Goal: Task Accomplishment & Management: Complete application form

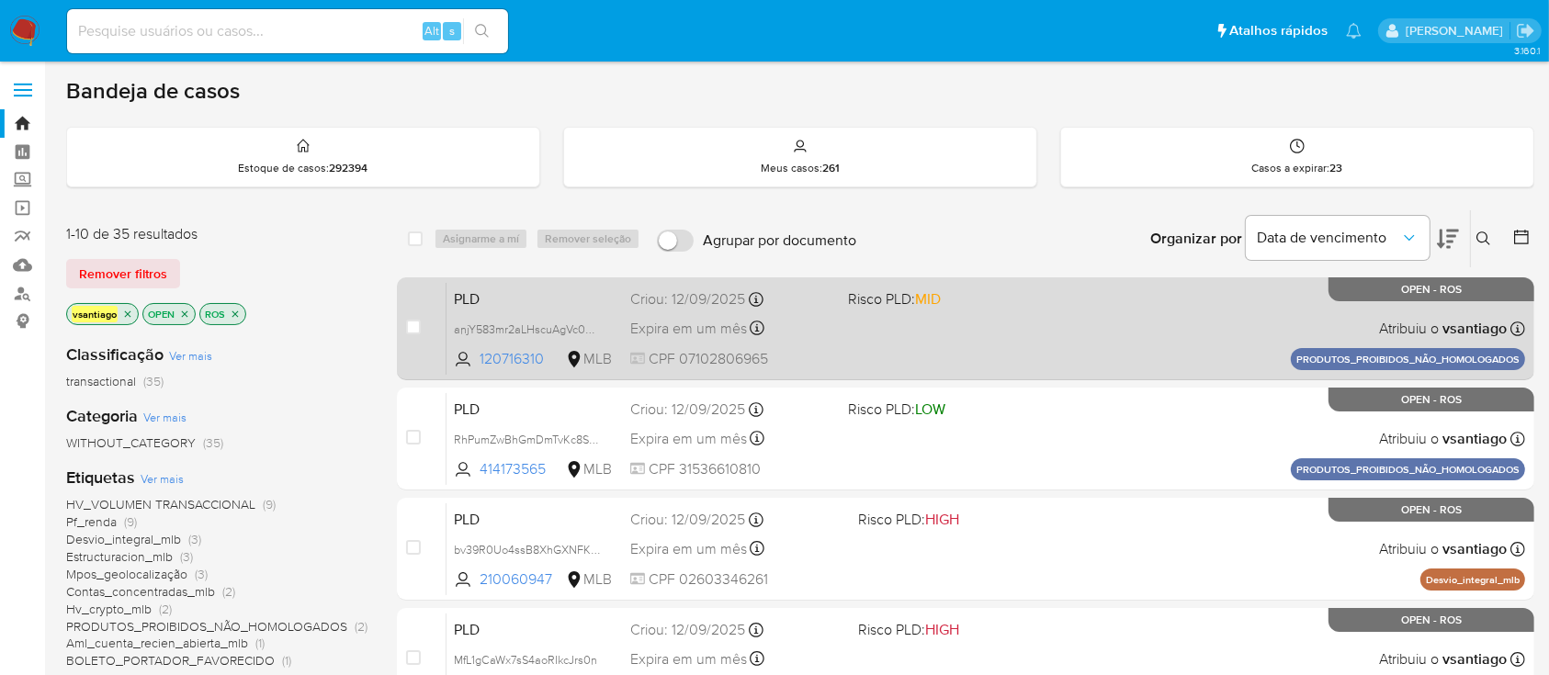
click at [901, 342] on div "PLD anjY583mr2aLHscuAgVc0Dhi 120716310 MLB Risco PLD: MID Criou: 12/09/2025 Cri…" at bounding box center [986, 328] width 1079 height 93
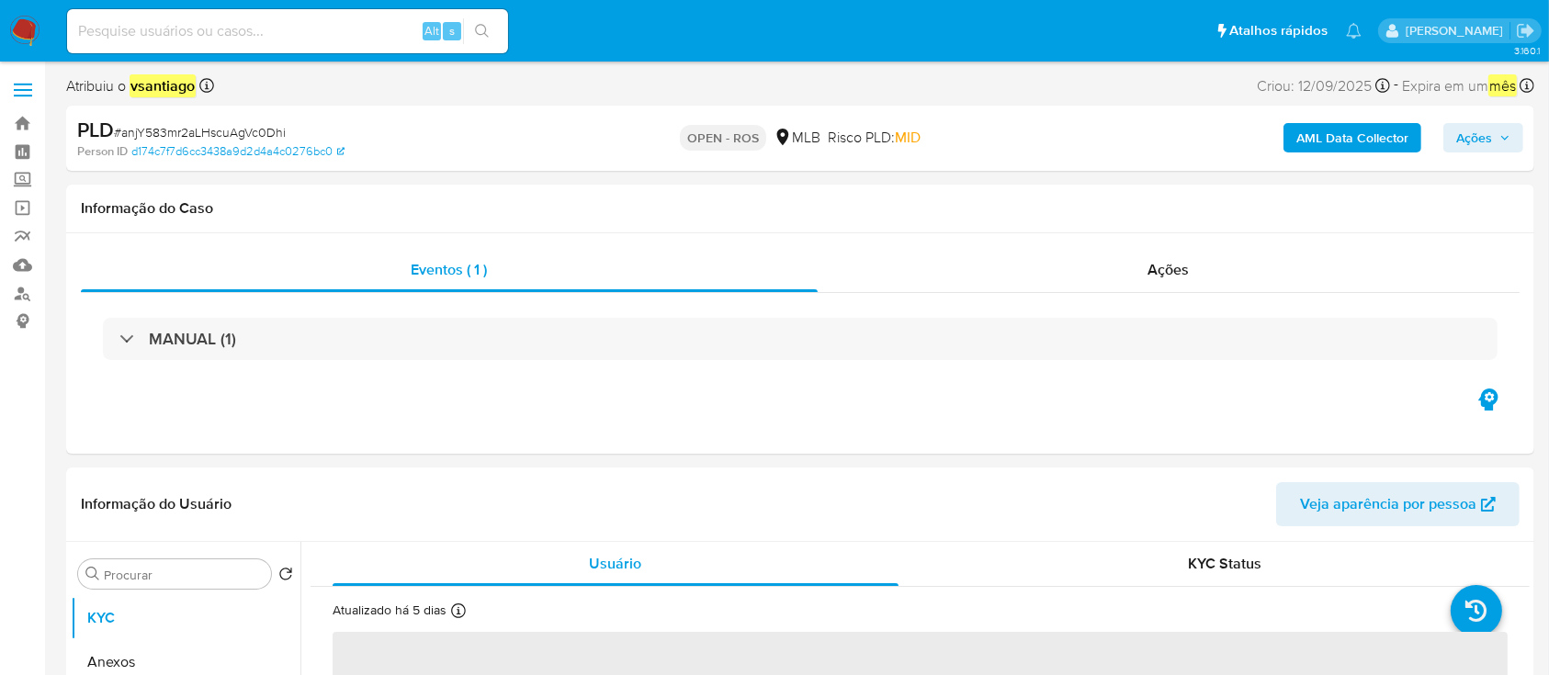
select select "10"
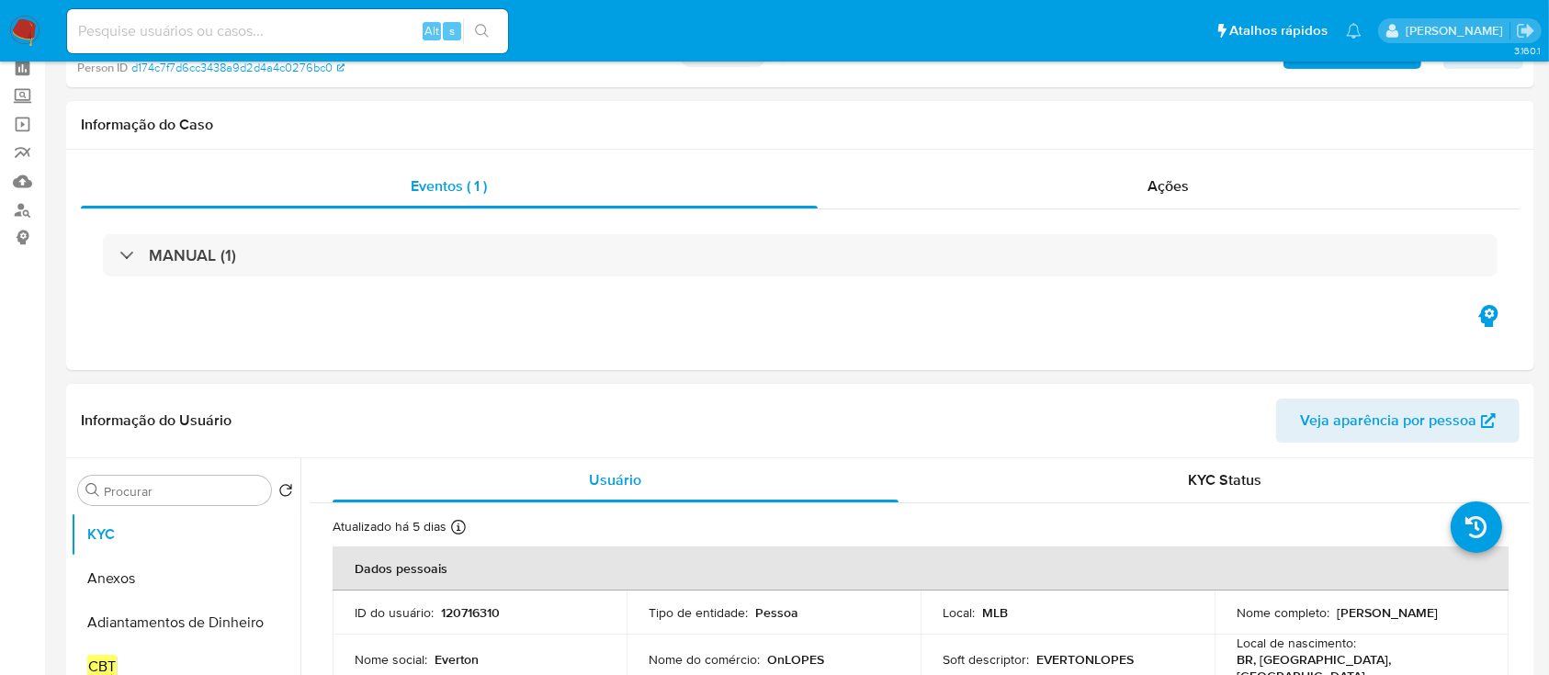
scroll to position [122, 0]
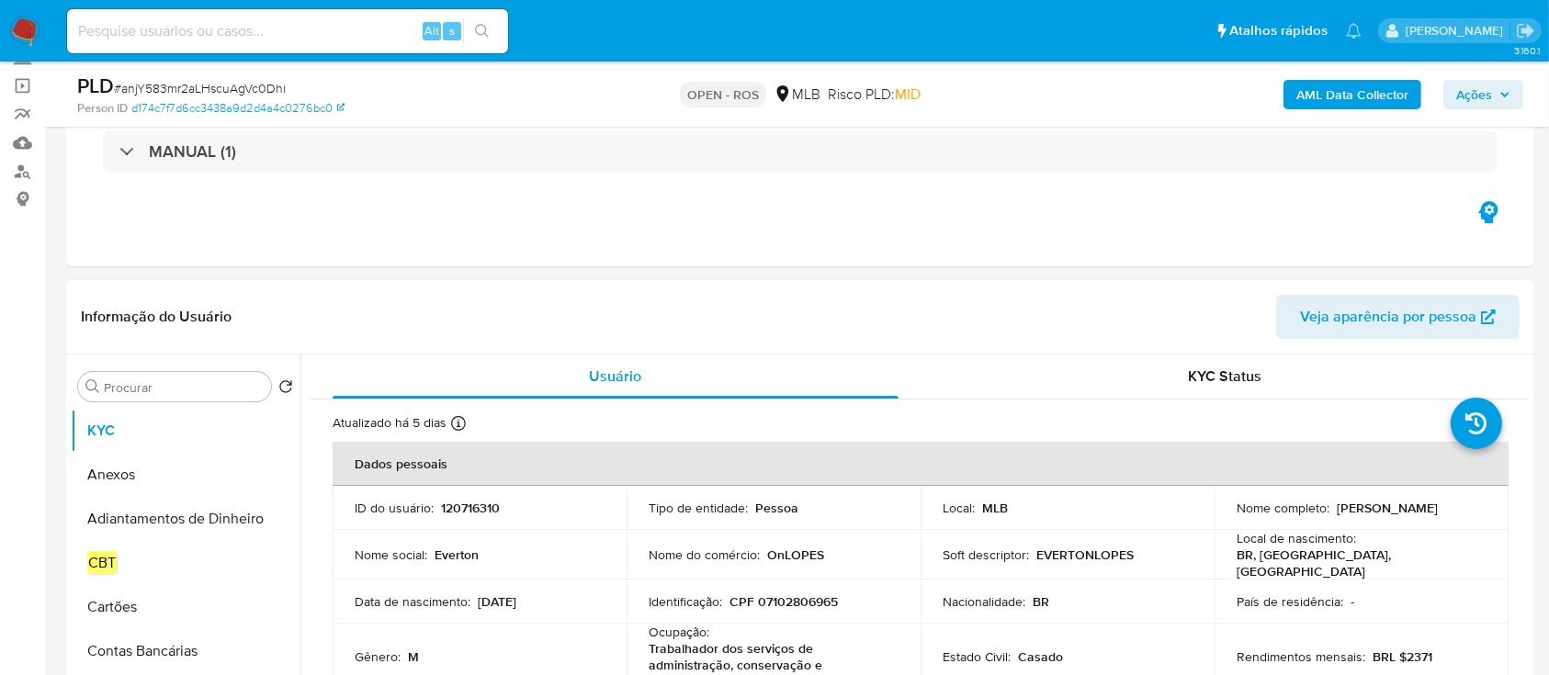
drag, startPoint x: 1334, startPoint y: 510, endPoint x: 1470, endPoint y: 517, distance: 136.2
click at [1470, 517] on td "Nome completo : Everton Ribeiro Lopes" at bounding box center [1362, 508] width 294 height 44
copy p "Everton Ribeiro Lopes"
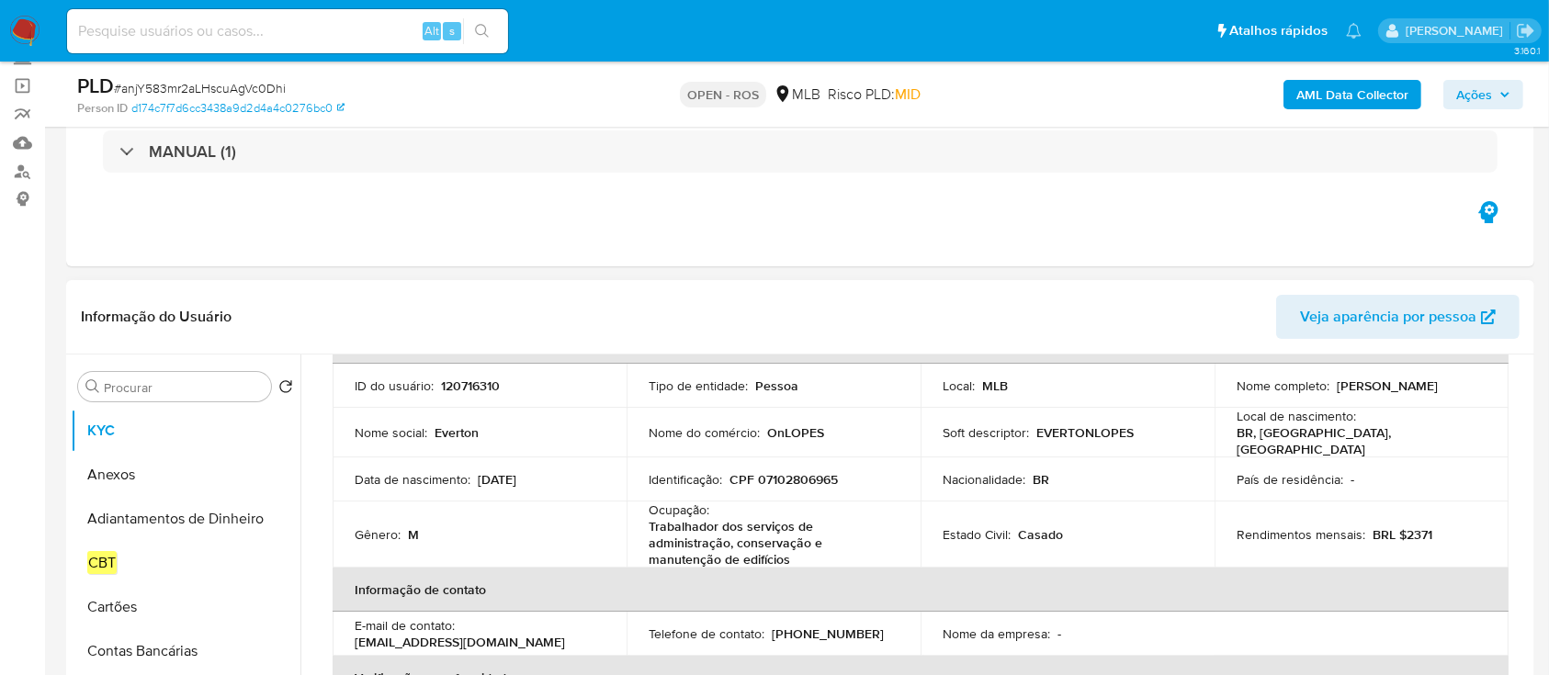
click at [806, 471] on p "CPF 07102806965" at bounding box center [784, 479] width 108 height 17
copy p "07102806965"
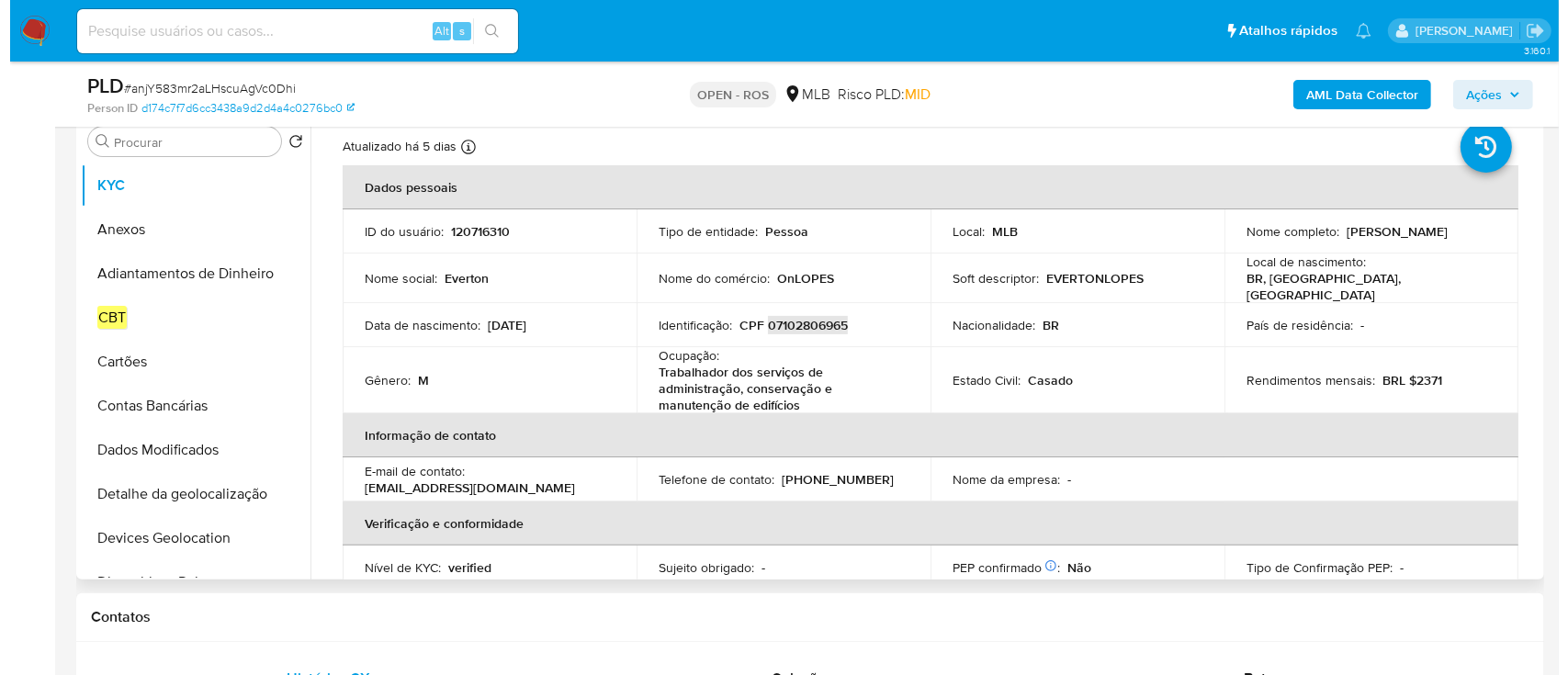
scroll to position [0, 0]
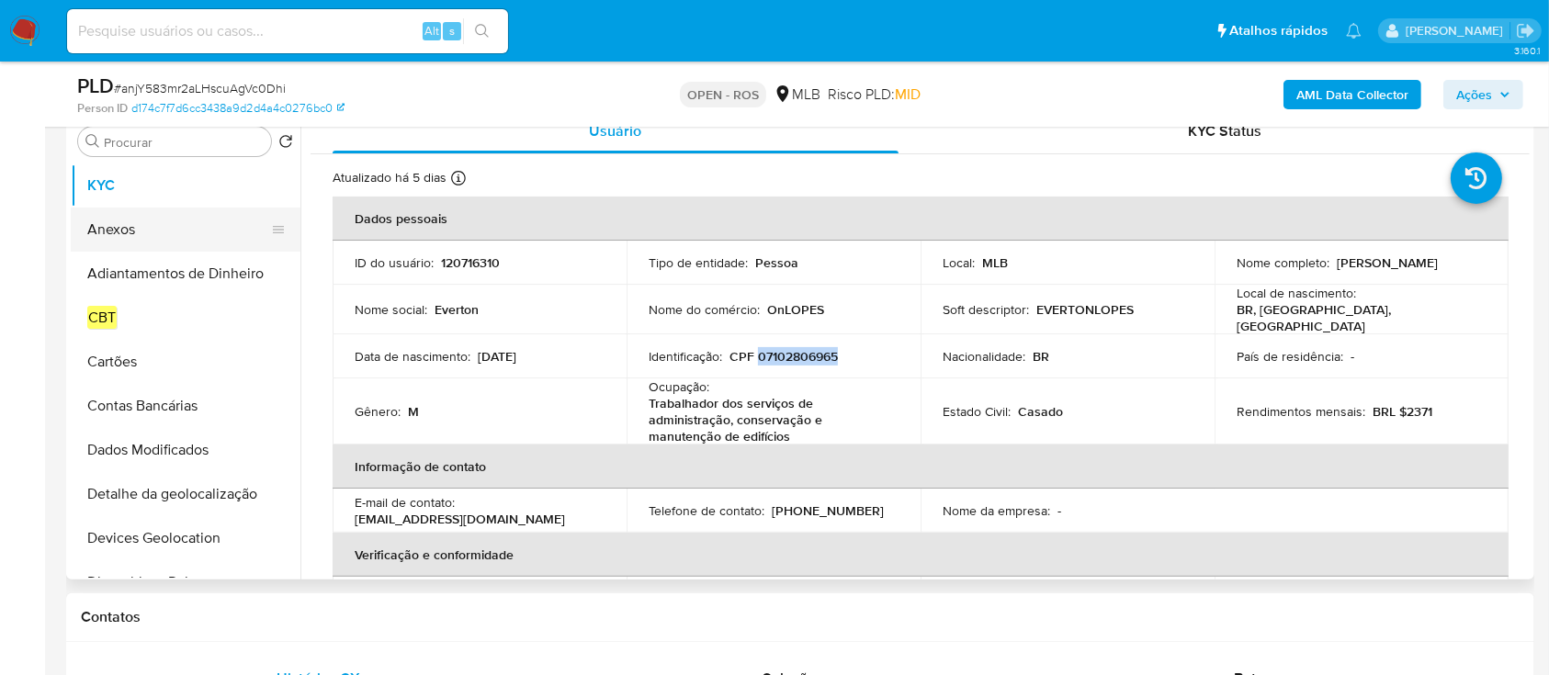
click at [162, 232] on button "Anexos" at bounding box center [178, 230] width 215 height 44
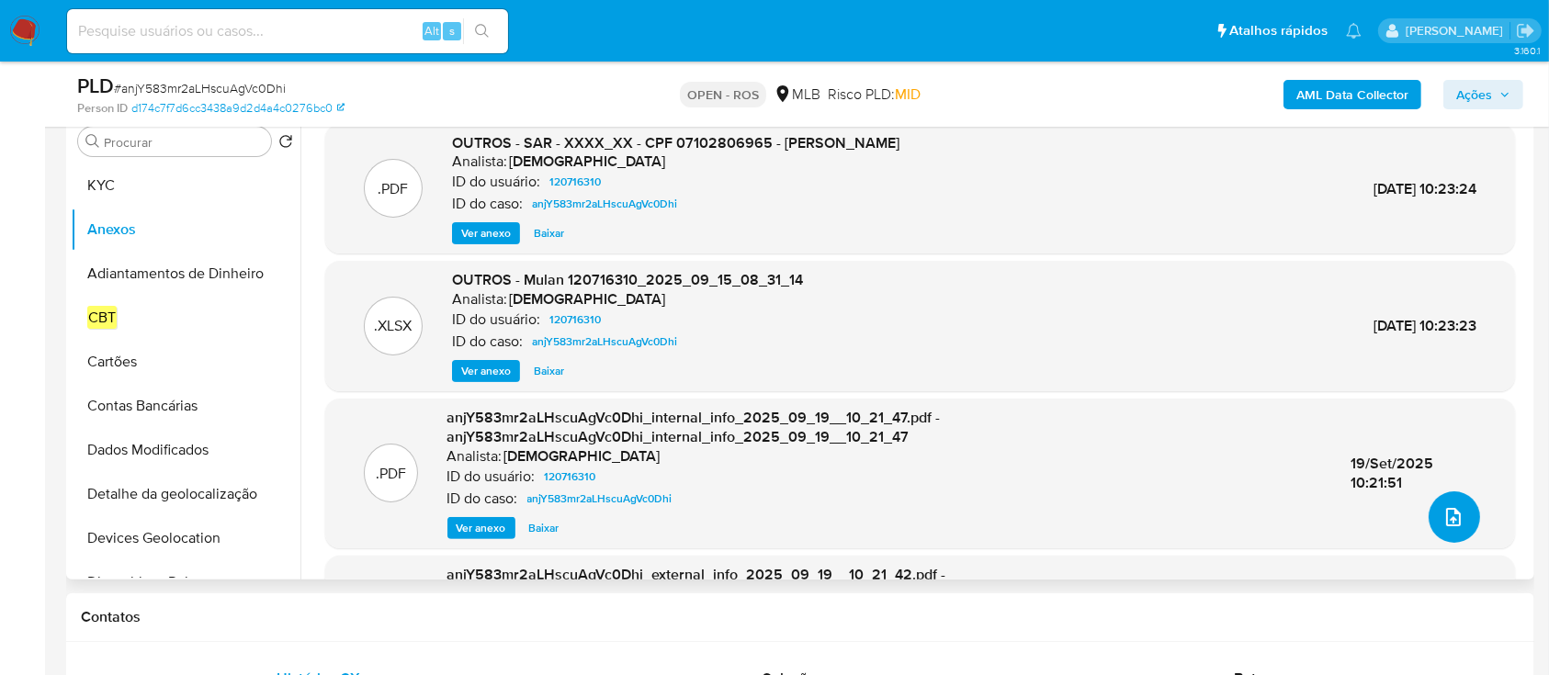
click at [1459, 531] on button "upload-file" at bounding box center [1454, 517] width 51 height 51
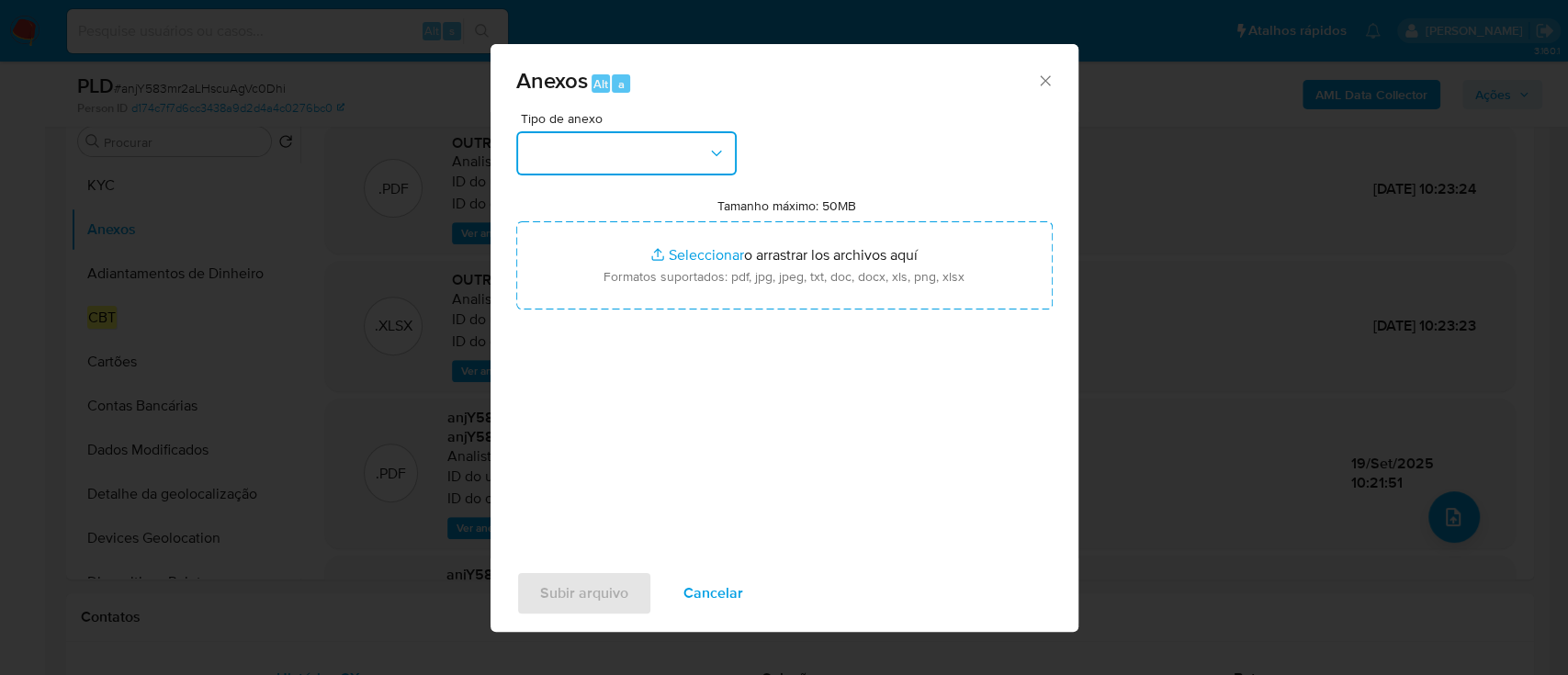
click at [642, 131] on button "button" at bounding box center [626, 153] width 221 height 44
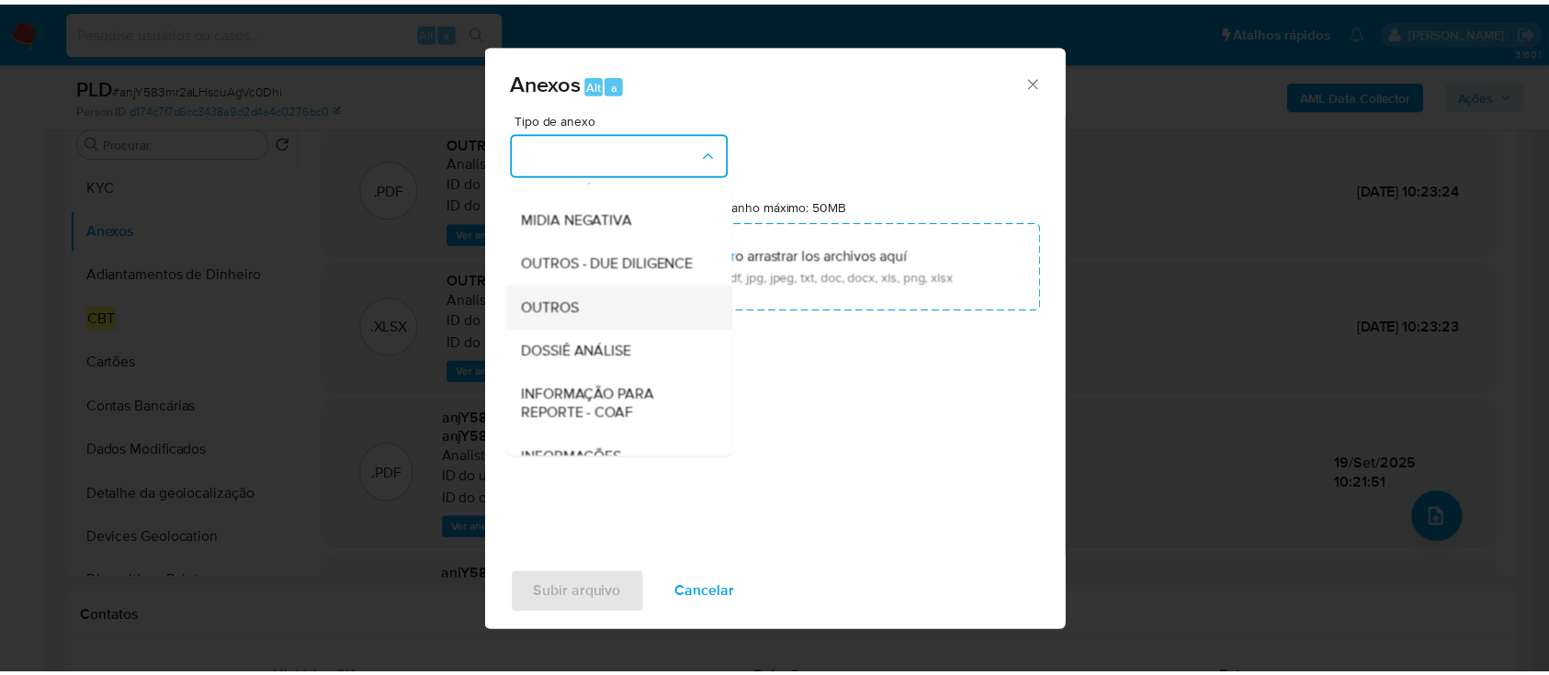
scroll to position [282, 0]
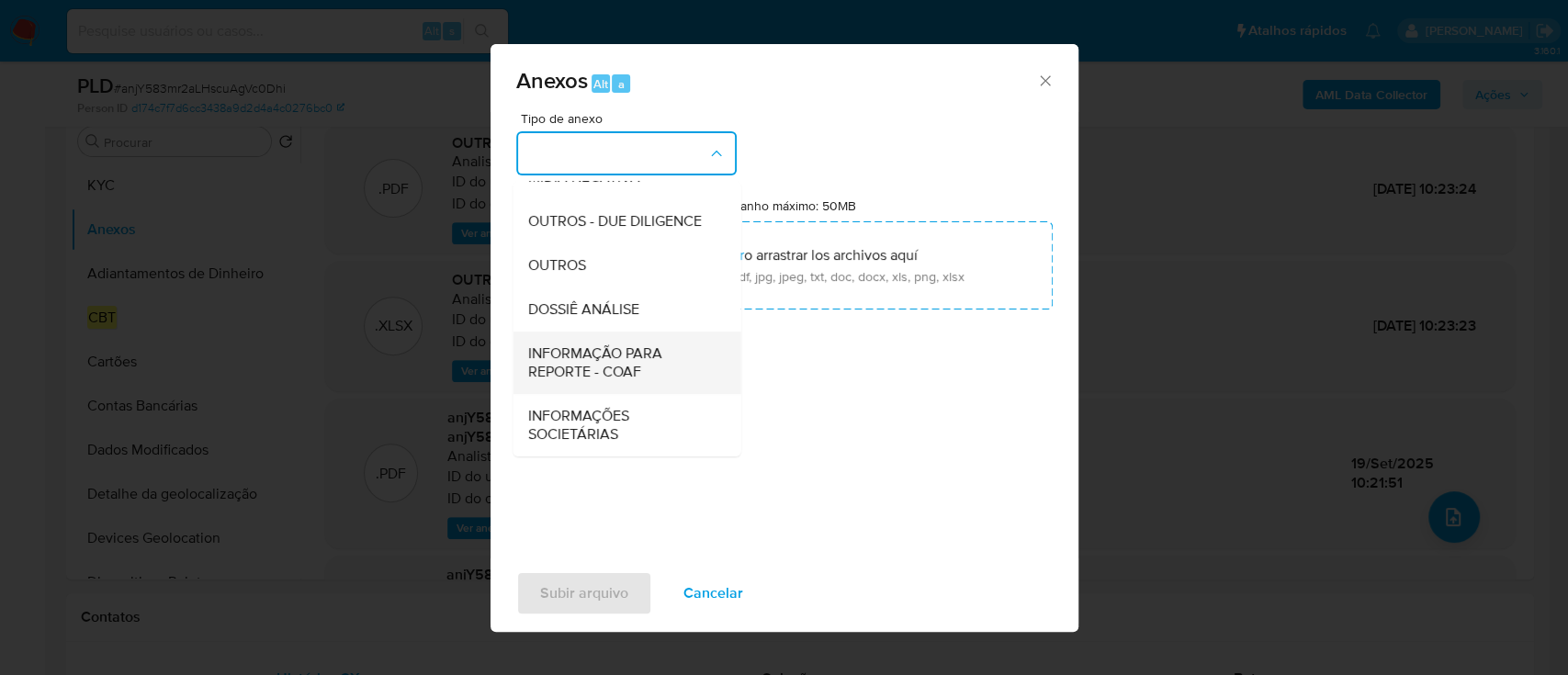
click at [598, 371] on span "INFORMAÇÃO PARA REPORTE - COAF" at bounding box center [620, 363] width 187 height 37
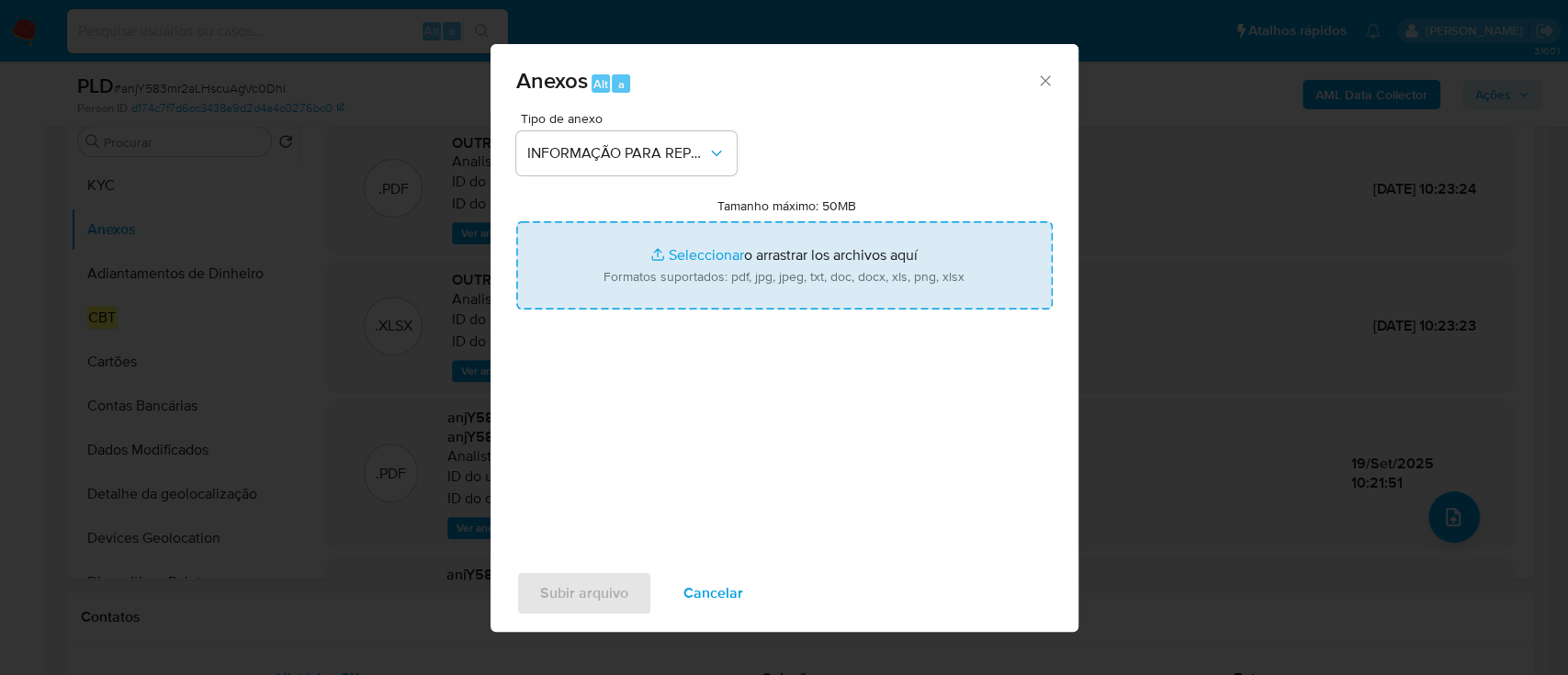
type input "C:\fakepath\SAR - anjY583mr2aLHscuAgVc0Dhi - CPF 07102806965 - EVERTON RIBEIRO …"
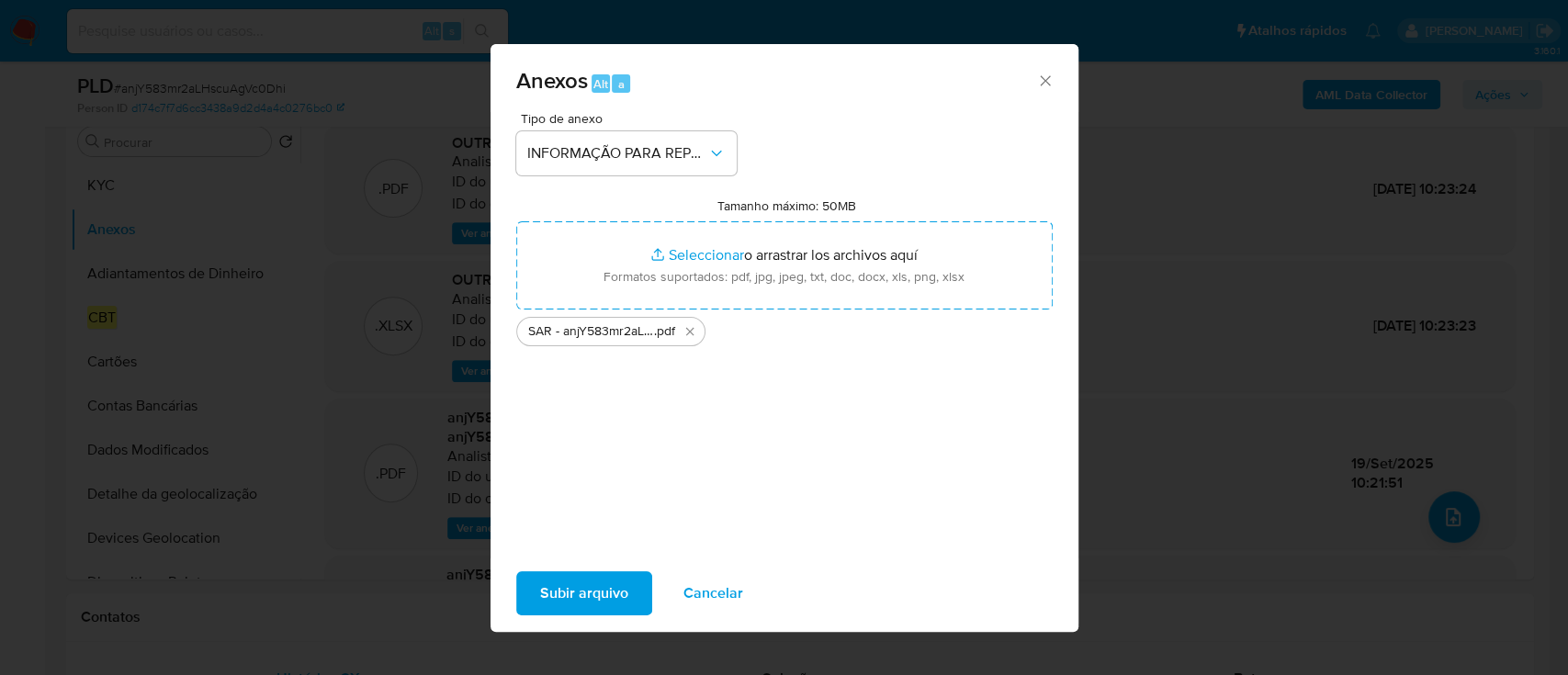
click at [584, 585] on span "Subir arquivo" at bounding box center [584, 593] width 88 height 40
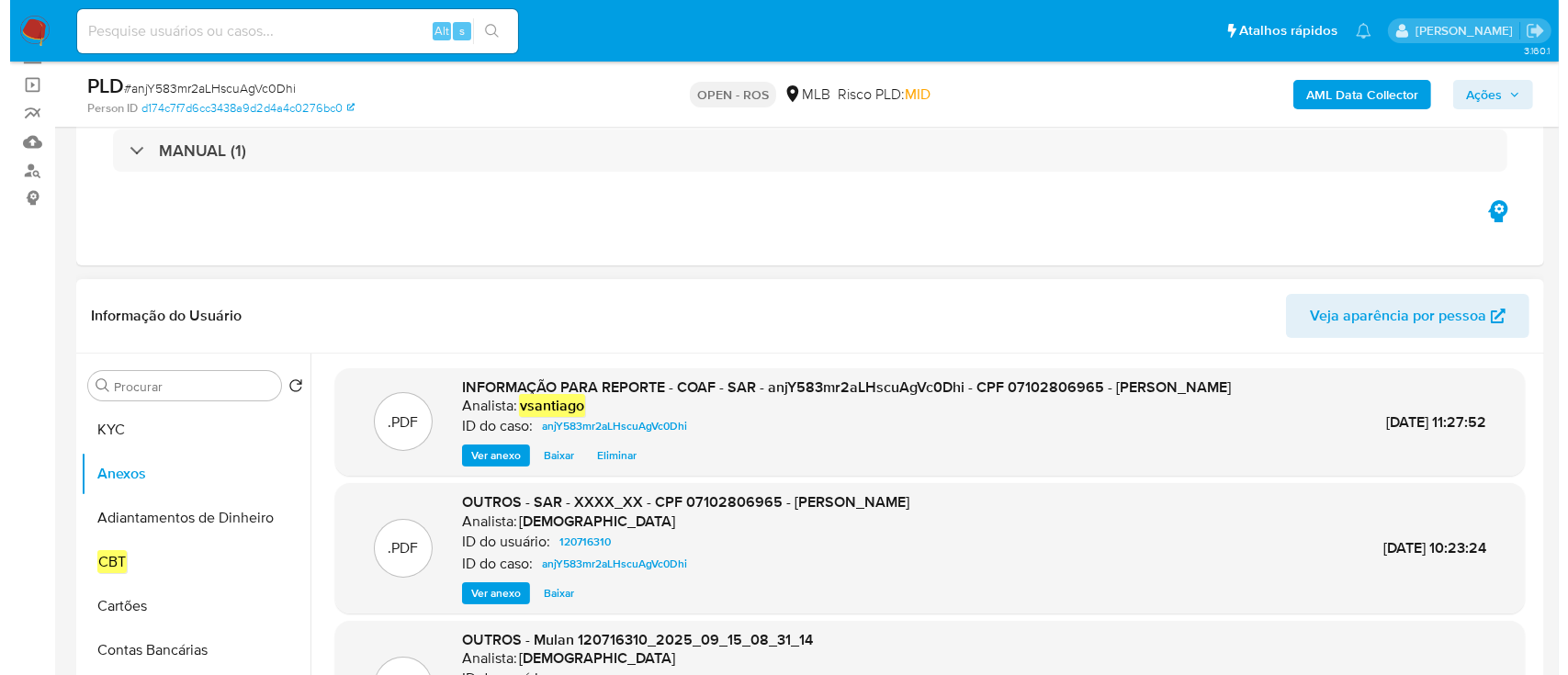
scroll to position [122, 0]
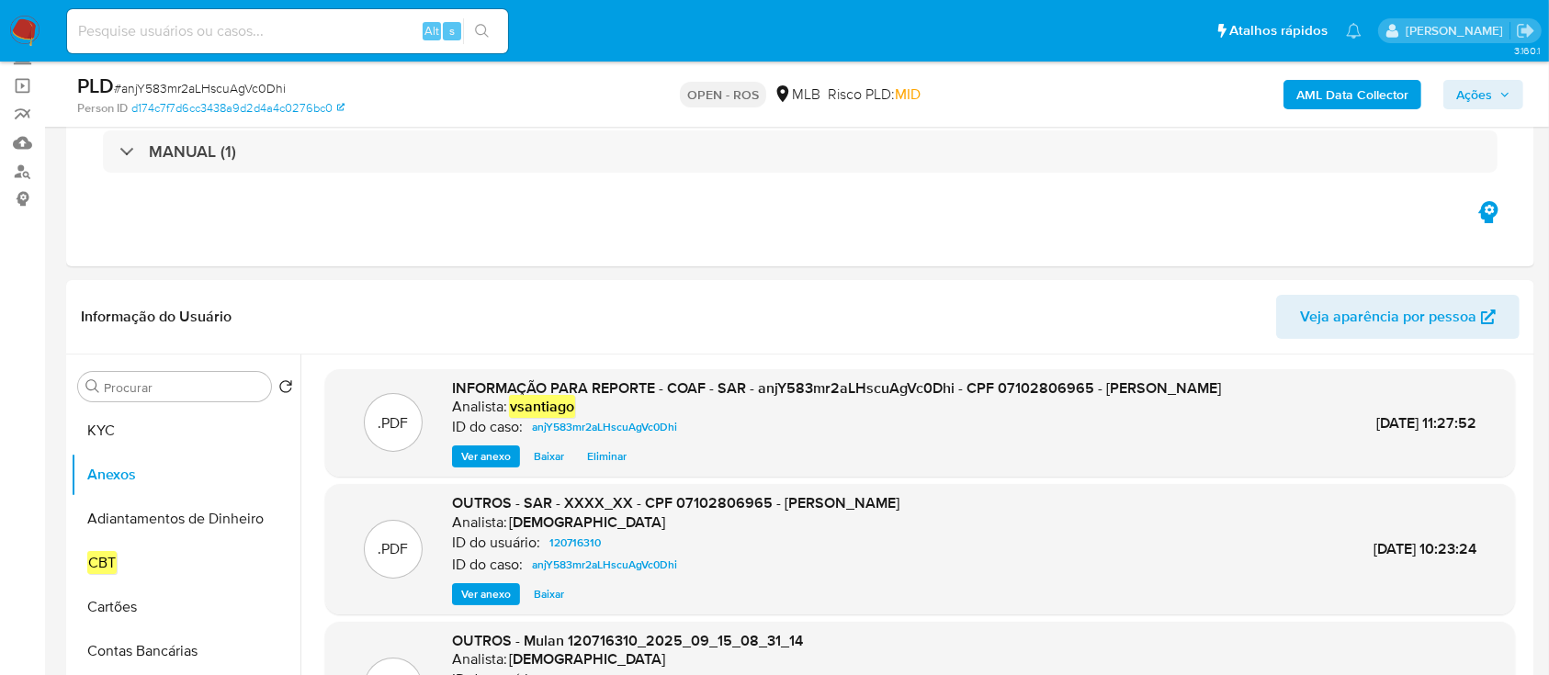
click at [1470, 91] on span "Ações" at bounding box center [1475, 94] width 36 height 29
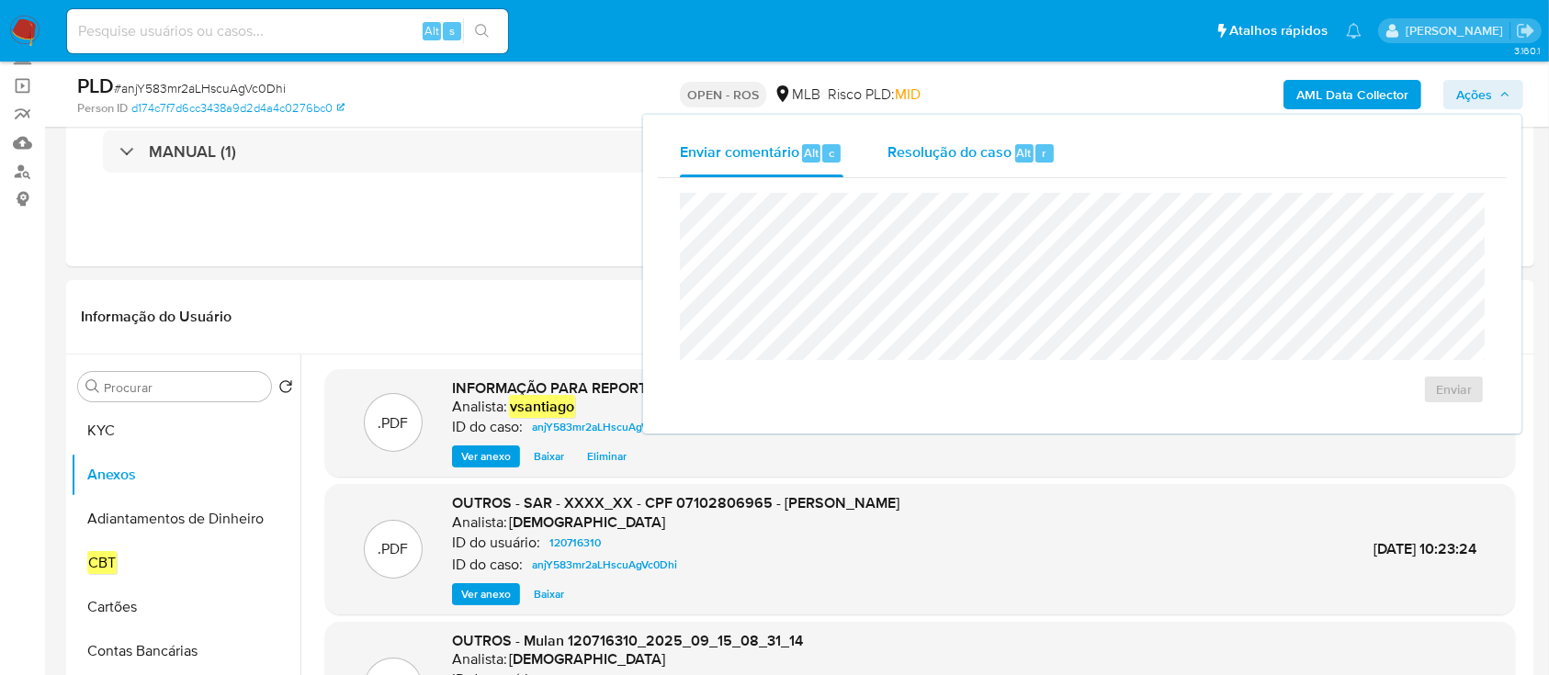
click at [910, 143] on span "Resolução do caso" at bounding box center [950, 152] width 124 height 21
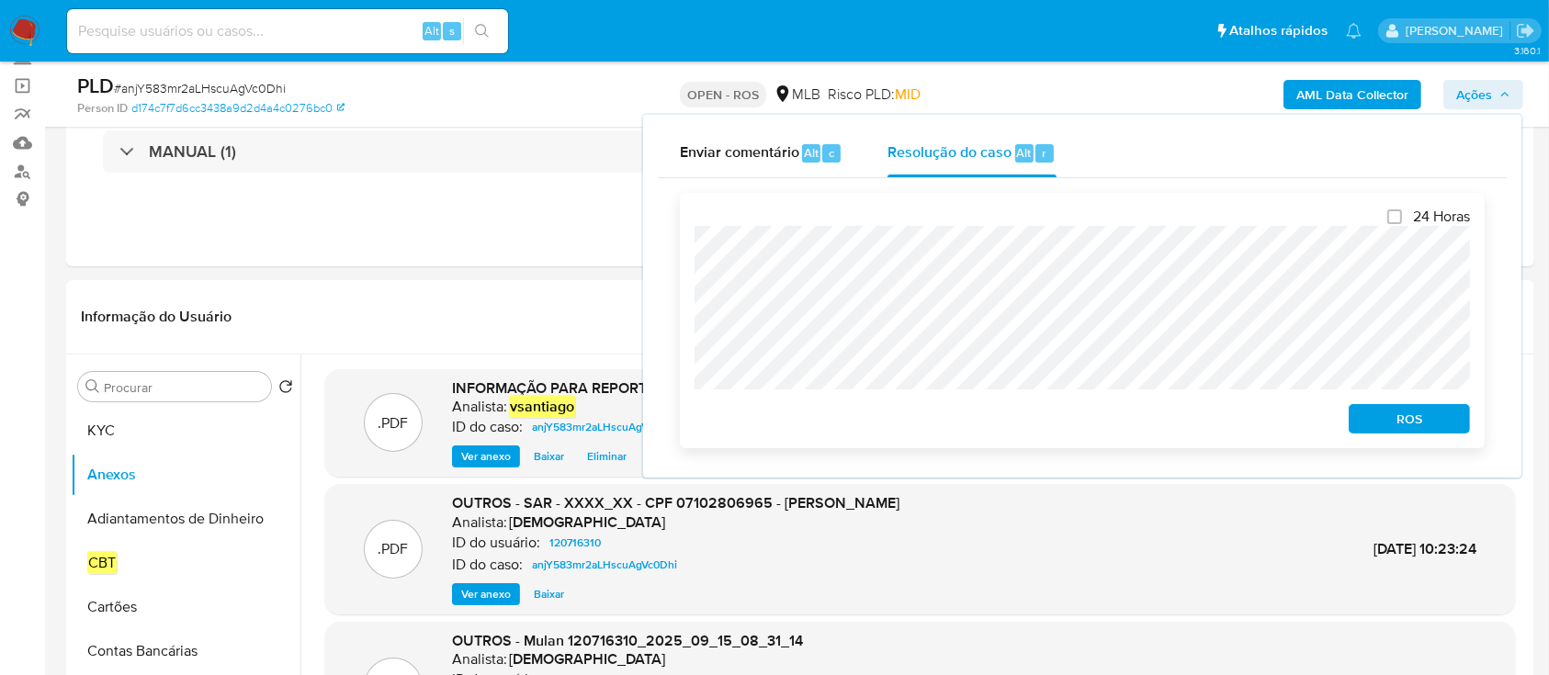
click at [1378, 420] on span "ROS" at bounding box center [1410, 419] width 96 height 26
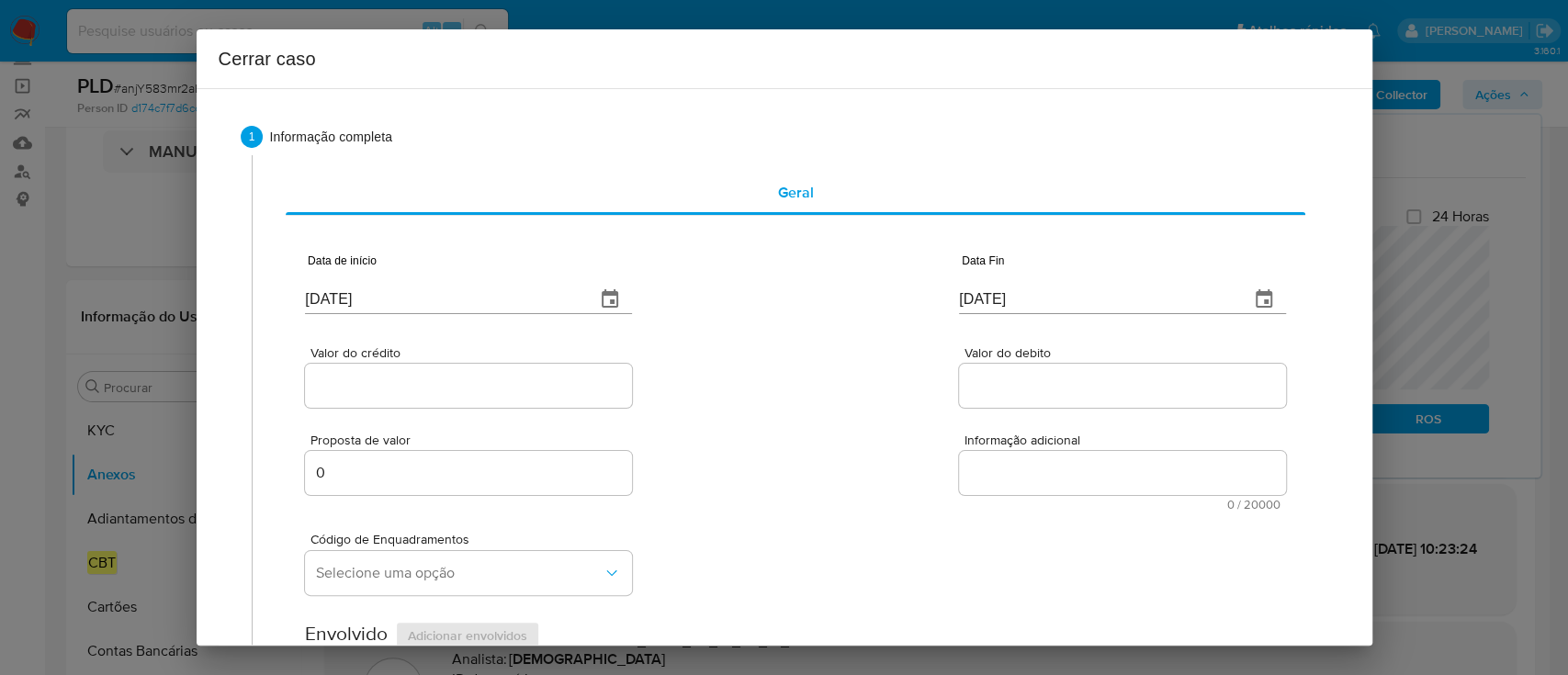
click at [332, 296] on input "[DATE]" at bounding box center [443, 299] width 276 height 29
drag, startPoint x: 332, startPoint y: 296, endPoint x: 665, endPoint y: 329, distance: 334.6
click at [335, 296] on input "[DATE]" at bounding box center [443, 299] width 276 height 29
paste input "01/08"
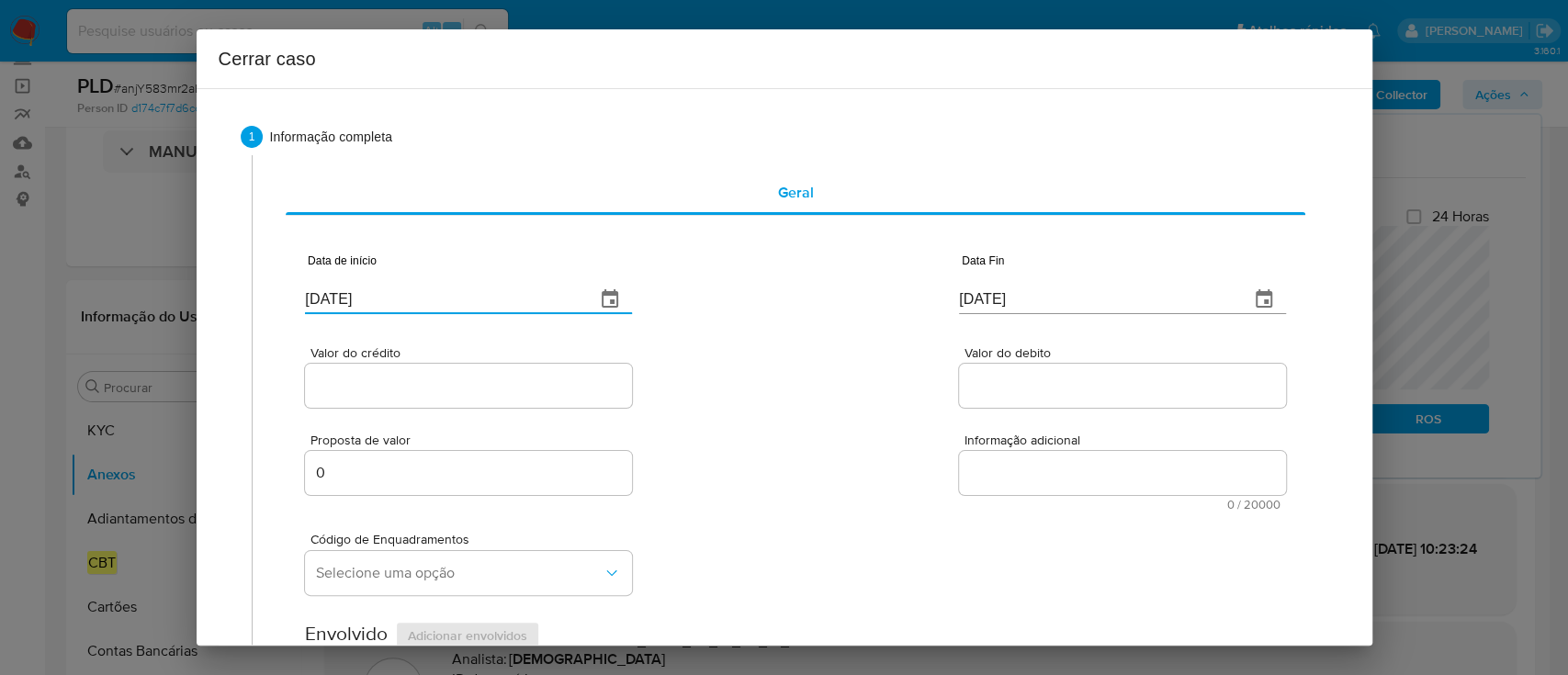
type input "[DATE]"
click at [699, 335] on div "Valor do crédito Valor do debito" at bounding box center [794, 367] width 979 height 87
click at [961, 300] on input "[DATE]" at bounding box center [1096, 299] width 276 height 29
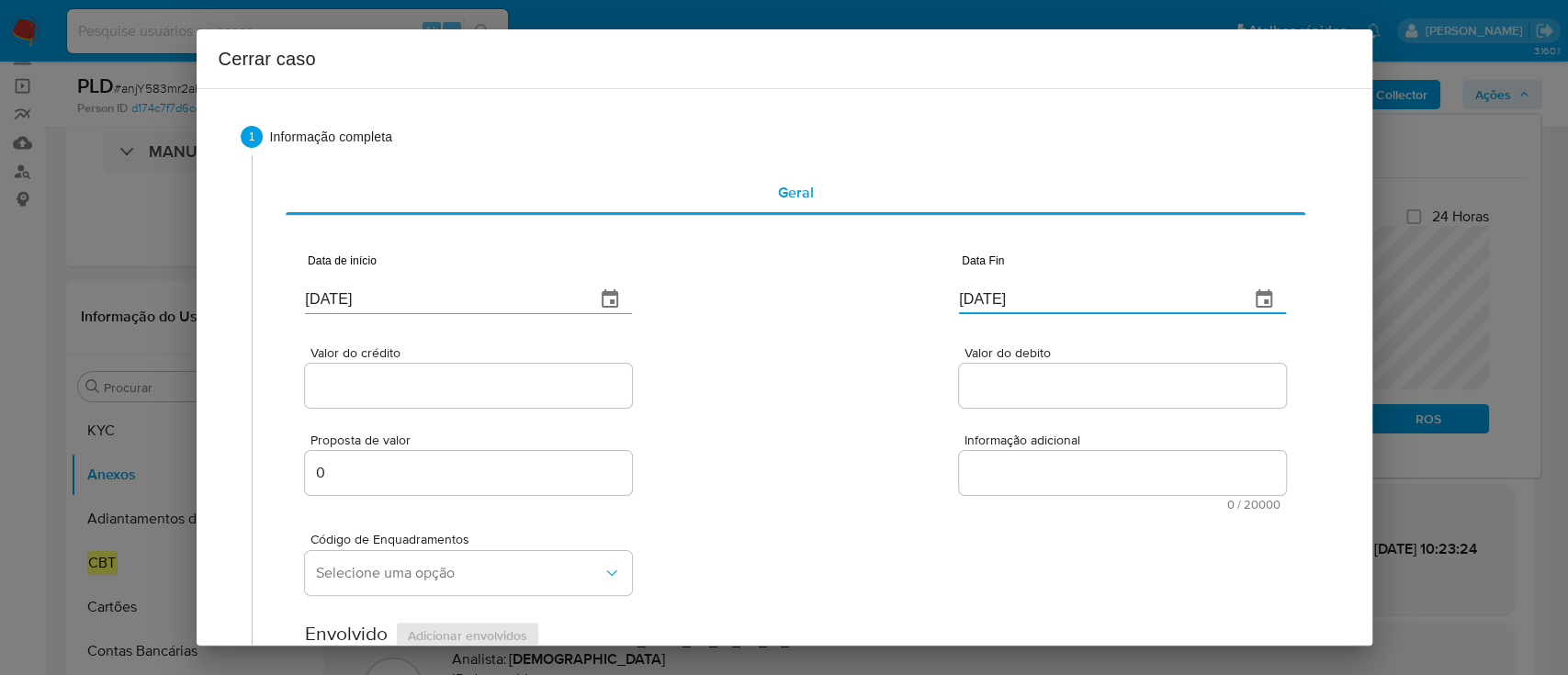
click at [961, 300] on input "[DATE]" at bounding box center [1096, 299] width 276 height 29
paste input "15"
type input "15/09/2025"
click at [852, 344] on div "Valor do crédito Valor do debito" at bounding box center [794, 367] width 979 height 87
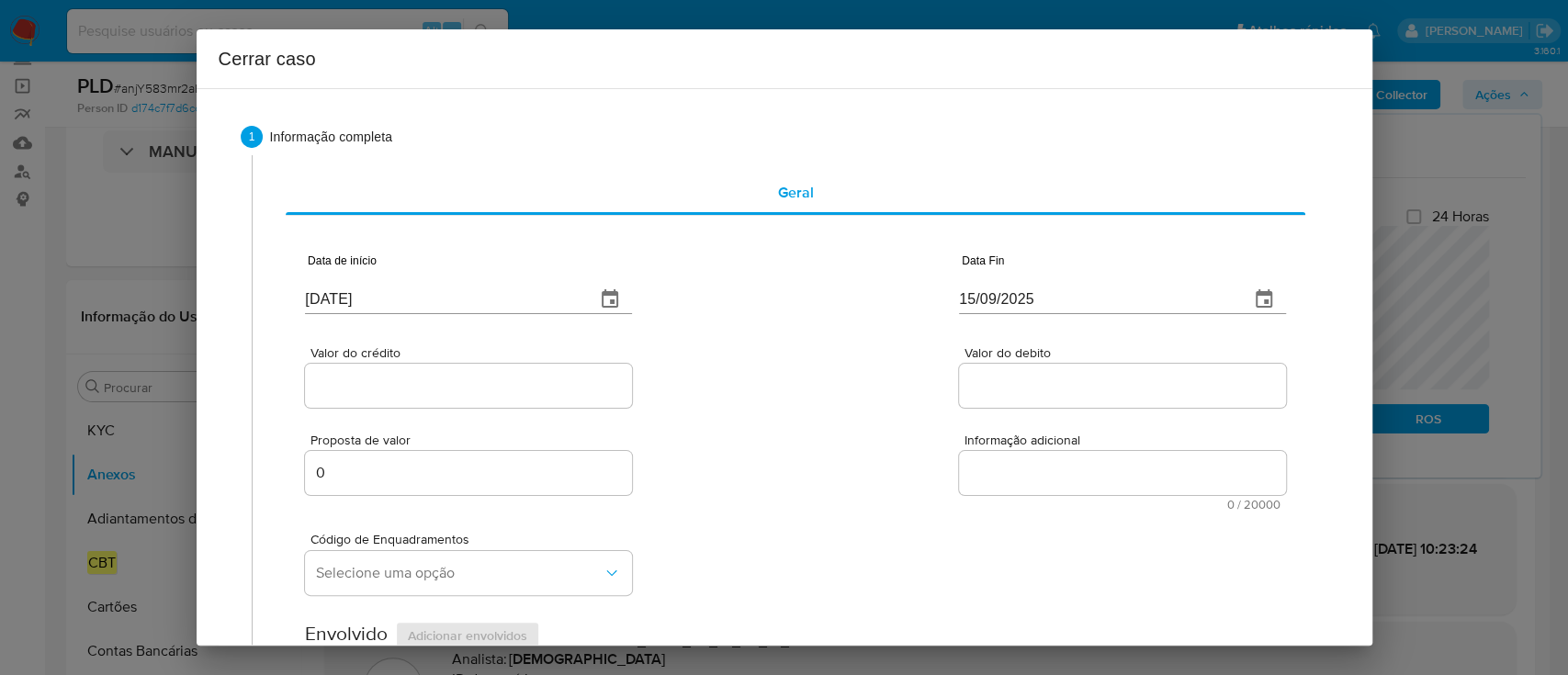
click at [482, 369] on div at bounding box center [468, 386] width 327 height 44
click at [485, 378] on input "Valor do crédito" at bounding box center [468, 386] width 327 height 24
paste input "R$88.806"
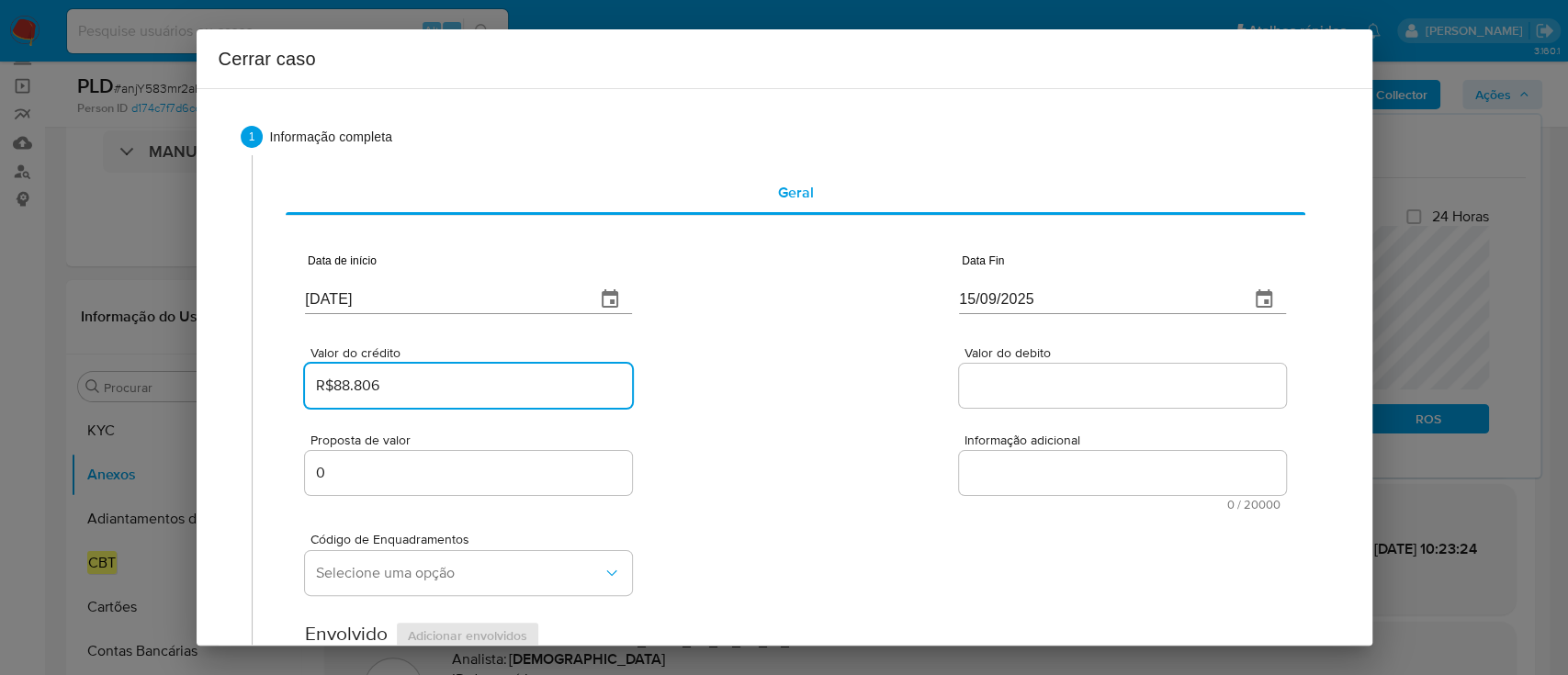
type input "R$88.806"
click at [720, 371] on div "Valor do crédito R$88.806 Valor do debito" at bounding box center [794, 367] width 979 height 87
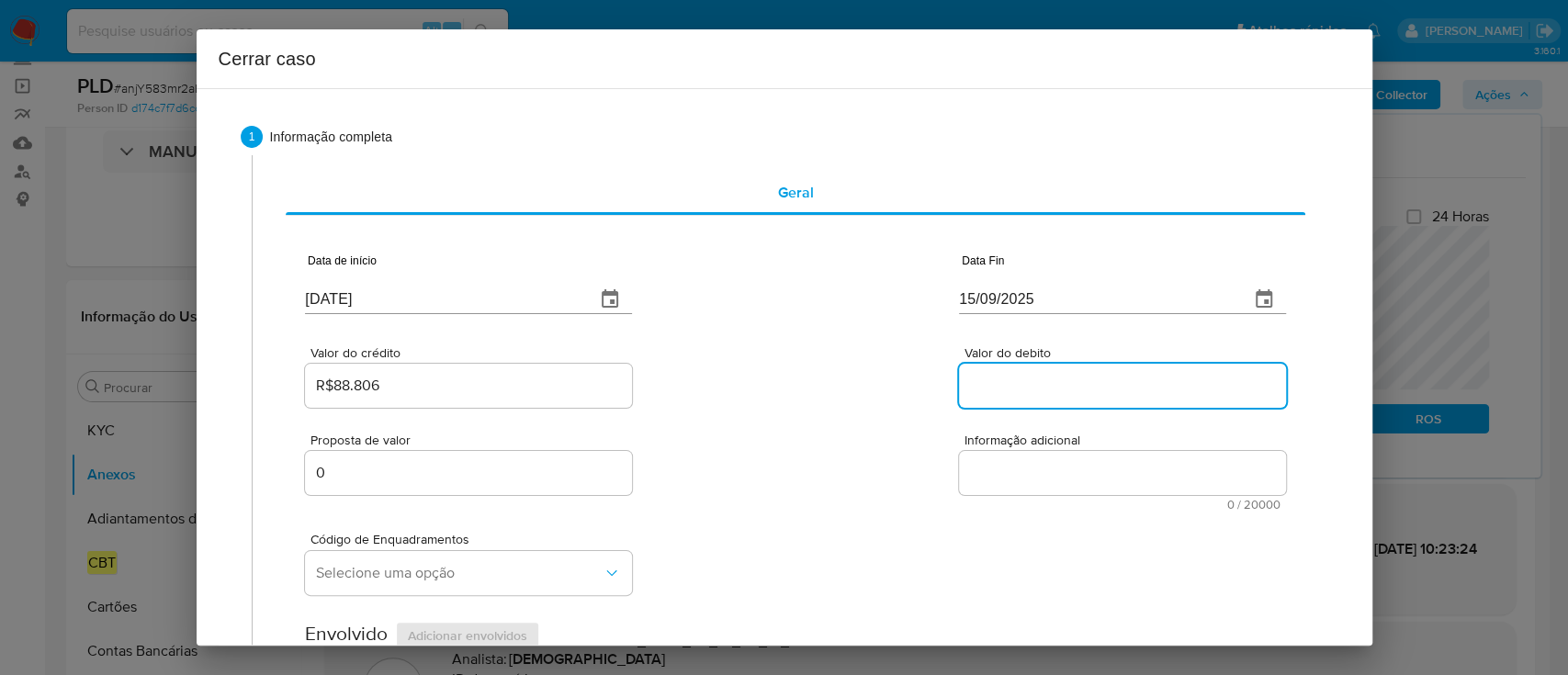
drag, startPoint x: 1015, startPoint y: 375, endPoint x: 983, endPoint y: 382, distance: 32.8
click at [1015, 375] on input "Valor do debito" at bounding box center [1121, 386] width 327 height 24
paste input "R$102.962"
type input "R$102.962"
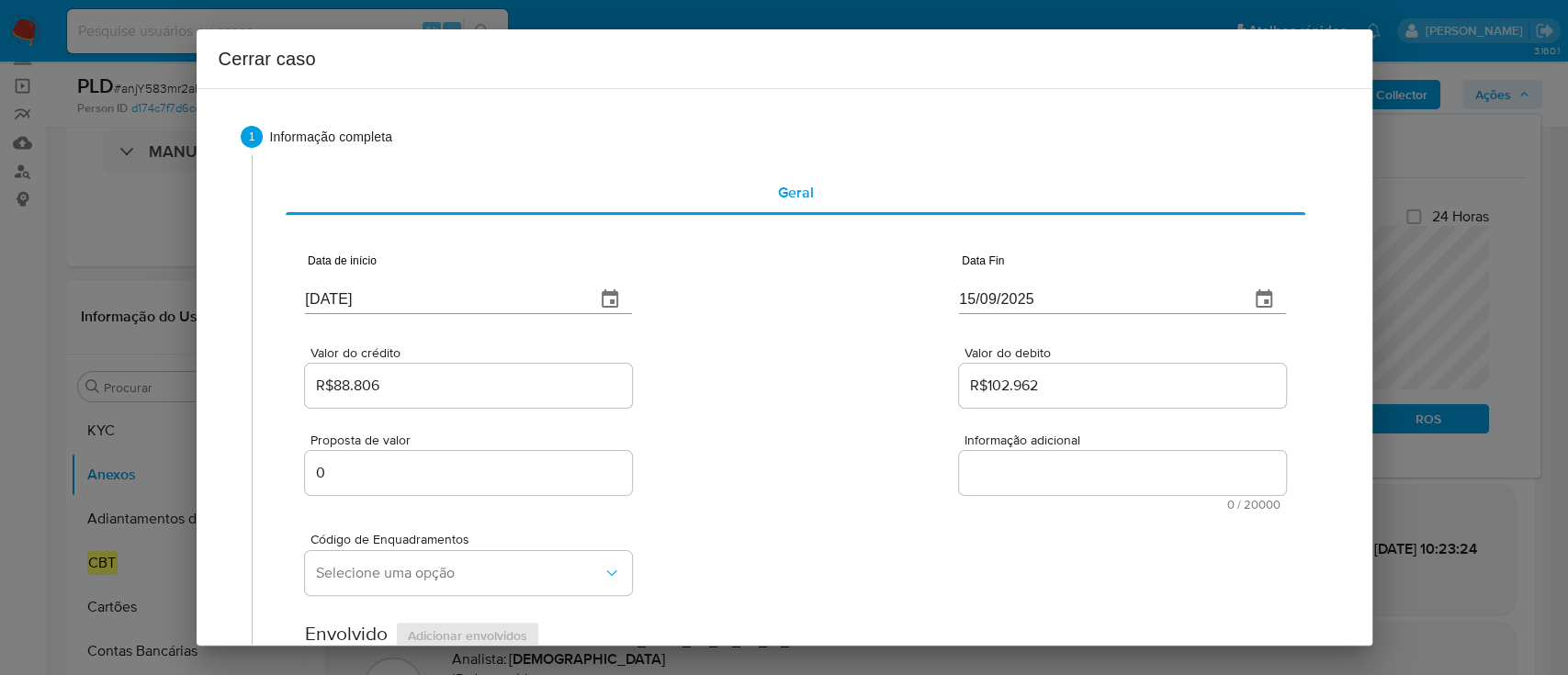
click at [855, 382] on div "Valor do crédito R$88.806 Valor do debito R$102.962" at bounding box center [794, 367] width 979 height 87
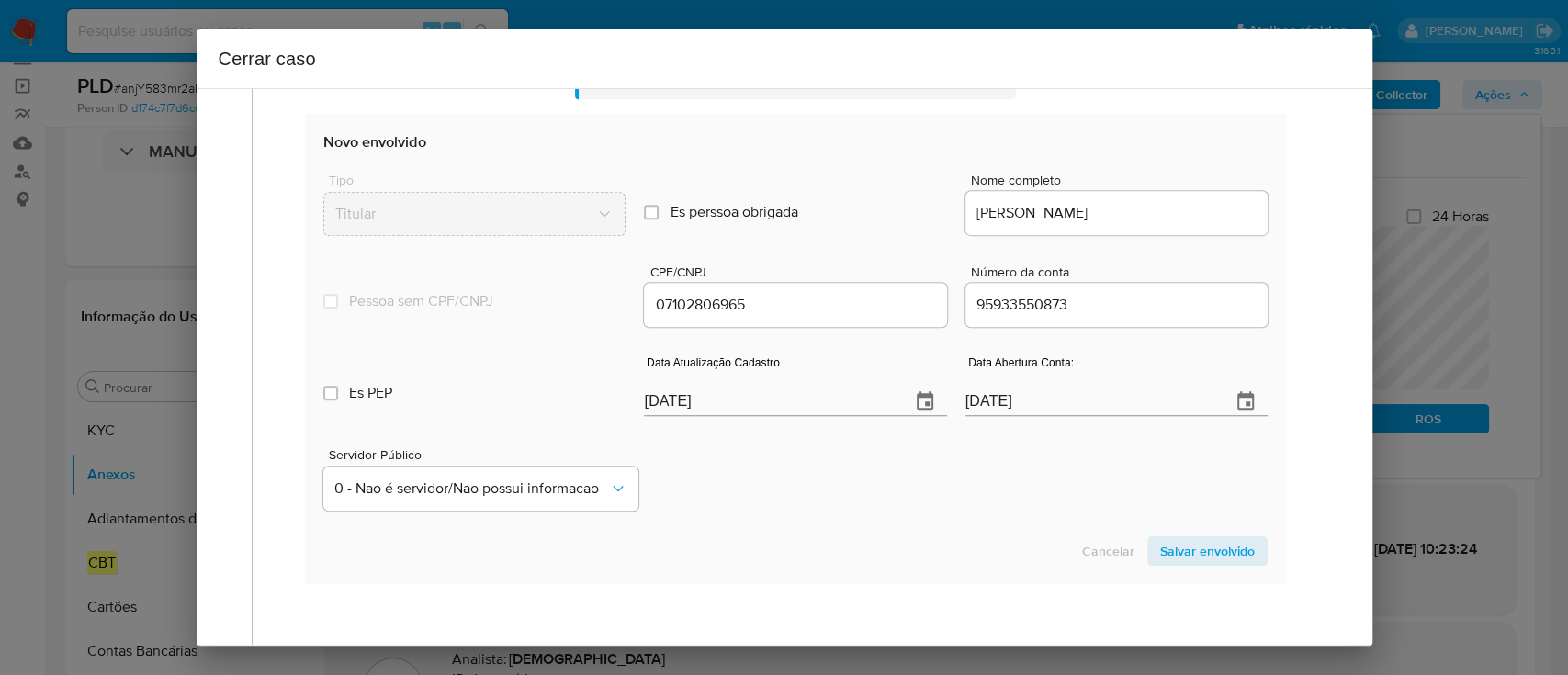
scroll to position [735, 0]
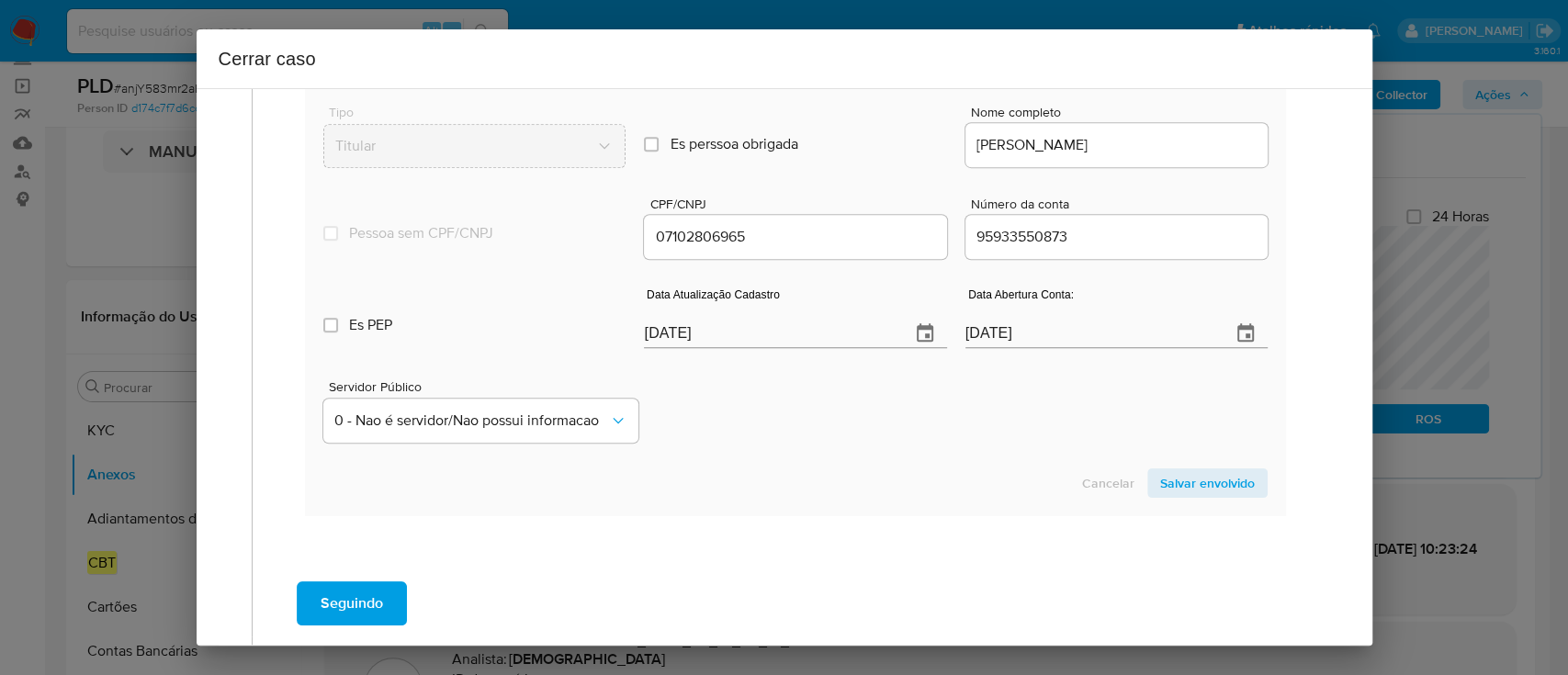
click at [800, 467] on section "Novo envolvido Tipo Titular Es perssoa obrigada Is PObrigada Nome completo EVER…" at bounding box center [794, 281] width 979 height 470
click at [644, 347] on input "23/09/2025" at bounding box center [769, 333] width 251 height 29
click at [654, 342] on input "23/09/2025" at bounding box center [769, 333] width 251 height 29
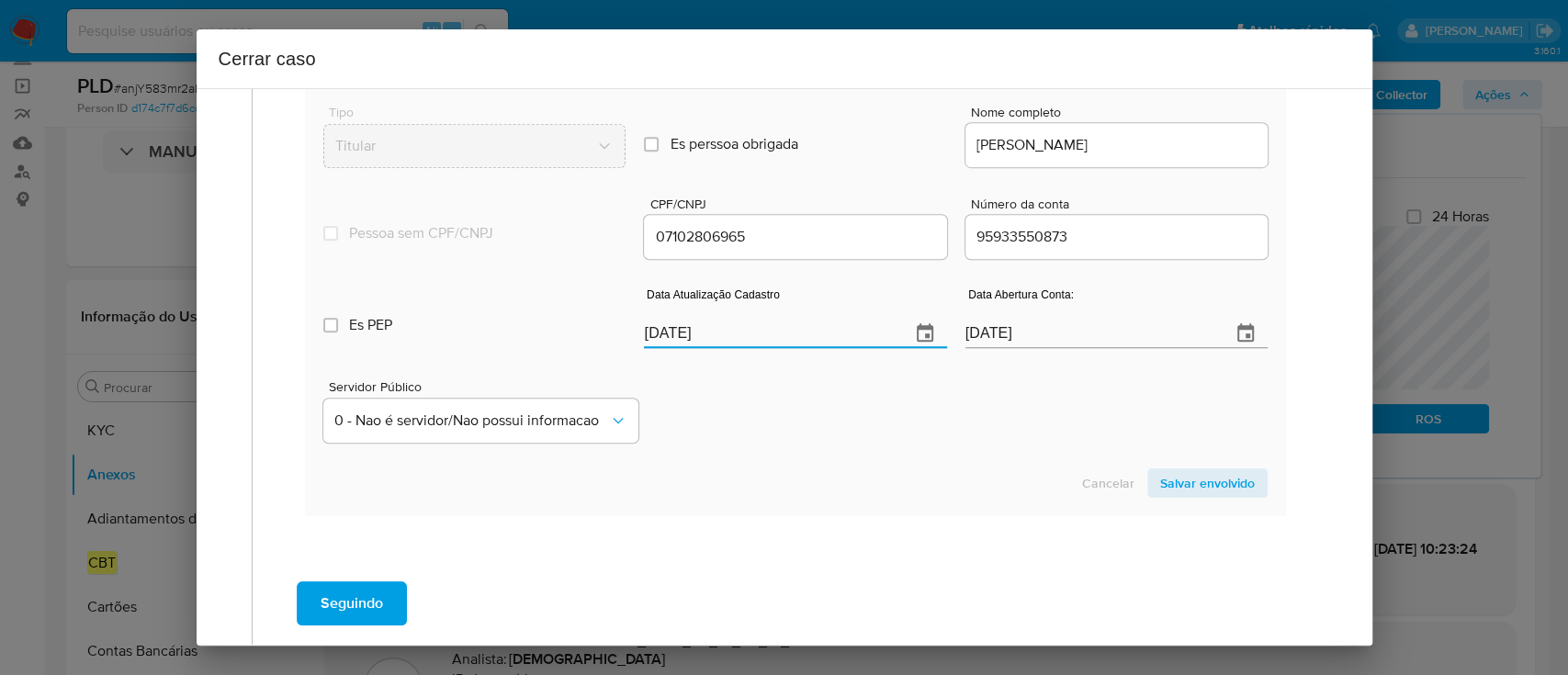
paste input "18"
type input "18/09/2025"
drag, startPoint x: 802, startPoint y: 402, endPoint x: 874, endPoint y: 451, distance: 87.1
click at [805, 404] on div "Servidor Público 0 - Nao é servidor/Nao possui informacao" at bounding box center [794, 404] width 943 height 92
click at [1203, 488] on span "Salvar envolvido" at bounding box center [1207, 483] width 95 height 26
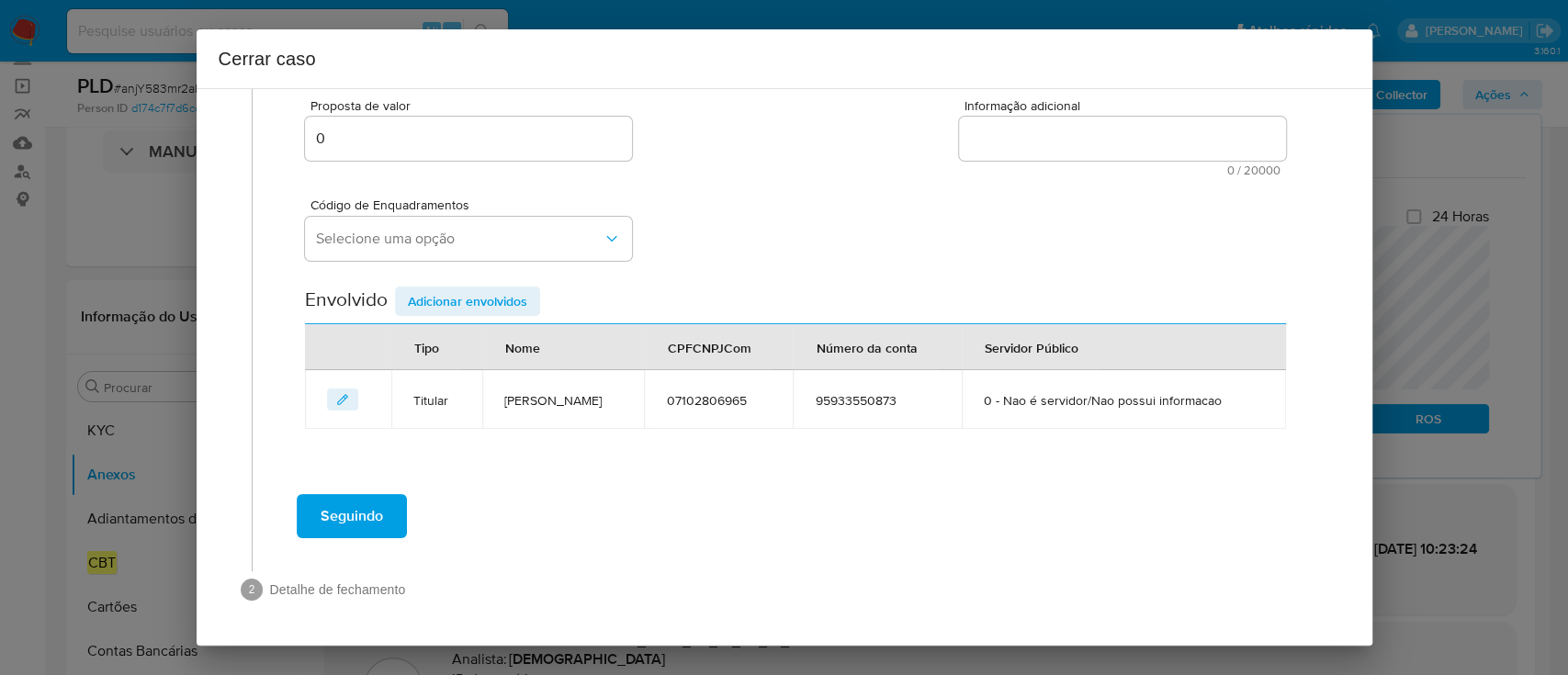
scroll to position [334, 0]
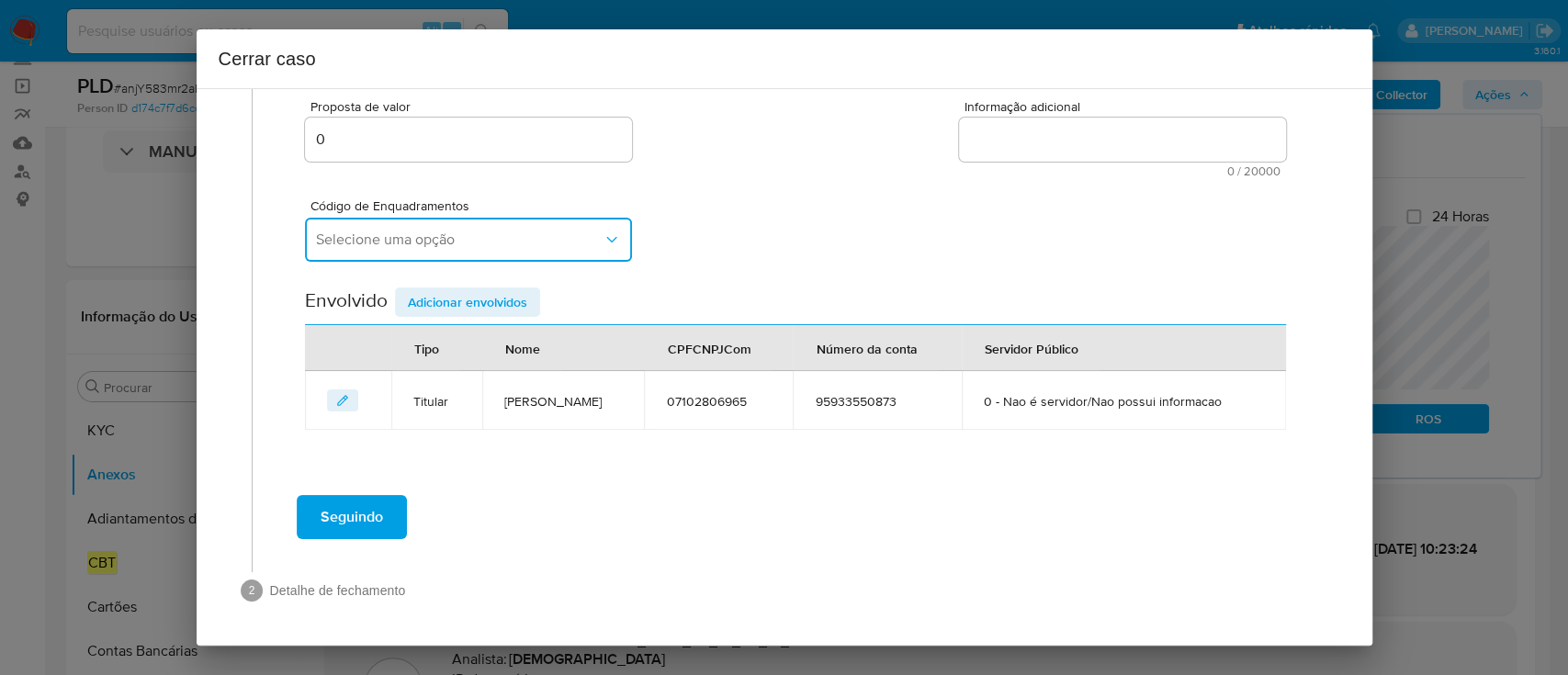
click at [500, 244] on span "Selecione uma opção" at bounding box center [459, 240] width 287 height 18
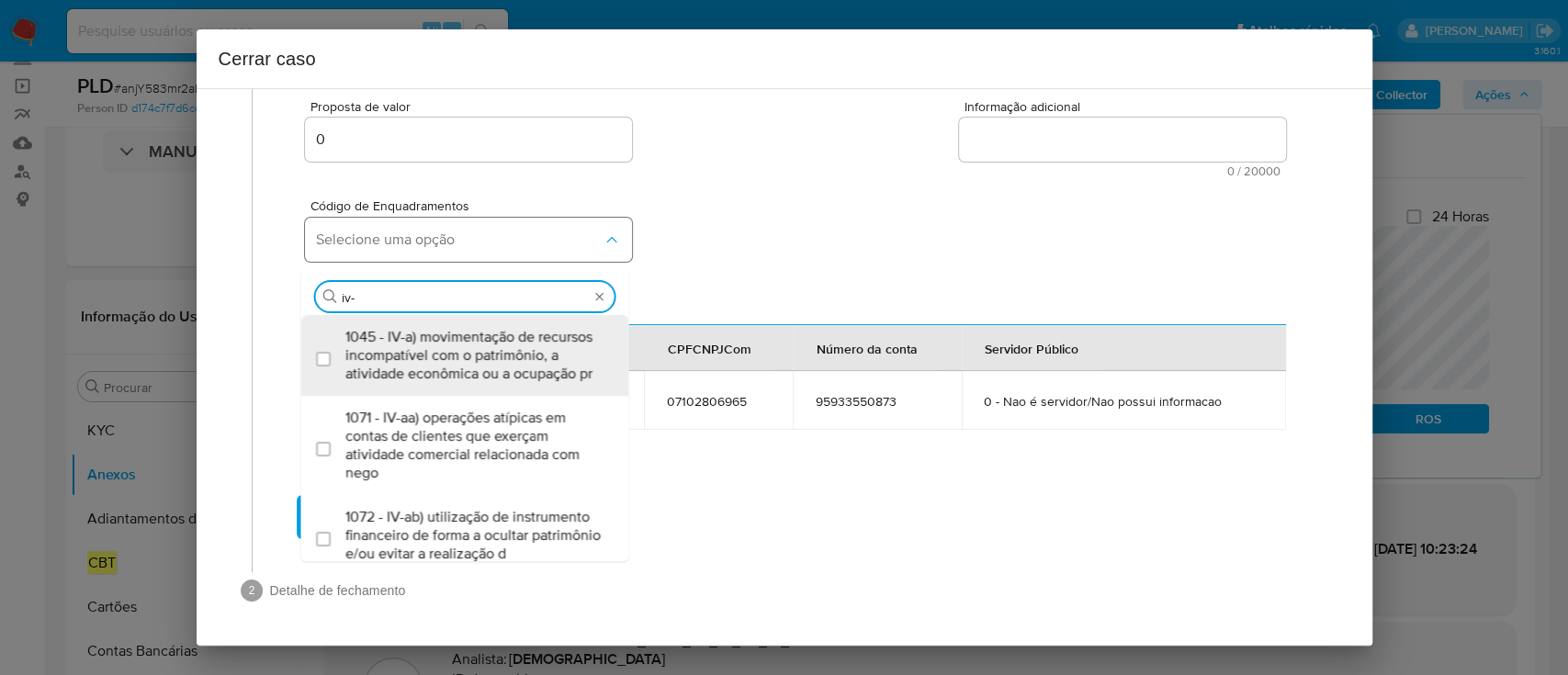
type input "iv-a"
click at [528, 370] on span "1045 - IV-a) movimentação de recursos incompatível com o patrimônio, a atividad…" at bounding box center [475, 355] width 258 height 55
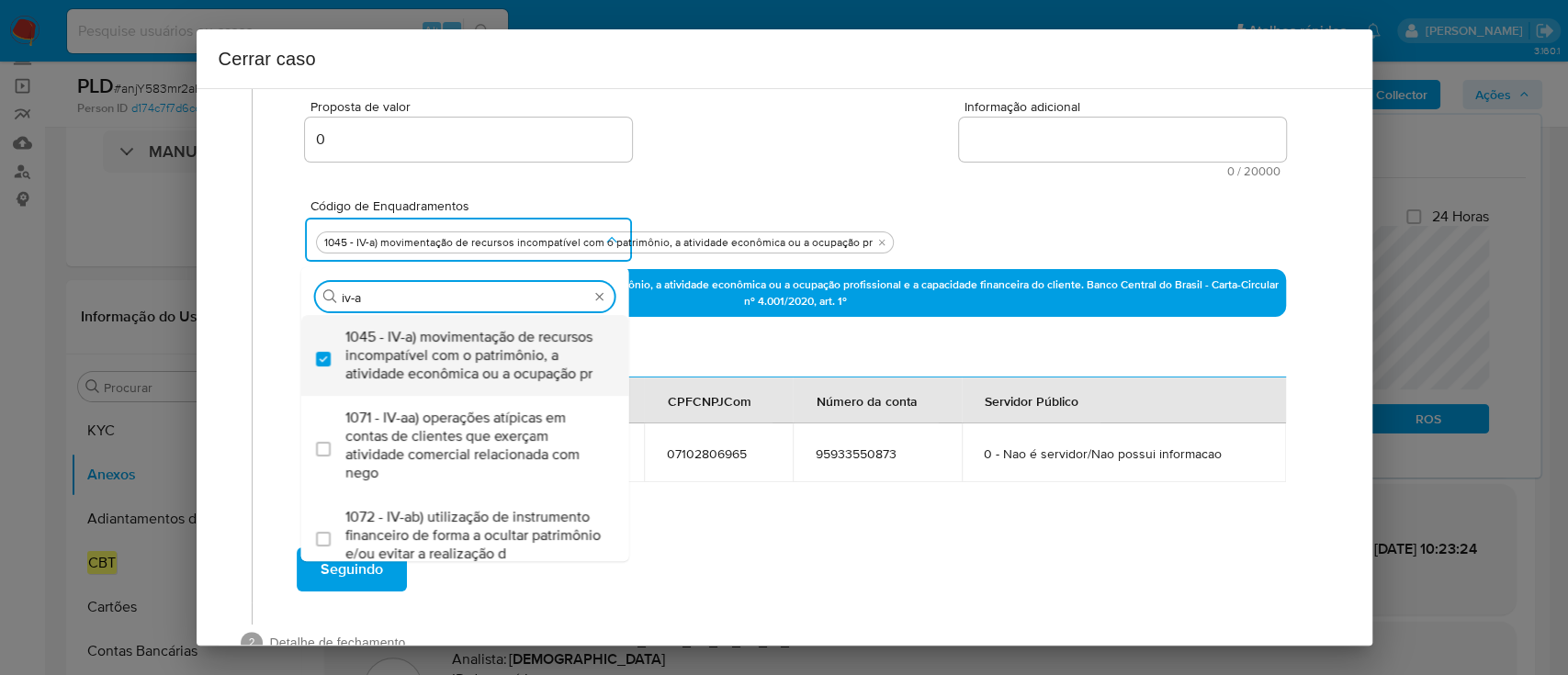
checkbox input "true"
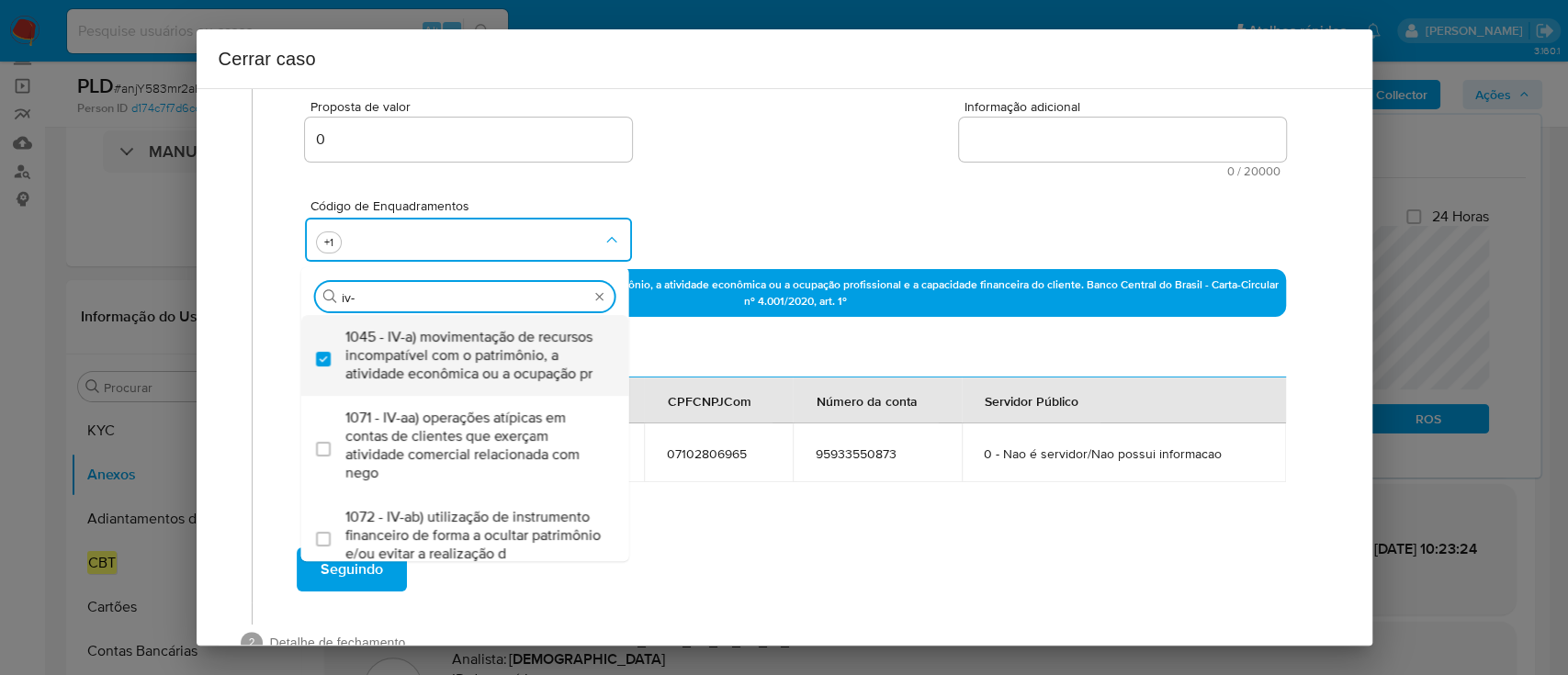
type input "iv-c"
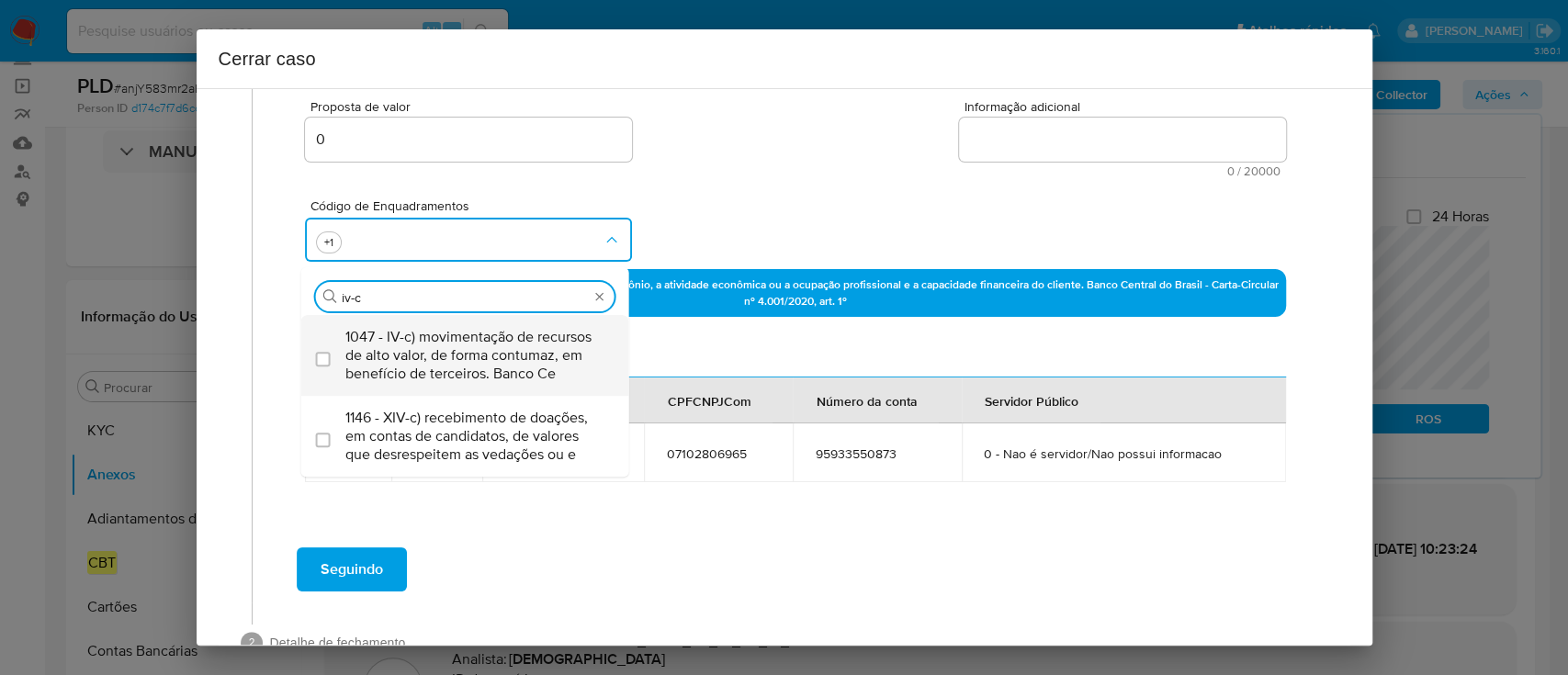
click at [530, 369] on span "1047 - IV-c) movimentação de recursos de alto valor, de forma contumaz, em bene…" at bounding box center [475, 355] width 258 height 55
checkbox input "true"
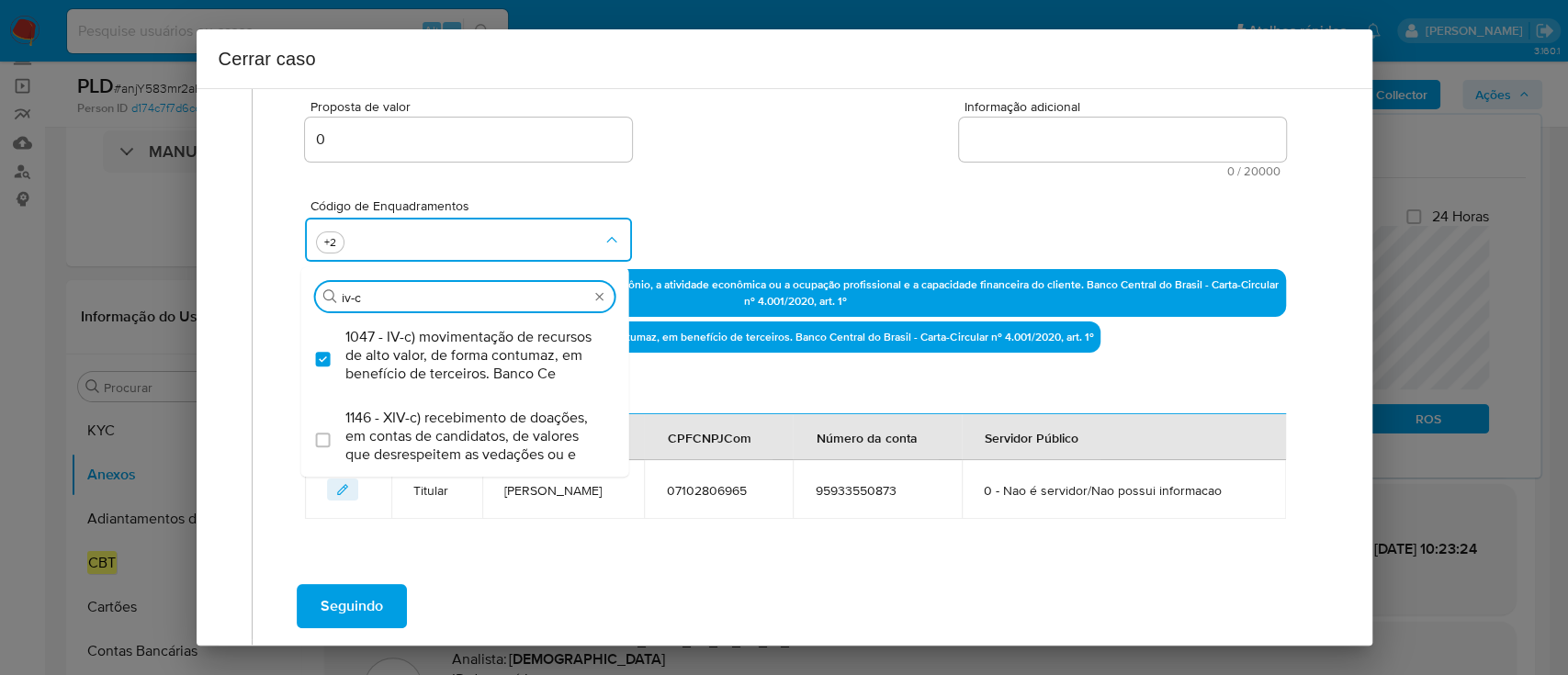
click at [787, 167] on div "Proposta de valor 0 Informação adicional 0 / 20000 20000 caracteres restantes" at bounding box center [794, 127] width 979 height 99
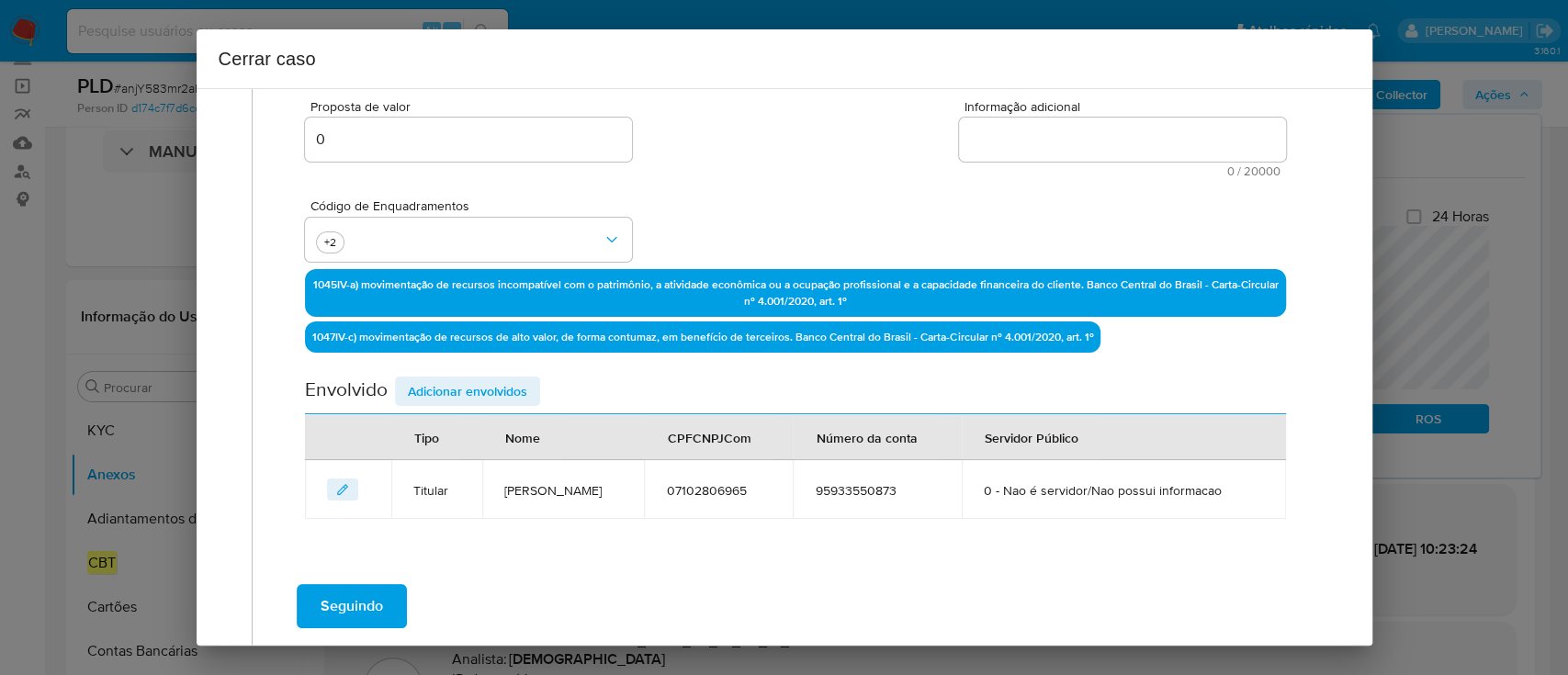
click at [1095, 146] on textarea "Informação adicional" at bounding box center [1121, 140] width 327 height 44
paste textarea "Everton Ribeiro Lopes, CPF 07102806965, 34 anos, residente no município de Camp…"
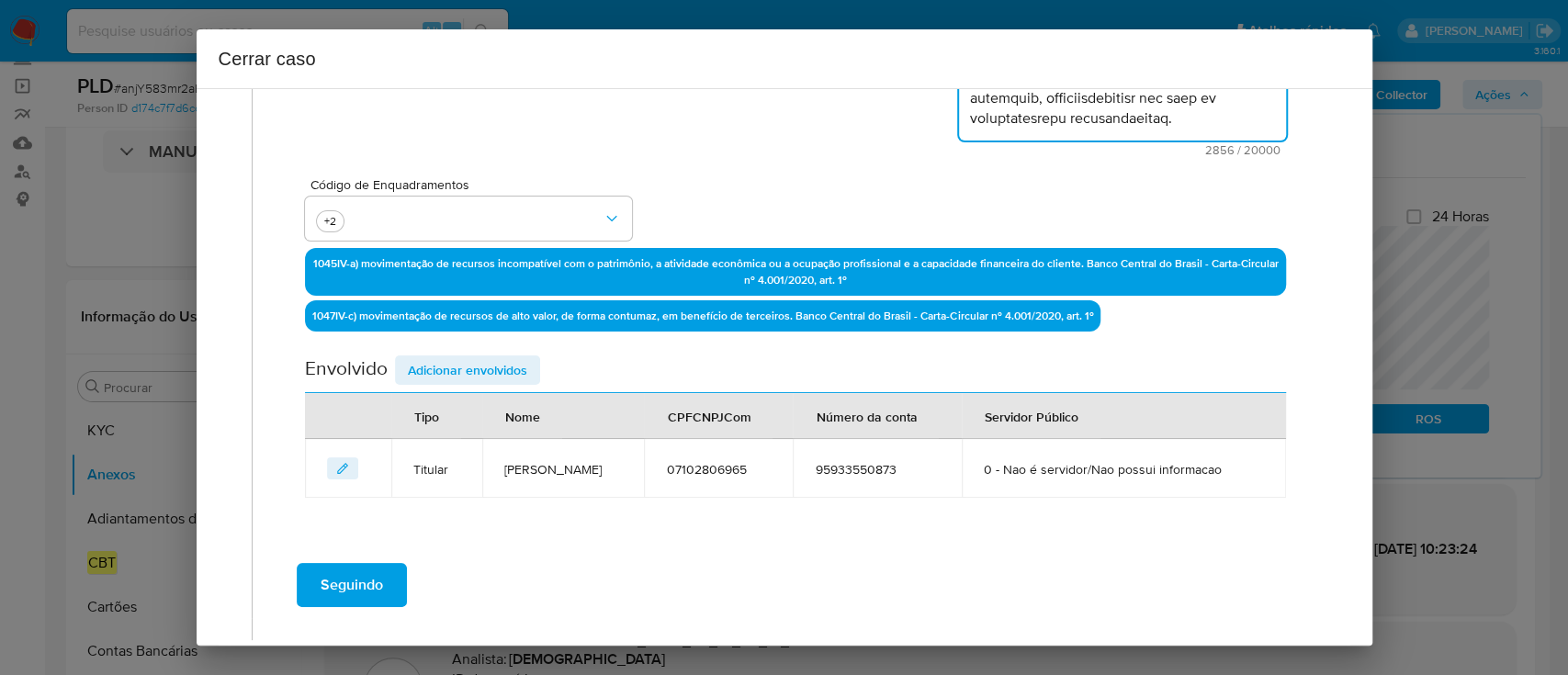
scroll to position [506, 0]
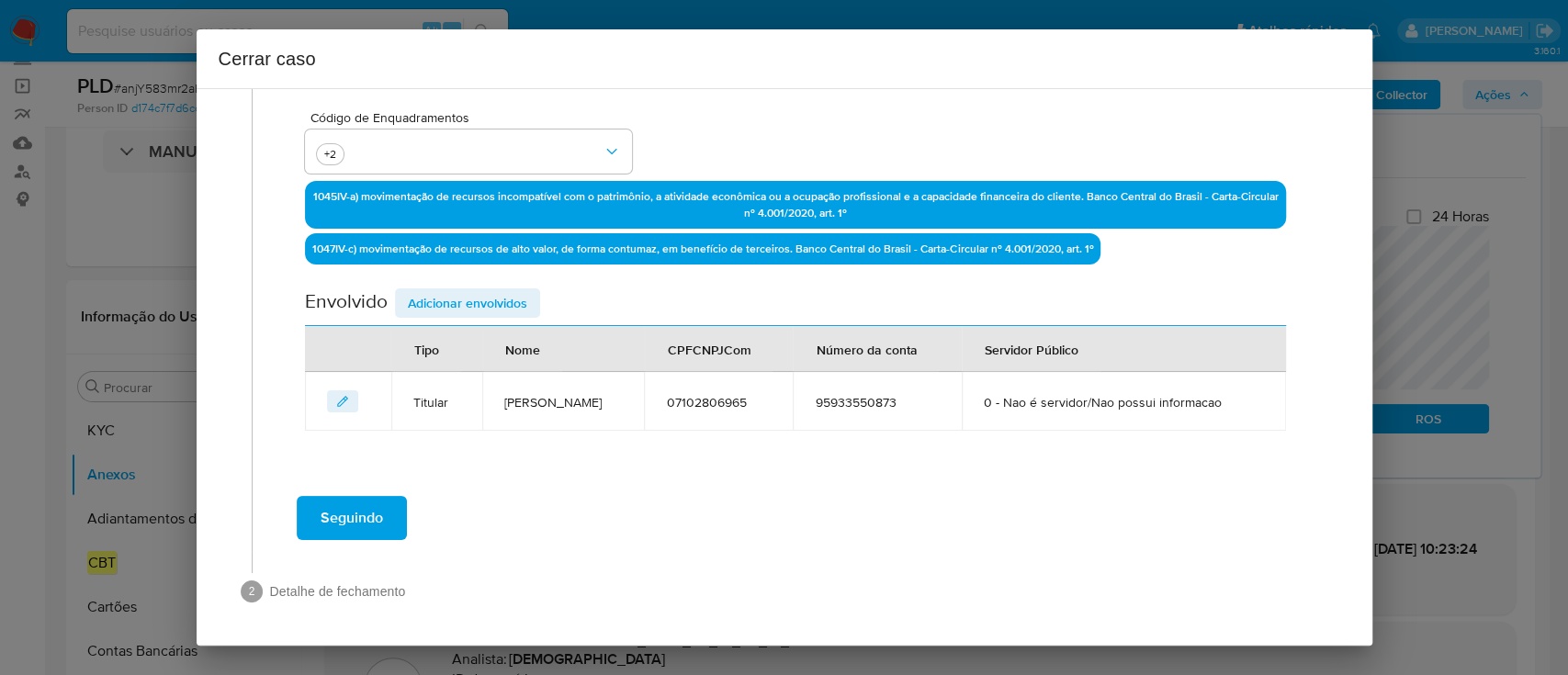
type textarea "Everton Ribeiro Lopes, CPF 07102806965, 34 anos, residente no município de Camp…"
click at [515, 295] on span "Adicionar envolvidos" at bounding box center [467, 303] width 119 height 26
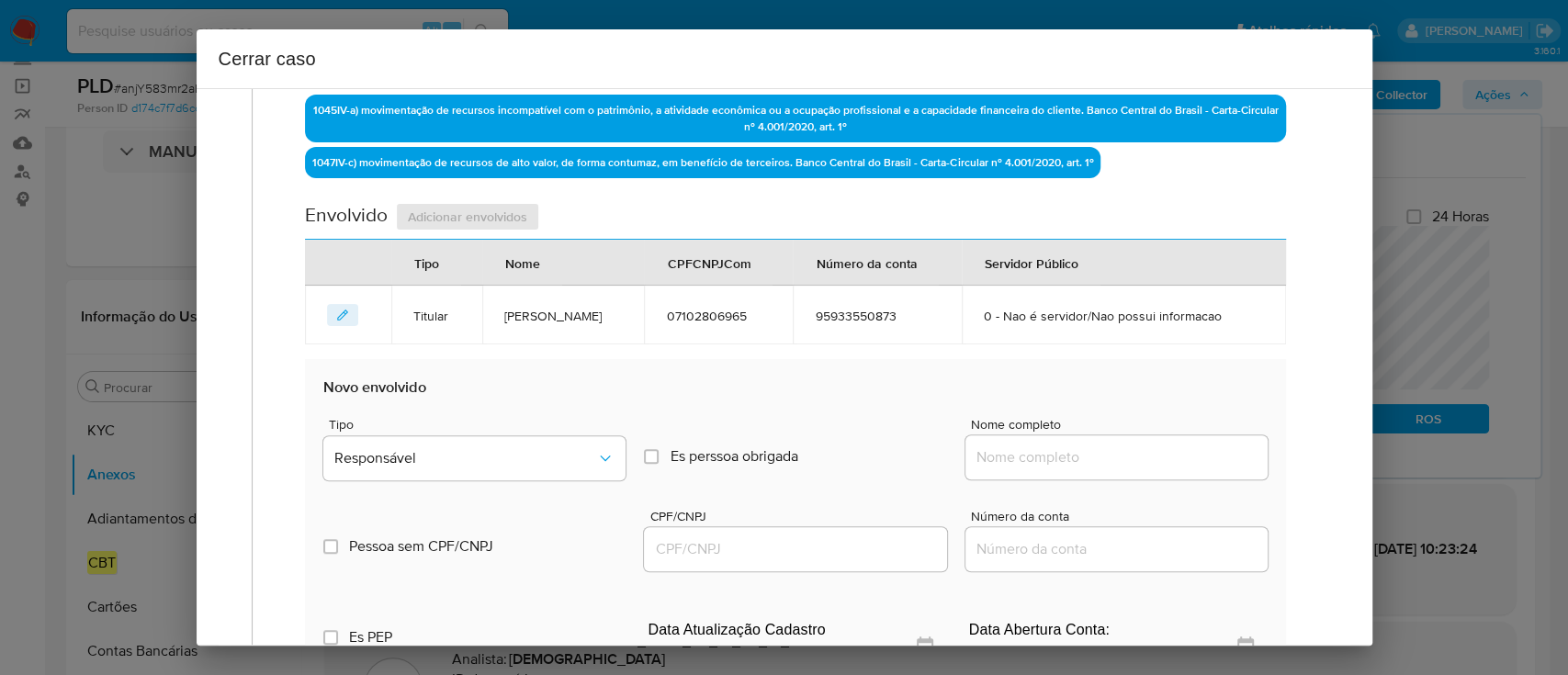
scroll to position [629, 0]
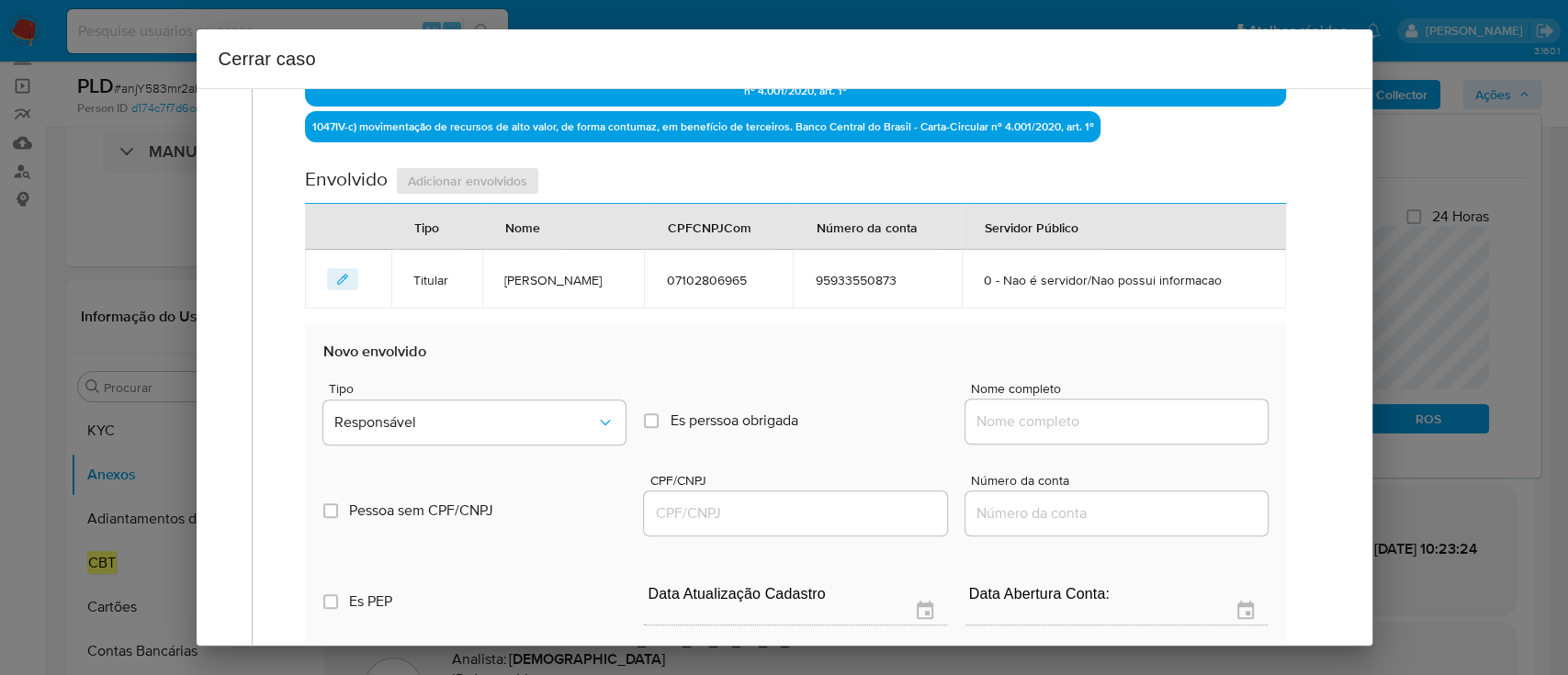
click at [1141, 407] on div at bounding box center [1116, 422] width 302 height 44
click at [1143, 414] on input "Nome completo" at bounding box center [1116, 422] width 302 height 24
paste input "58.778.271 Cristiane Martins Lopes, 58778271000152"
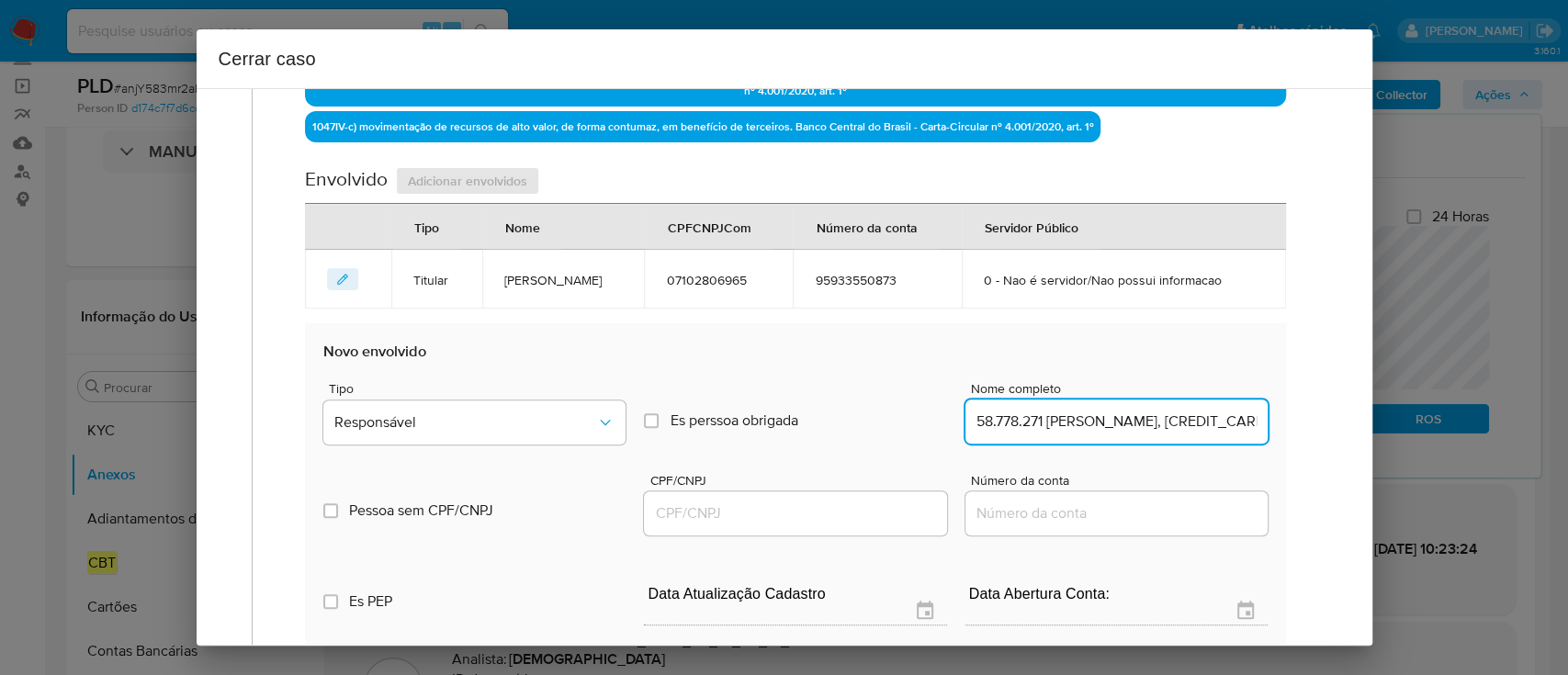
scroll to position [0, 66]
click at [1179, 426] on input "58.778.271 Cristiane Martins Lopes, 58778271000152" at bounding box center [1116, 422] width 302 height 24
type input "58.778.271 Cristiane Martins Lopes,"
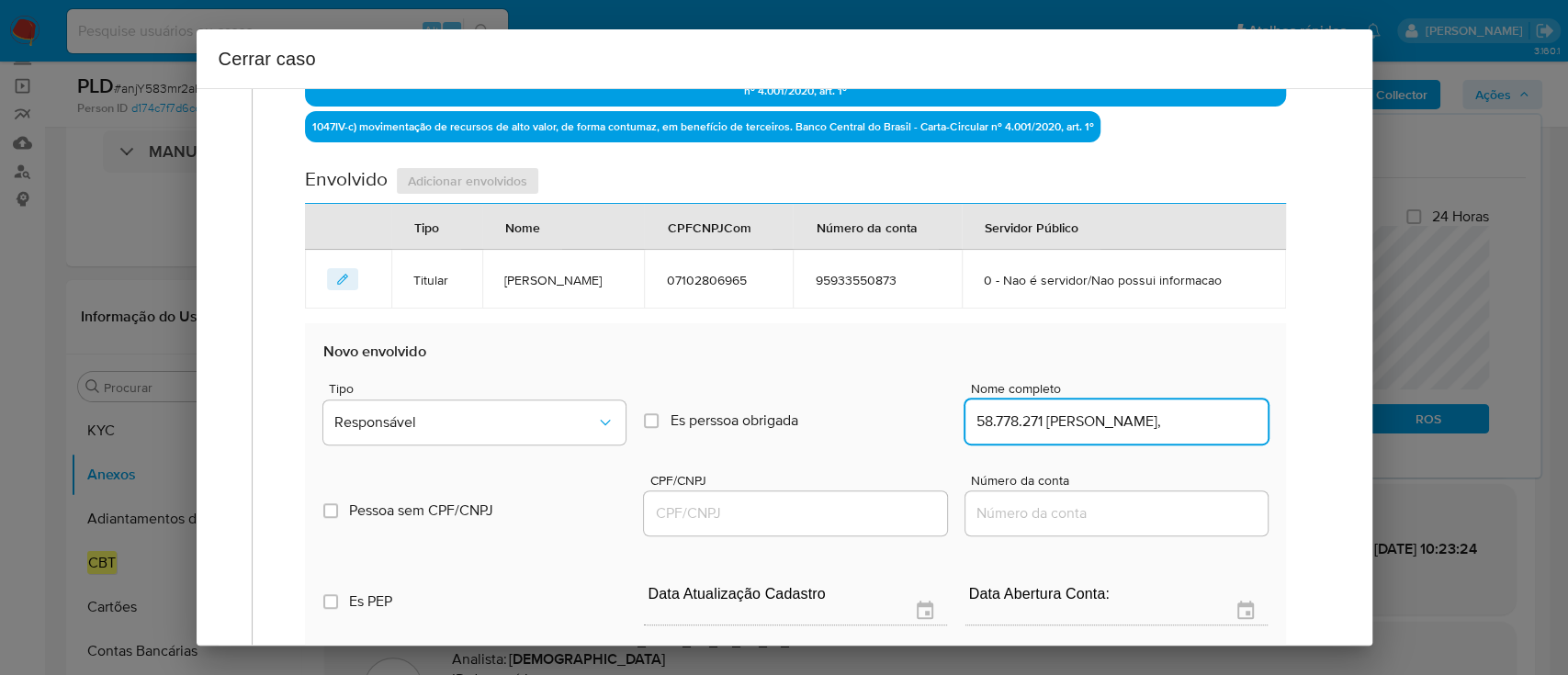
drag, startPoint x: 835, startPoint y: 528, endPoint x: 839, endPoint y: 519, distance: 9.8
click at [833, 528] on div at bounding box center [794, 514] width 302 height 44
drag, startPoint x: 839, startPoint y: 519, endPoint x: 922, endPoint y: 498, distance: 85.6
click at [839, 519] on input "CPF/CNPJ" at bounding box center [794, 514] width 302 height 24
paste input "58778271000152"
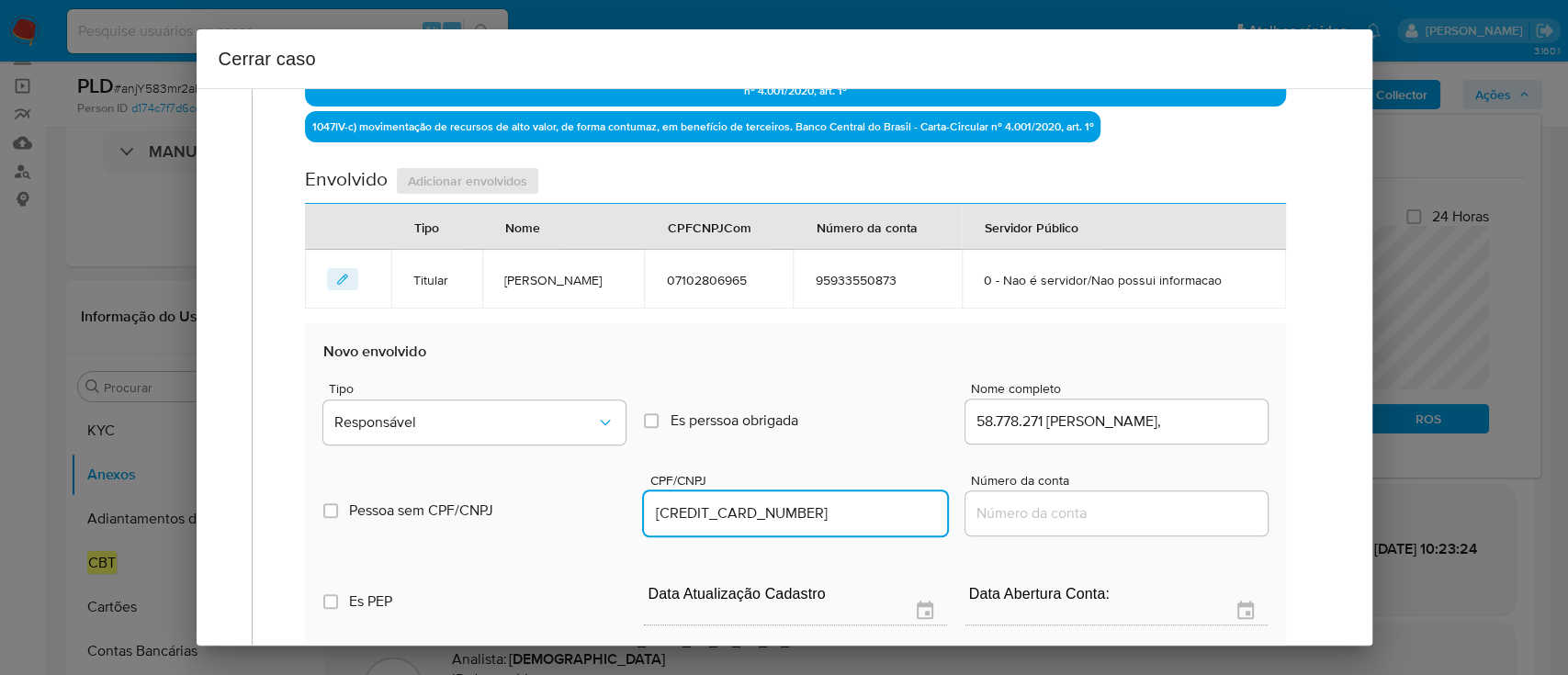
type input "58778271000152"
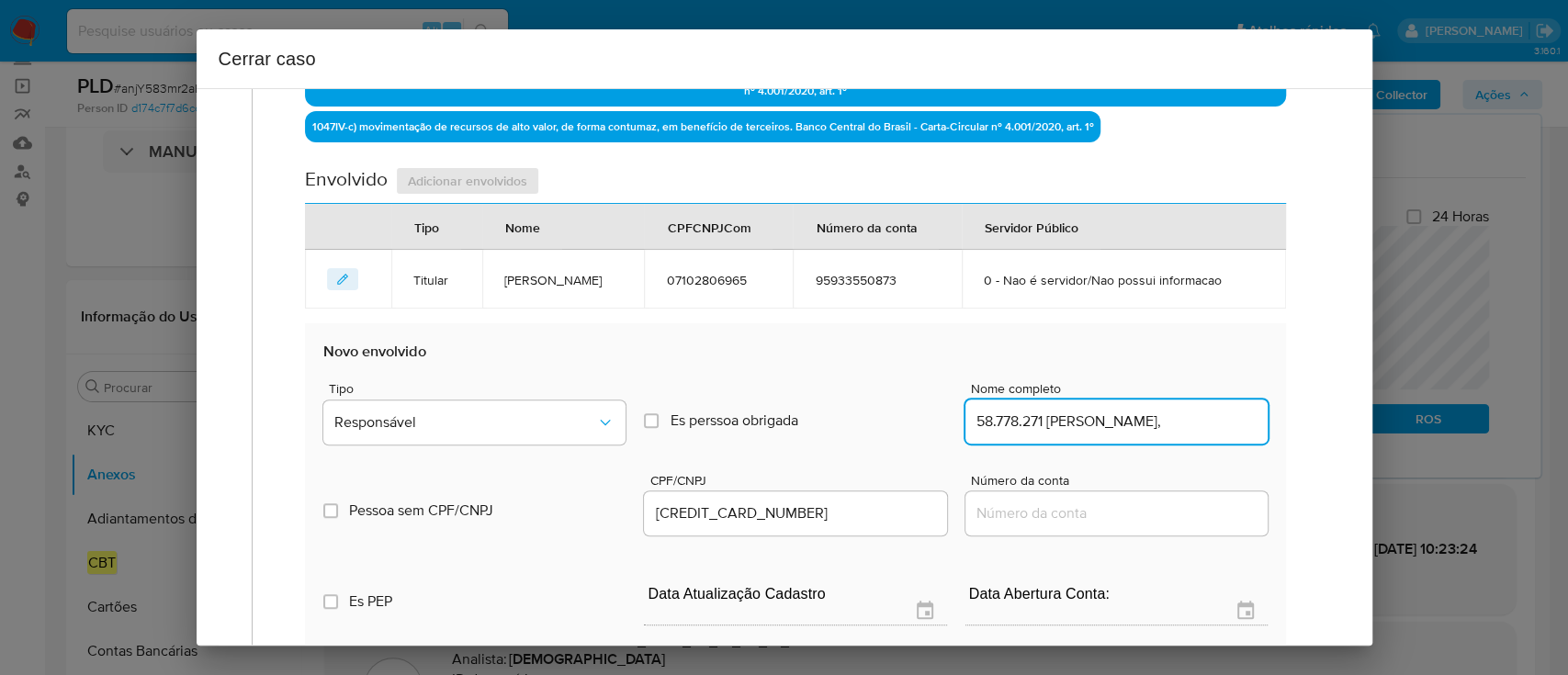
click at [1209, 417] on input "58.778.271 Cristiane Martins Lopes," at bounding box center [1116, 422] width 302 height 24
type input "58.778.271 Cristiane Martins Lopes"
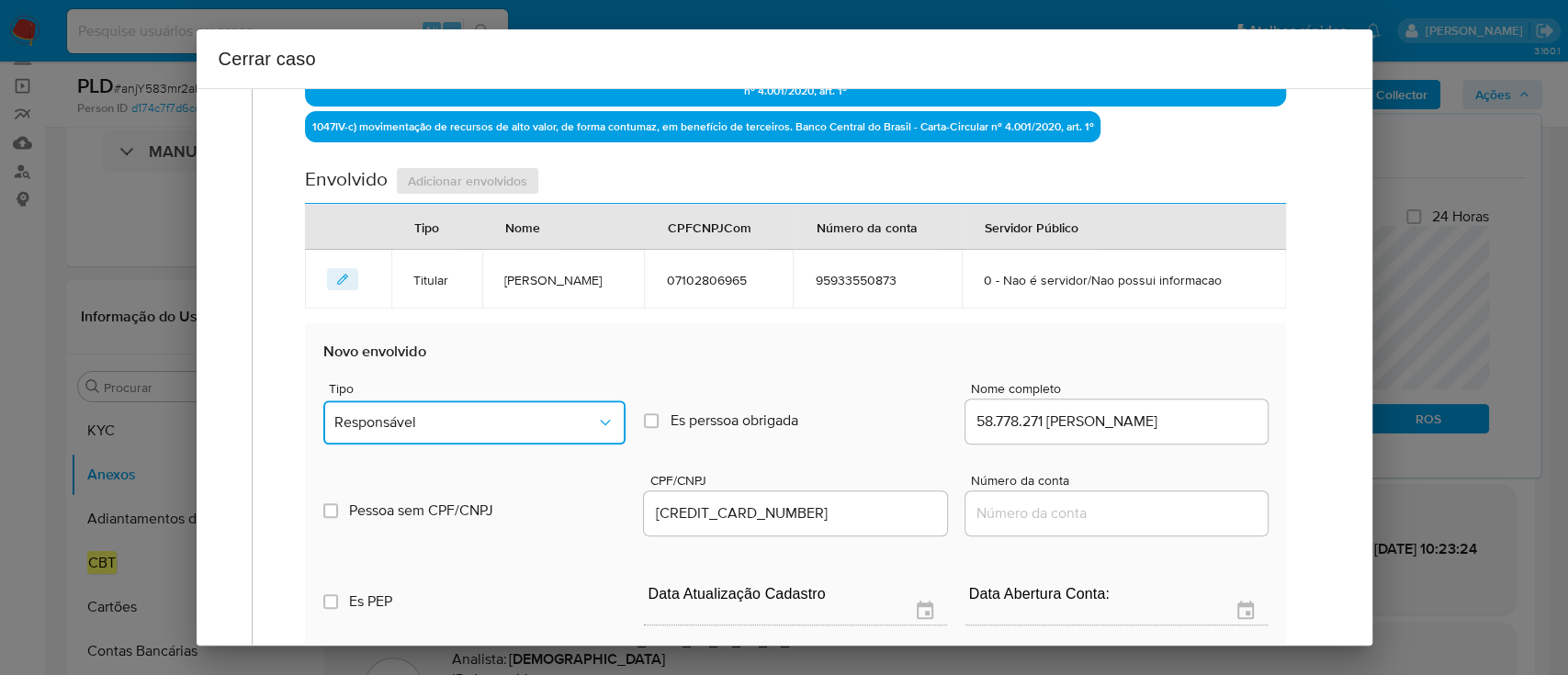
click at [537, 423] on span "Responsável" at bounding box center [465, 423] width 262 height 18
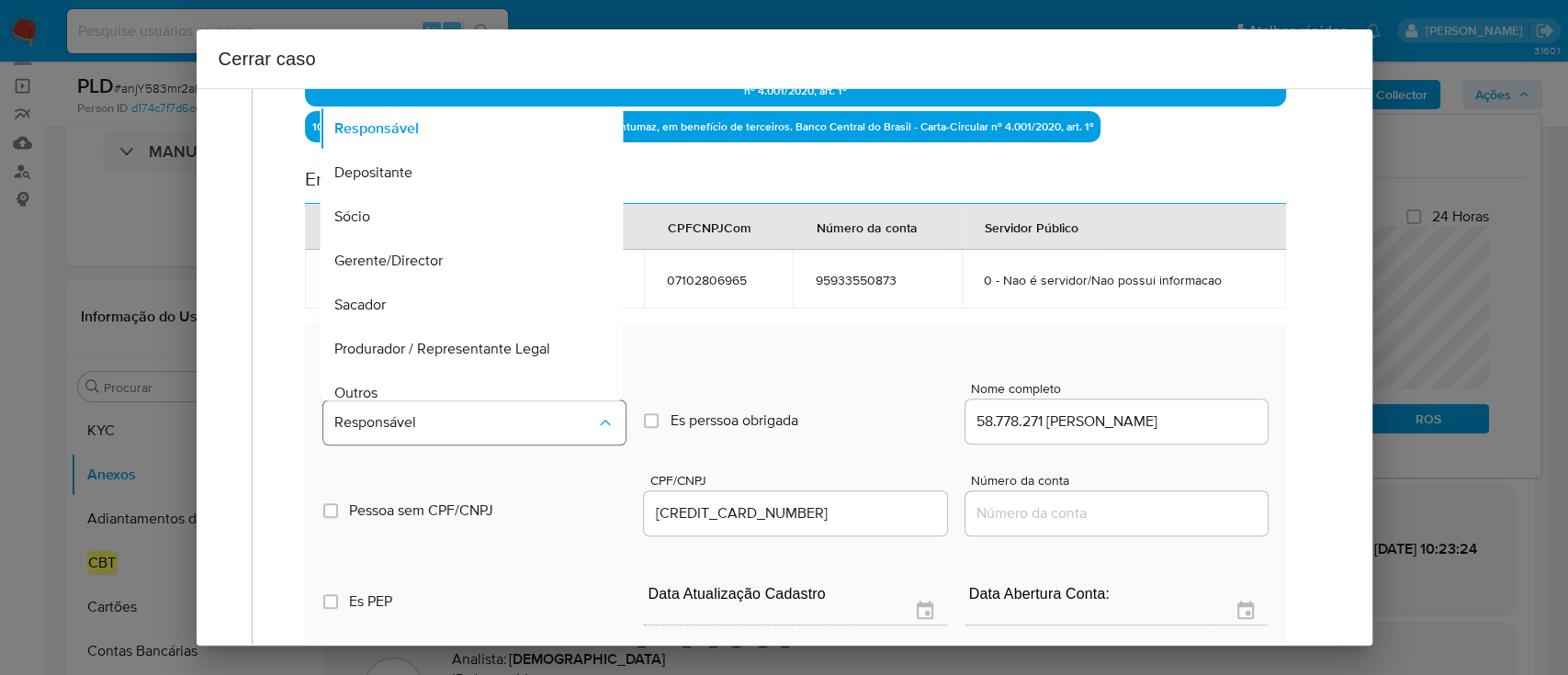
scroll to position [103, 0]
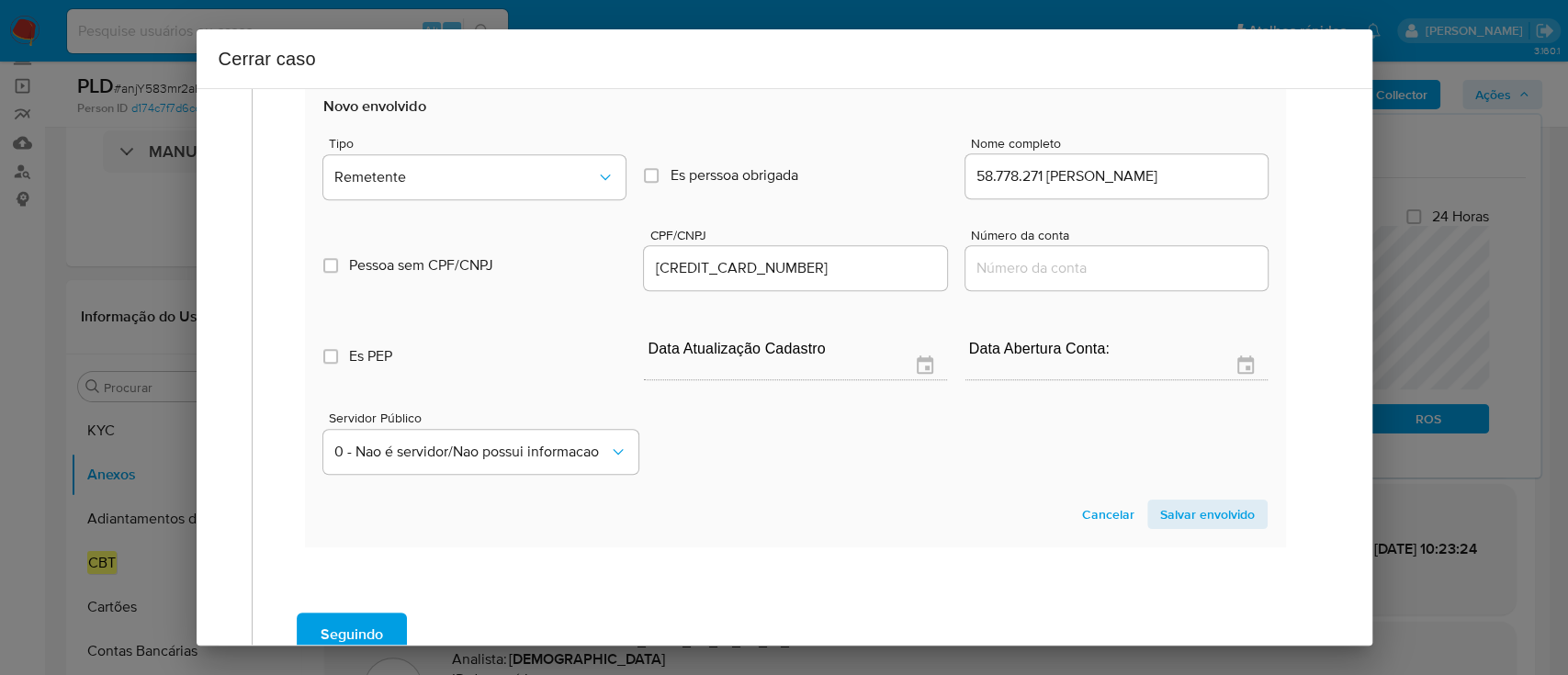
click at [1231, 517] on span "Salvar envolvido" at bounding box center [1207, 515] width 95 height 26
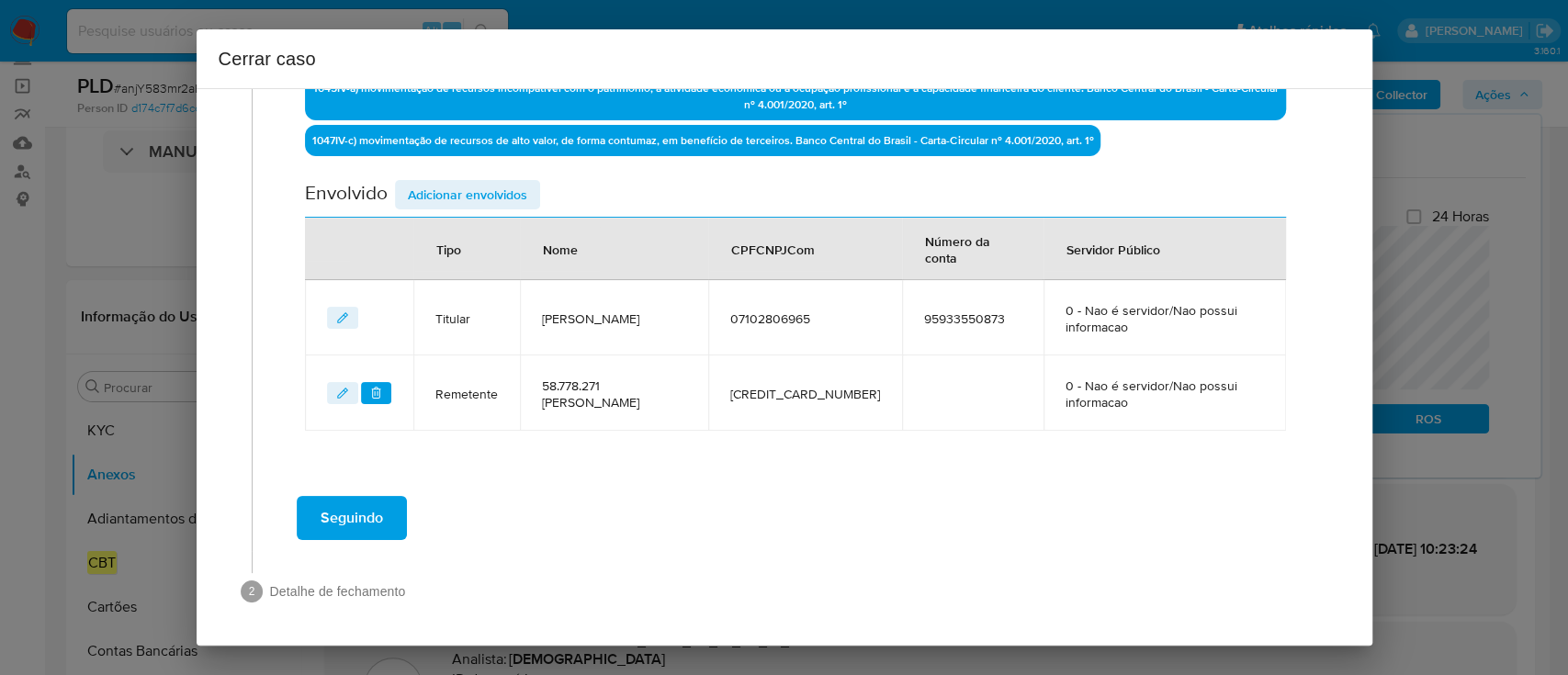
drag, startPoint x: 538, startPoint y: 194, endPoint x: 522, endPoint y: 191, distance: 16.3
click at [533, 192] on button "Adicionar envolvidos" at bounding box center [467, 194] width 145 height 29
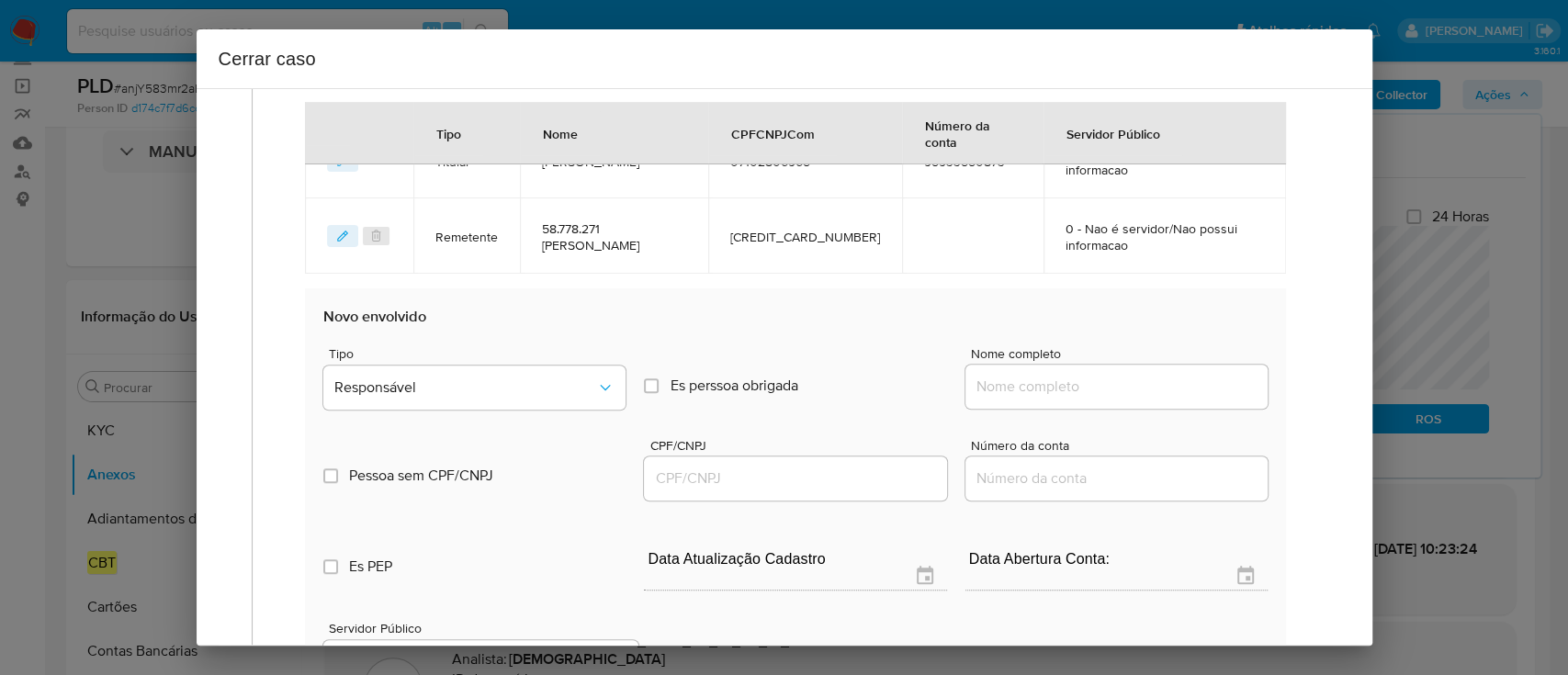
scroll to position [860, 0]
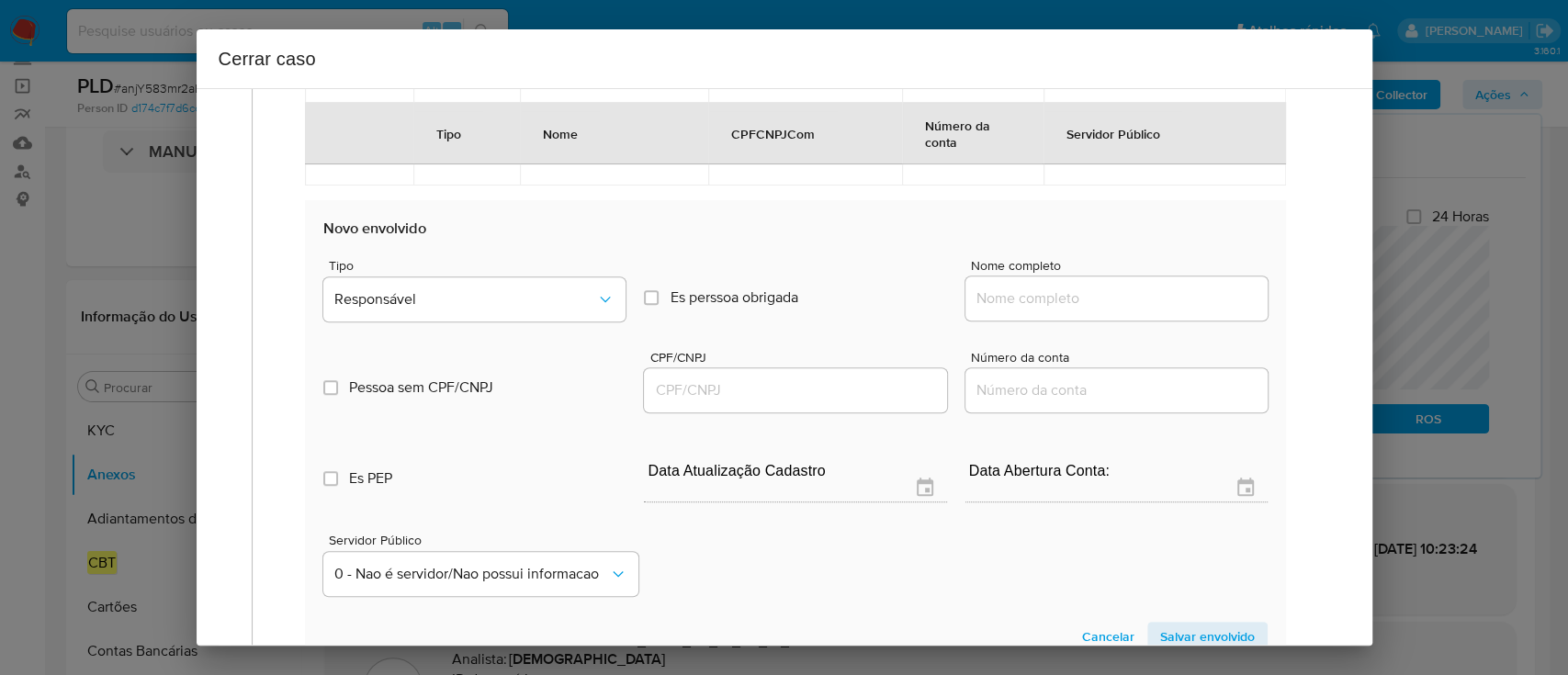
click at [1055, 289] on input "Nome completo" at bounding box center [1116, 299] width 302 height 24
paste input "Pay Retailers BR Servicos De Pagamentos Ltda, 32364718000153"
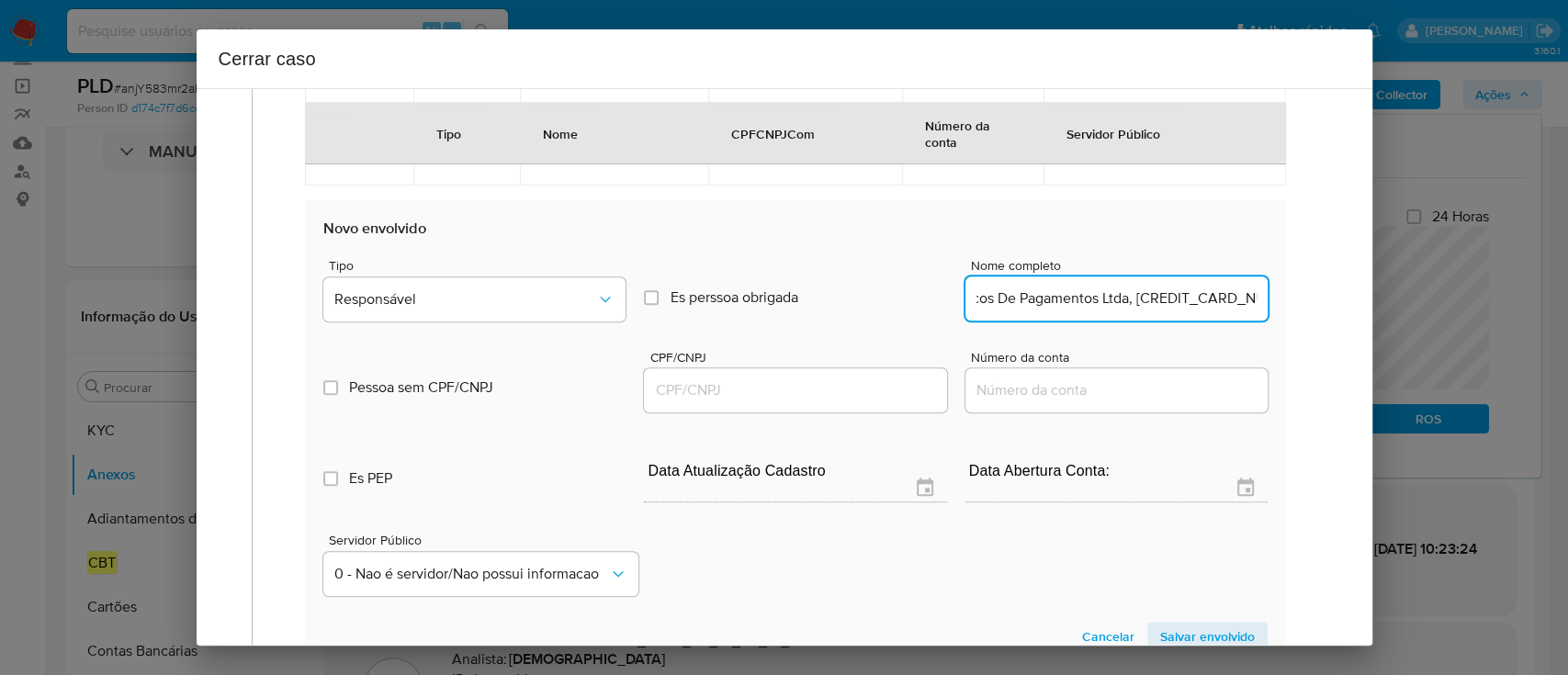
click at [1172, 292] on input "Pay Retailers BR Servicos De Pagamentos Ltda, 32364718000153" at bounding box center [1116, 299] width 302 height 24
type input "Pay Retailers BR Servicos De Pagamentos Ltda,"
drag, startPoint x: 760, startPoint y: 401, endPoint x: 803, endPoint y: 395, distance: 43.4
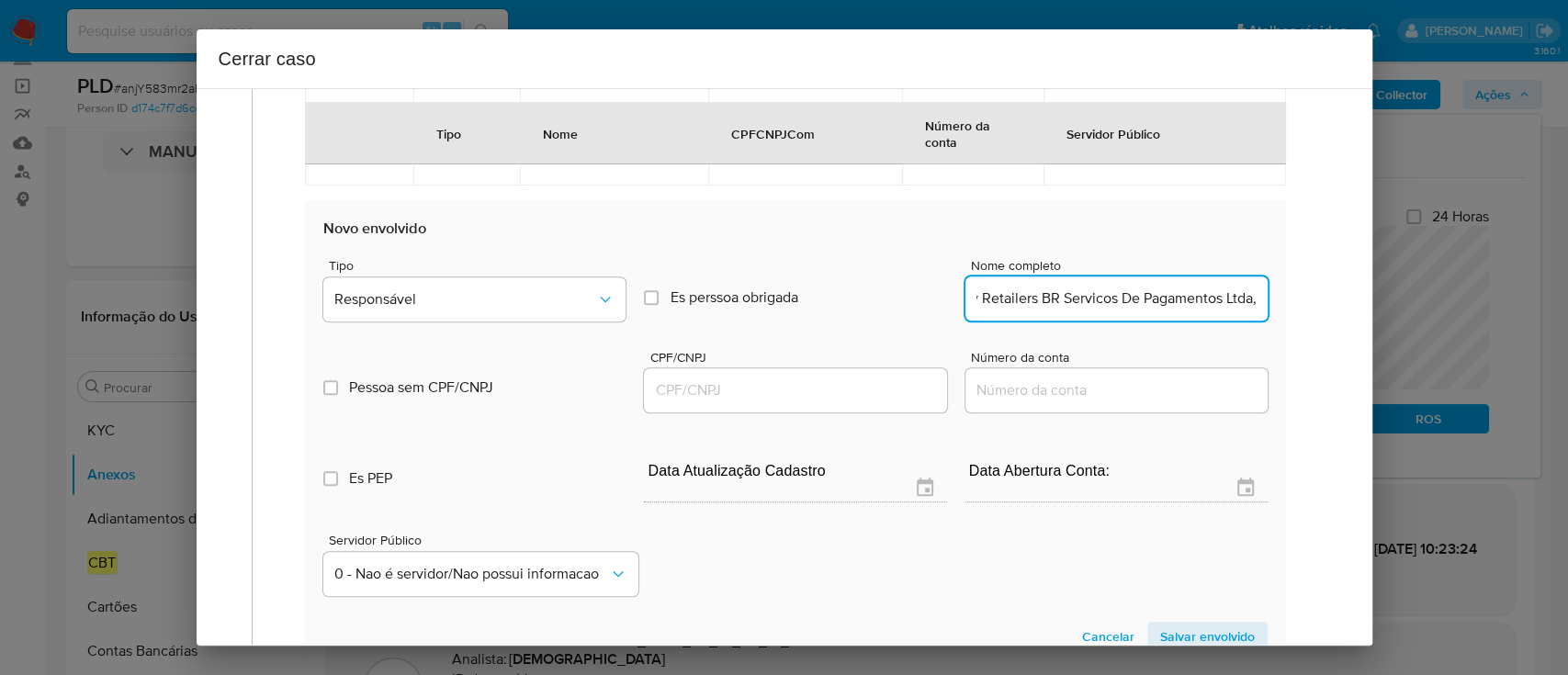
click at [759, 401] on input "CPF/CNPJ" at bounding box center [794, 391] width 302 height 24
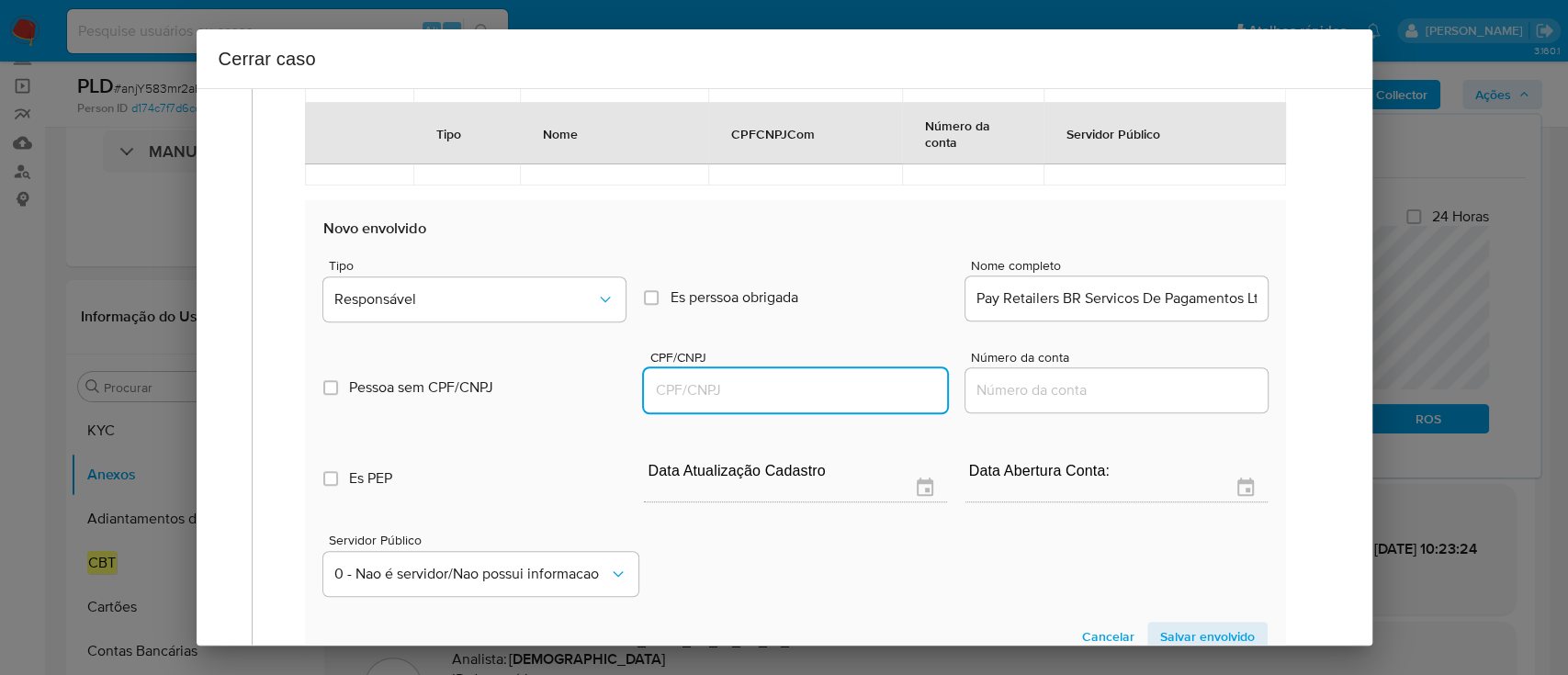
paste input "32364718000153"
type input "32364718000153"
click at [1186, 300] on input "Pay Retailers BR Servicos De Pagamentos Ltda," at bounding box center [1116, 299] width 302 height 24
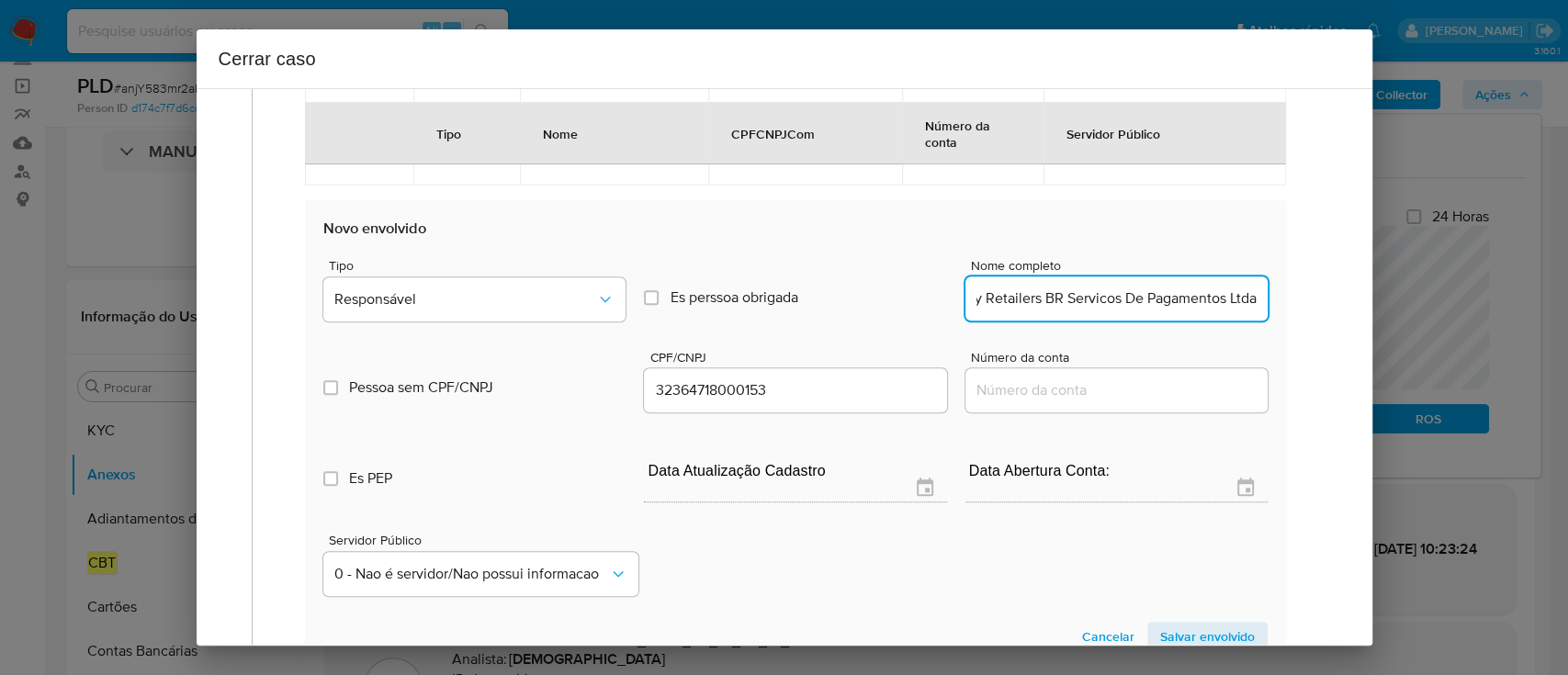
scroll to position [0, 26]
type input "Pay Retailers BR Servicos De Pagamentos Ltda"
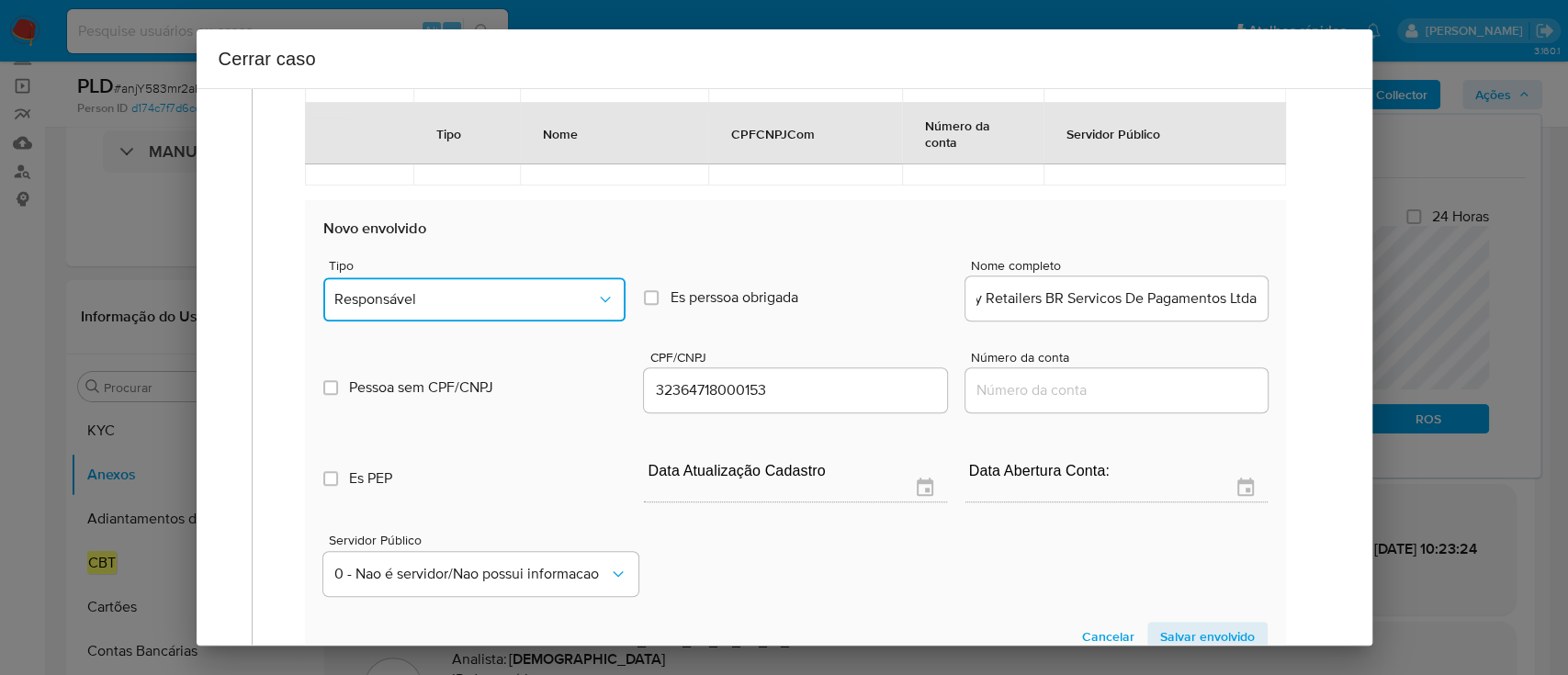
drag, startPoint x: 551, startPoint y: 308, endPoint x: 585, endPoint y: 308, distance: 34.0
click at [554, 308] on button "Responsável" at bounding box center [474, 300] width 302 height 44
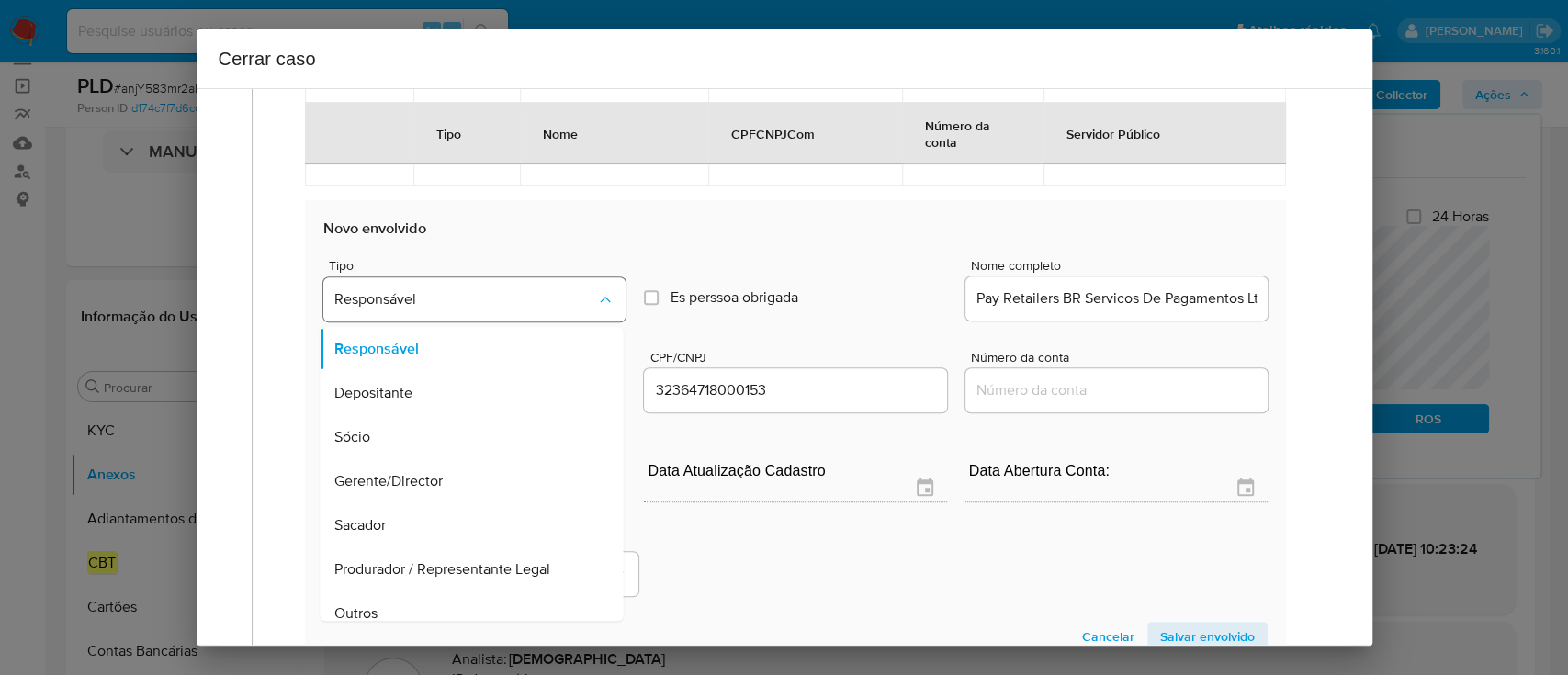
scroll to position [59, 0]
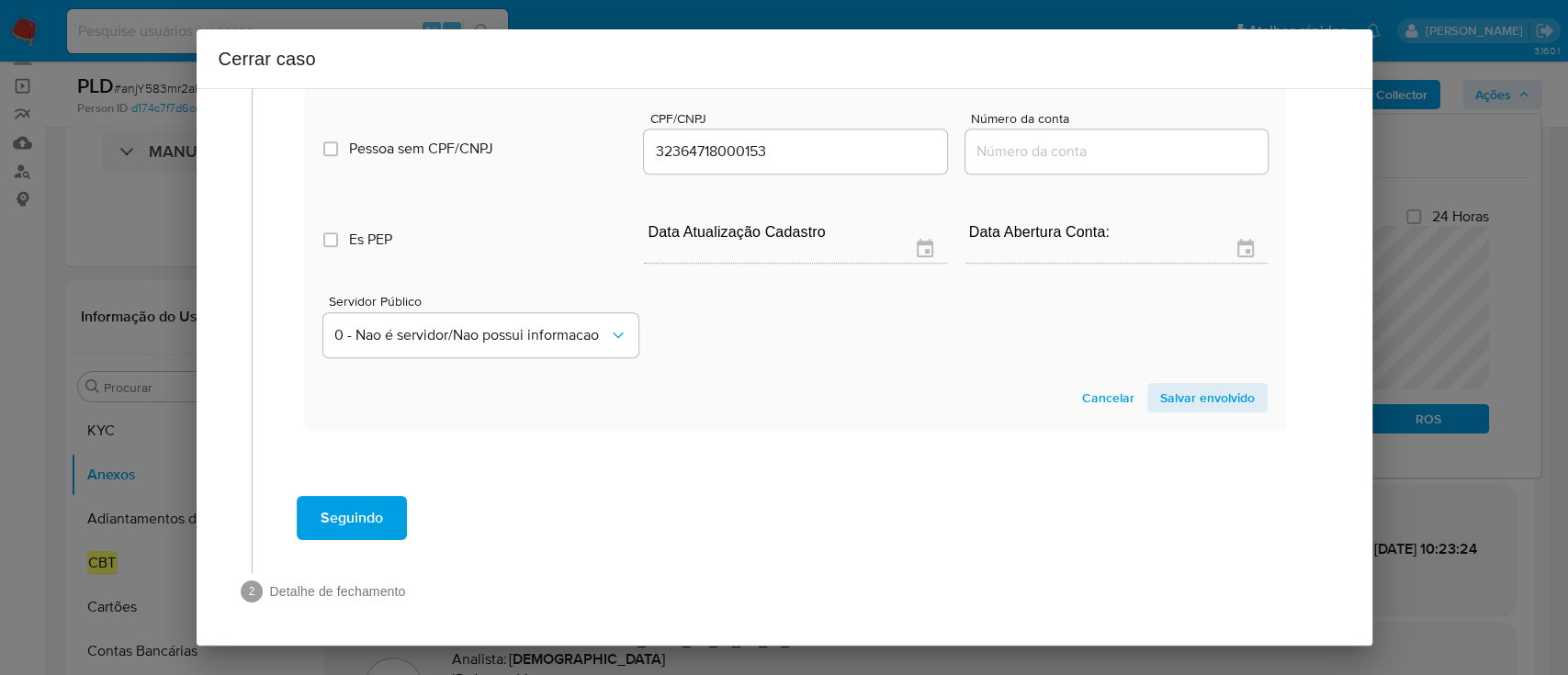
click at [1200, 407] on span "Salvar envolvido" at bounding box center [1207, 398] width 95 height 26
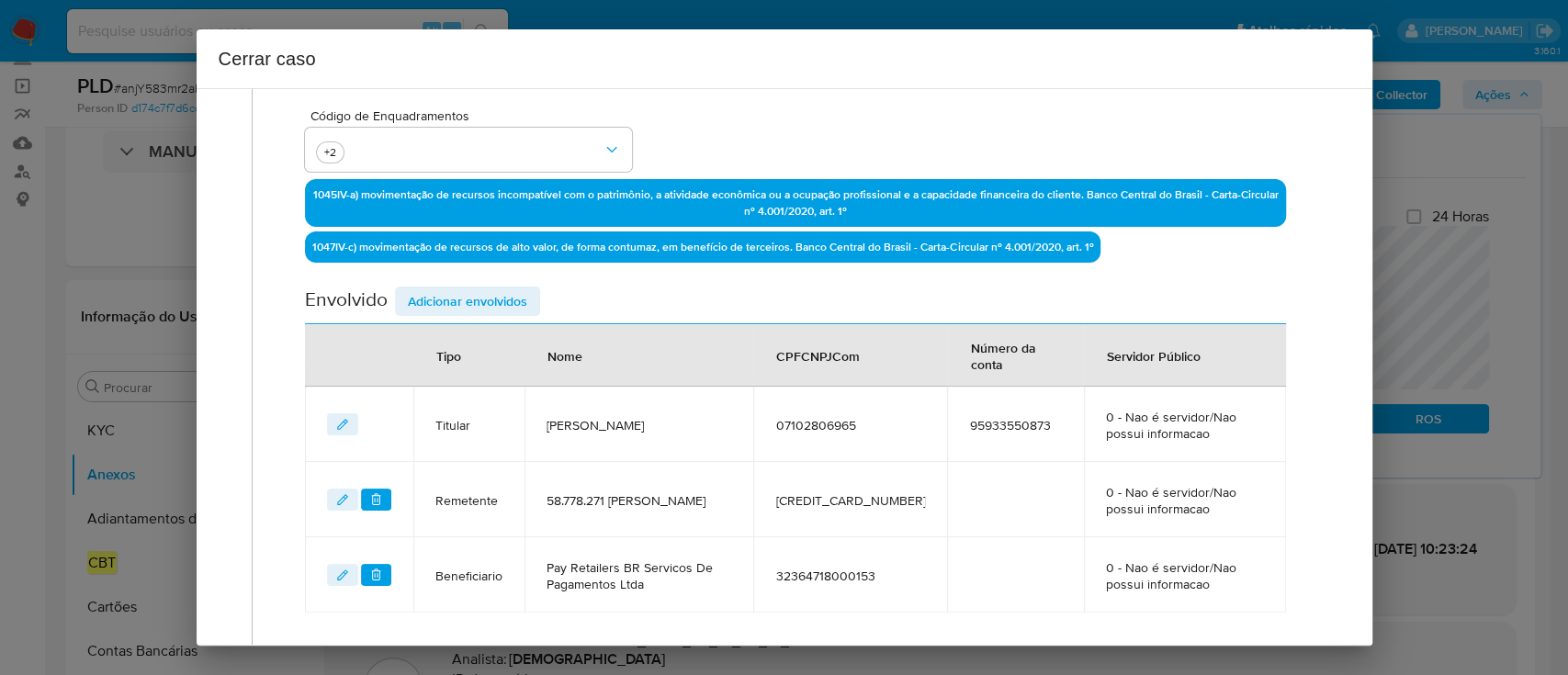
scroll to position [690, 0]
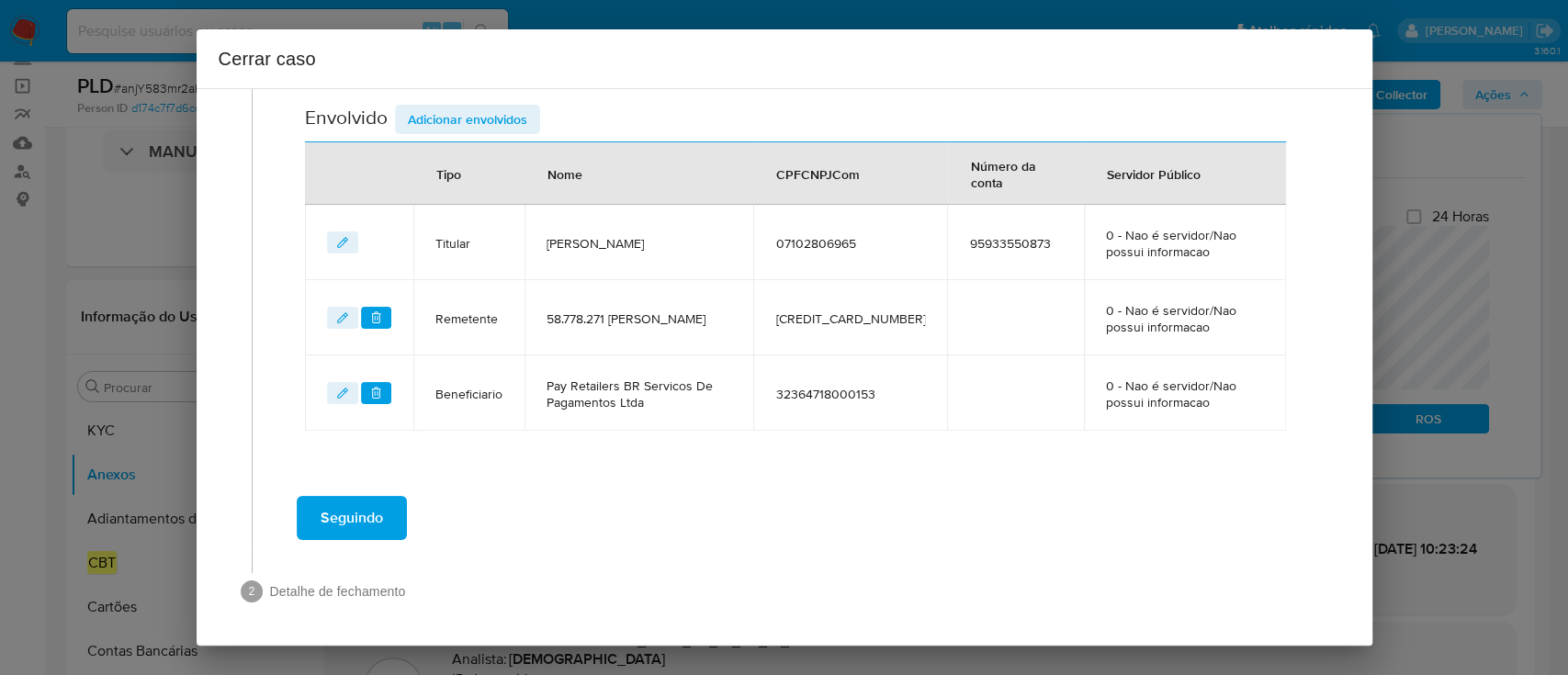
drag, startPoint x: 388, startPoint y: 520, endPoint x: 427, endPoint y: 523, distance: 39.1
click at [387, 520] on button "Seguindo" at bounding box center [352, 518] width 110 height 44
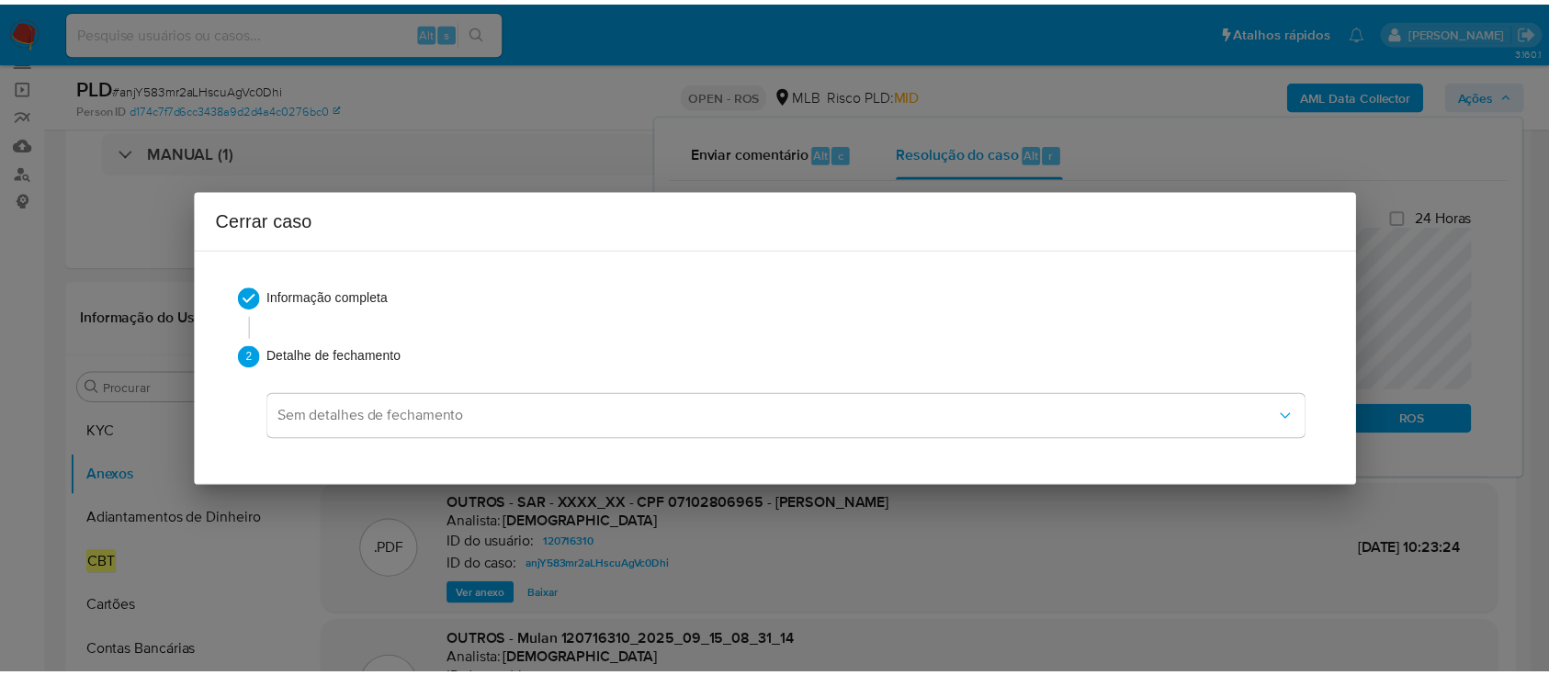
scroll to position [1774, 0]
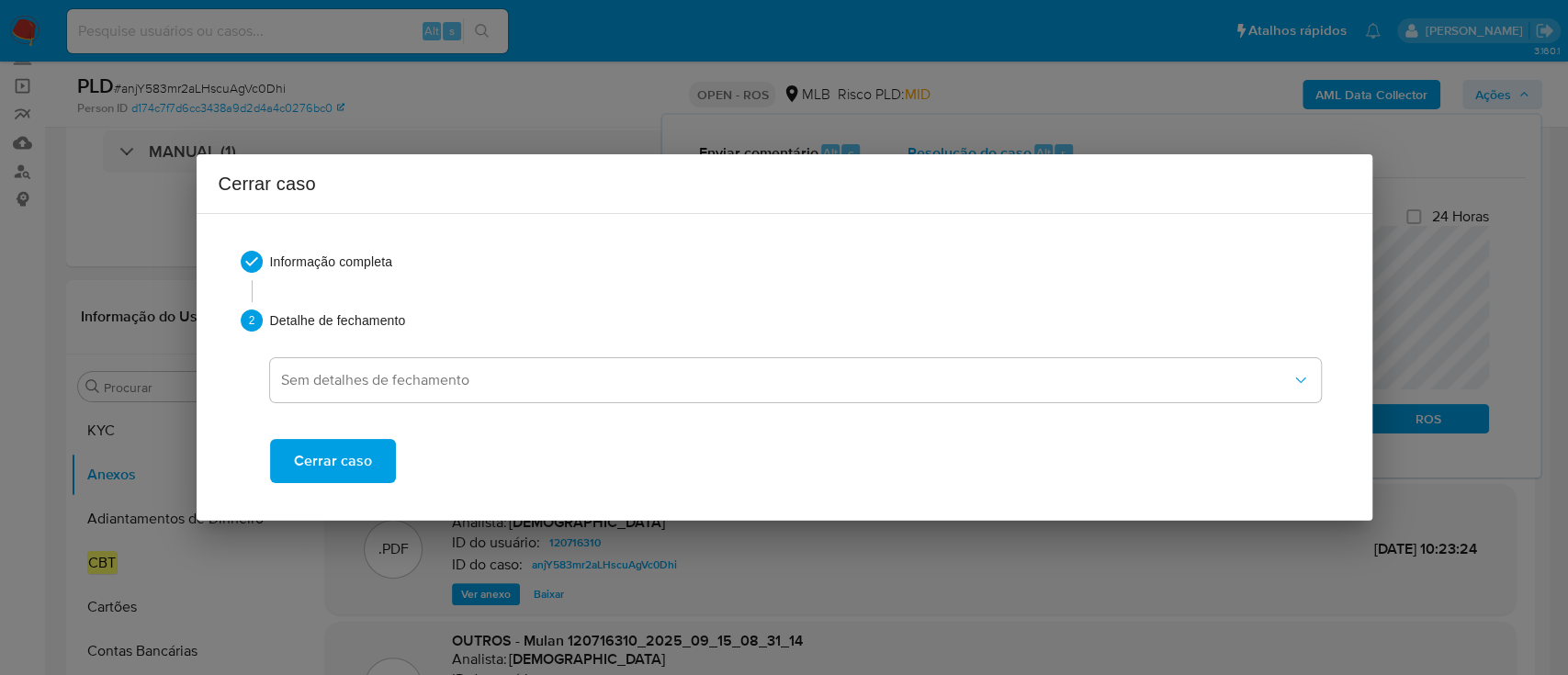
click at [344, 471] on span "Cerrar caso" at bounding box center [333, 461] width 78 height 40
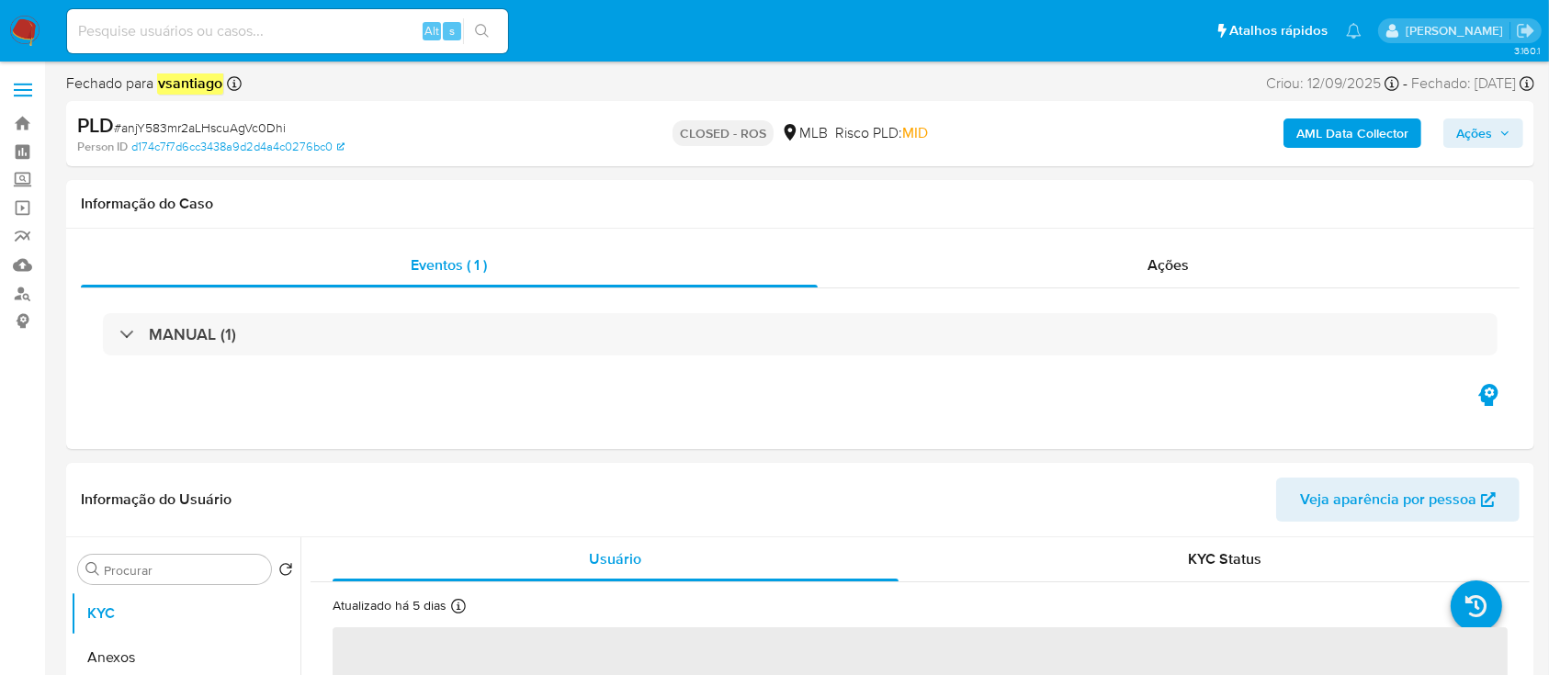
select select "10"
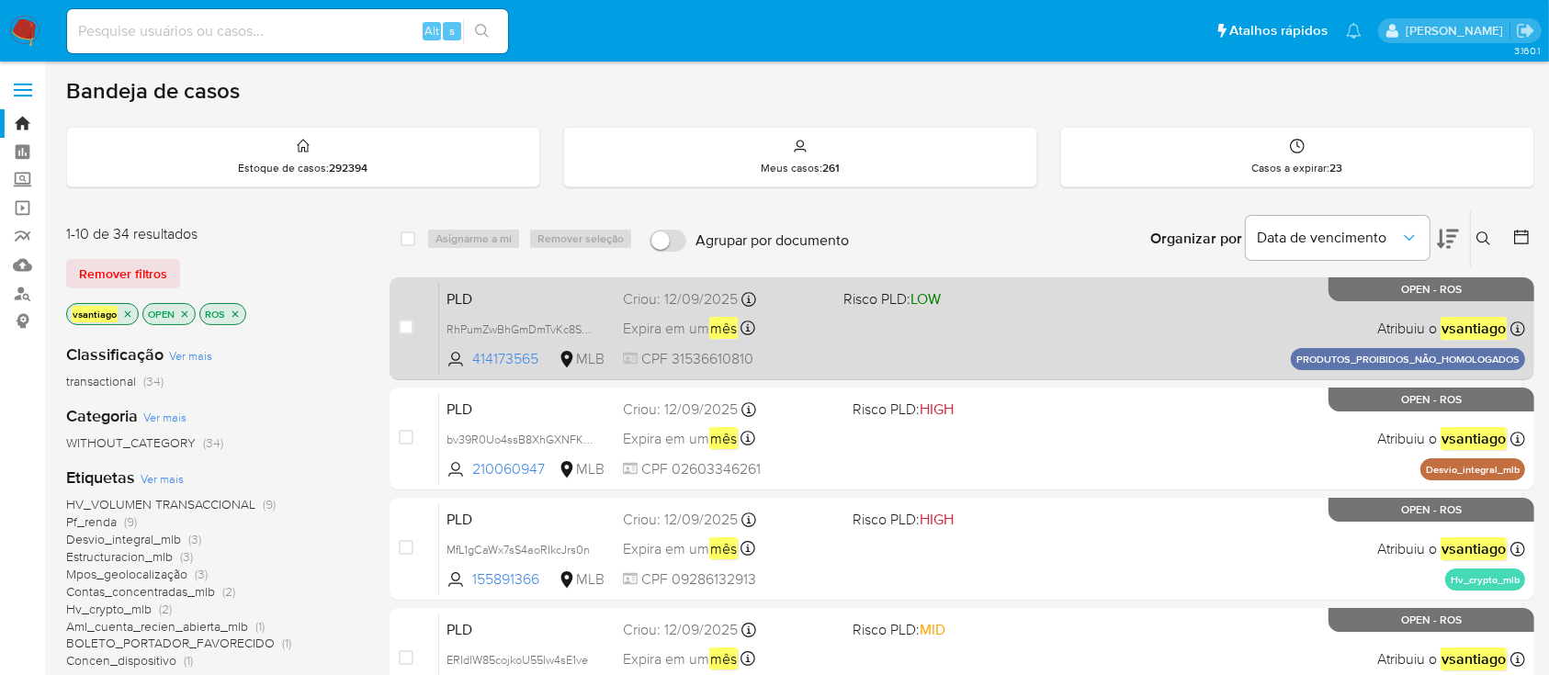
click at [879, 338] on div "PLD RhPumZwBhGmDmTvKc8Sp9jHm 414173565 MLB Risco PLD: LOW Criou: 12/09/2025 Cri…" at bounding box center [982, 328] width 1086 height 93
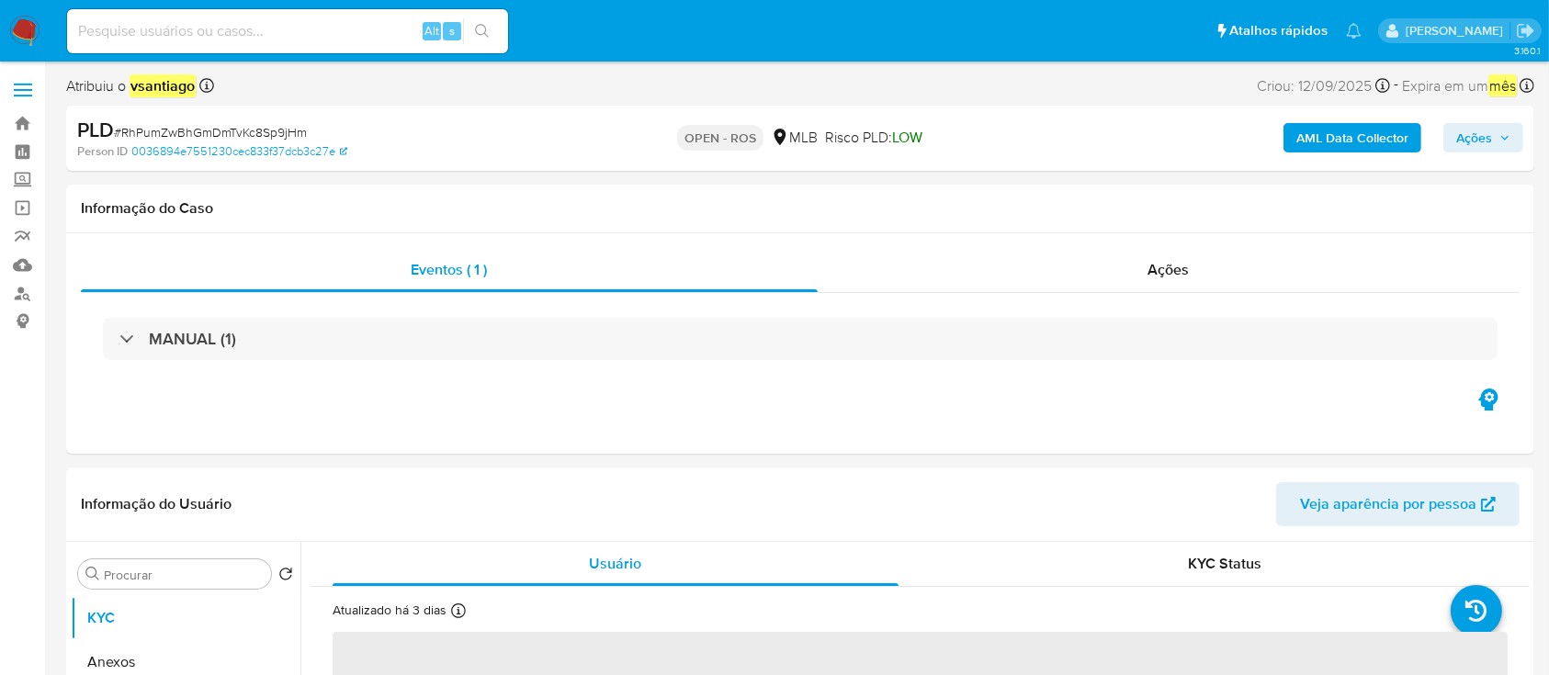
select select "10"
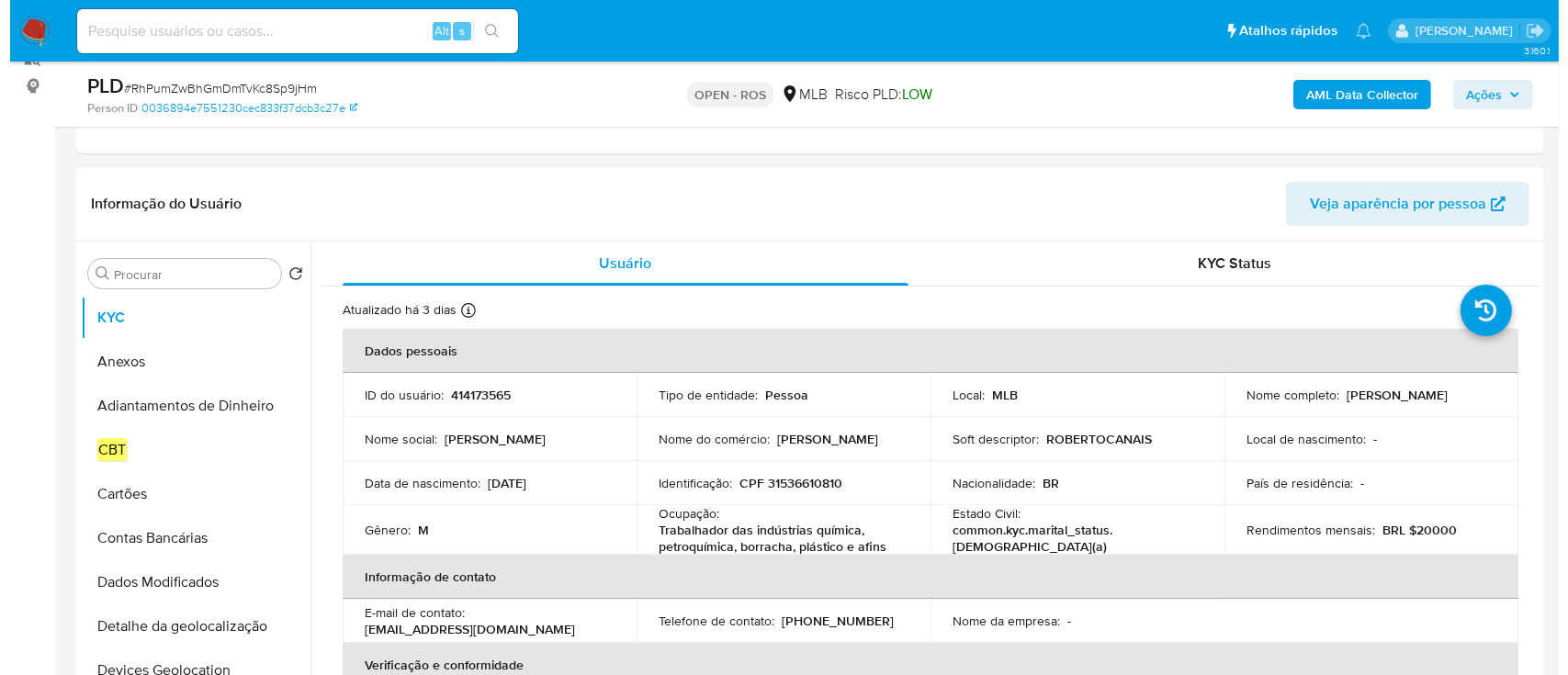
scroll to position [244, 0]
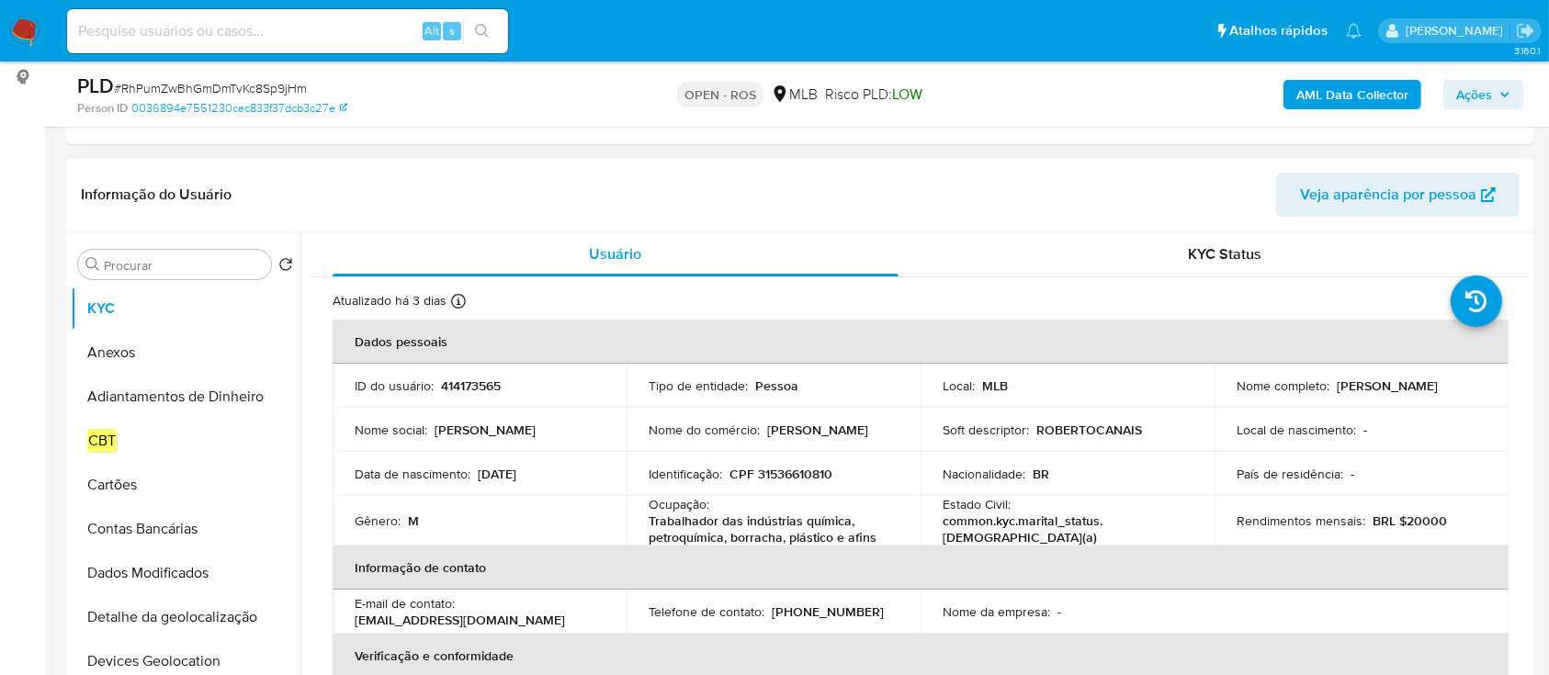
drag, startPoint x: 1332, startPoint y: 388, endPoint x: 1499, endPoint y: 390, distance: 166.3
click at [1499, 390] on td "Nome completo : Roberto da Silva Vargas" at bounding box center [1362, 386] width 294 height 44
click at [772, 479] on p "CPF 31536610810" at bounding box center [781, 474] width 103 height 17
copy p "31536610810"
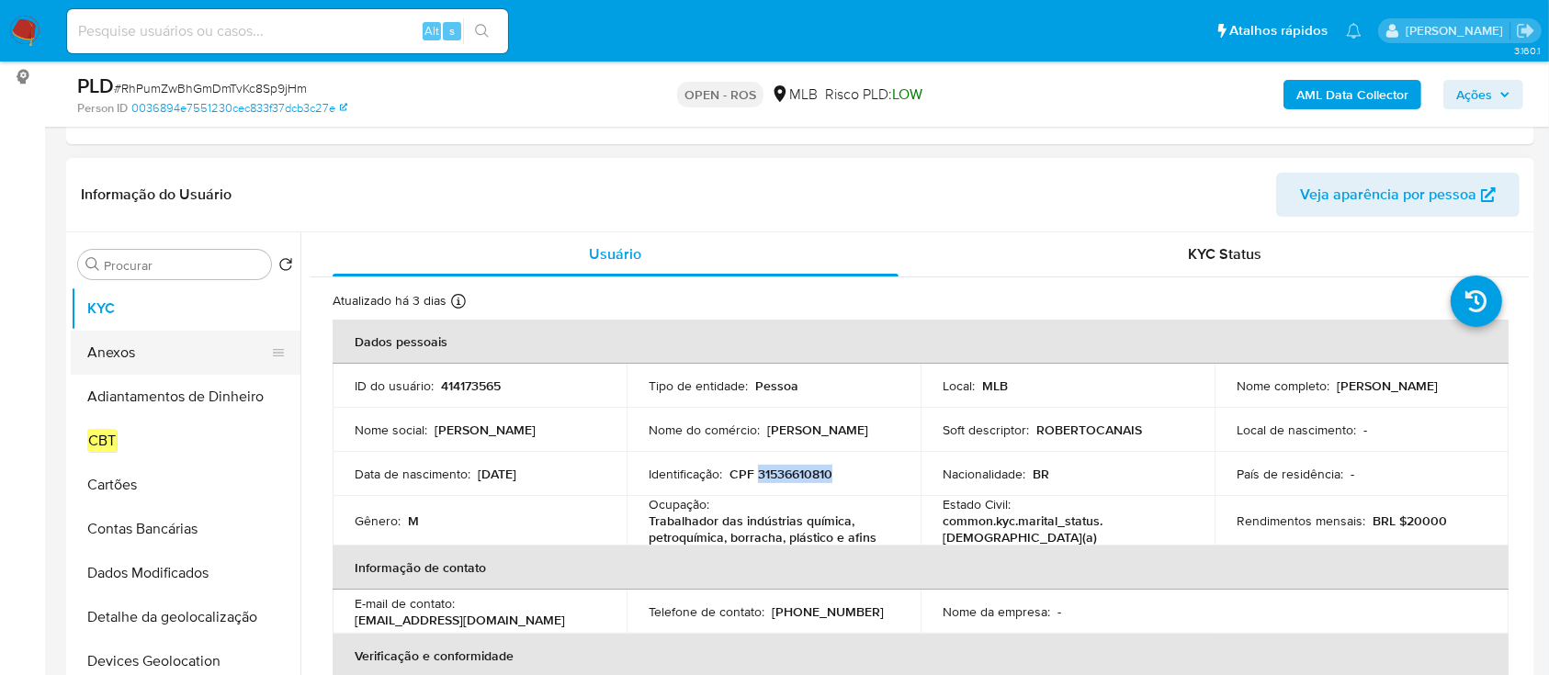
click at [133, 335] on button "Anexos" at bounding box center [178, 353] width 215 height 44
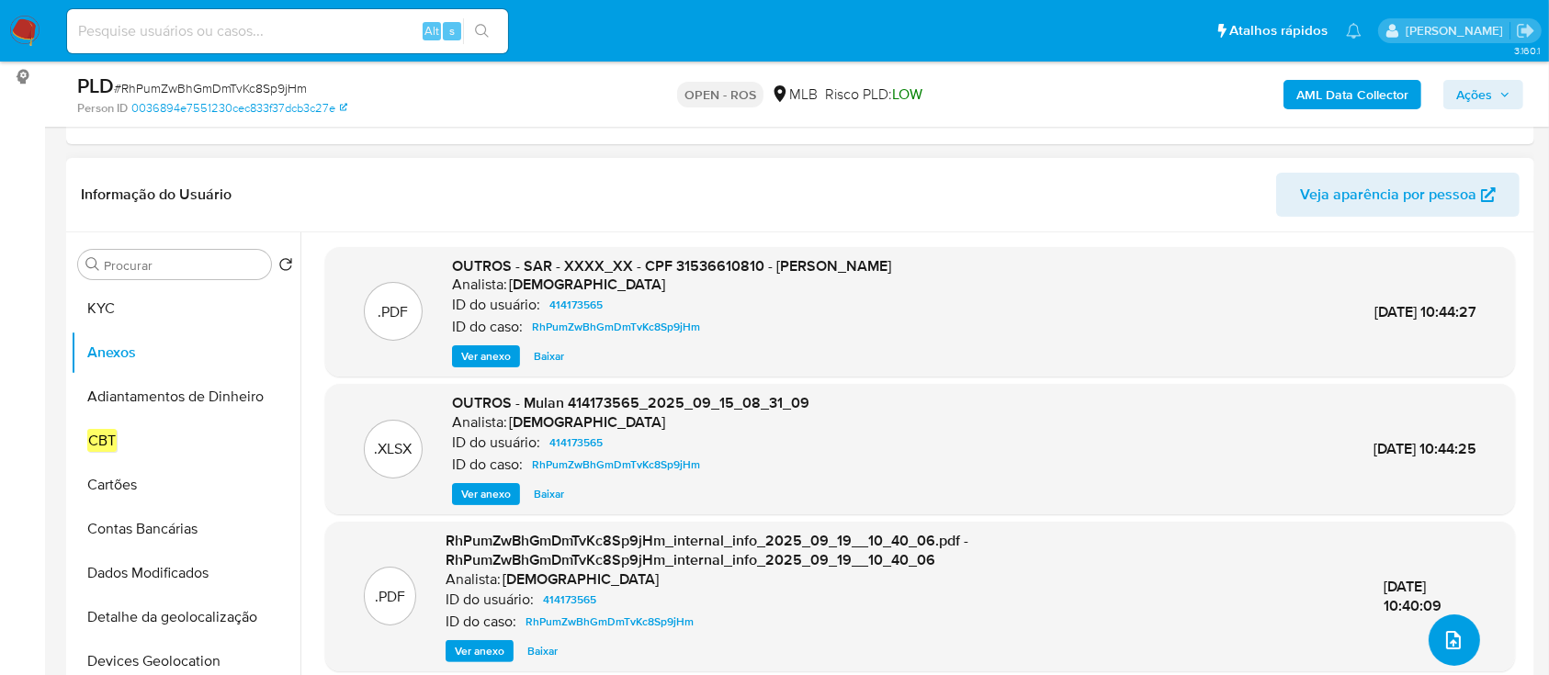
click at [1443, 644] on icon "upload-file" at bounding box center [1454, 640] width 22 height 22
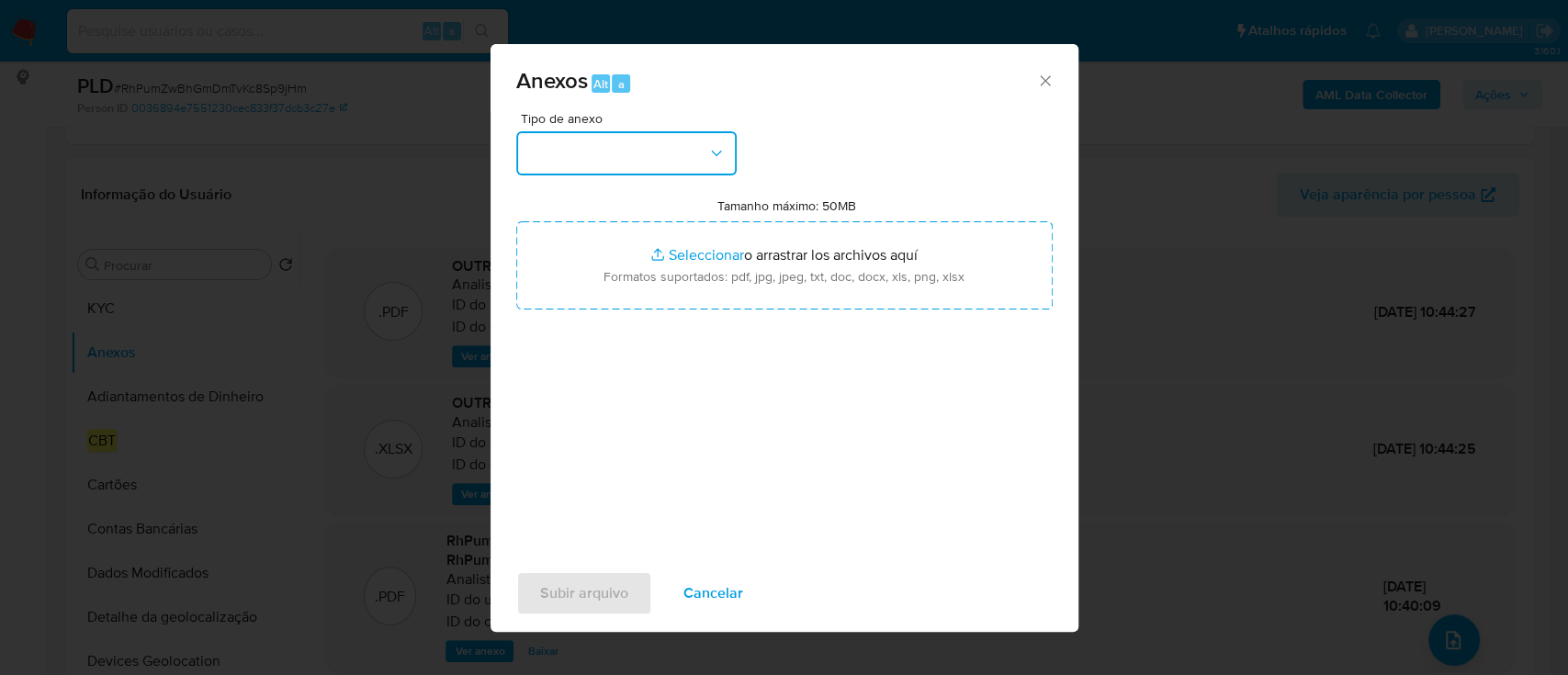
click at [604, 151] on button "button" at bounding box center [626, 153] width 221 height 44
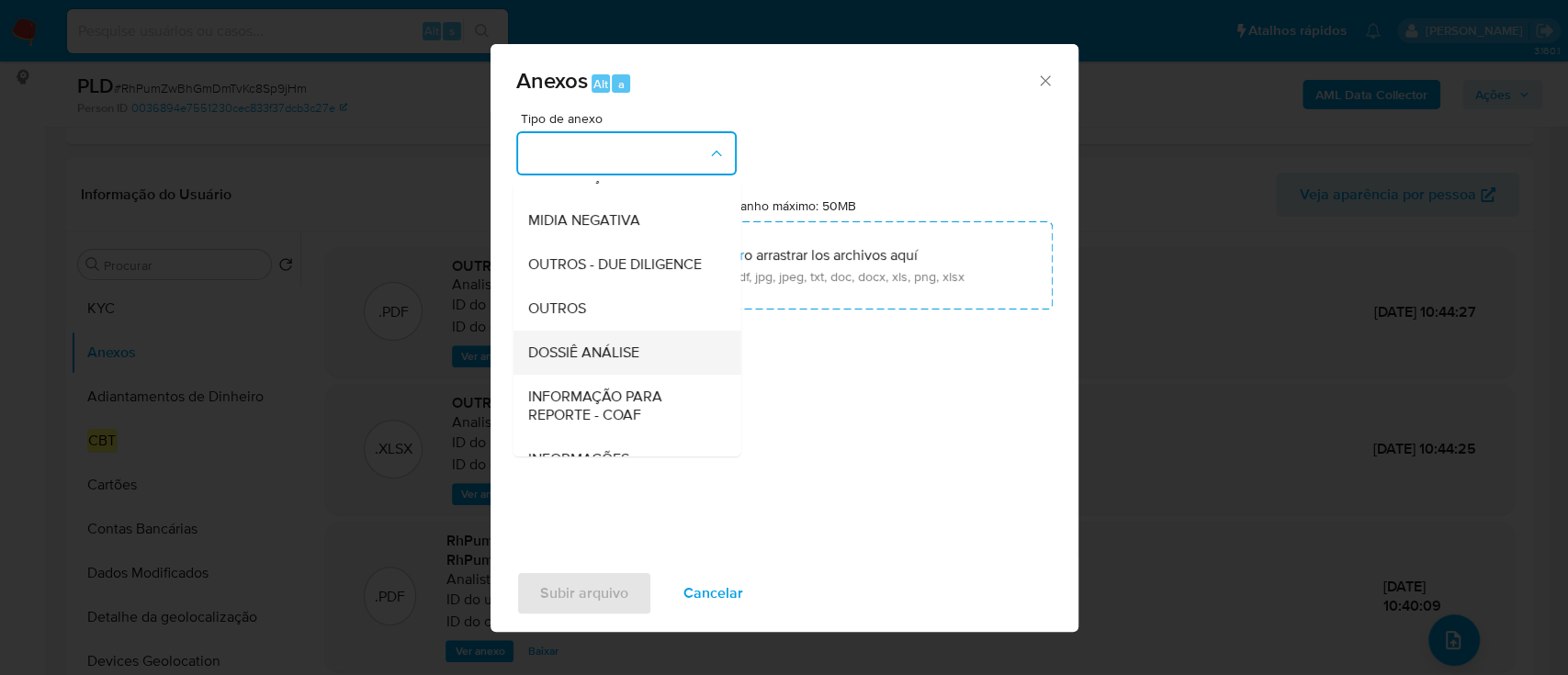
scroll to position [282, 0]
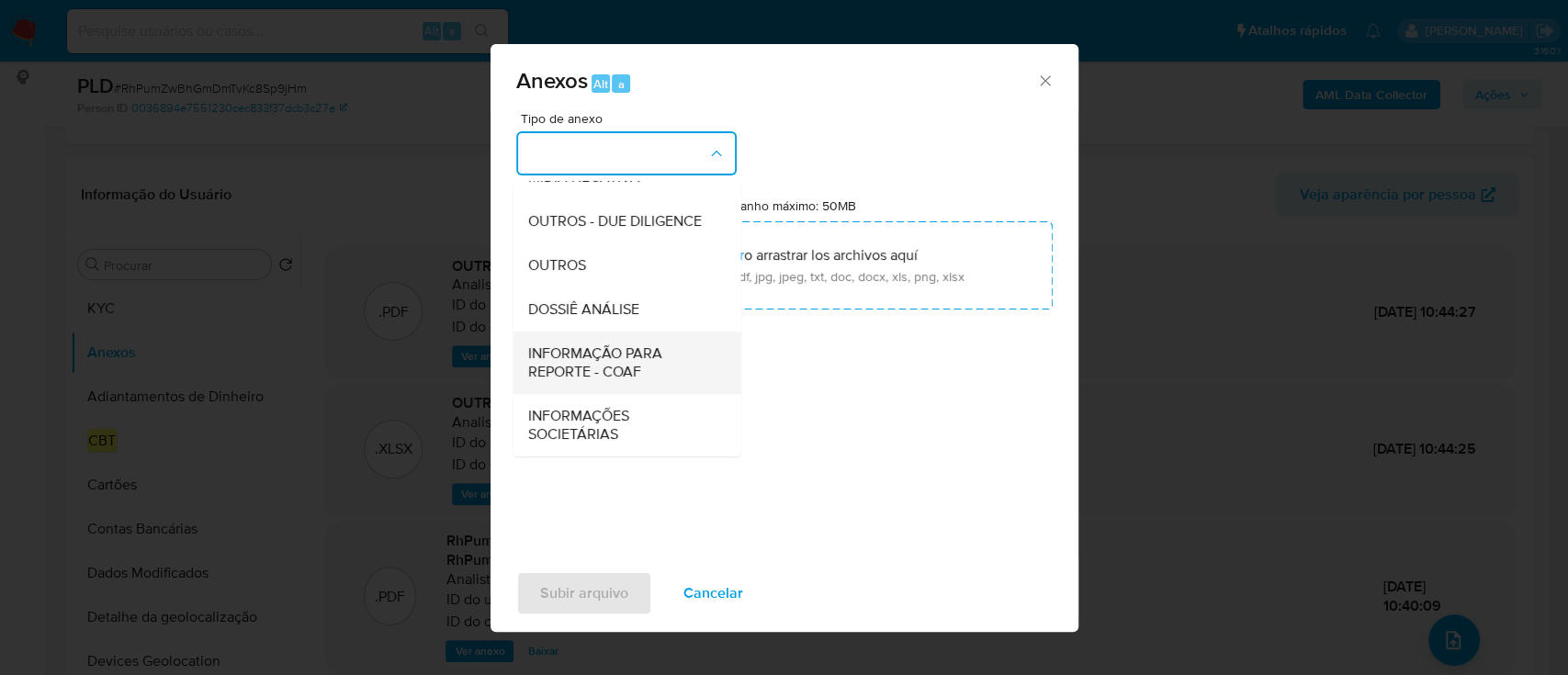
click at [628, 379] on span "INFORMAÇÃO PARA REPORTE - COAF" at bounding box center [620, 363] width 187 height 37
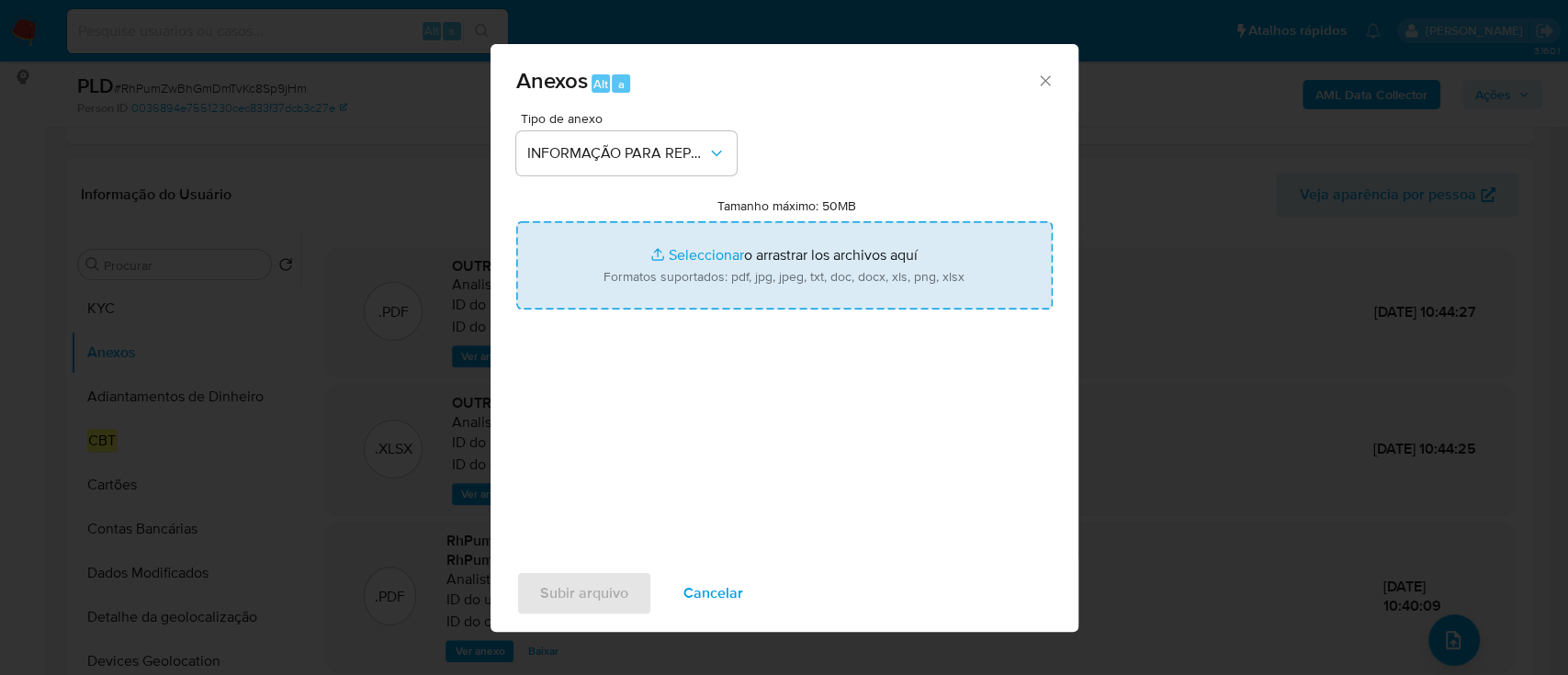
type input "C:\fakepath\SAR - RhPumZwBhGmDmTvKc8Sp9jHm - CPF 31536610810 - ROBERTO DA SILVA…"
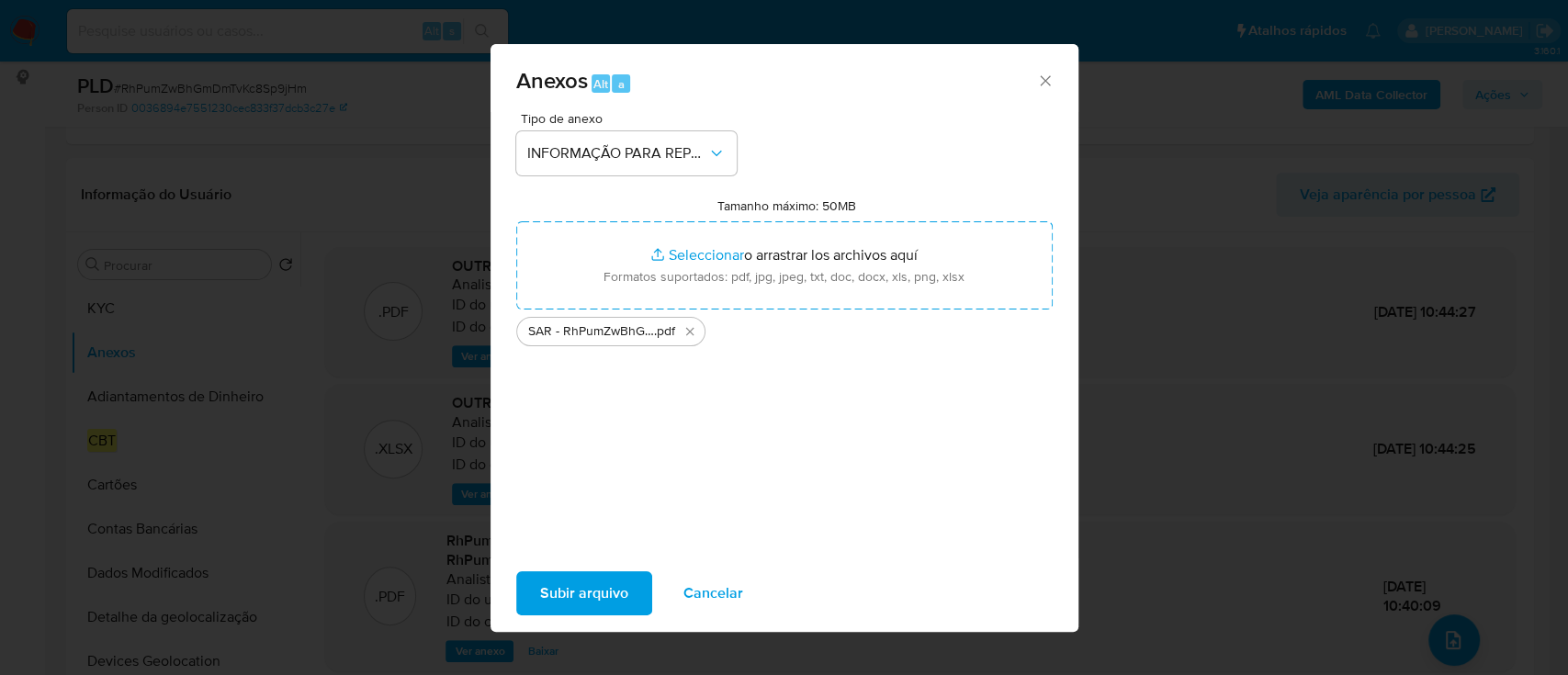
click at [617, 594] on span "Subir arquivo" at bounding box center [584, 593] width 88 height 40
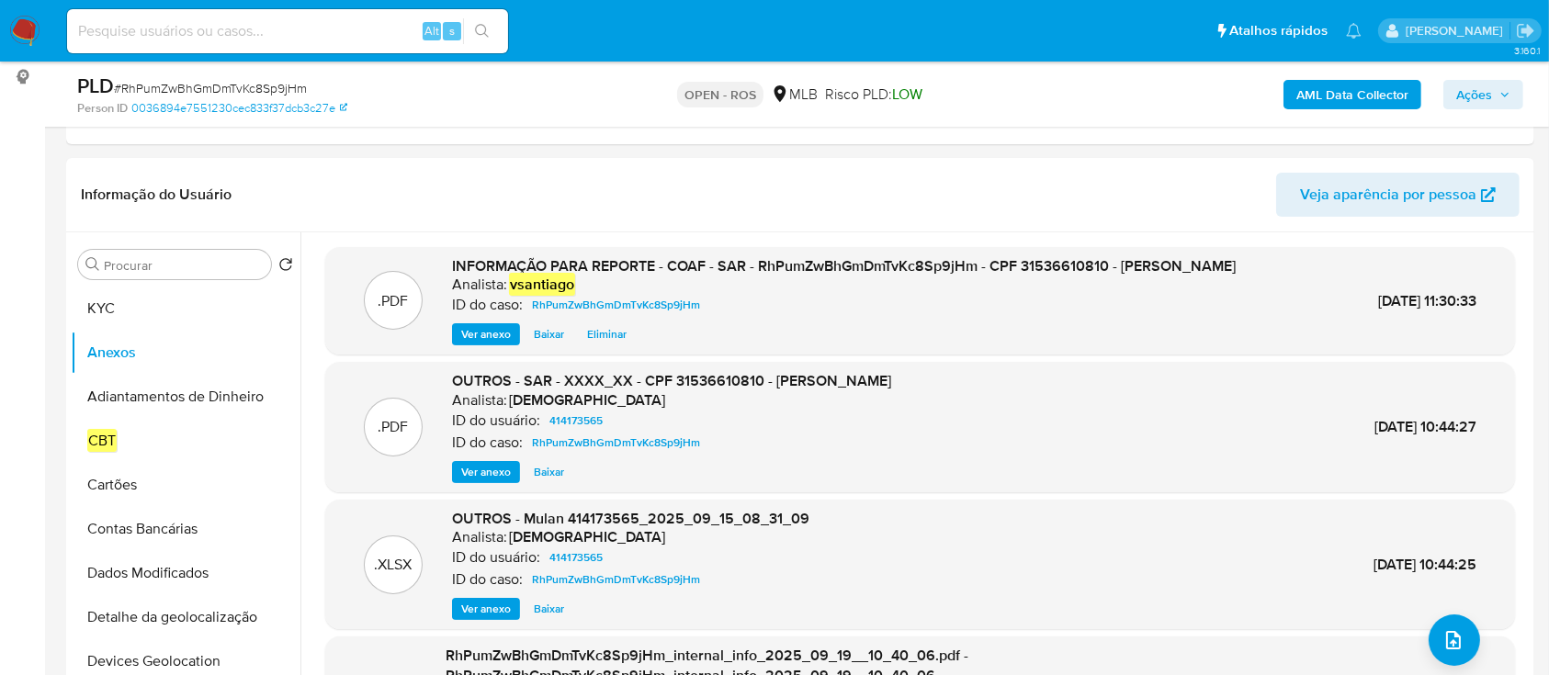
click at [1037, 187] on header "Informação do Usuário Veja aparência por pessoa" at bounding box center [800, 195] width 1439 height 44
click at [1474, 89] on span "Ações" at bounding box center [1475, 94] width 36 height 29
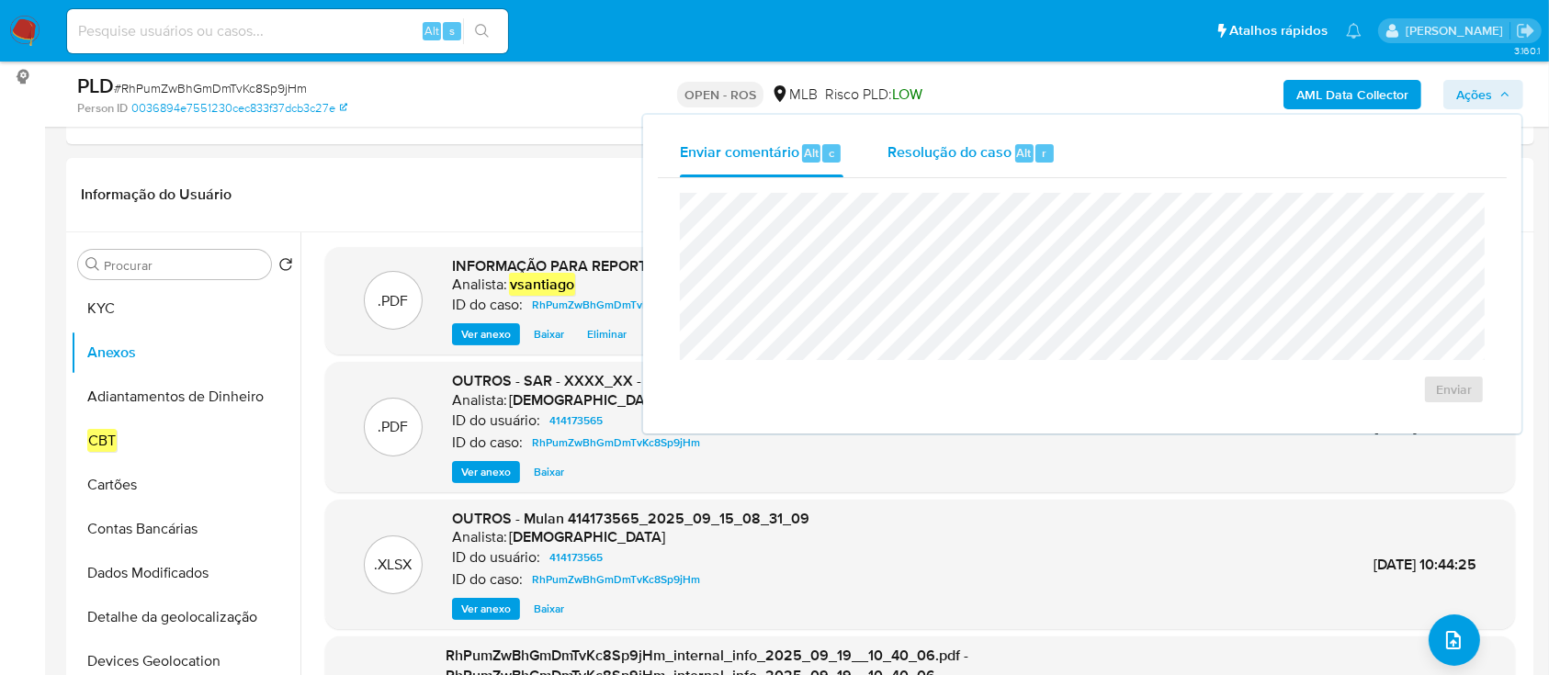
click at [916, 141] on div "Resolução do caso Alt r" at bounding box center [972, 154] width 168 height 48
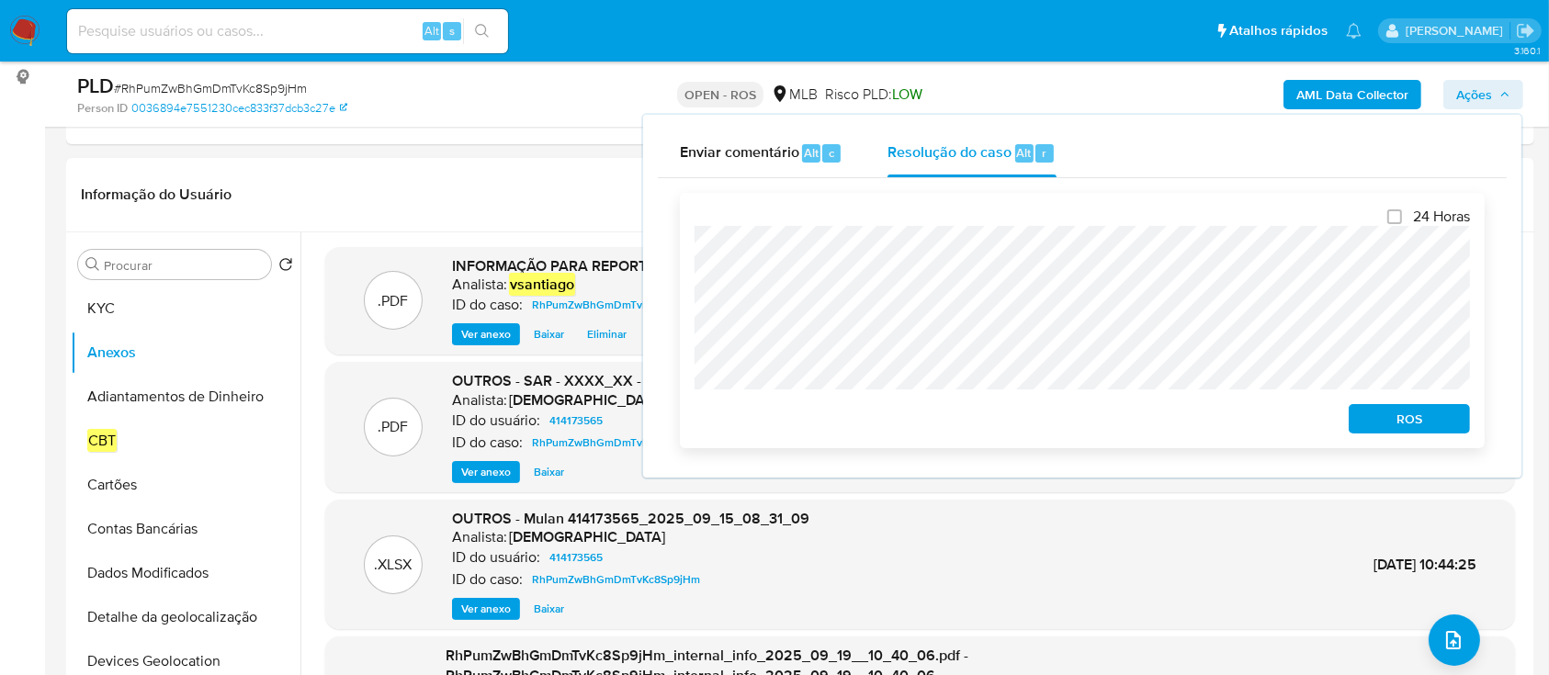
click at [1463, 414] on button "ROS" at bounding box center [1409, 418] width 121 height 29
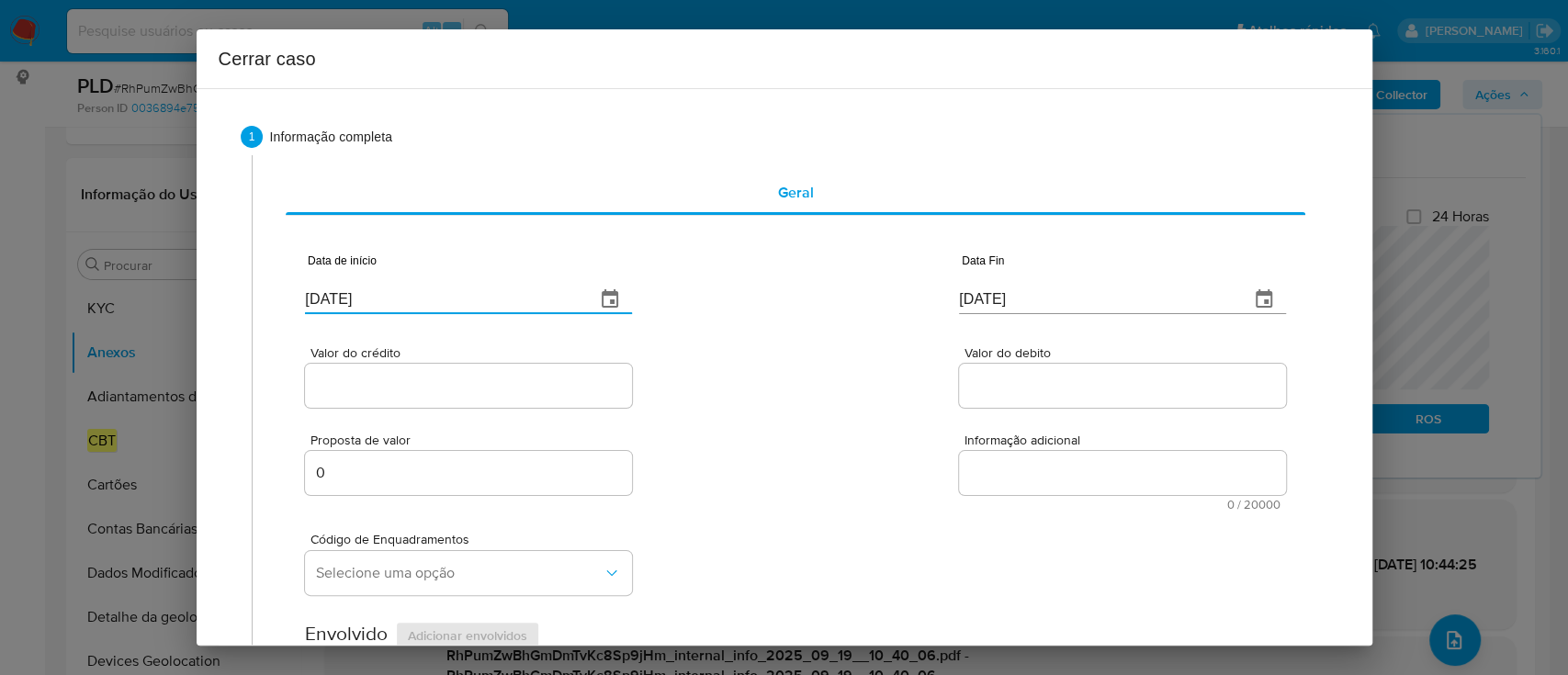
click at [331, 290] on input "23/09/2025" at bounding box center [443, 299] width 276 height 29
drag, startPoint x: 331, startPoint y: 290, endPoint x: 697, endPoint y: 357, distance: 372.1
click at [333, 292] on input "23/09/2025" at bounding box center [443, 299] width 276 height 29
paste input "01/08"
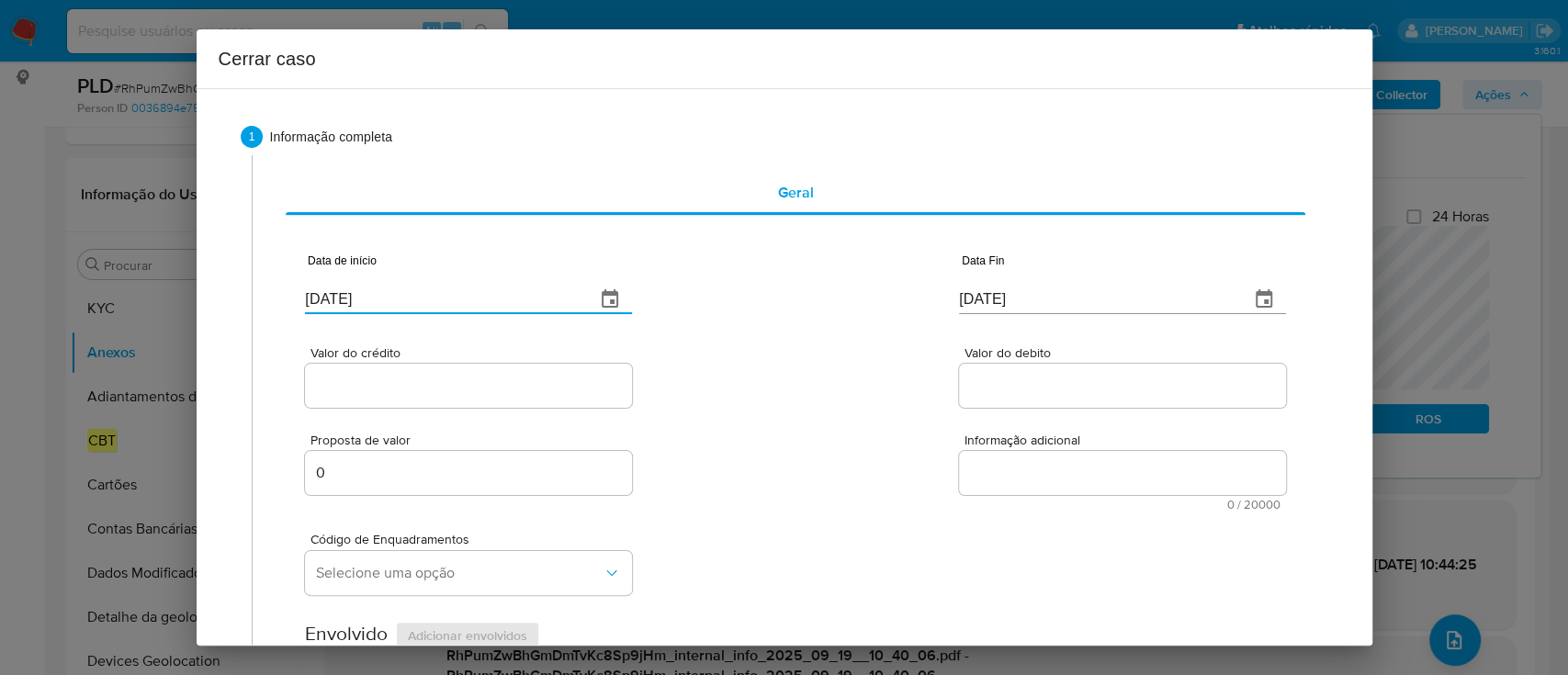
type input "01/08/2025"
click at [726, 357] on div "Valor do crédito Valor do debito" at bounding box center [794, 367] width 979 height 87
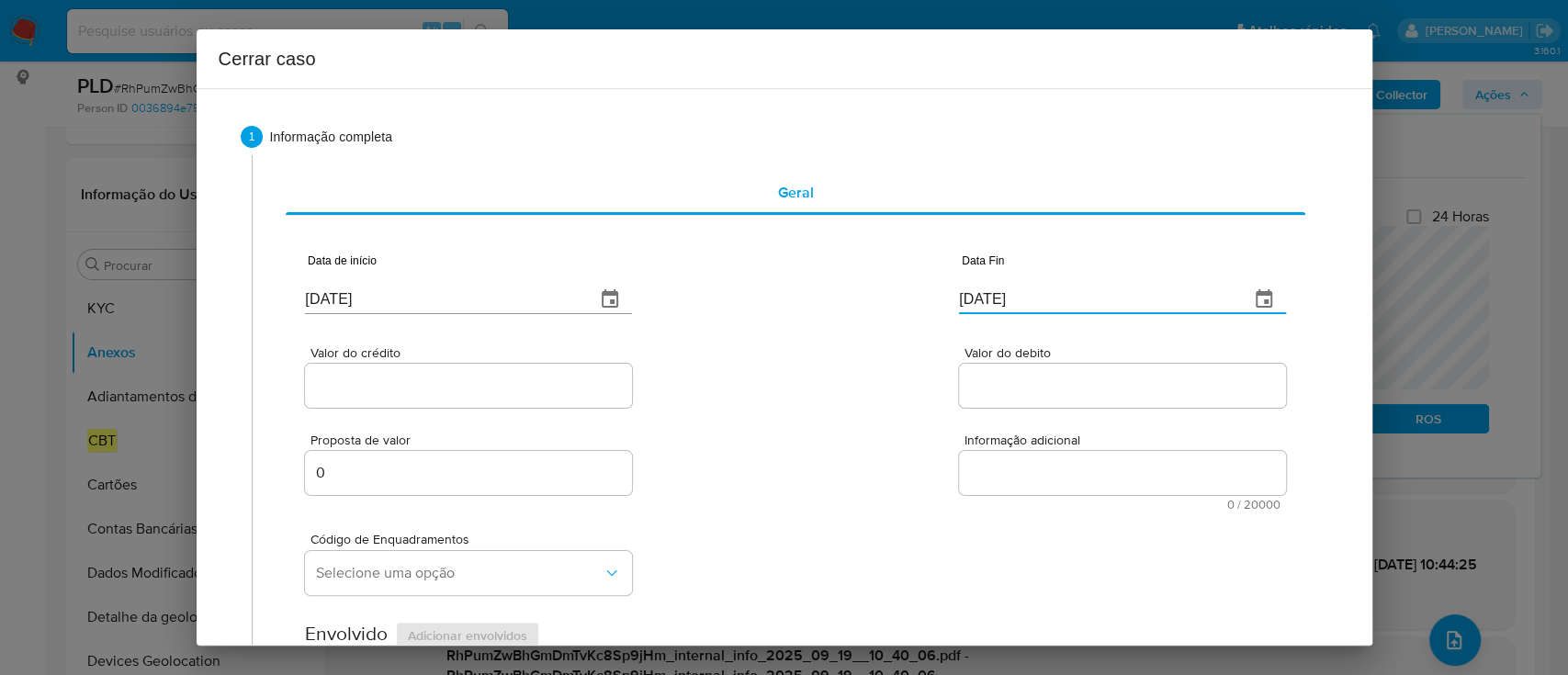
click at [962, 308] on input "23/09/2025" at bounding box center [1096, 299] width 276 height 29
paste input "14"
type input "14/09/2025"
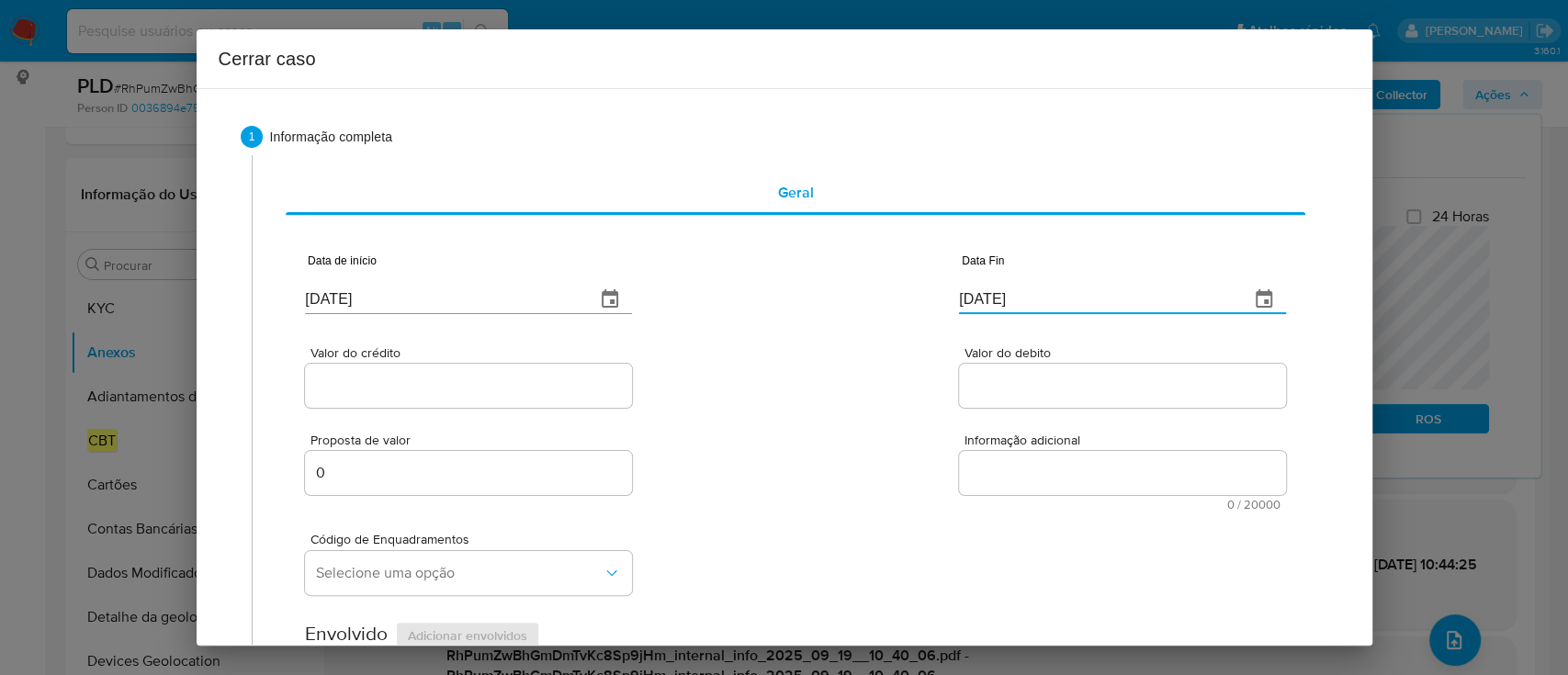
click at [831, 351] on div "Valor do crédito Valor do debito" at bounding box center [794, 367] width 979 height 87
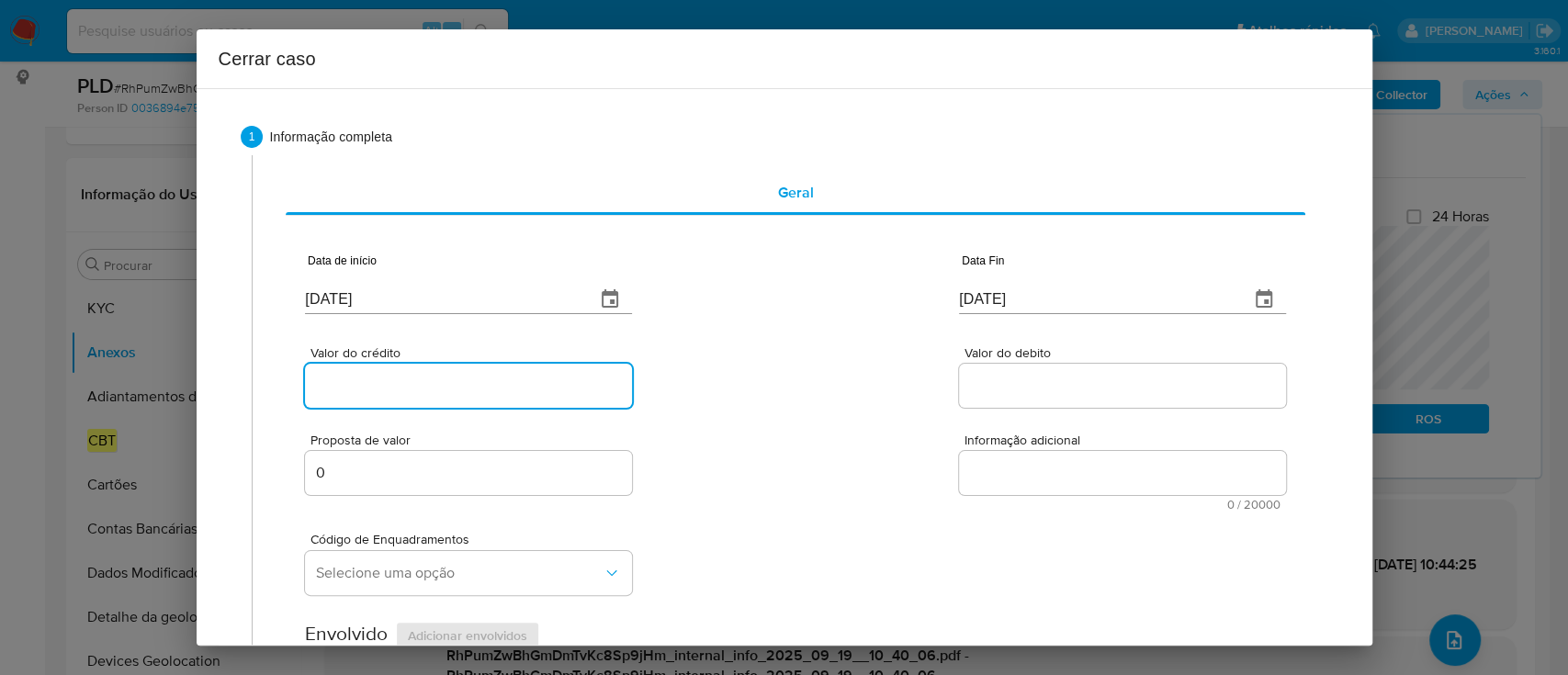
drag, startPoint x: 411, startPoint y: 378, endPoint x: 773, endPoint y: 378, distance: 362.0
click at [412, 378] on input "Valor do crédito" at bounding box center [468, 386] width 327 height 24
paste input "R$85.466"
type input "R$85.466"
click at [774, 378] on div "Valor do crédito R$85.466 Valor do debito" at bounding box center [794, 367] width 979 height 87
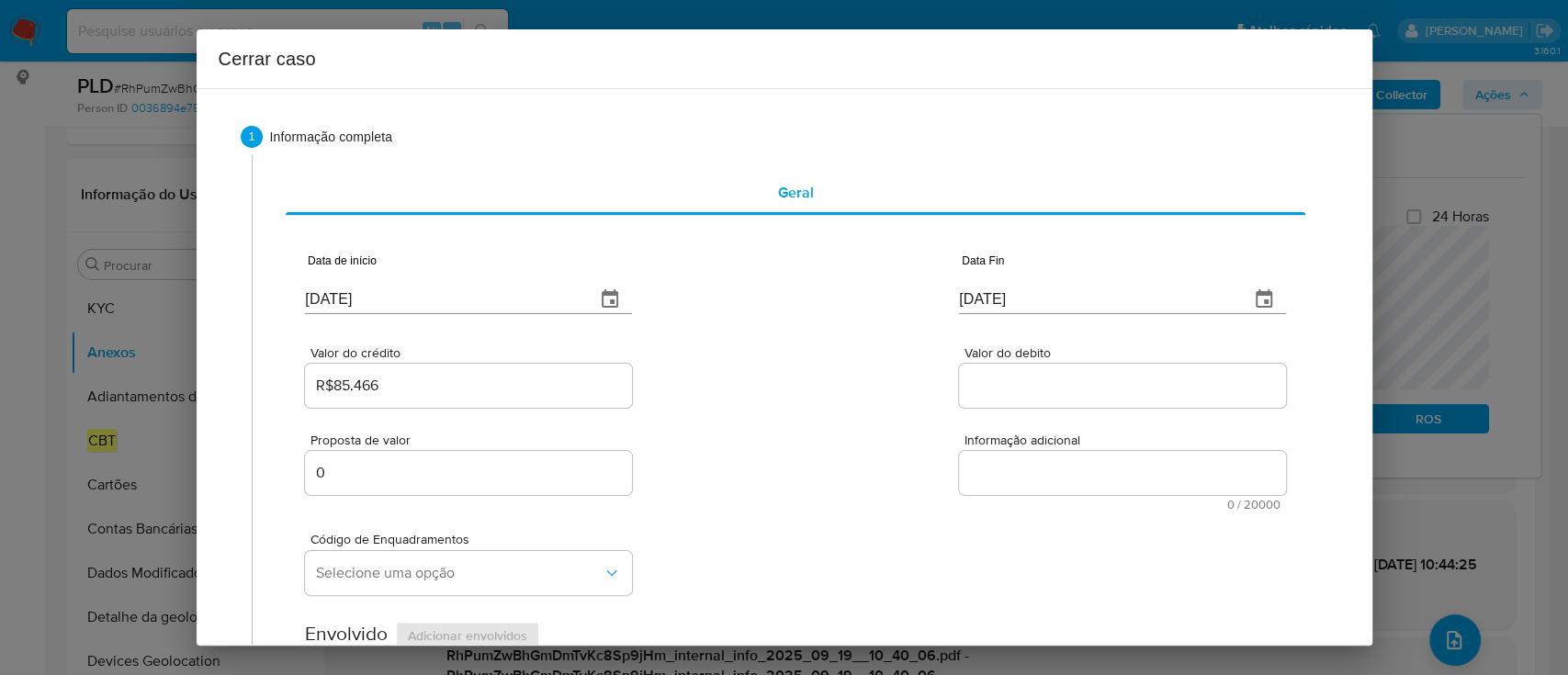
click at [1006, 373] on div at bounding box center [1121, 386] width 327 height 44
drag, startPoint x: 984, startPoint y: 385, endPoint x: 830, endPoint y: 387, distance: 154.0
click at [985, 384] on input "Valor do debito" at bounding box center [1121, 386] width 327 height 24
paste input "R$75.549"
type input "R$75.549"
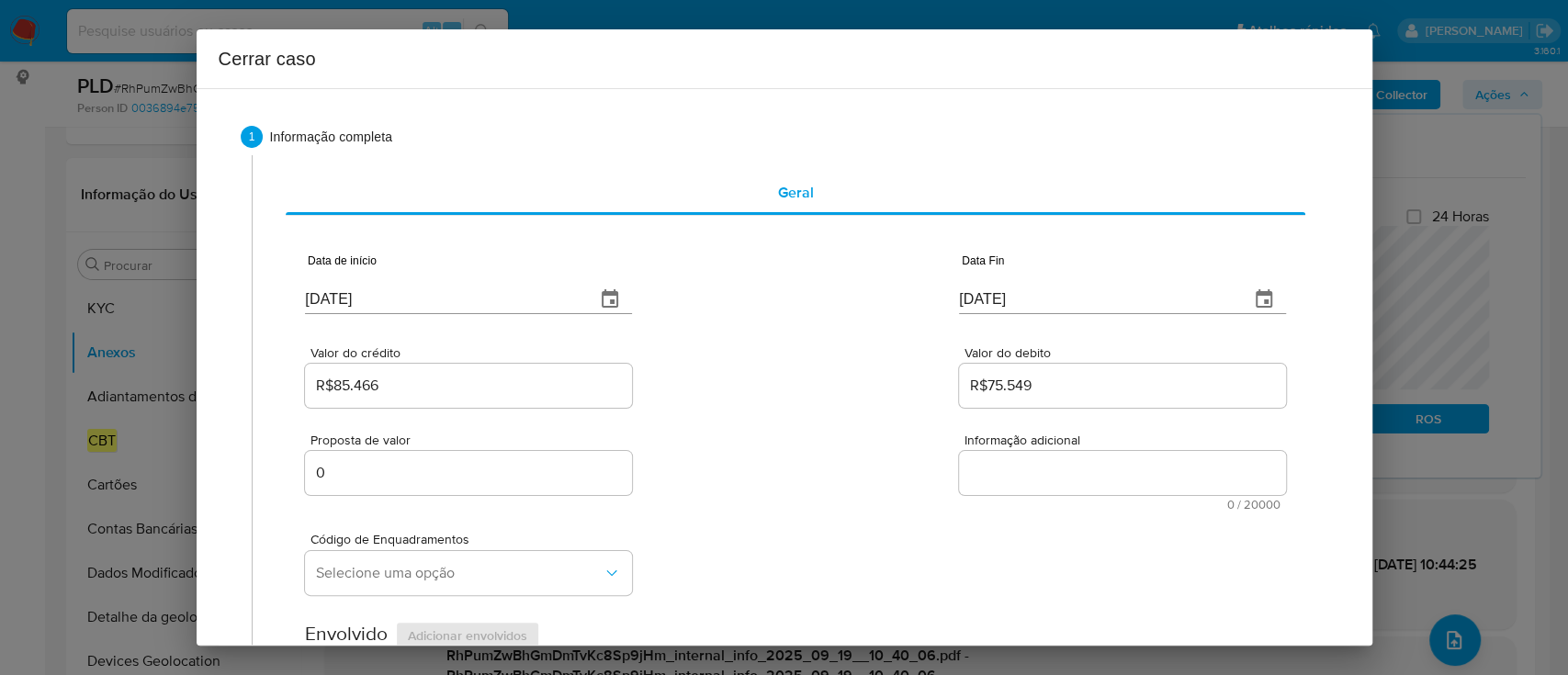
click at [830, 387] on div "Valor do crédito R$85.466 Valor do debito R$75.549" at bounding box center [794, 367] width 979 height 87
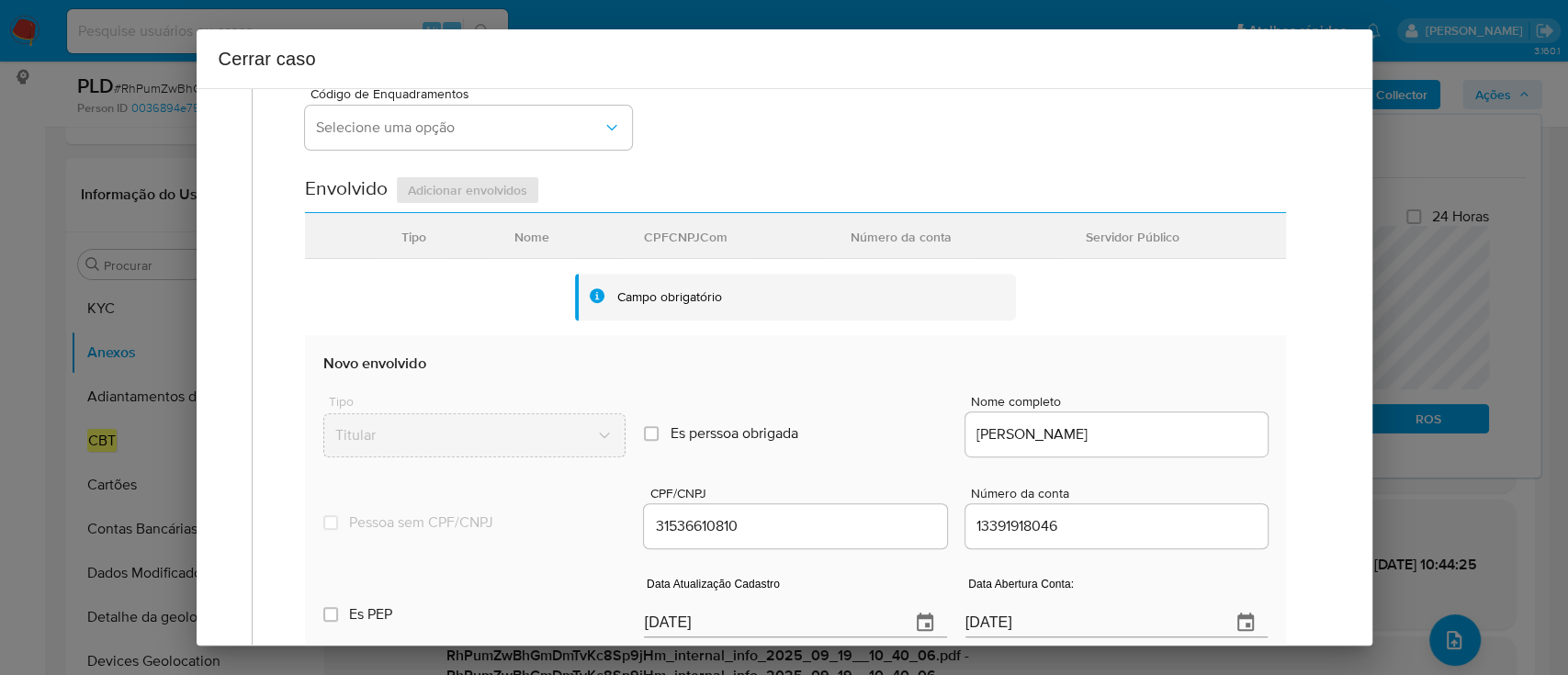
scroll to position [490, 0]
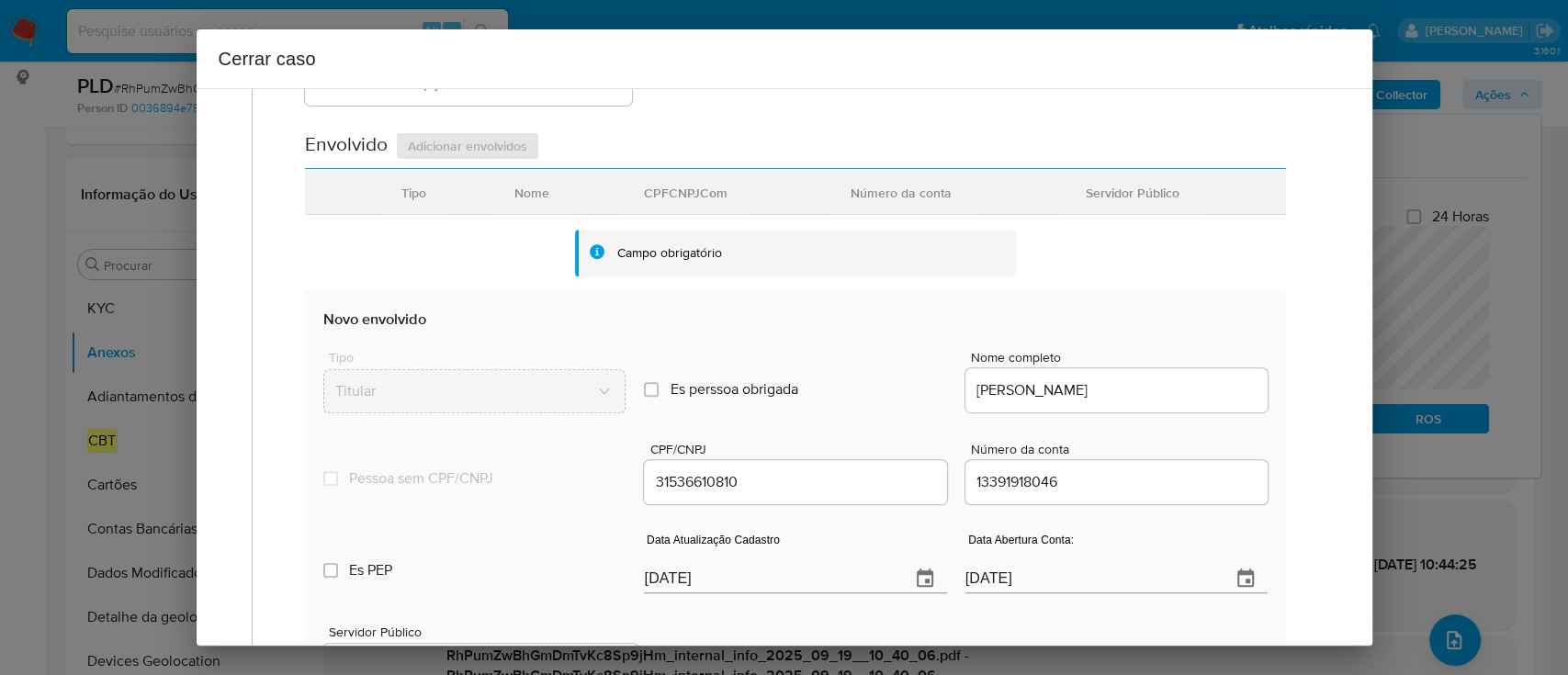
click at [883, 346] on div "Tipo Titular Es perssoa obrigada Is PObrigada Nome completo ROBERTO DA SILVA VA…" at bounding box center [794, 375] width 943 height 92
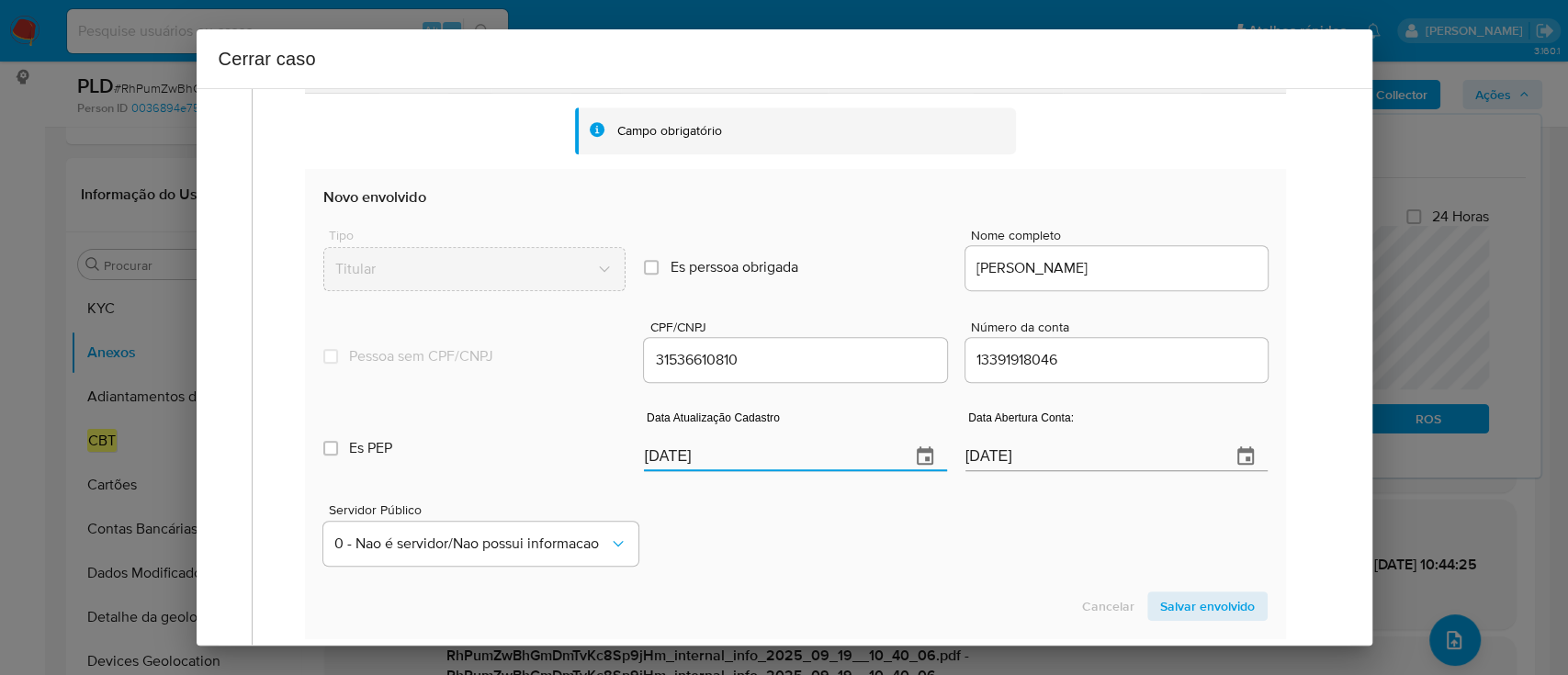
click at [680, 461] on input "23/09/2025" at bounding box center [769, 456] width 251 height 29
paste input "19"
type input "19/09/2025"
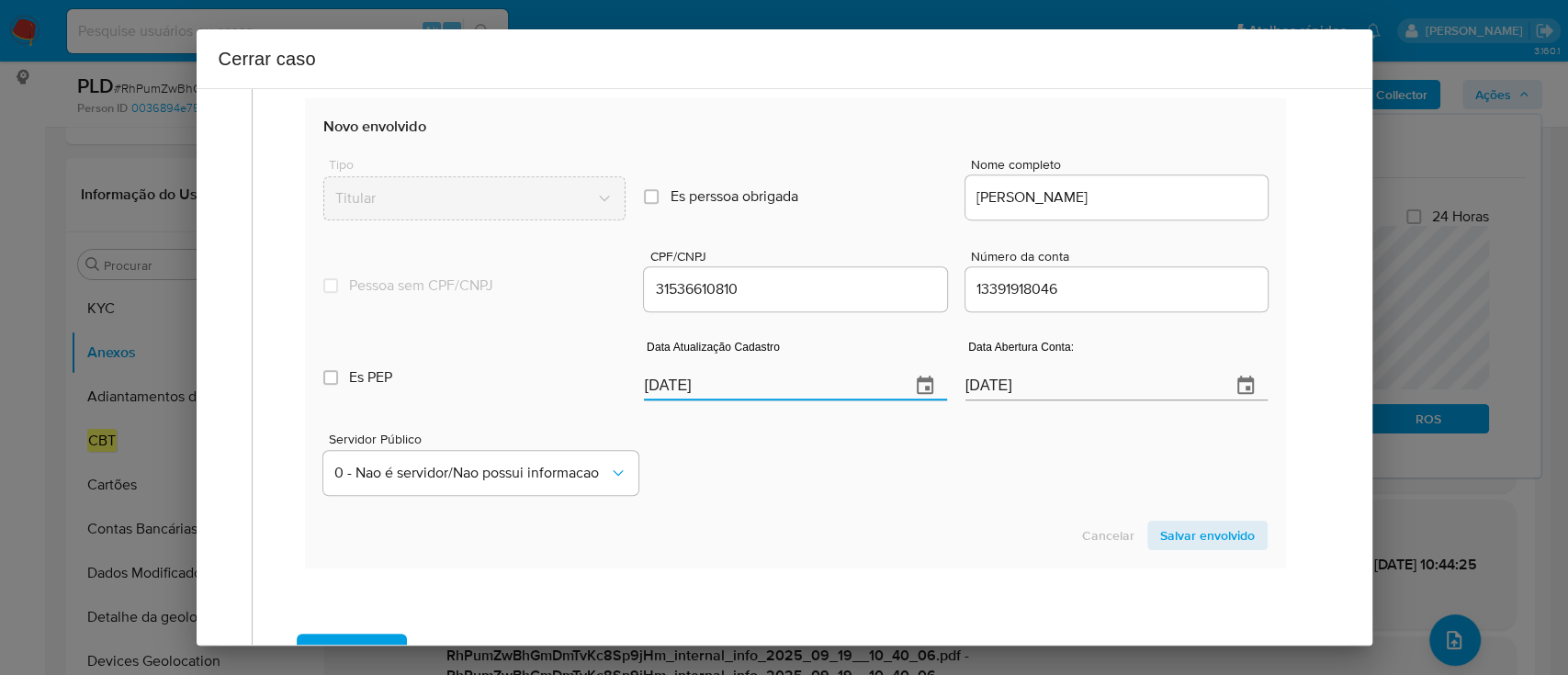
scroll to position [735, 0]
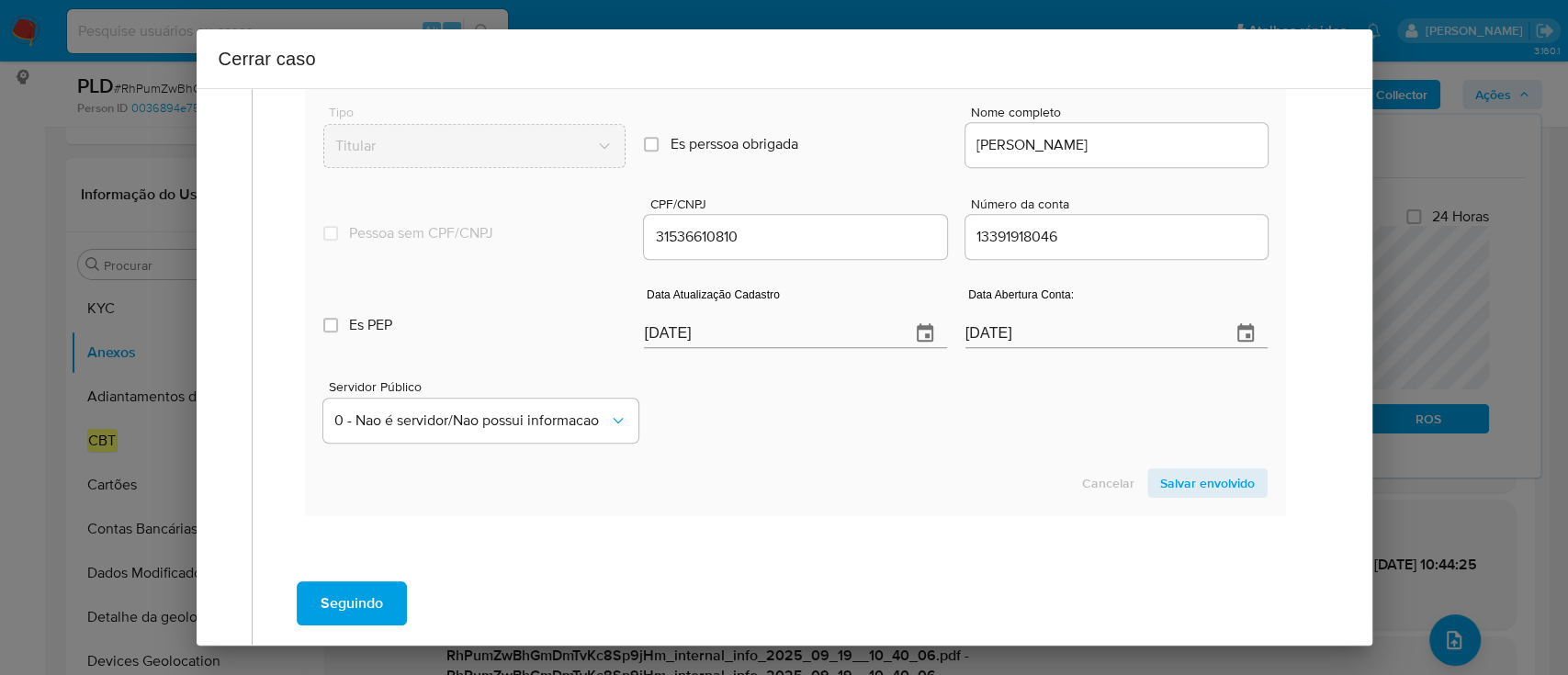
click at [1192, 483] on span "Salvar envolvido" at bounding box center [1207, 483] width 95 height 26
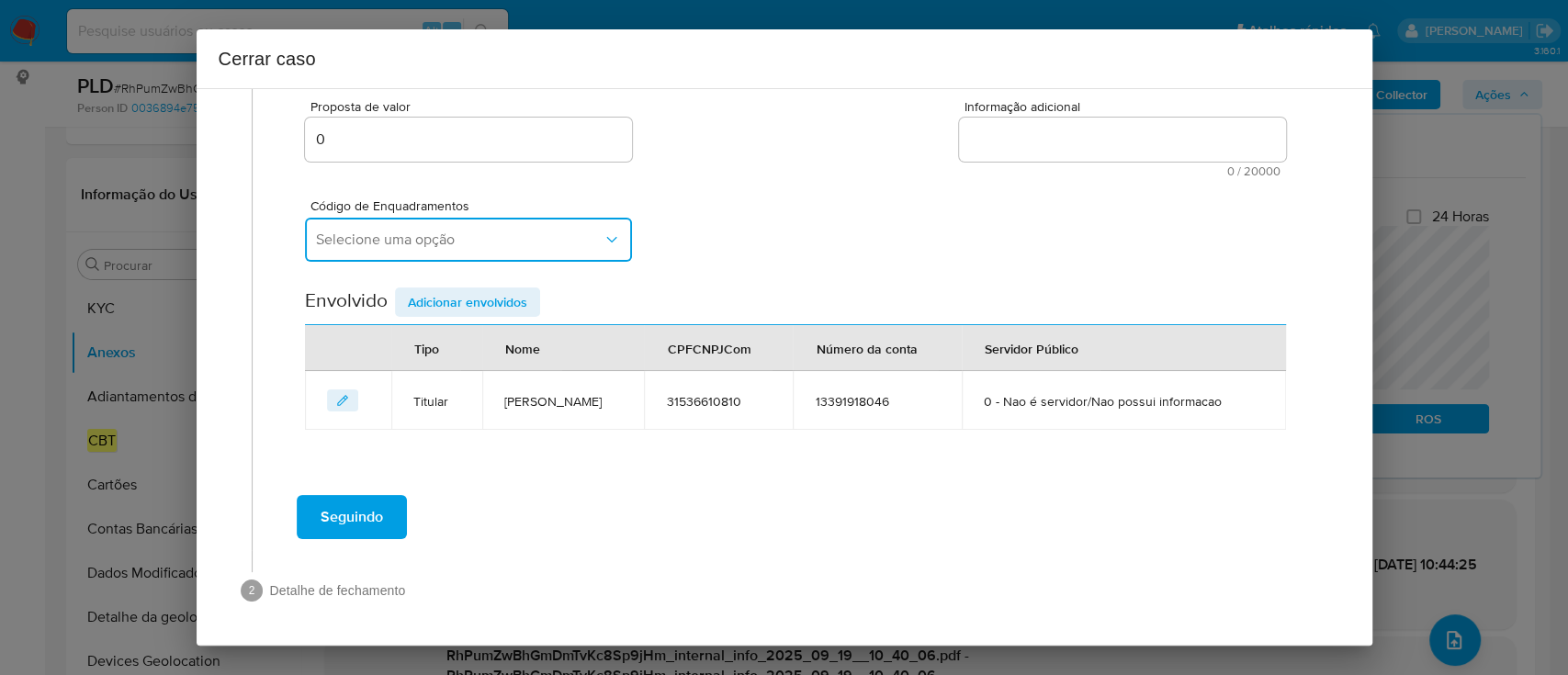
click at [531, 245] on span "Selecione uma opção" at bounding box center [459, 240] width 287 height 18
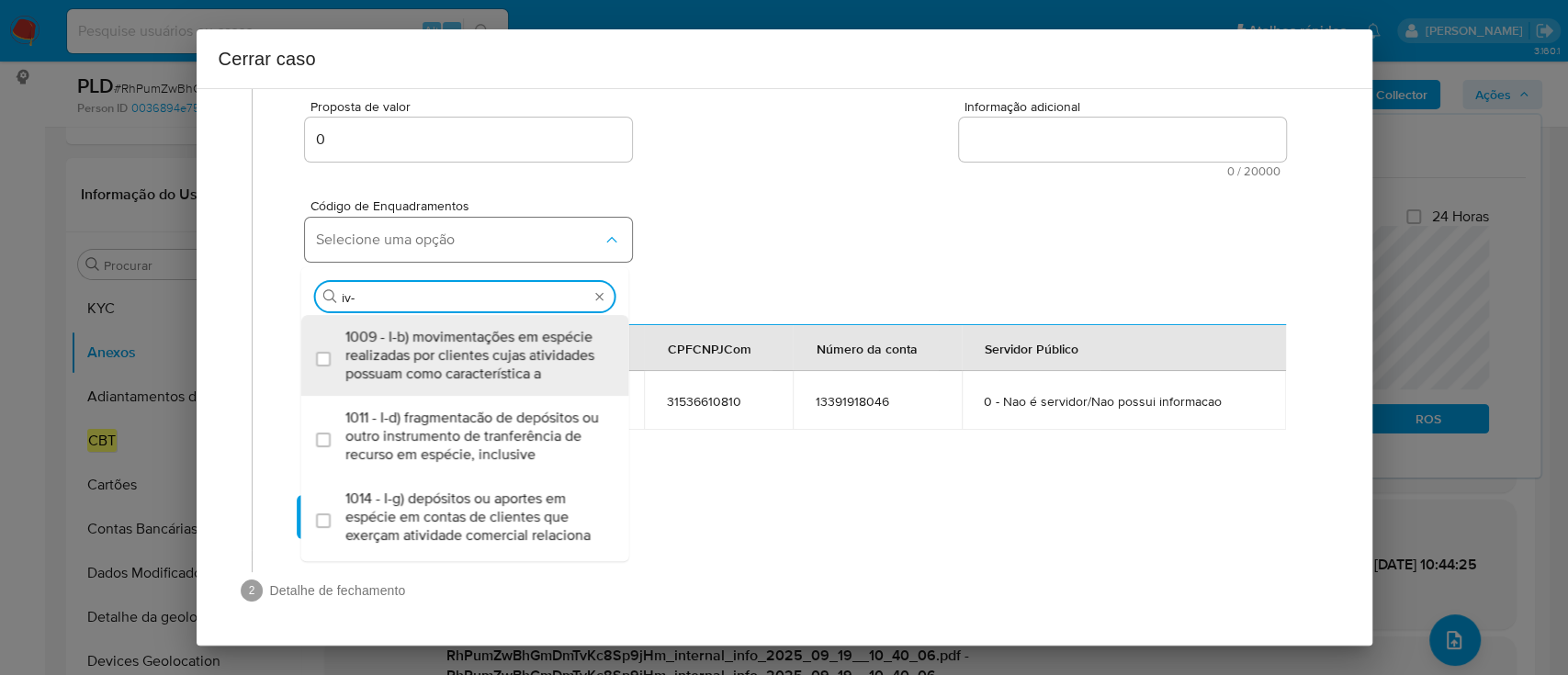
type input "iv-a"
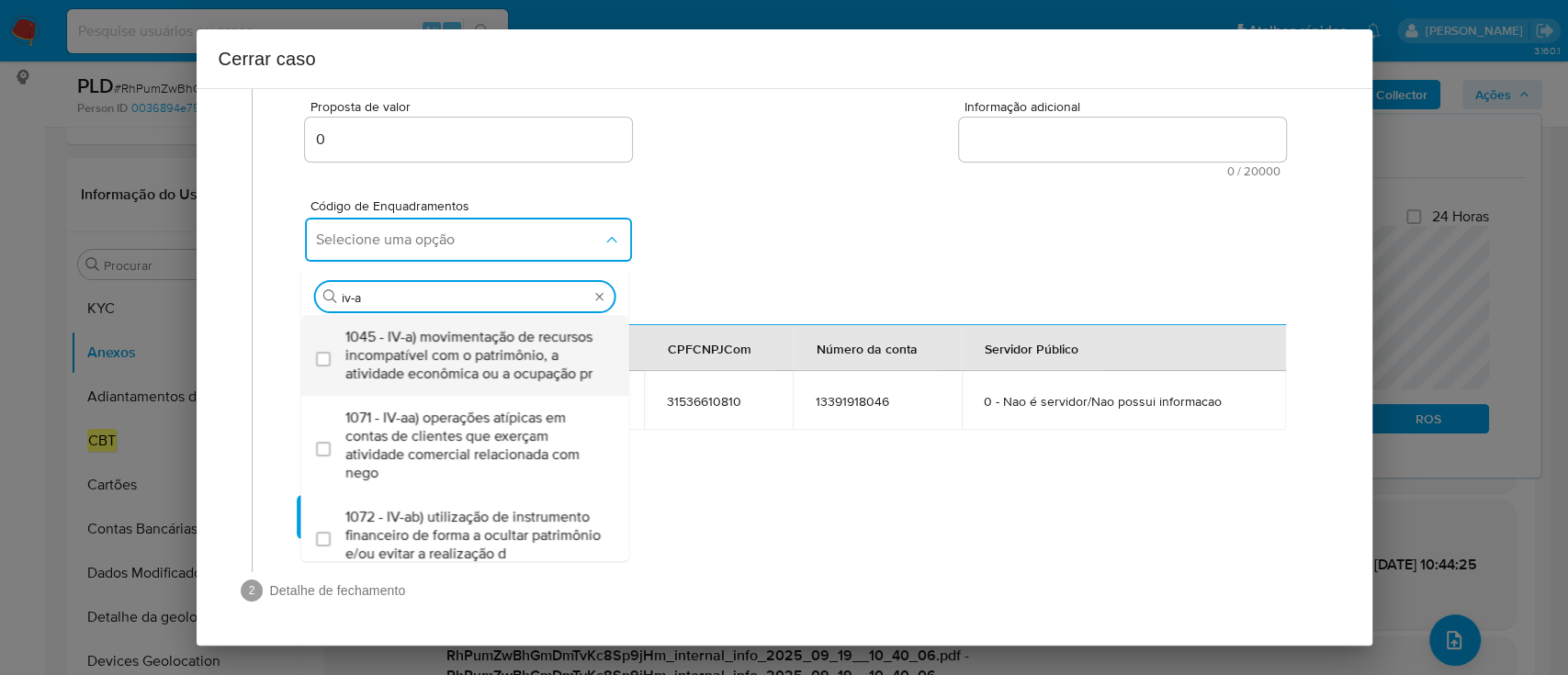
click at [530, 396] on div "1045 - IV-a) movimentação de recursos incompatível com o patrimônio, a atividad…" at bounding box center [475, 355] width 258 height 81
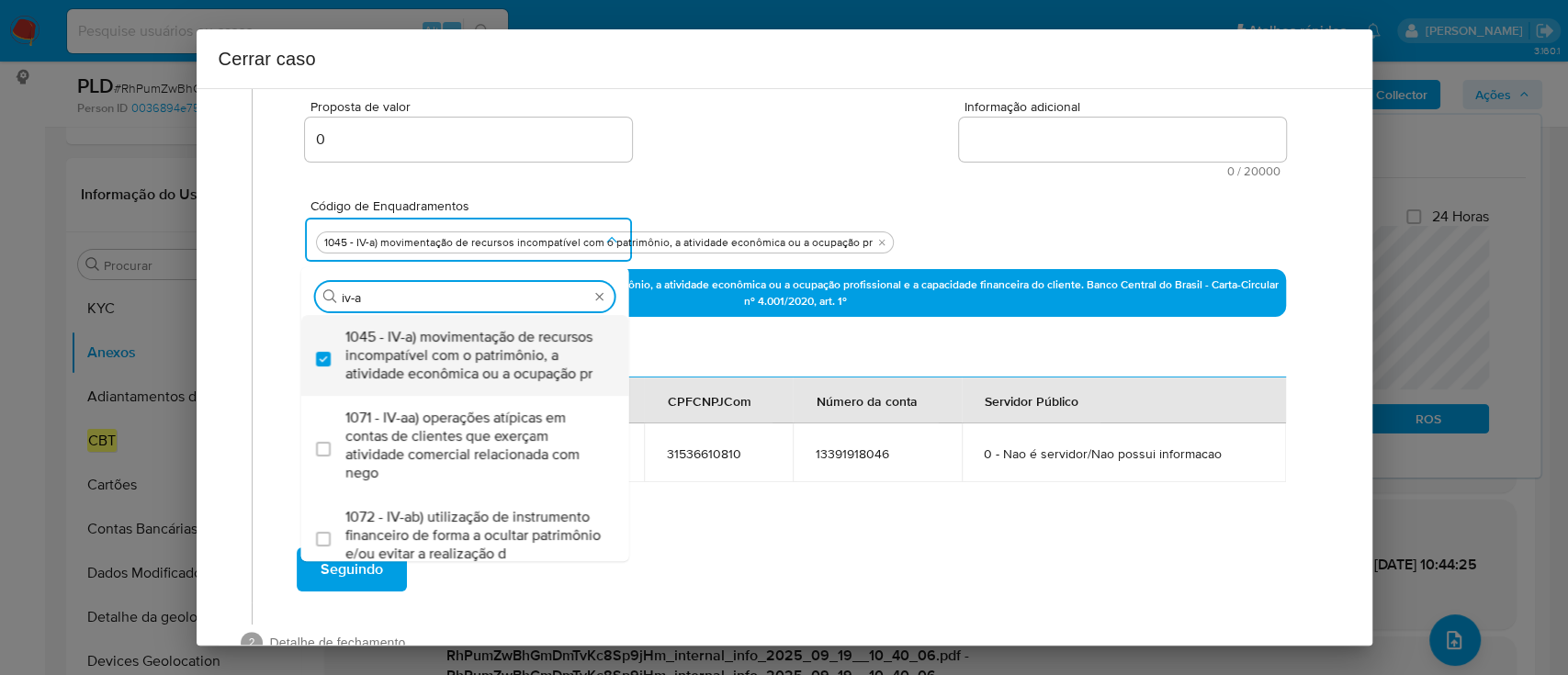
checkbox input "true"
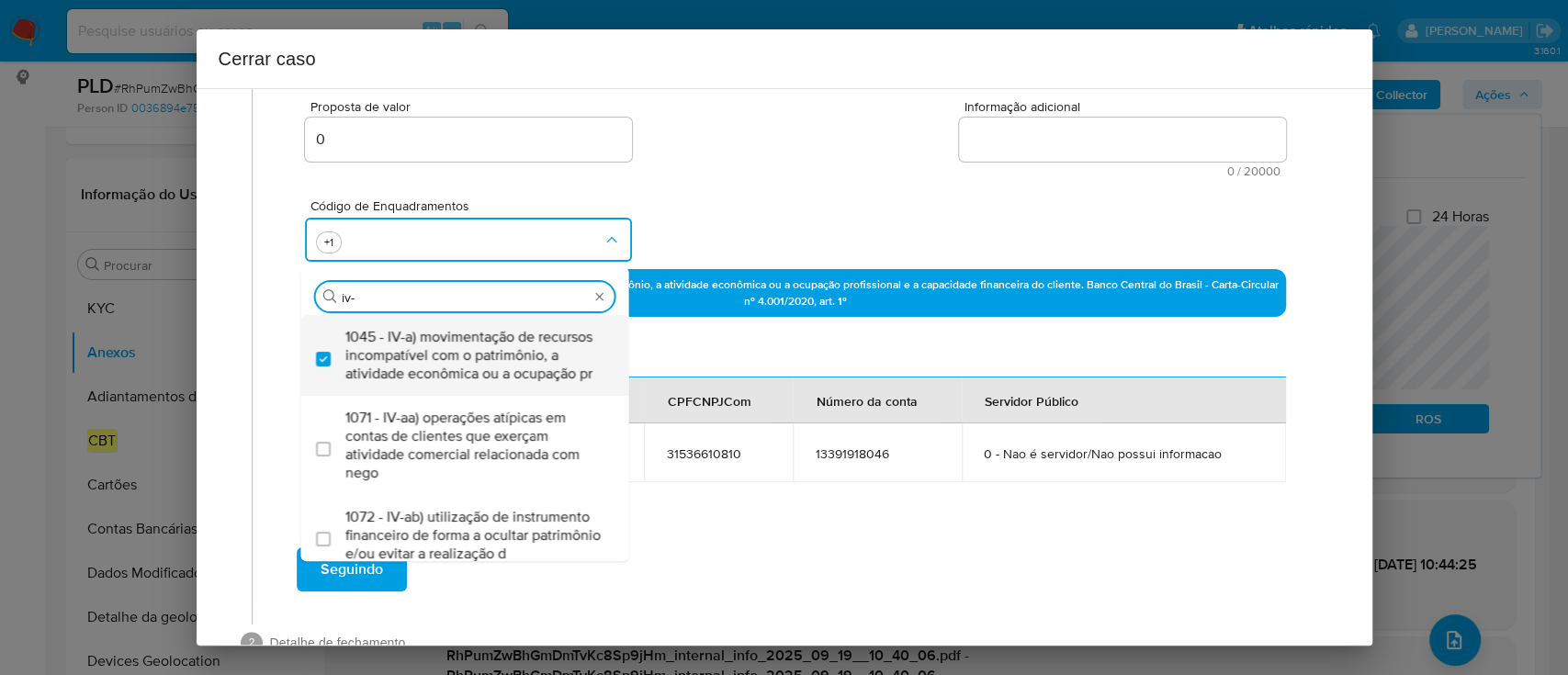
type input "iv-c"
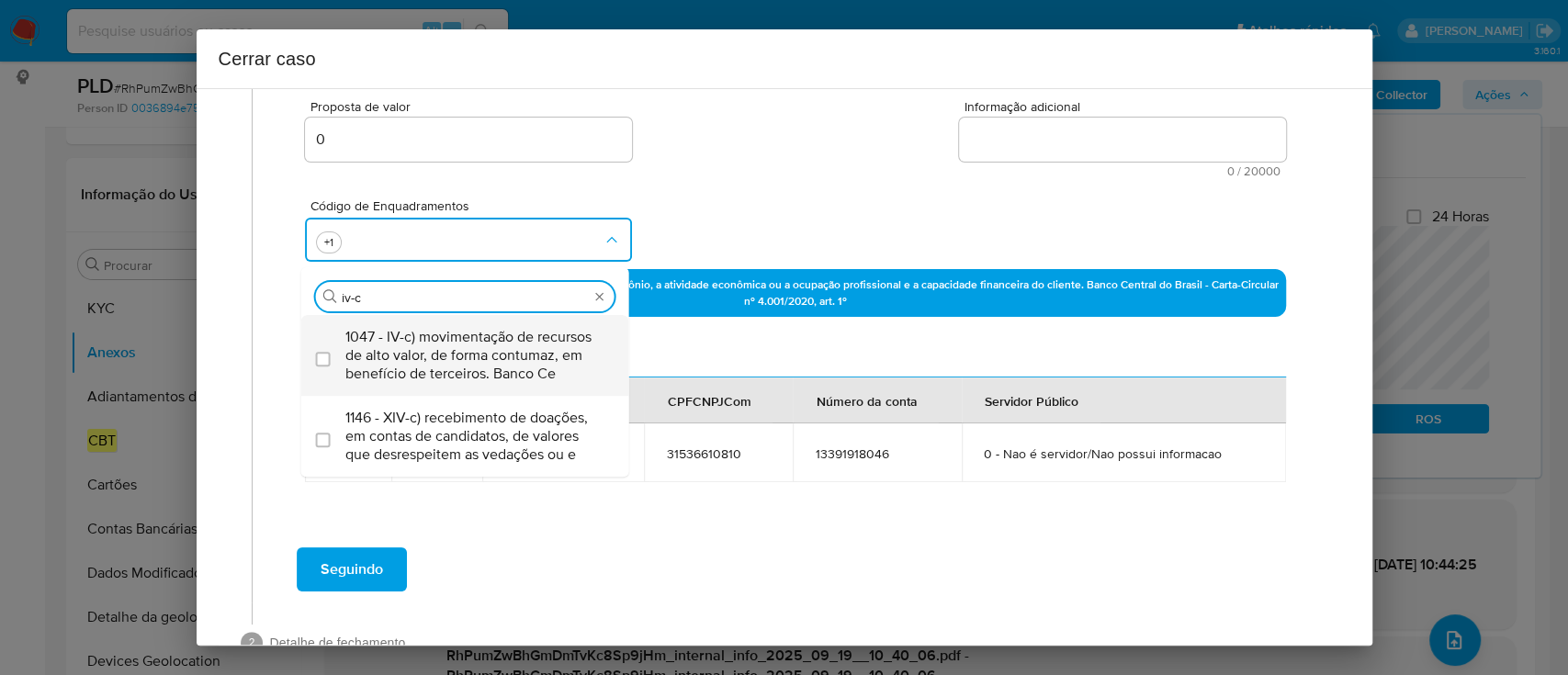
click at [520, 382] on span "1047 - IV-c) movimentação de recursos de alto valor, de forma contumaz, em bene…" at bounding box center [475, 355] width 258 height 55
checkbox input "true"
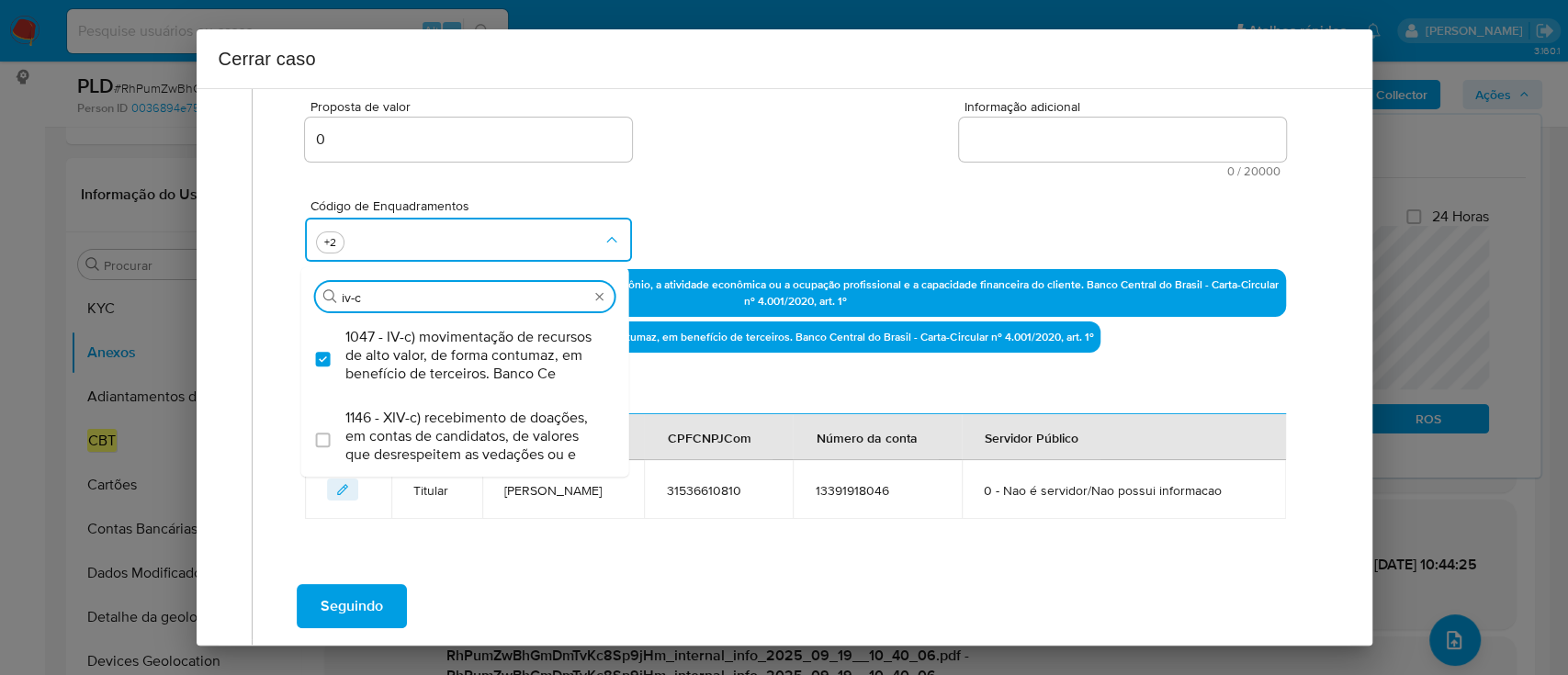
click at [706, 217] on div "Código de Enquadramentos Procurar iv-c 1047 - IV-c) movimentação de recursos de…" at bounding box center [794, 223] width 979 height 92
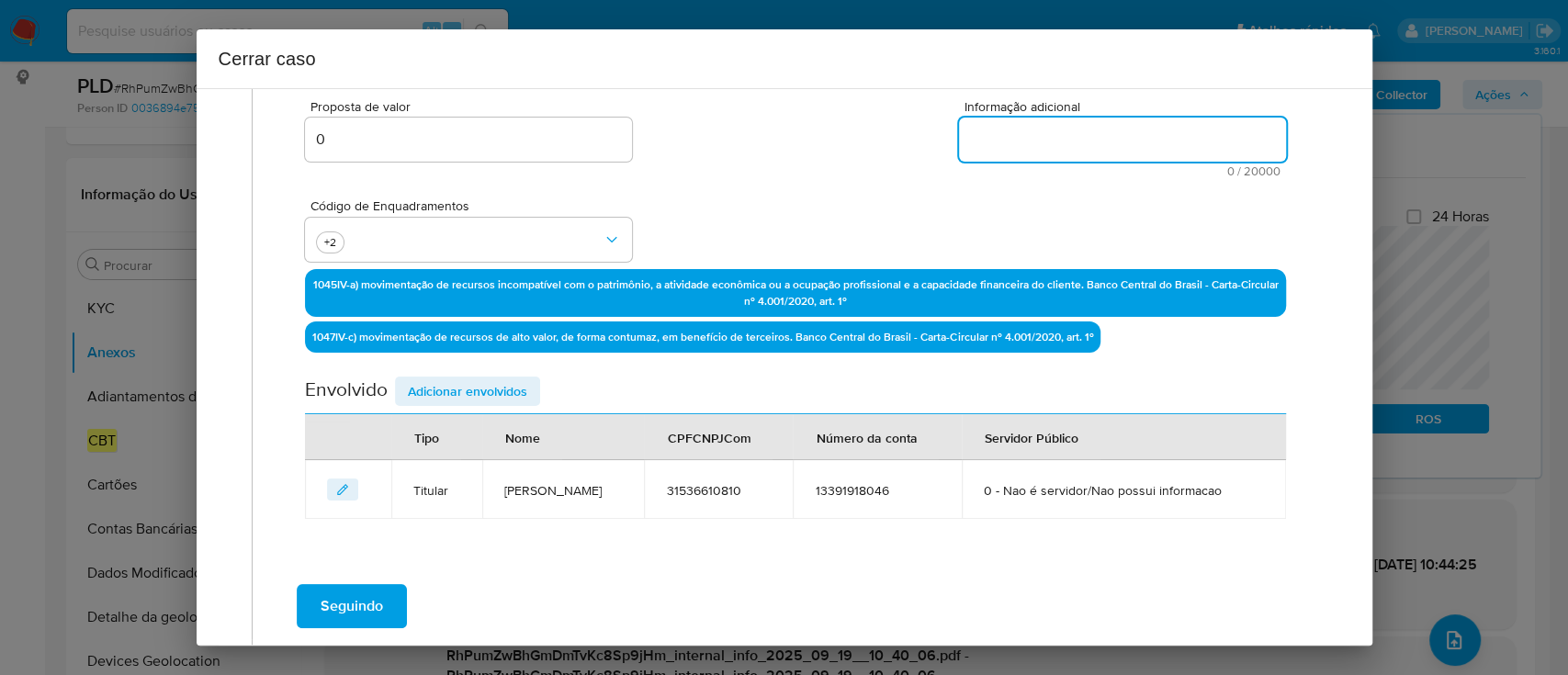
click at [1102, 151] on textarea "Informação adicional" at bounding box center [1121, 140] width 327 height 44
paste textarea "Roberto da Silva Vargas, CPF 31536610810, 42 anos, residente no município de EM…"
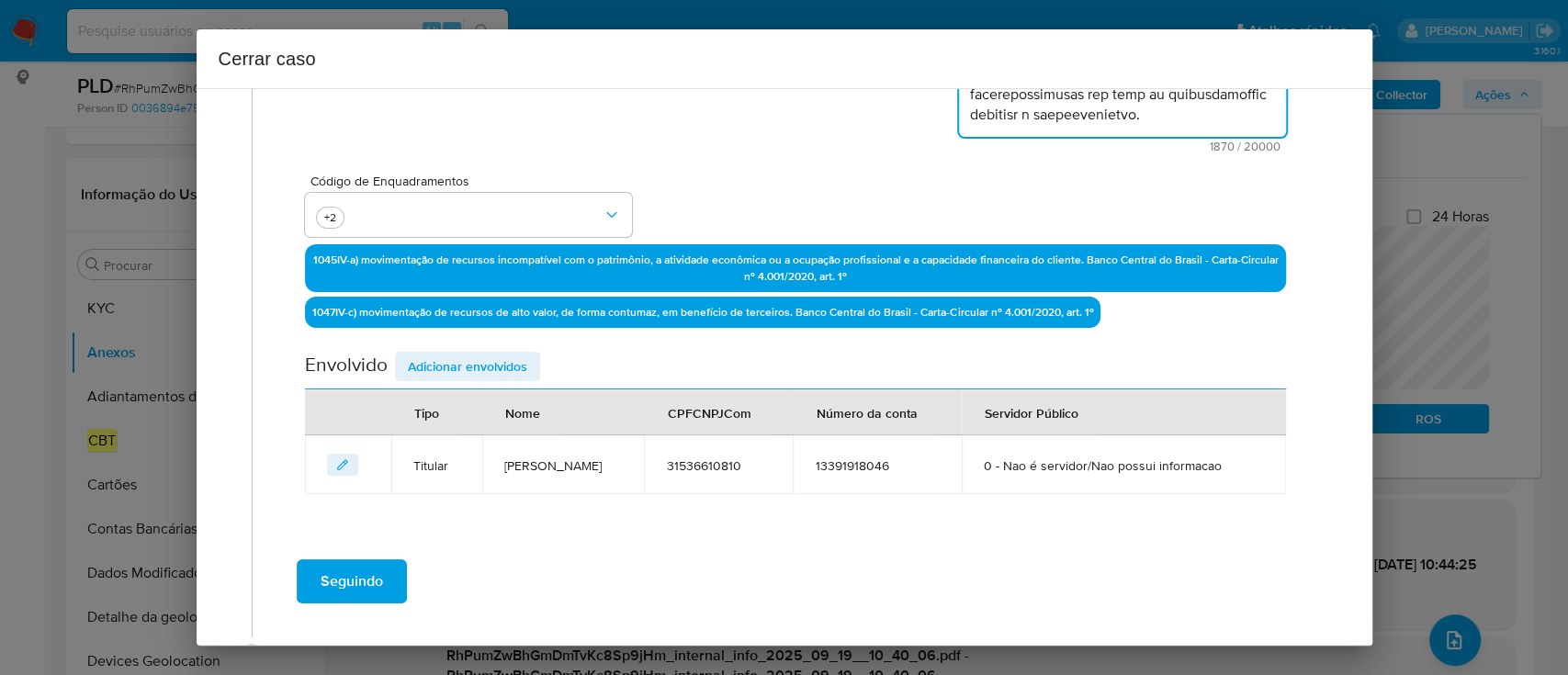
scroll to position [506, 0]
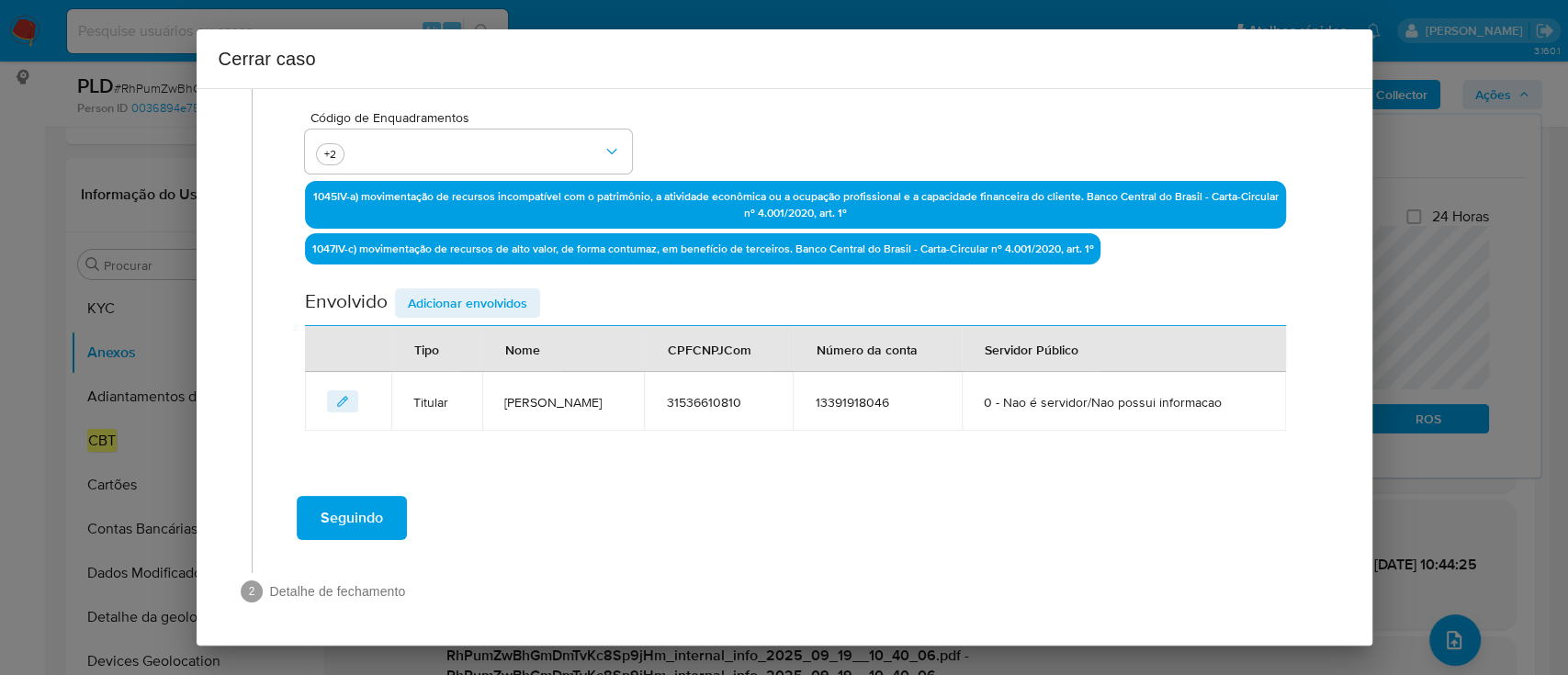
type textarea "Roberto da Silva Vargas, CPF 31536610810, 42 anos, residente no município de EM…"
click at [496, 302] on span "Adicionar envolvidos" at bounding box center [467, 303] width 119 height 26
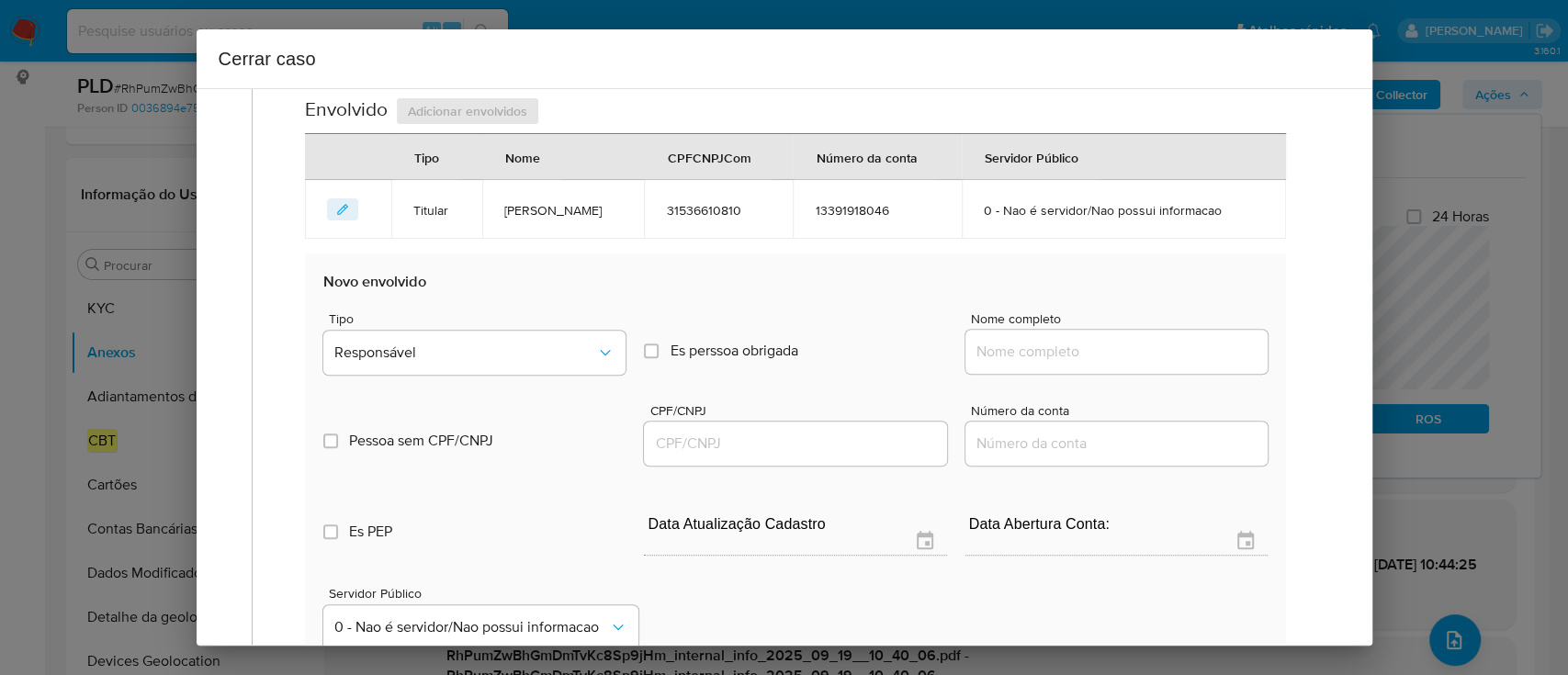
scroll to position [751, 0]
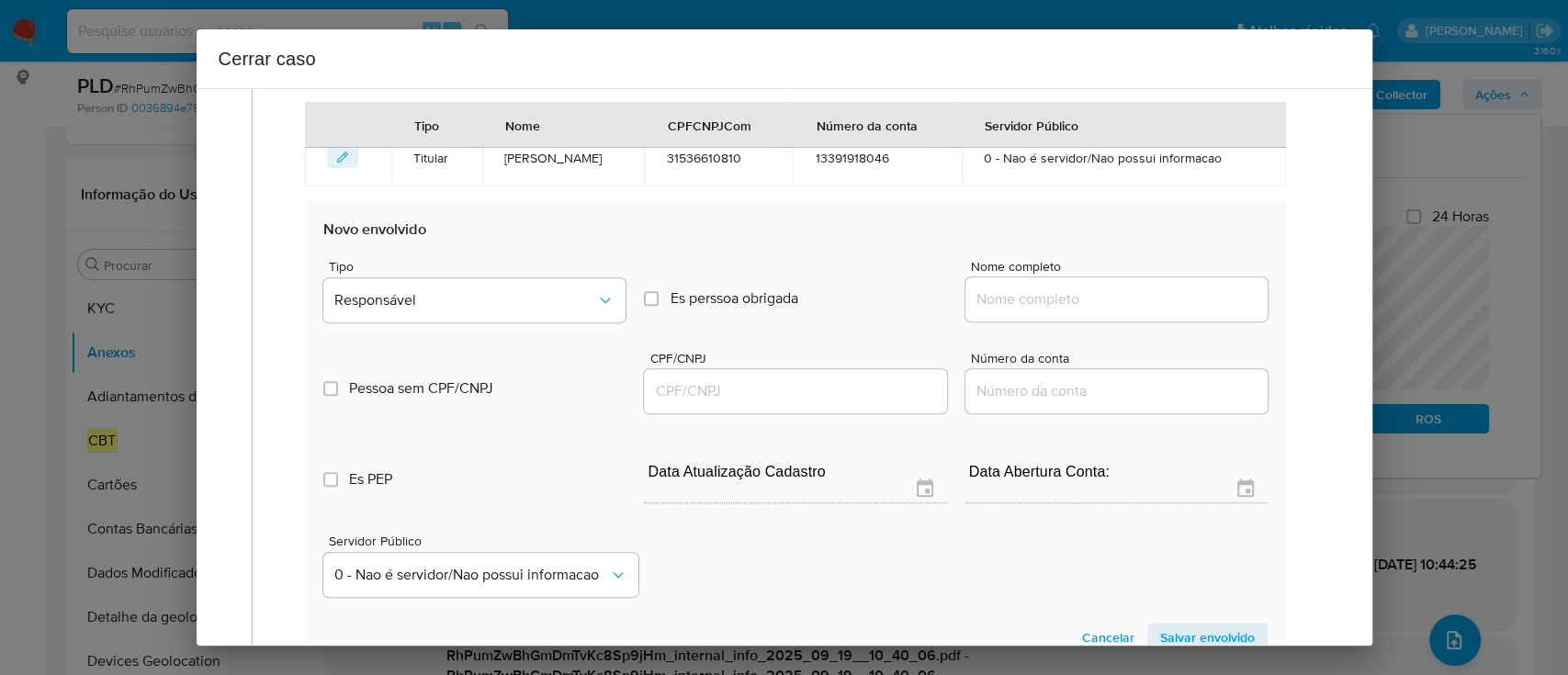
click at [1107, 308] on input "Nome completo" at bounding box center [1116, 300] width 302 height 24
paste input "Marcio Daniel Riedo, 28080264805"
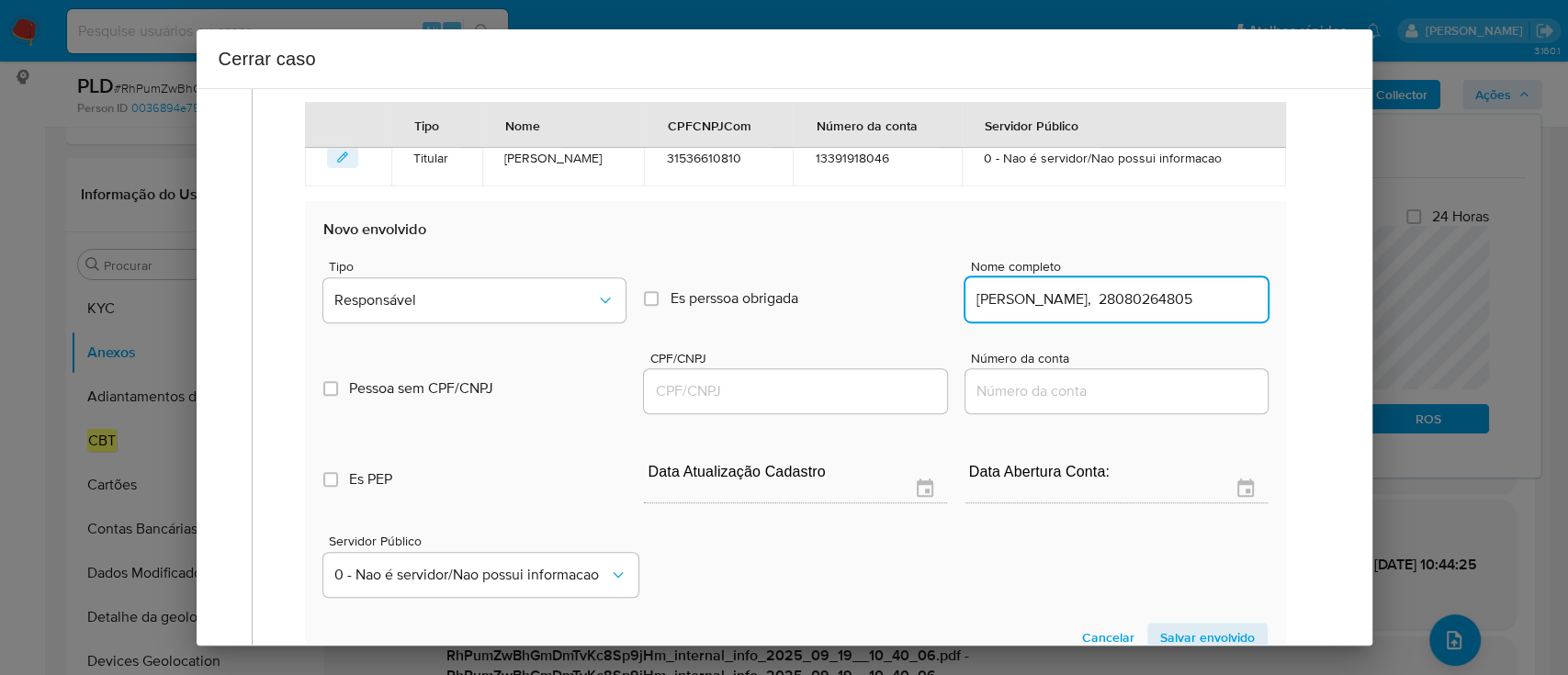
click at [1183, 295] on input "Marcio Daniel Riedo, 28080264805" at bounding box center [1116, 300] width 302 height 24
type input "Marcio Daniel Riedo,"
click at [864, 385] on input "CPF/CNPJ" at bounding box center [794, 392] width 302 height 24
paste input "28080264805"
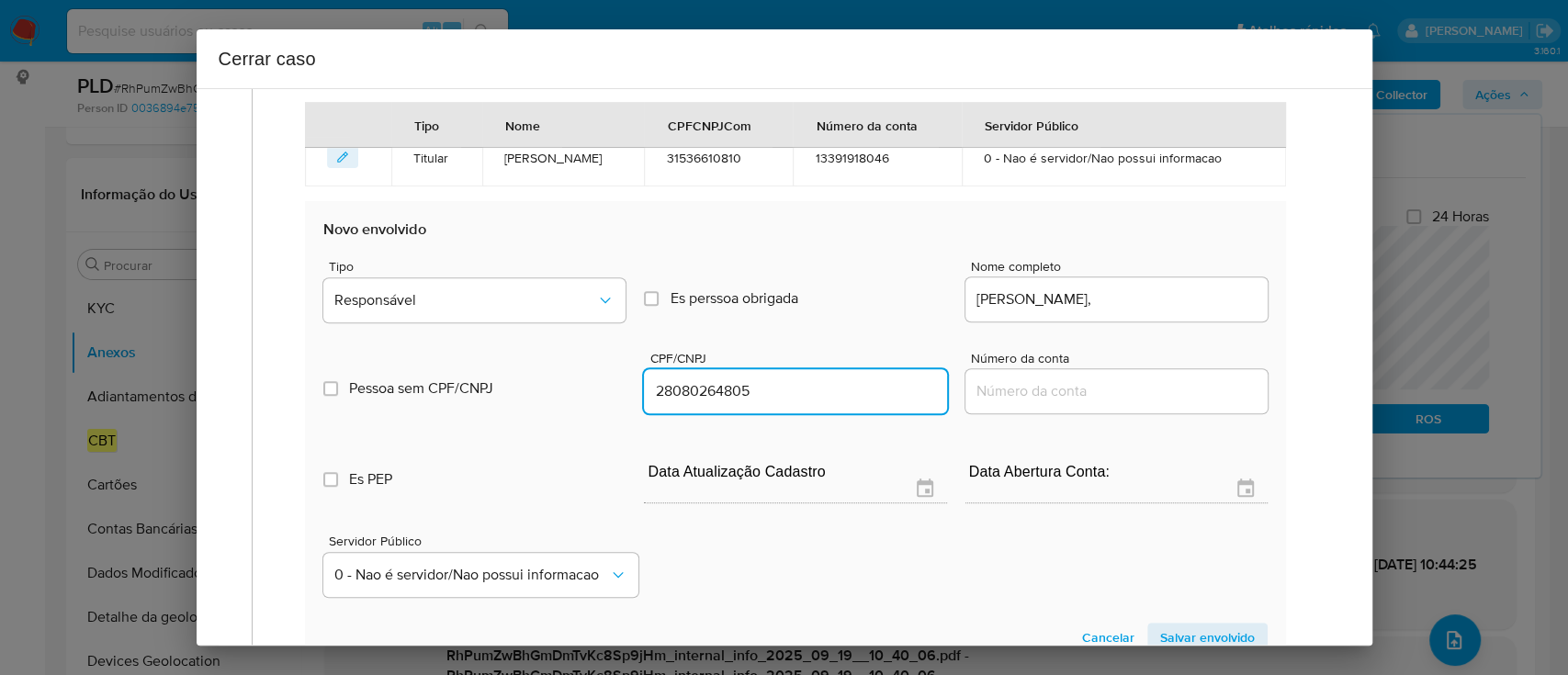
type input "28080264805"
click at [1178, 293] on input "Marcio Daniel Riedo," at bounding box center [1116, 300] width 302 height 24
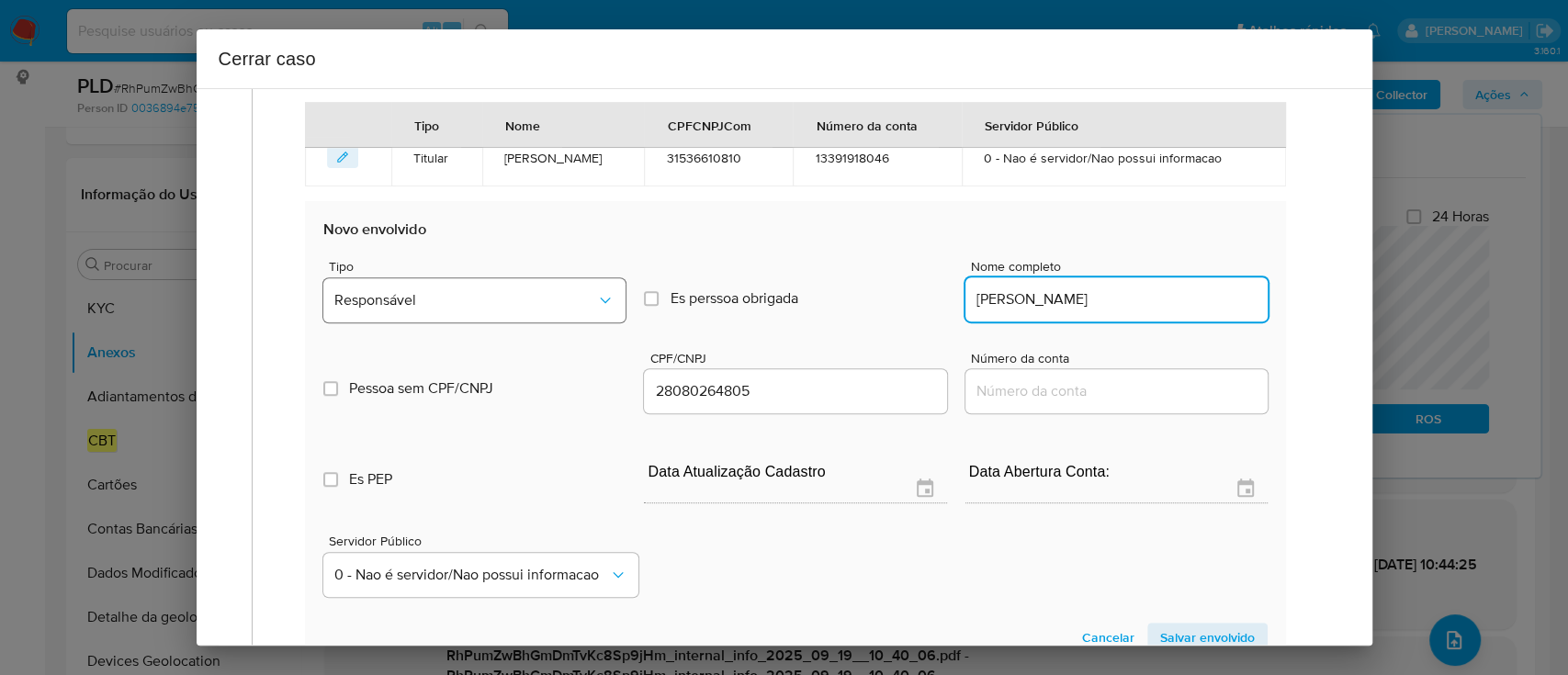
type input "Marcio Daniel Riedo"
click at [505, 296] on span "Responsável" at bounding box center [465, 300] width 262 height 18
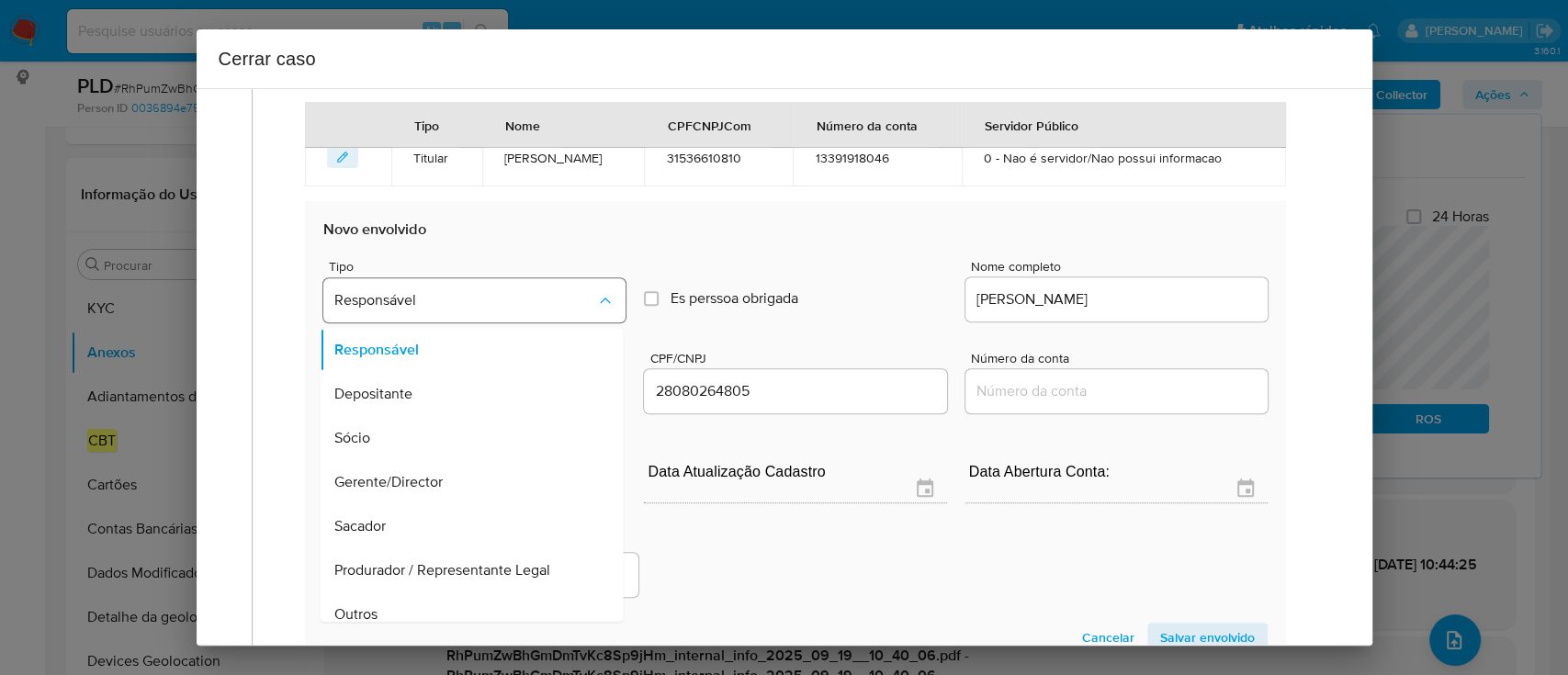
scroll to position [59, 0]
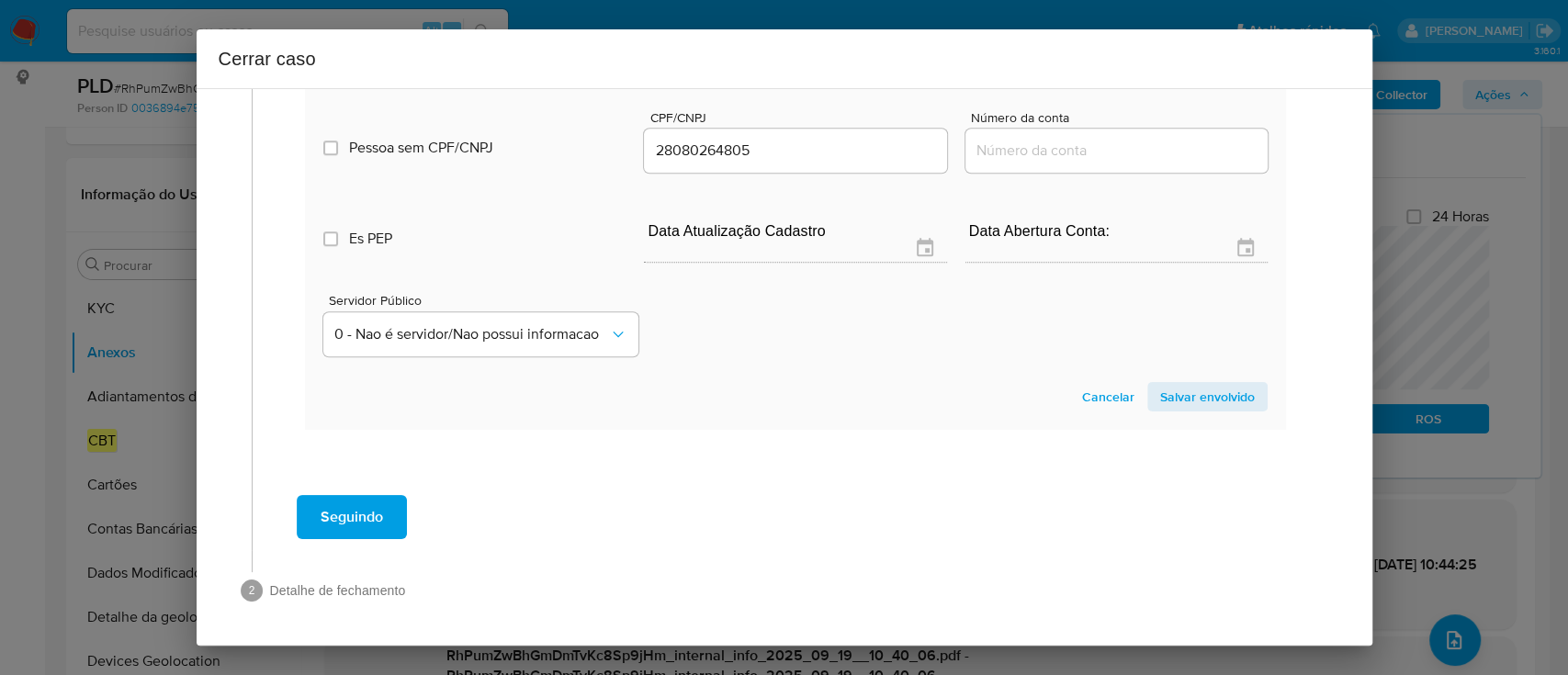
click at [1173, 393] on span "Salvar envolvido" at bounding box center [1207, 397] width 95 height 26
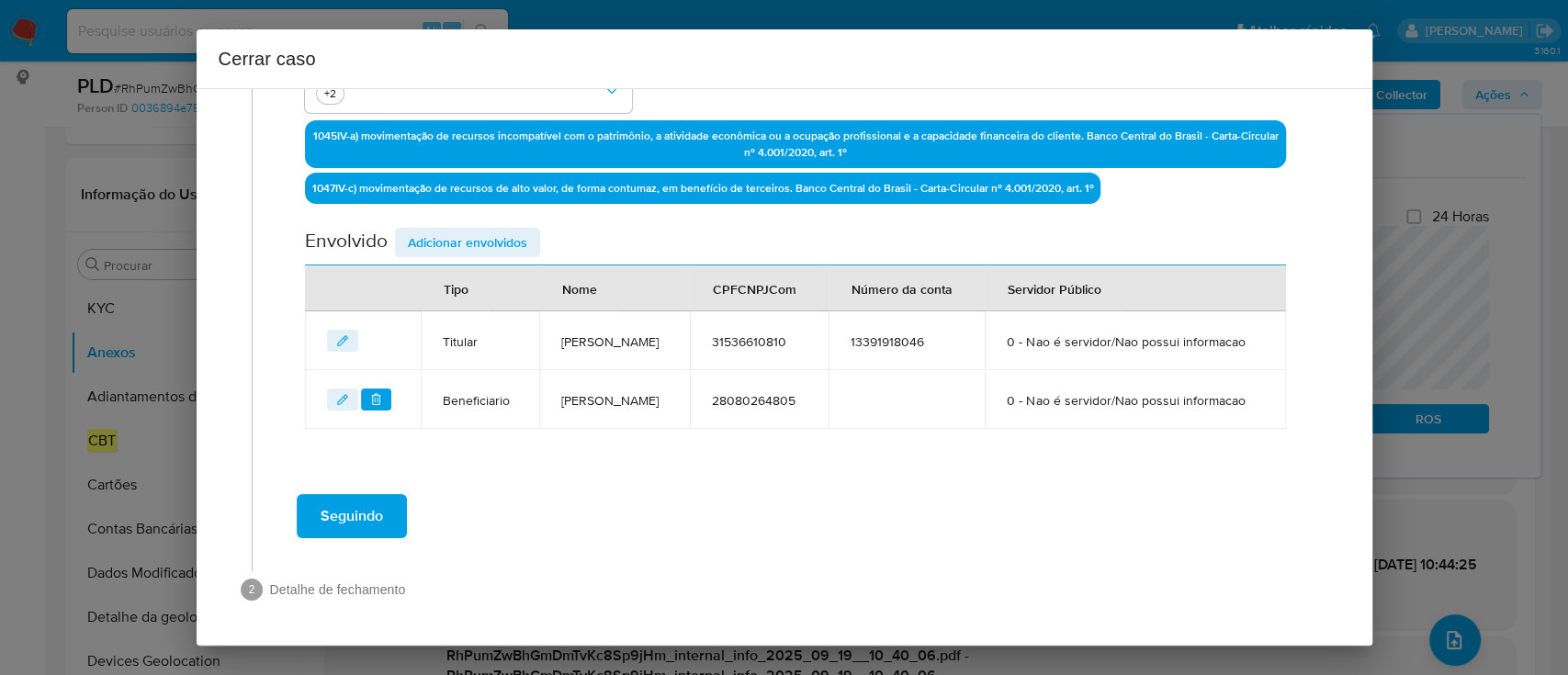
scroll to position [615, 0]
click at [465, 230] on span "Adicionar envolvidos" at bounding box center [467, 243] width 119 height 26
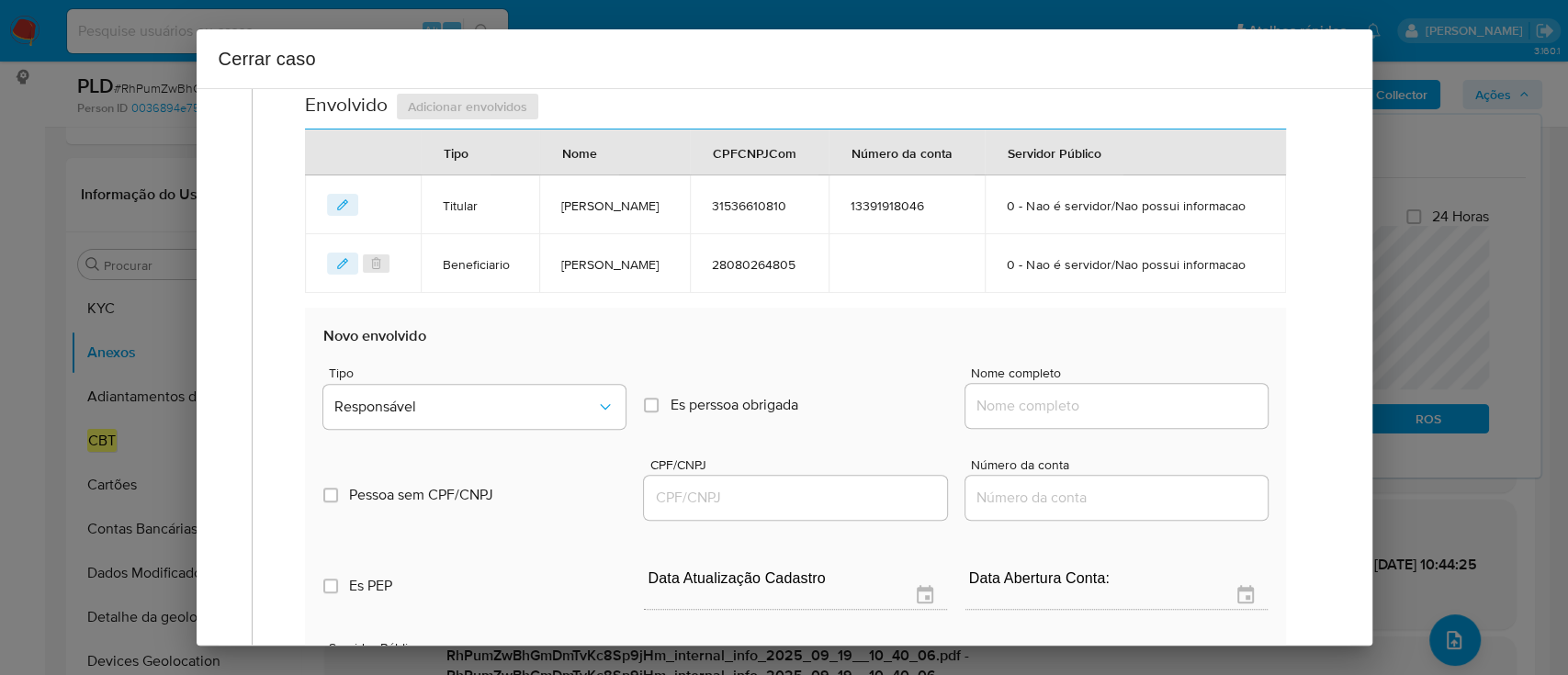
scroll to position [737, 0]
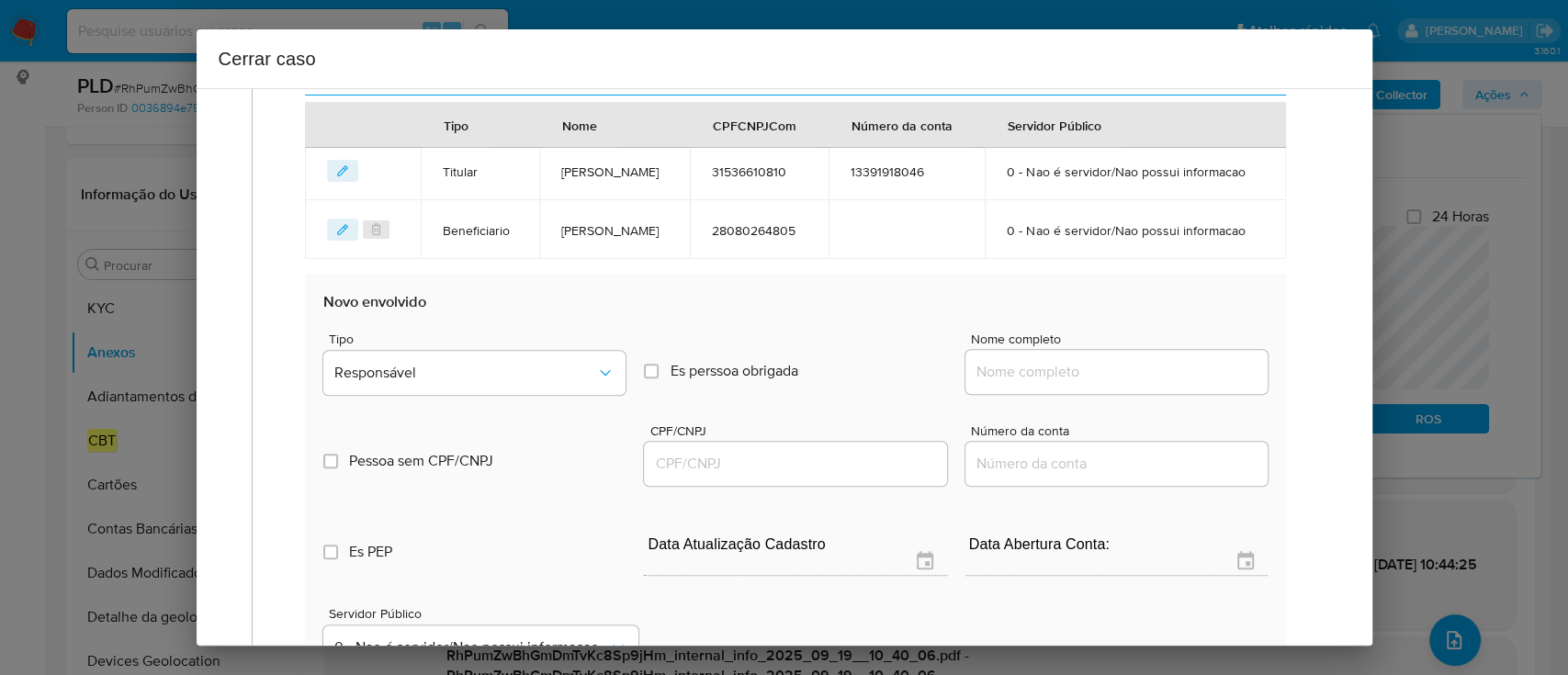
click at [1136, 384] on input "Nome completo" at bounding box center [1116, 372] width 302 height 24
paste input "Marcelly Caroline De Almeida Machado, 50407794883"
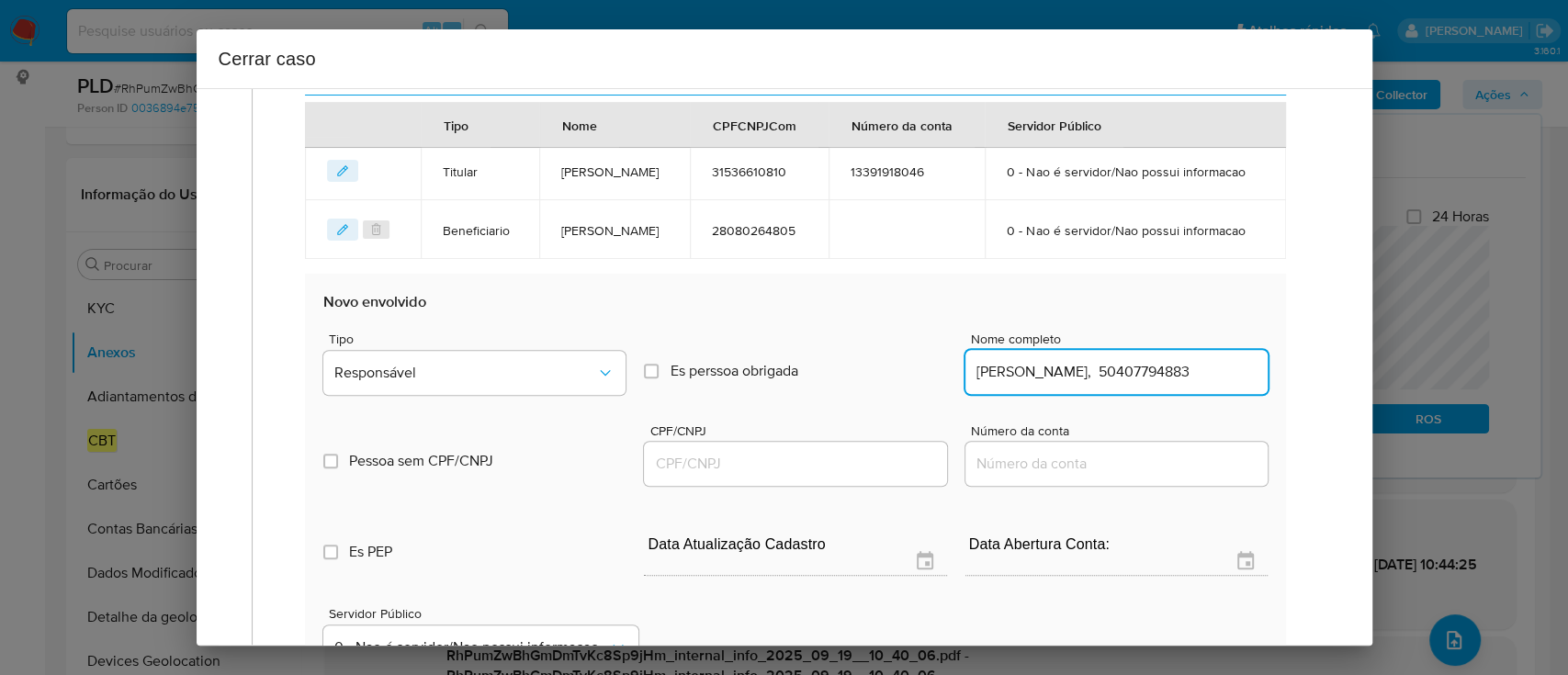
scroll to position [0, 82]
click at [1205, 384] on input "Marcelly Caroline De Almeida Machado, 50407794883" at bounding box center [1116, 372] width 302 height 24
drag, startPoint x: 1205, startPoint y: 425, endPoint x: 1178, endPoint y: 430, distance: 27.5
click at [1202, 384] on input "Marcelly Caroline De Almeida Machado, 50407794883" at bounding box center [1116, 372] width 302 height 24
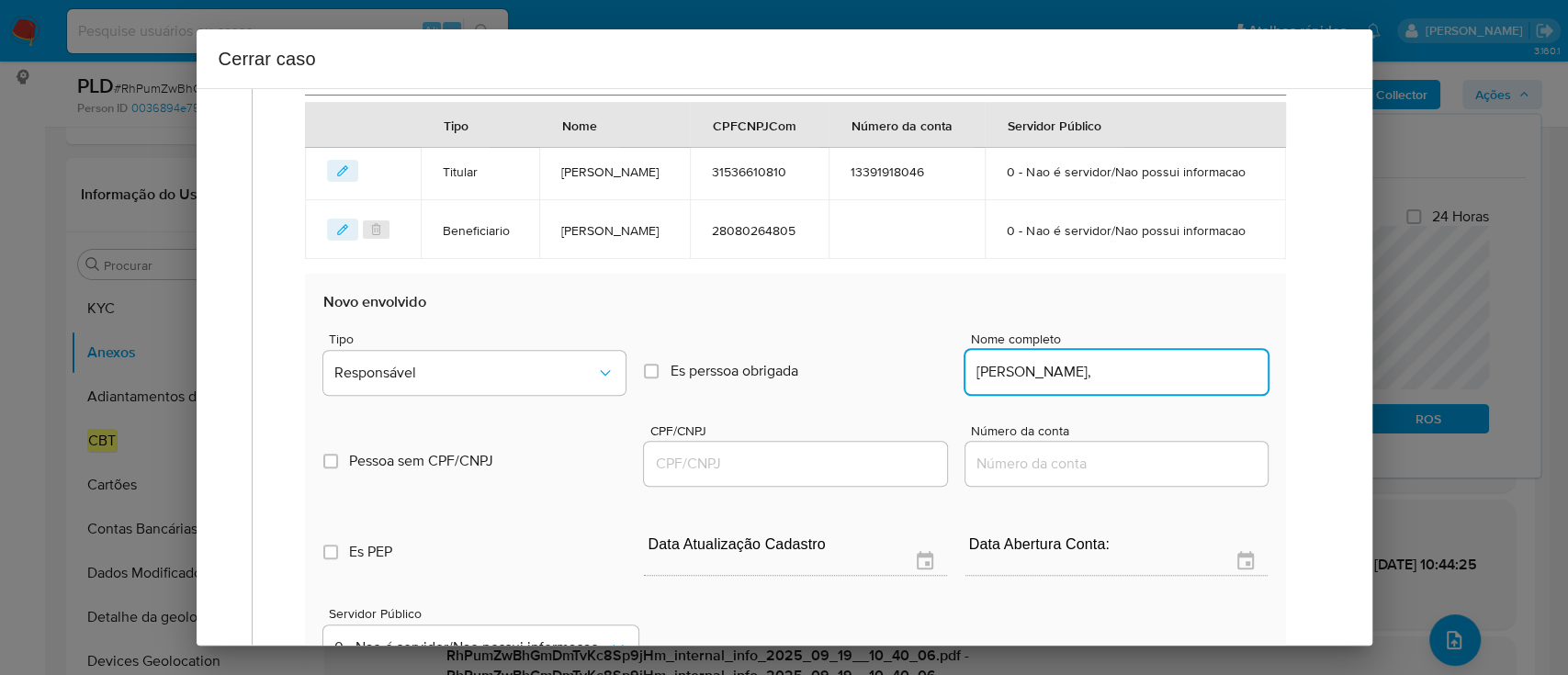
type input "Marcelly Caroline De Almeida Machado,"
click at [869, 486] on div at bounding box center [794, 464] width 302 height 44
click at [866, 476] on input "CPF/CNPJ" at bounding box center [794, 464] width 302 height 24
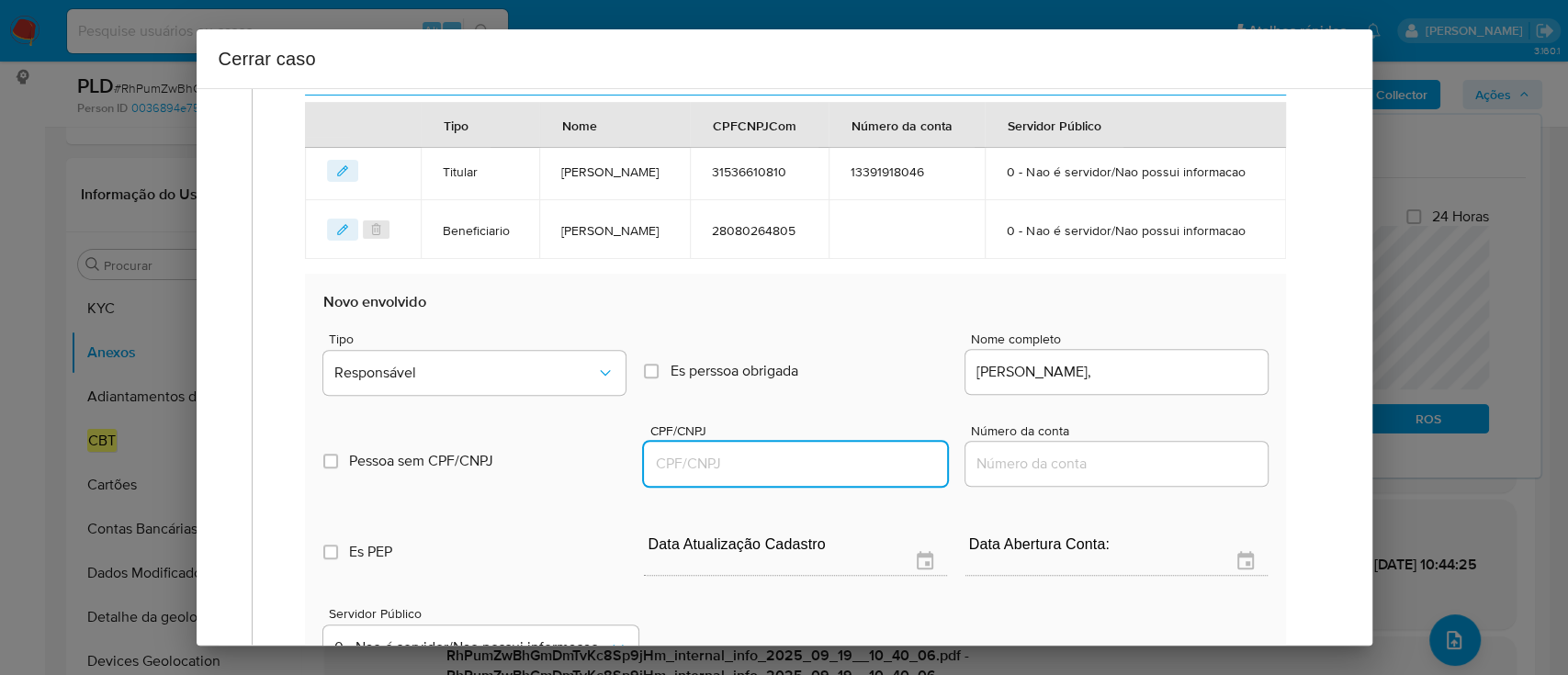
paste input "50407794883"
type input "50407794883"
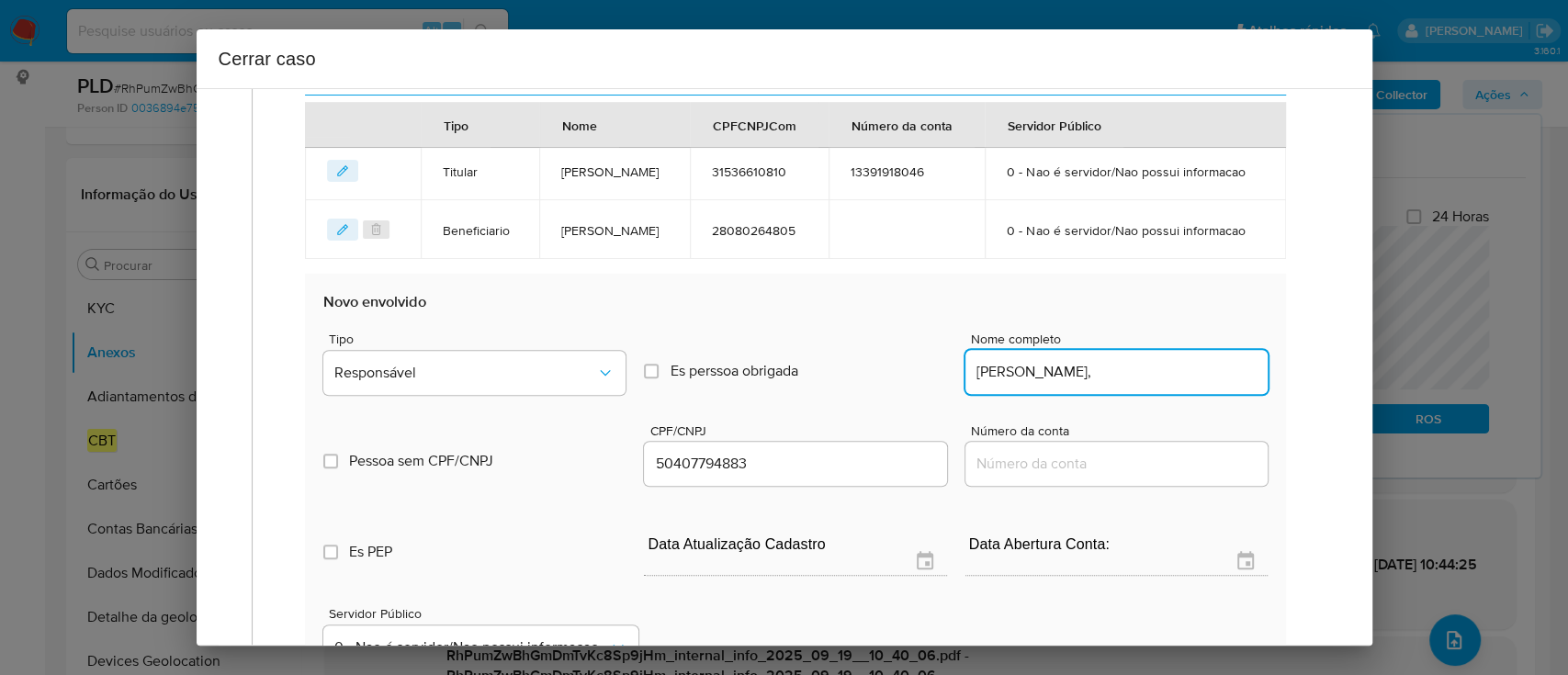
click at [1240, 384] on input "Marcelly Caroline De Almeida Machado," at bounding box center [1116, 372] width 302 height 24
type input "Marcelly Caroline De Almeida Machado"
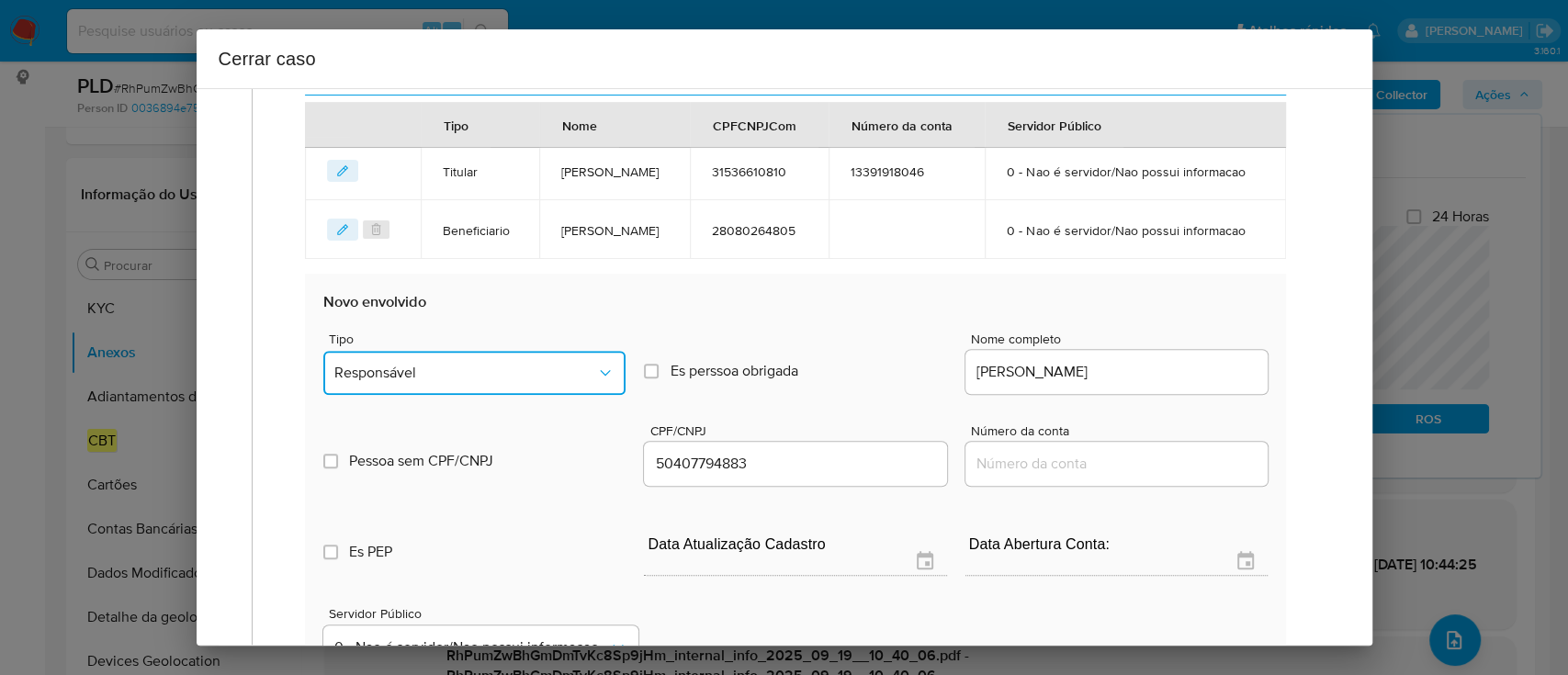
click at [390, 395] on button "Responsável" at bounding box center [474, 373] width 302 height 44
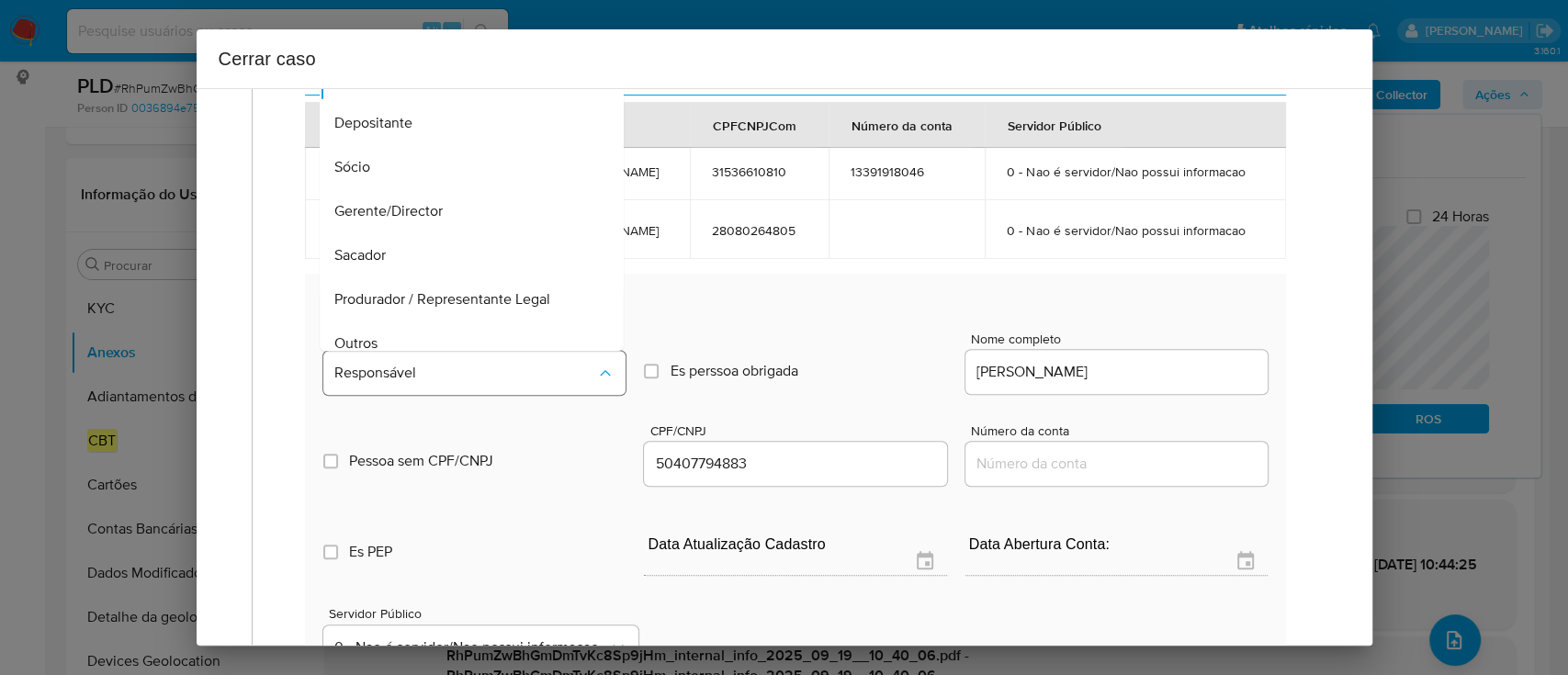
scroll to position [59, 0]
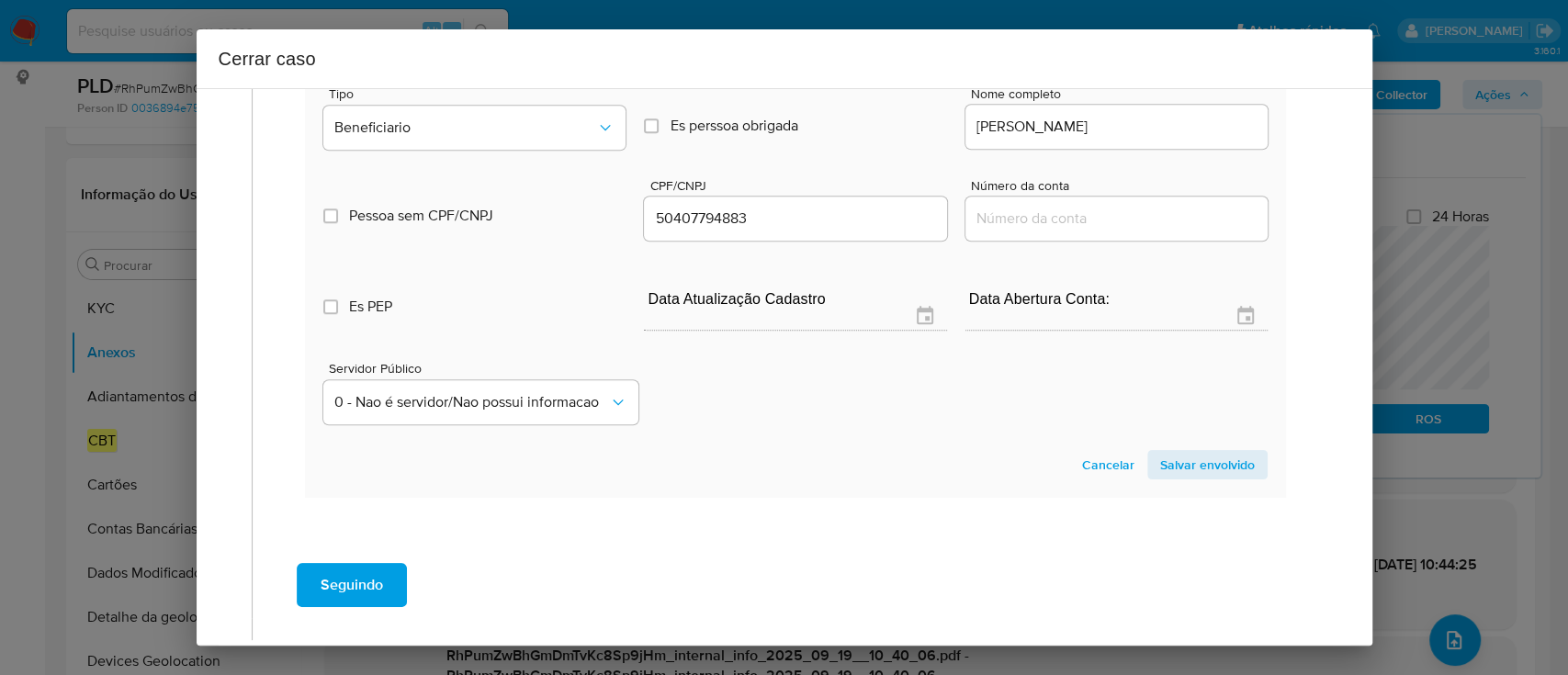
click at [1196, 478] on span "Salvar envolvido" at bounding box center [1207, 465] width 95 height 26
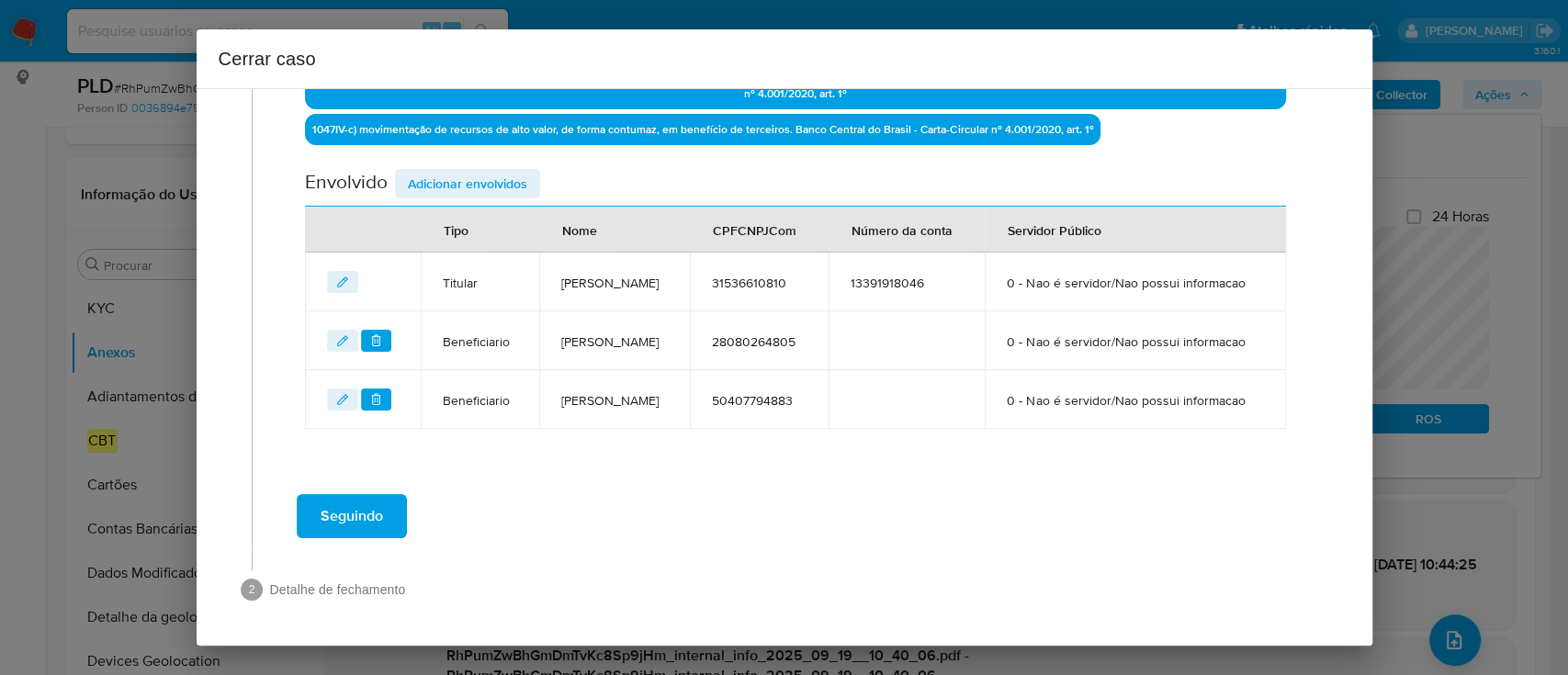
scroll to position [690, 0]
click at [781, 516] on div "Seguindo" at bounding box center [795, 516] width 1049 height 66
click at [343, 511] on span "Seguindo" at bounding box center [352, 516] width 62 height 40
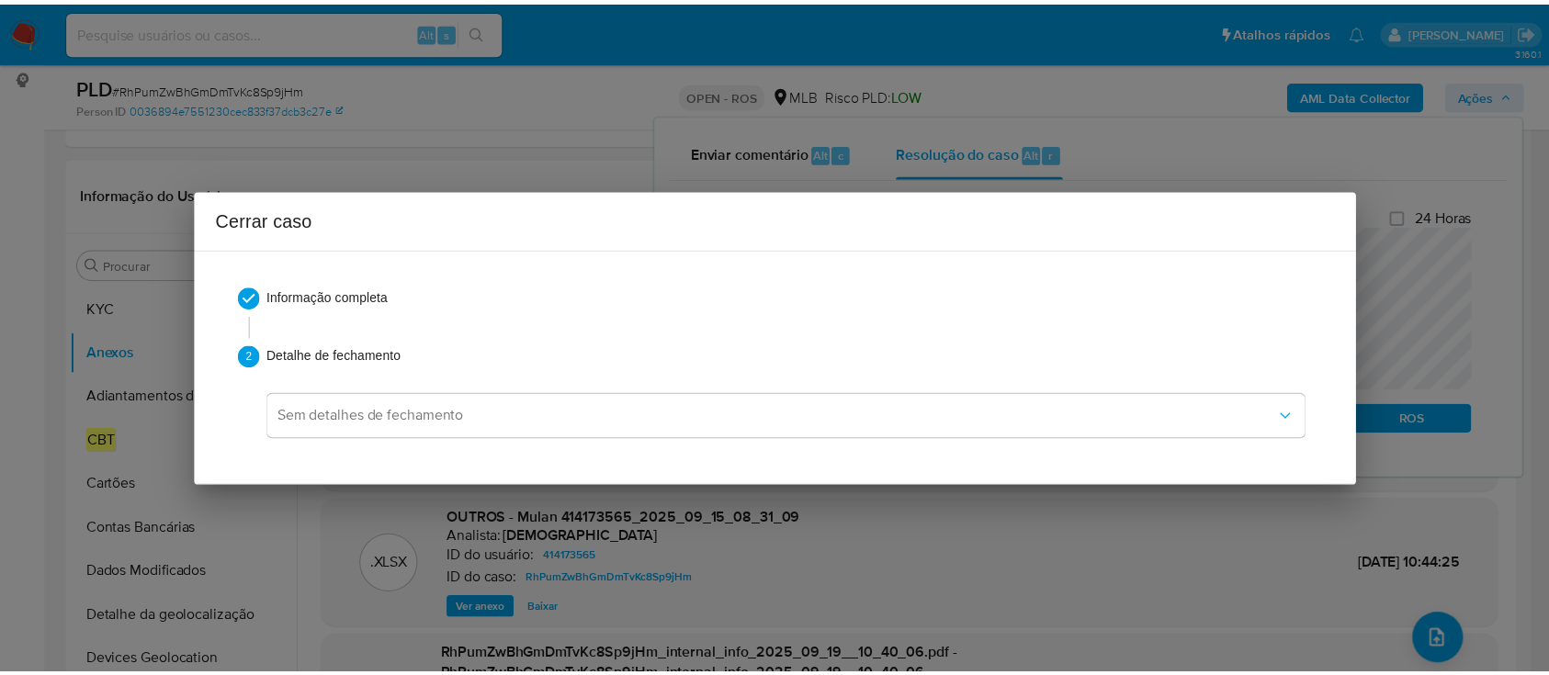
scroll to position [1208, 0]
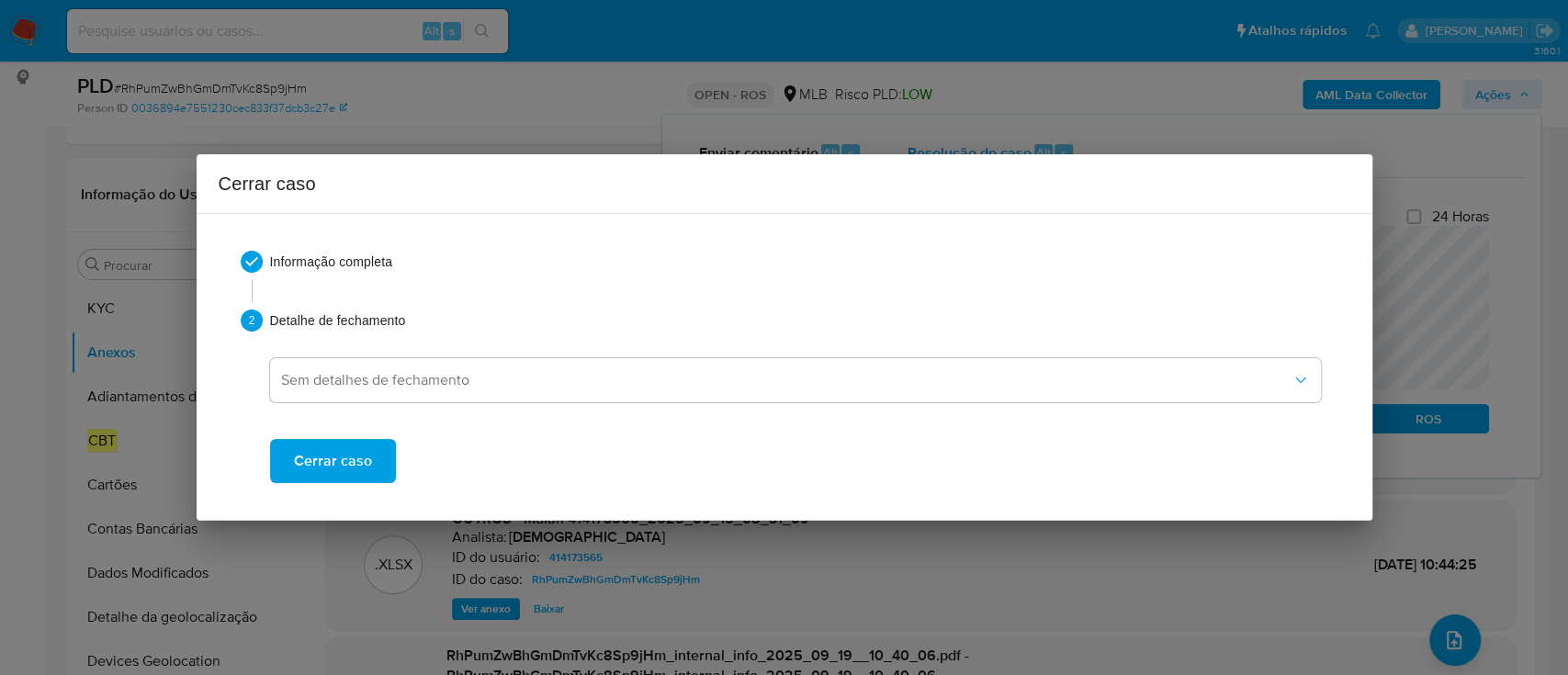
click at [325, 479] on span "Cerrar caso" at bounding box center [333, 461] width 78 height 40
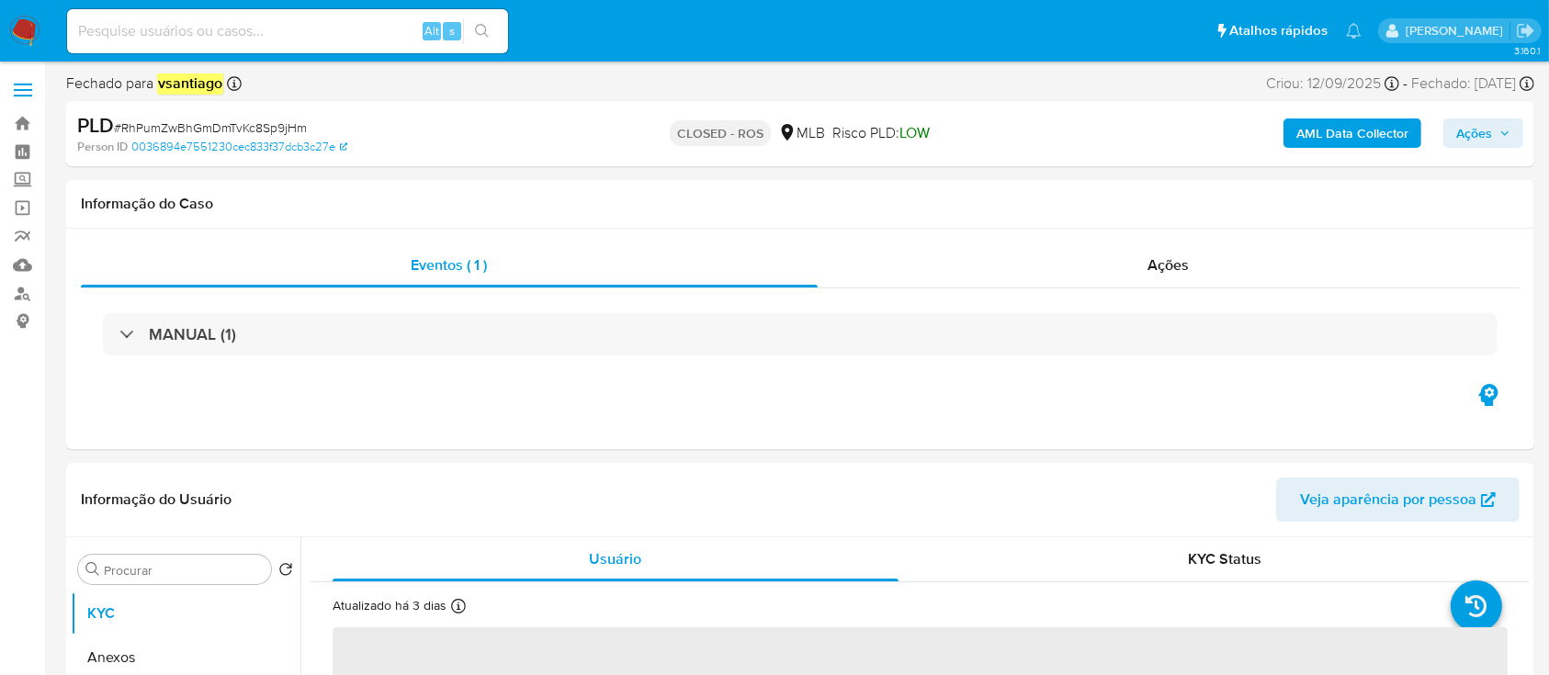
select select "10"
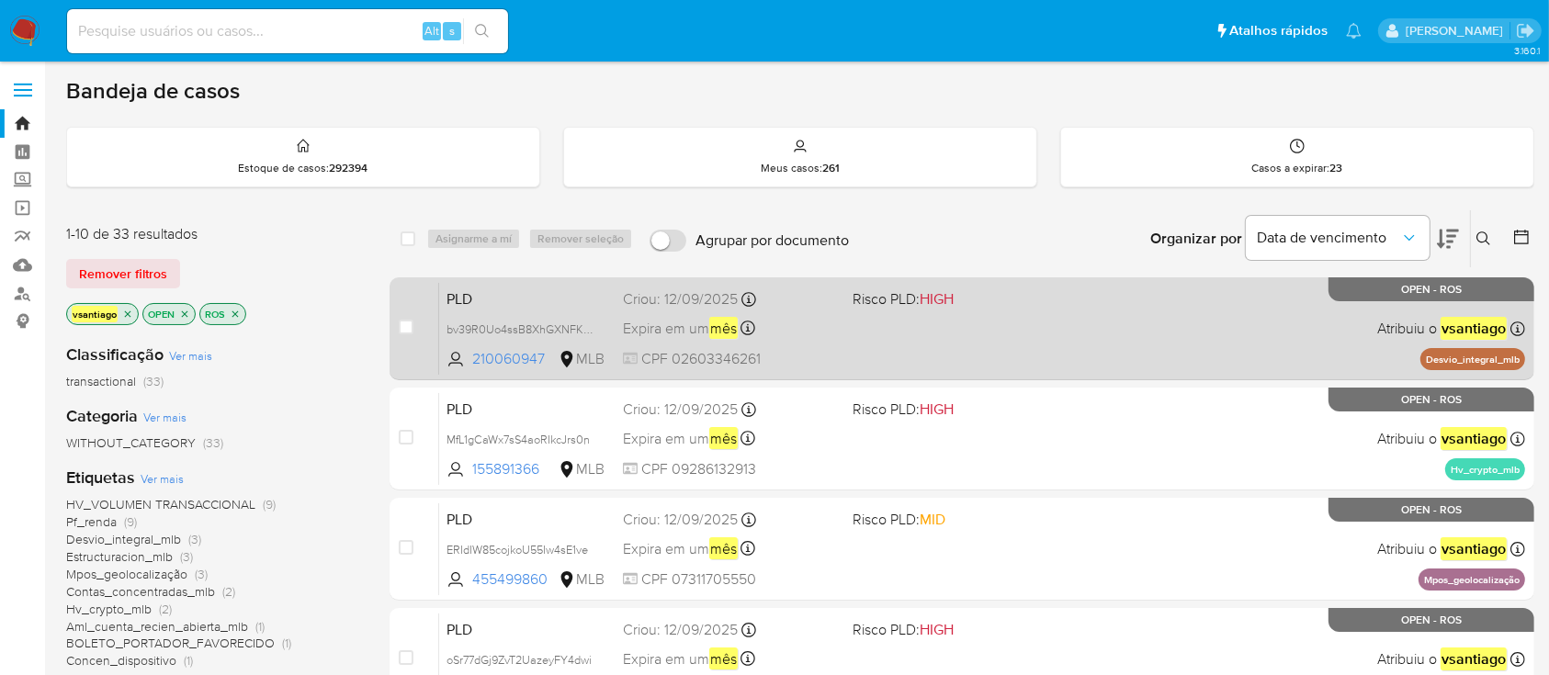
click at [881, 351] on div "PLD bv39R0Uo4ssB8XhGXNFKtWQK 210060947 MLB Risco PLD: HIGH Criou: 12/09/2025 Cr…" at bounding box center [982, 328] width 1086 height 93
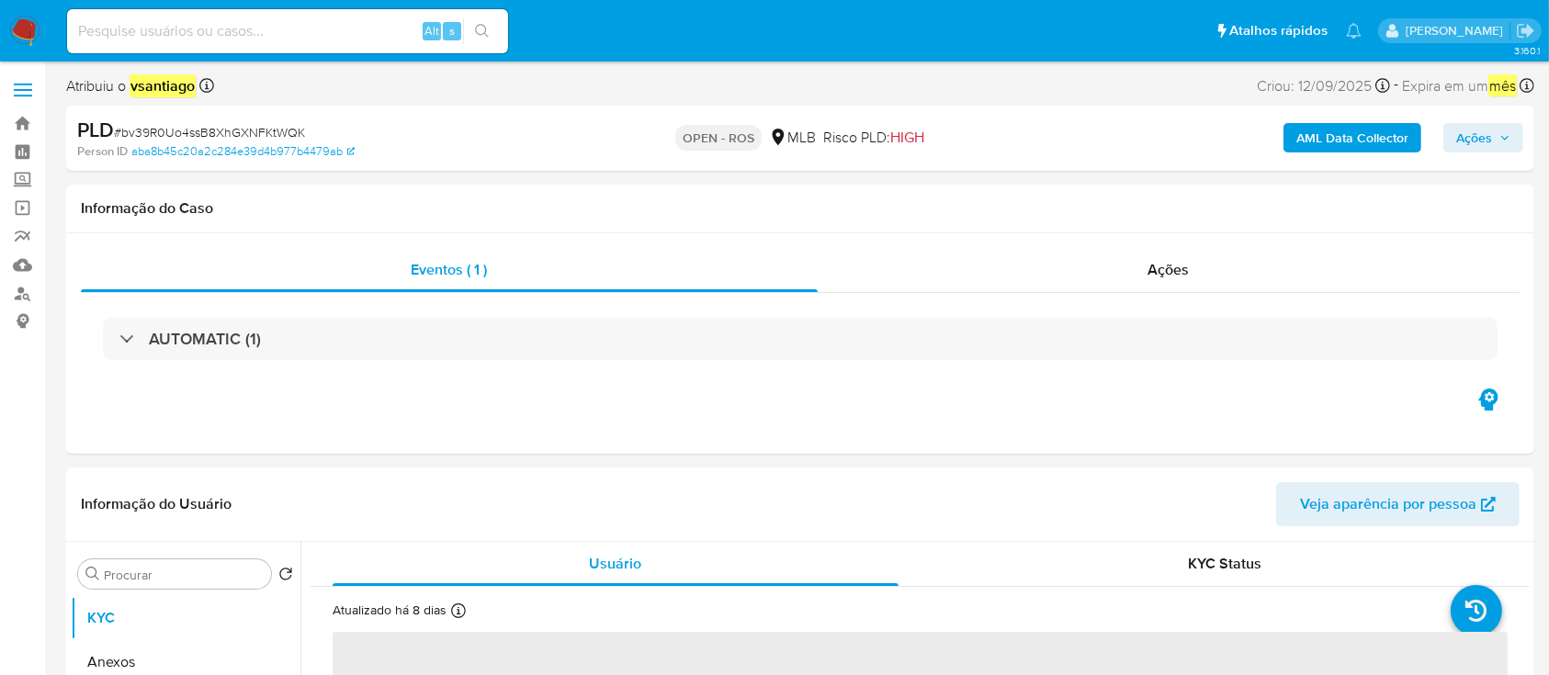
select select "10"
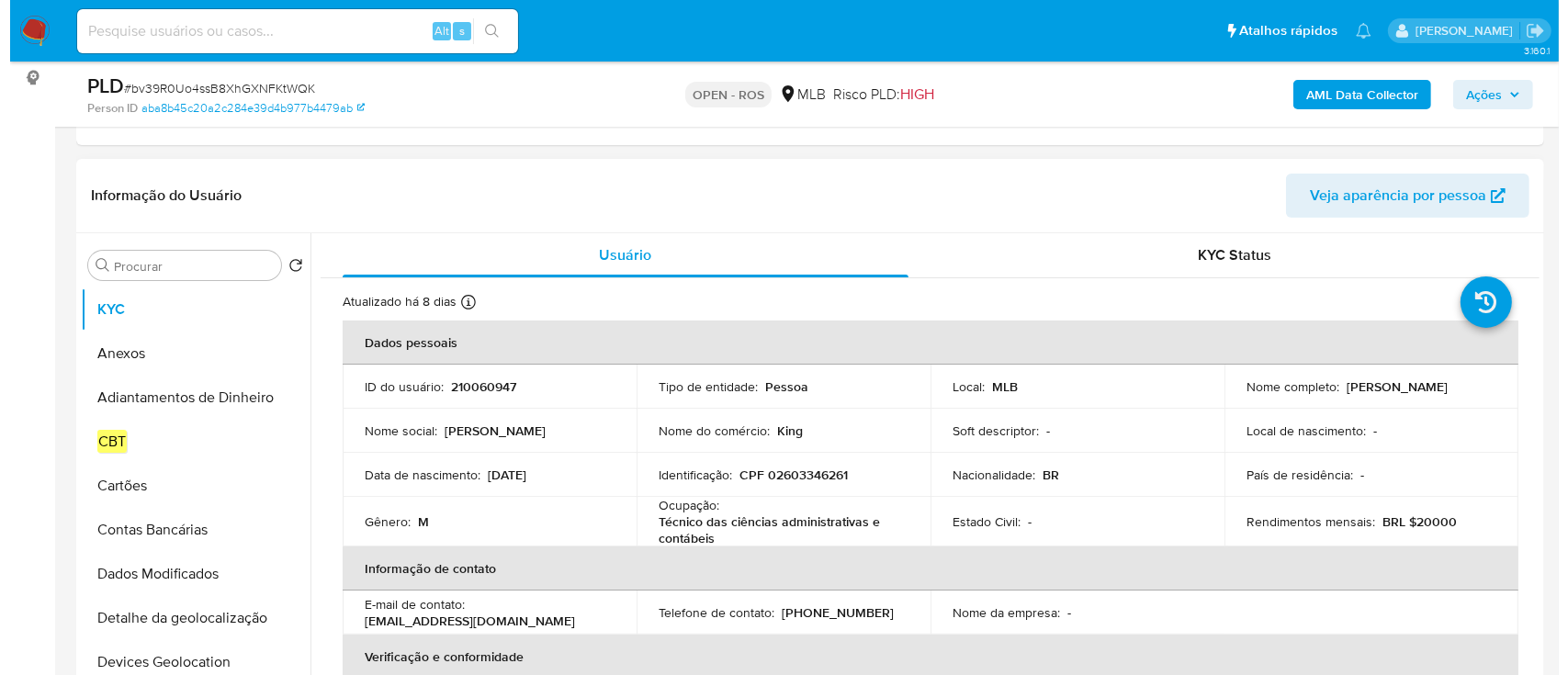
scroll to position [244, 0]
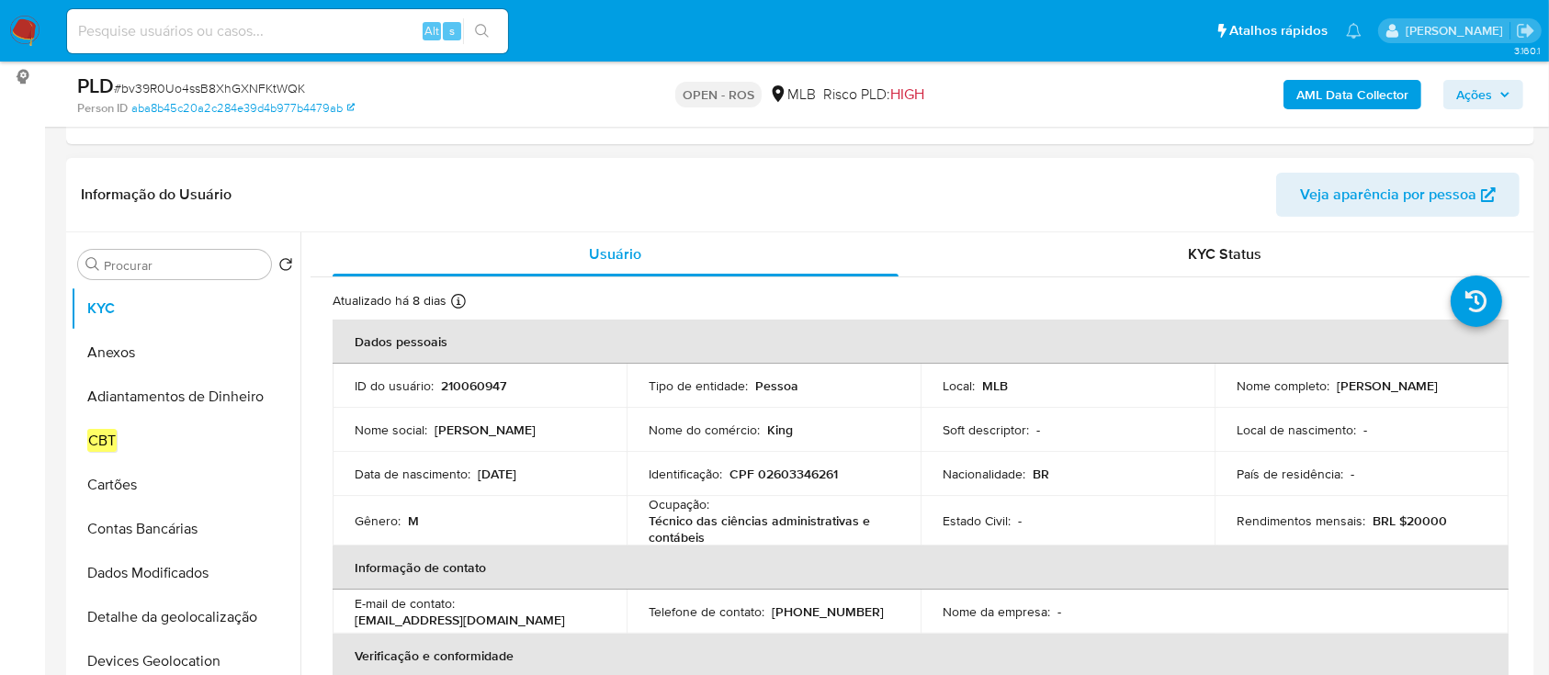
drag, startPoint x: 1335, startPoint y: 383, endPoint x: 1445, endPoint y: 390, distance: 110.5
click at [1438, 390] on p "[PERSON_NAME]" at bounding box center [1387, 386] width 101 height 17
click at [1002, 223] on div "Informação do Usuário Veja aparência por pessoa" at bounding box center [800, 195] width 1468 height 74
click at [1328, 400] on td "Nome completo : [PERSON_NAME]" at bounding box center [1362, 386] width 294 height 44
drag, startPoint x: 1332, startPoint y: 391, endPoint x: 1451, endPoint y: 386, distance: 119.6
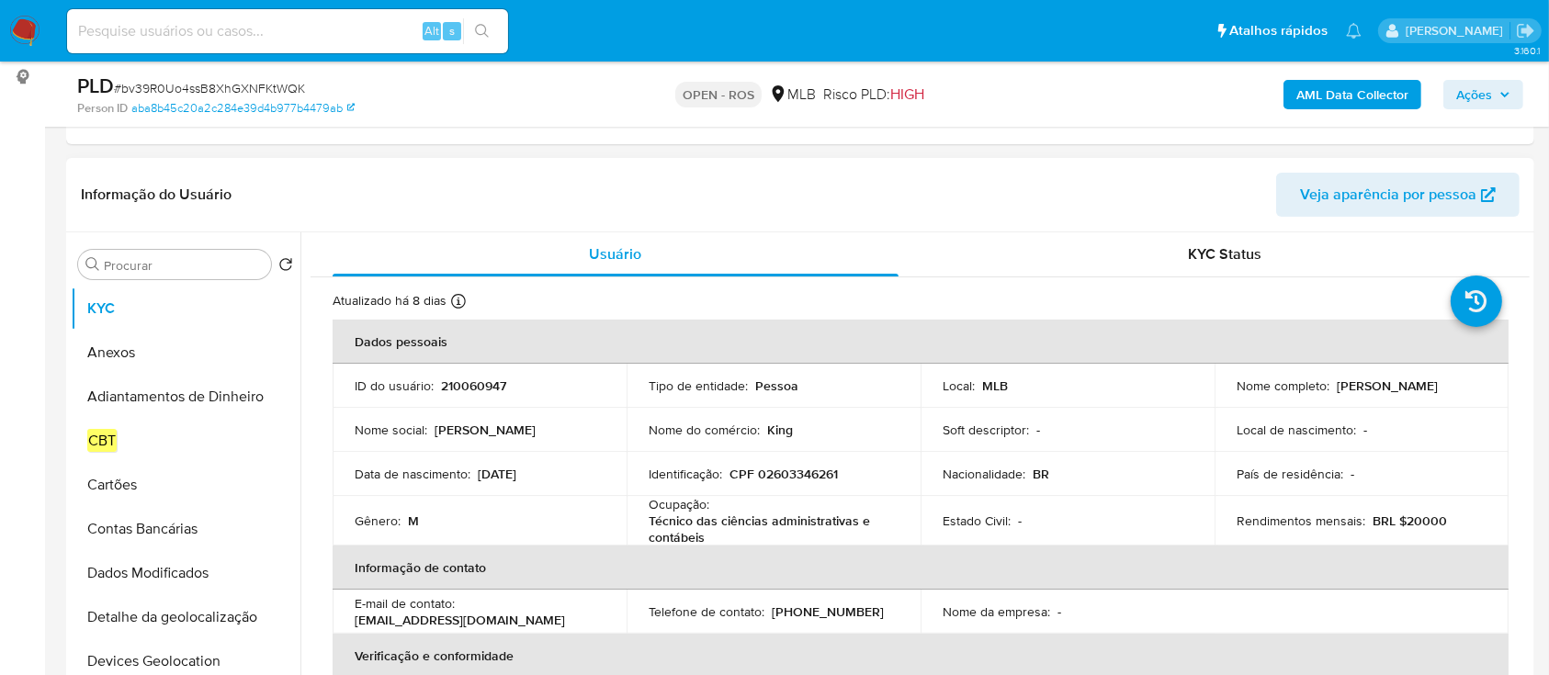
click at [1451, 386] on div "Nome completo : [PERSON_NAME]" at bounding box center [1362, 386] width 250 height 17
copy p "[PERSON_NAME]"
click at [810, 480] on p "CPF 02603346261" at bounding box center [784, 474] width 108 height 17
copy p "02603346261"
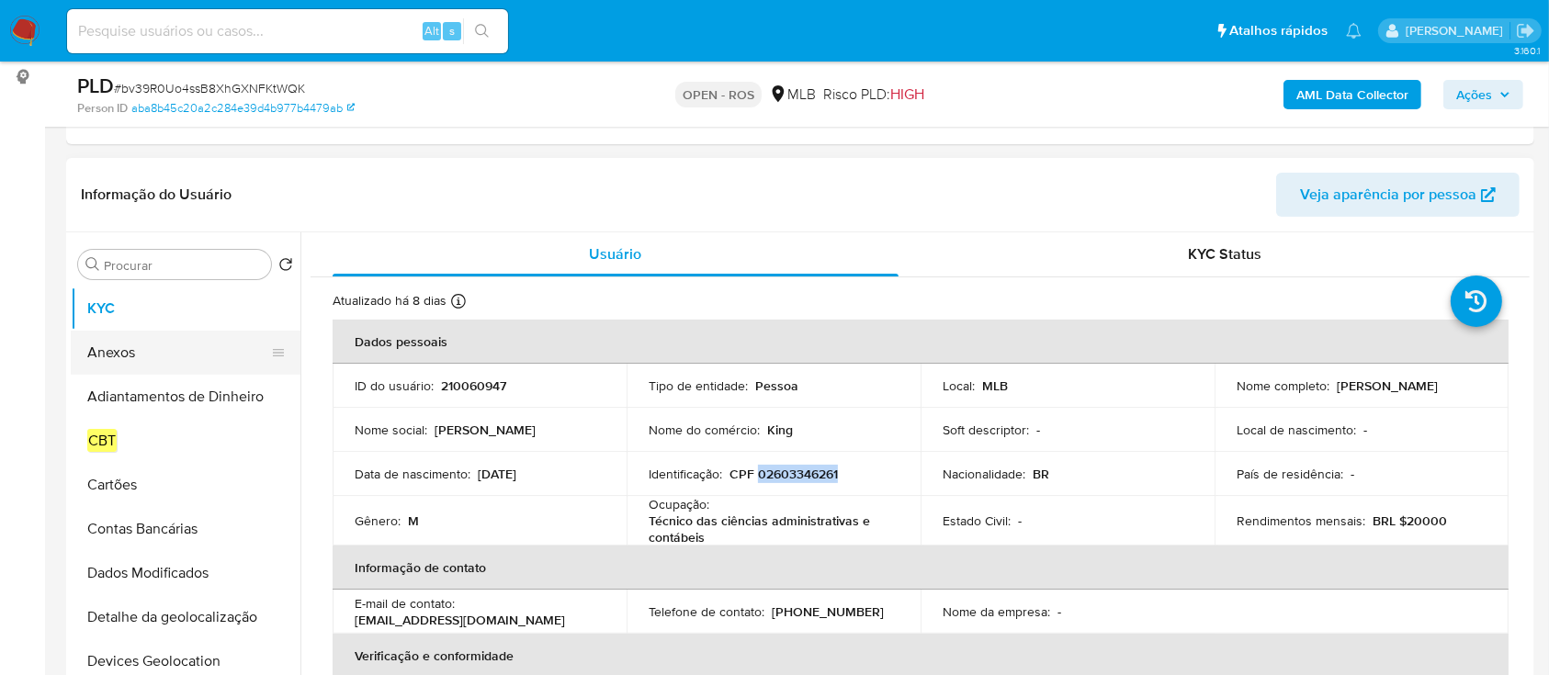
click at [147, 351] on button "Anexos" at bounding box center [178, 353] width 215 height 44
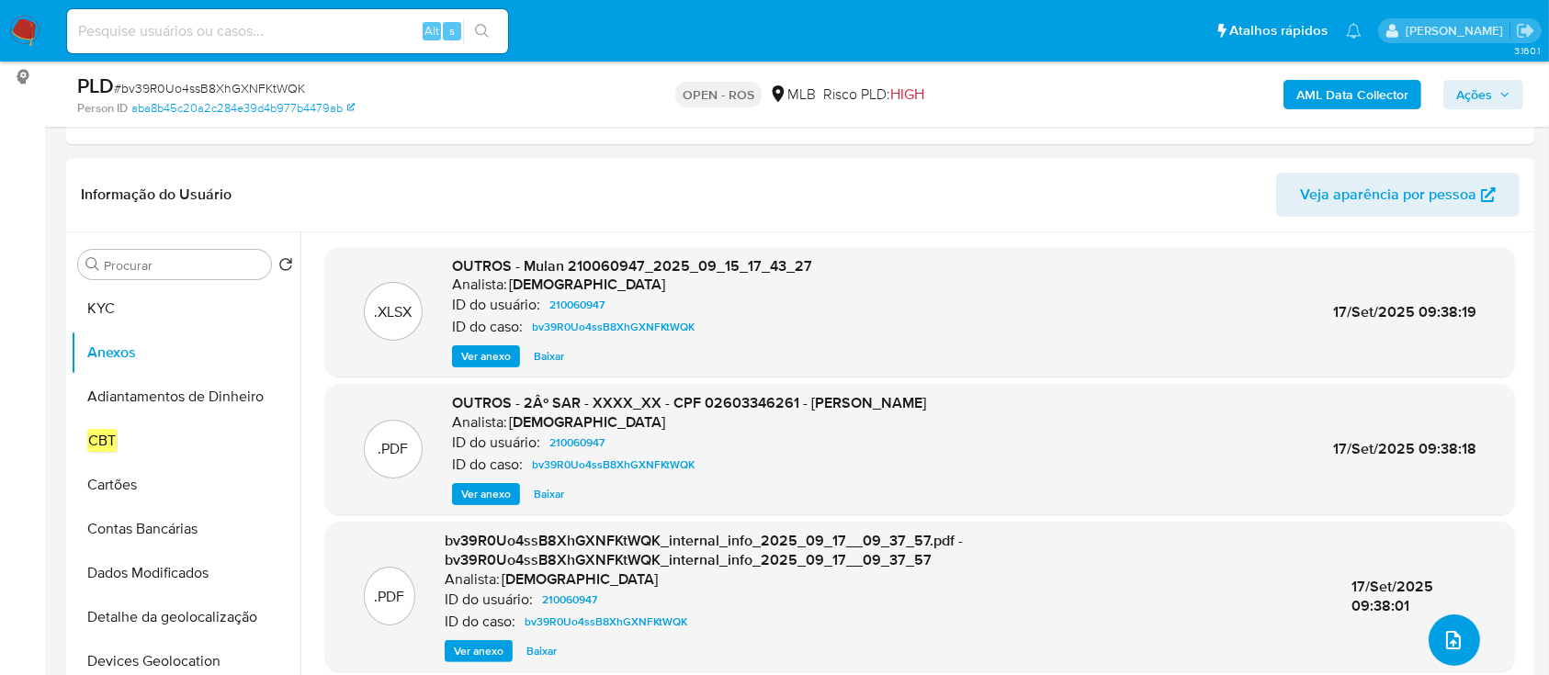
click at [1429, 638] on button "upload-file" at bounding box center [1454, 640] width 51 height 51
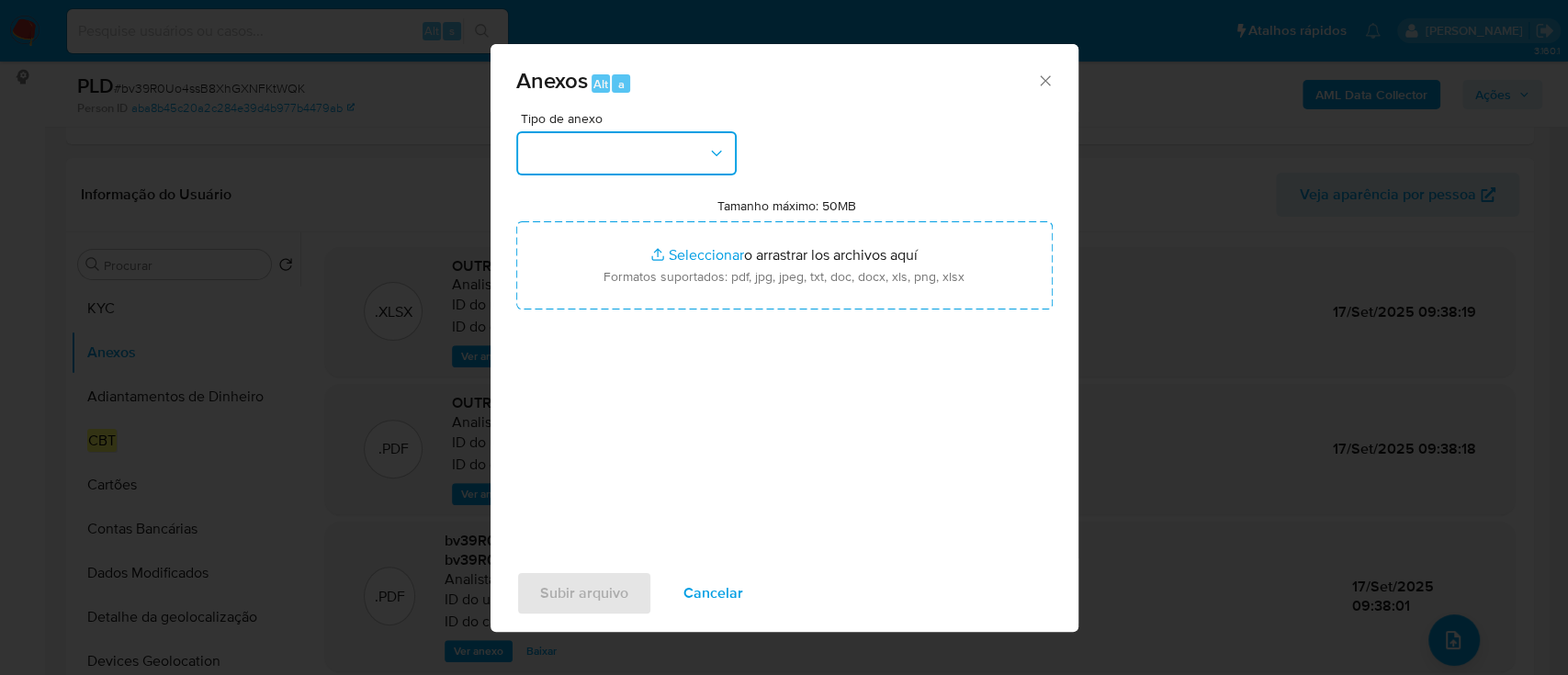
click at [665, 150] on button "button" at bounding box center [626, 153] width 221 height 44
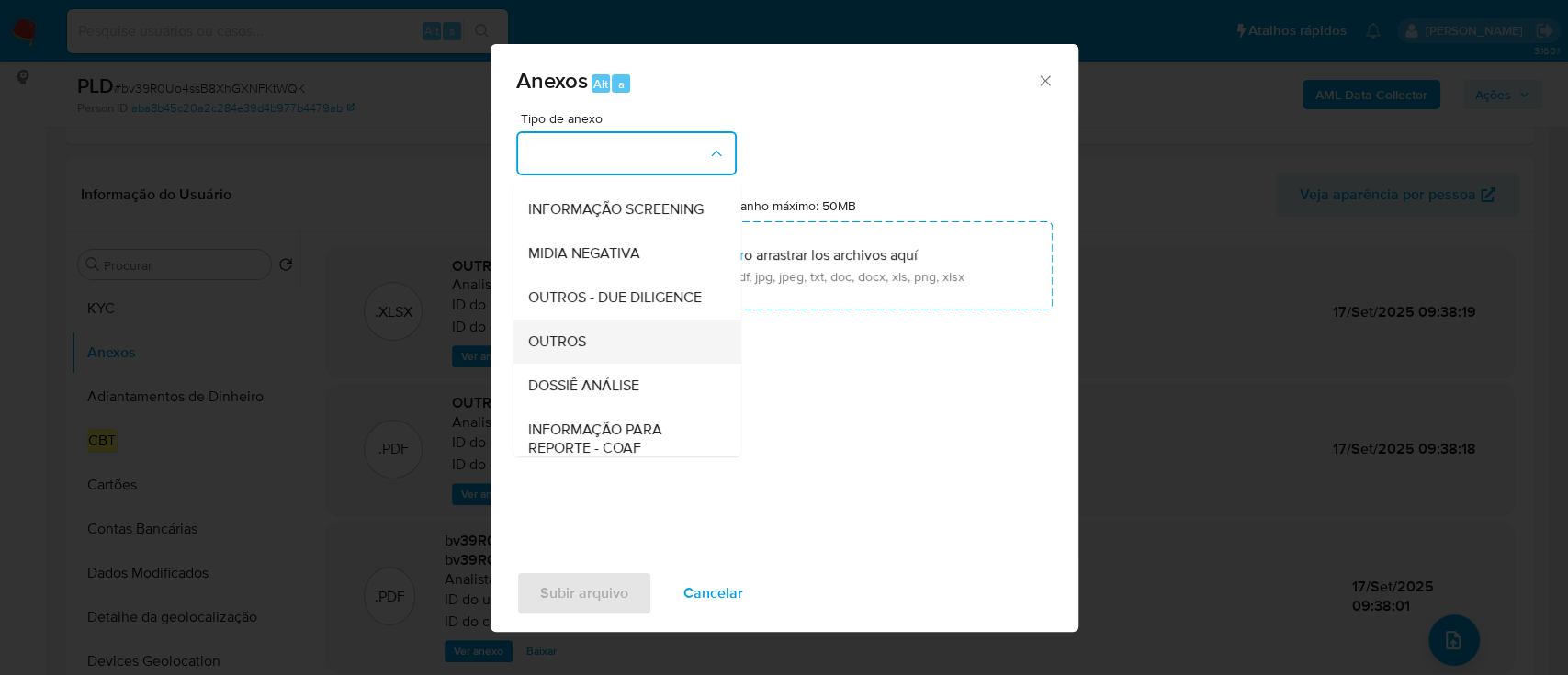
scroll to position [282, 0]
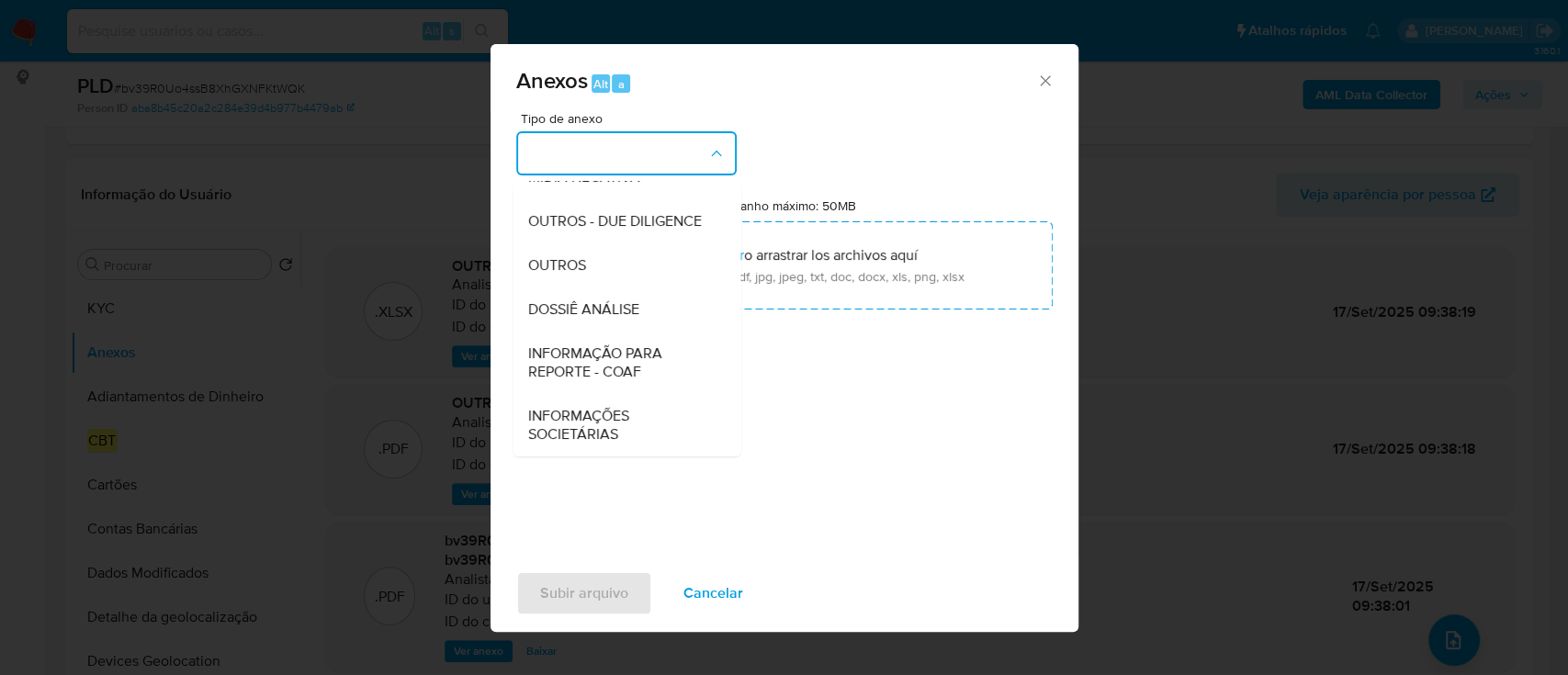
drag, startPoint x: 615, startPoint y: 374, endPoint x: 1134, endPoint y: 169, distance: 558.0
click at [618, 371] on span "INFORMAÇÃO PARA REPORTE - COAF" at bounding box center [620, 363] width 187 height 37
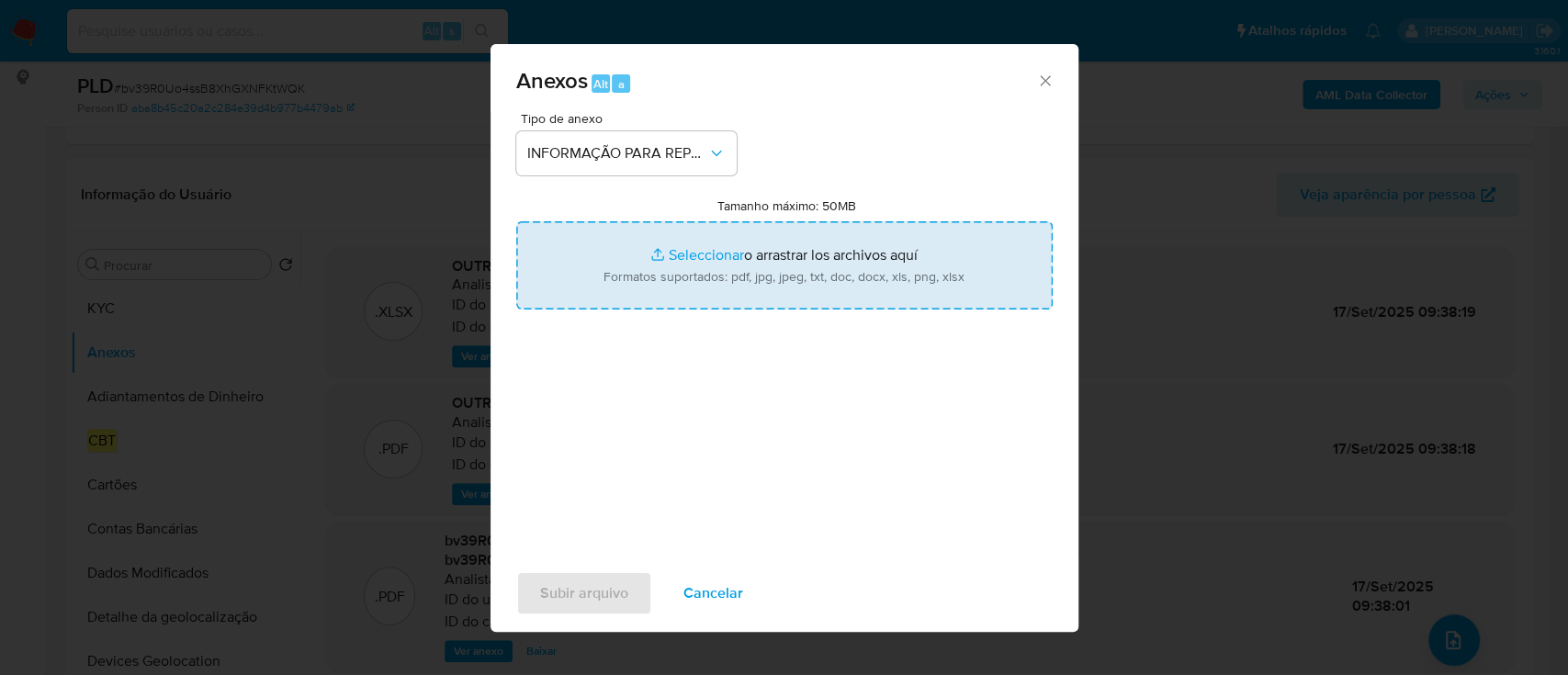
type input "C:\fakepath\2º SAR - bv39R0Uo4ssB8XhGXNFKtWQK - CPF 02603346261 - GABRIEL KING …"
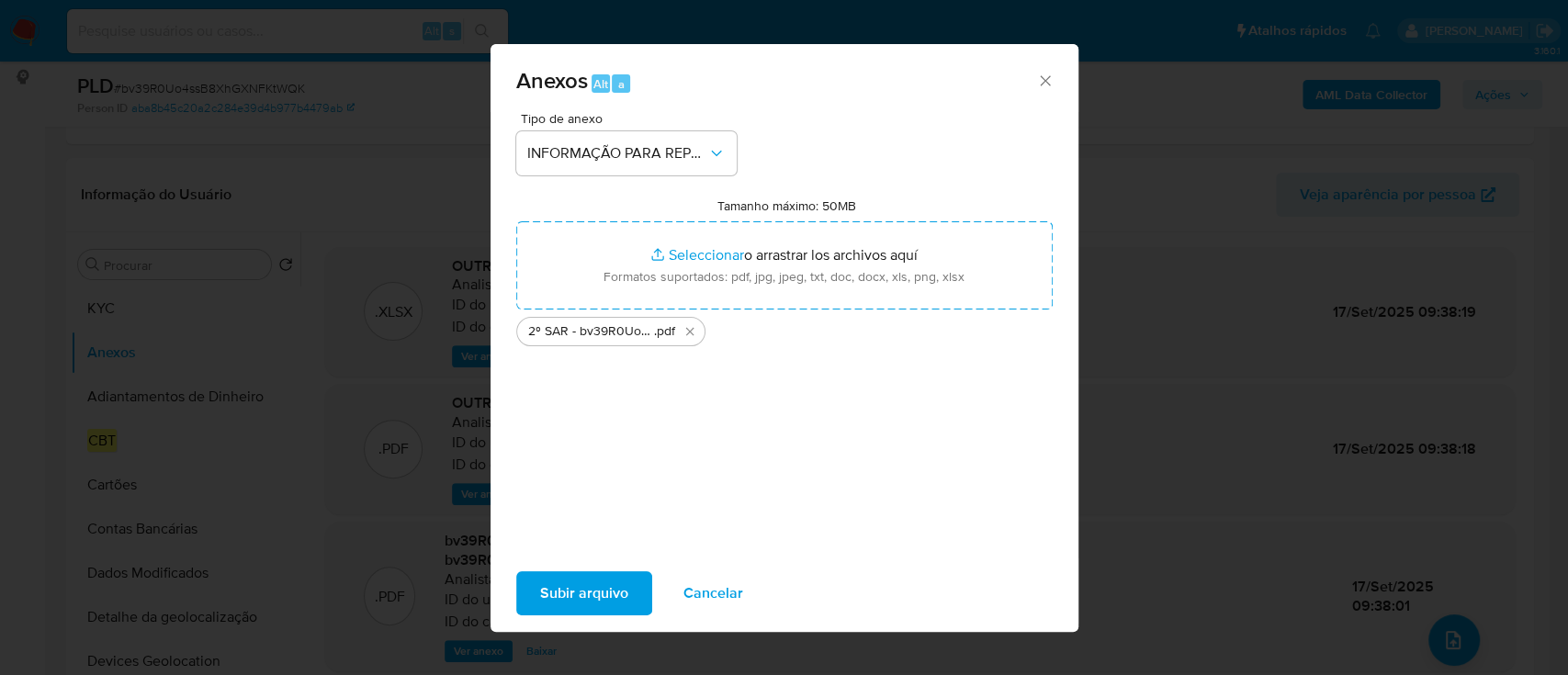
click at [618, 599] on span "Subir arquivo" at bounding box center [584, 593] width 88 height 40
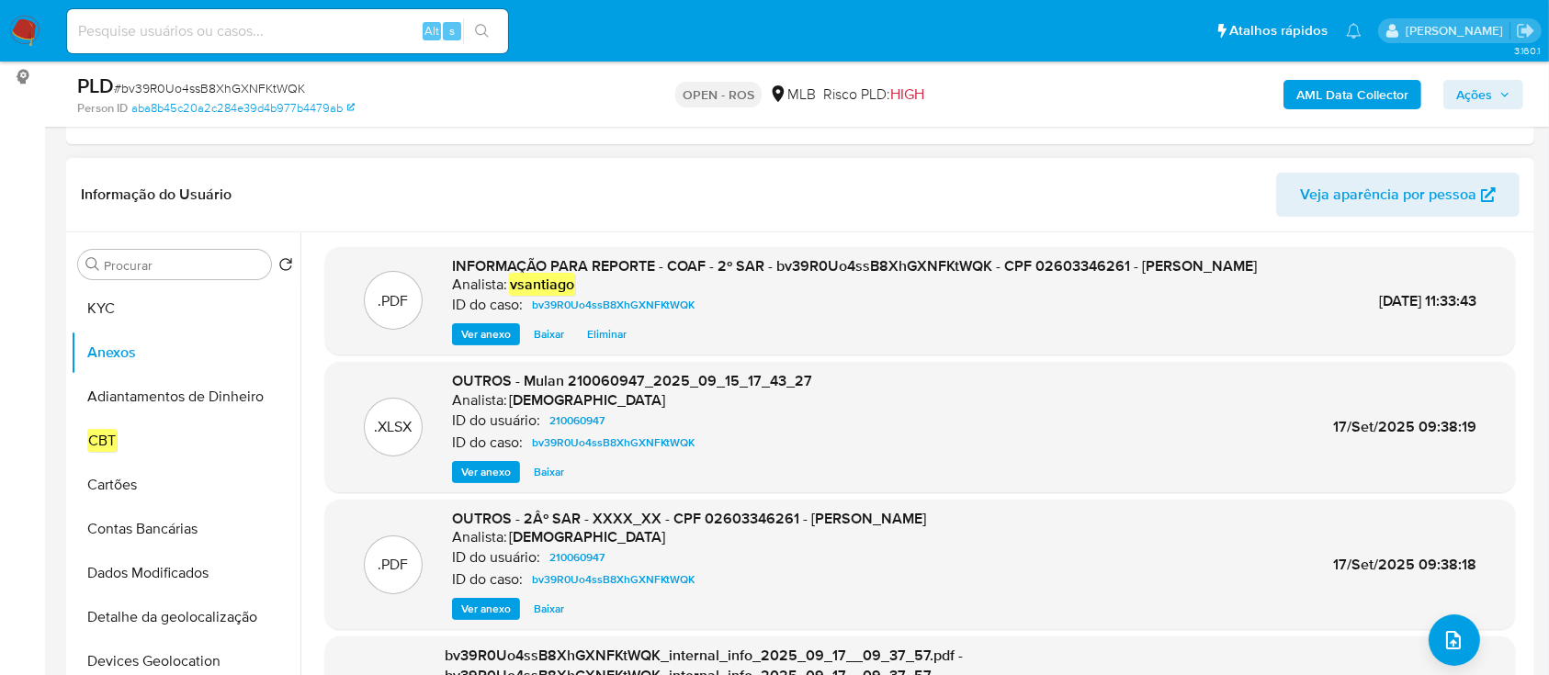
click at [1045, 193] on header "Informação do Usuário Veja aparência por pessoa" at bounding box center [800, 195] width 1439 height 44
click at [1459, 92] on span "Ações" at bounding box center [1475, 94] width 36 height 29
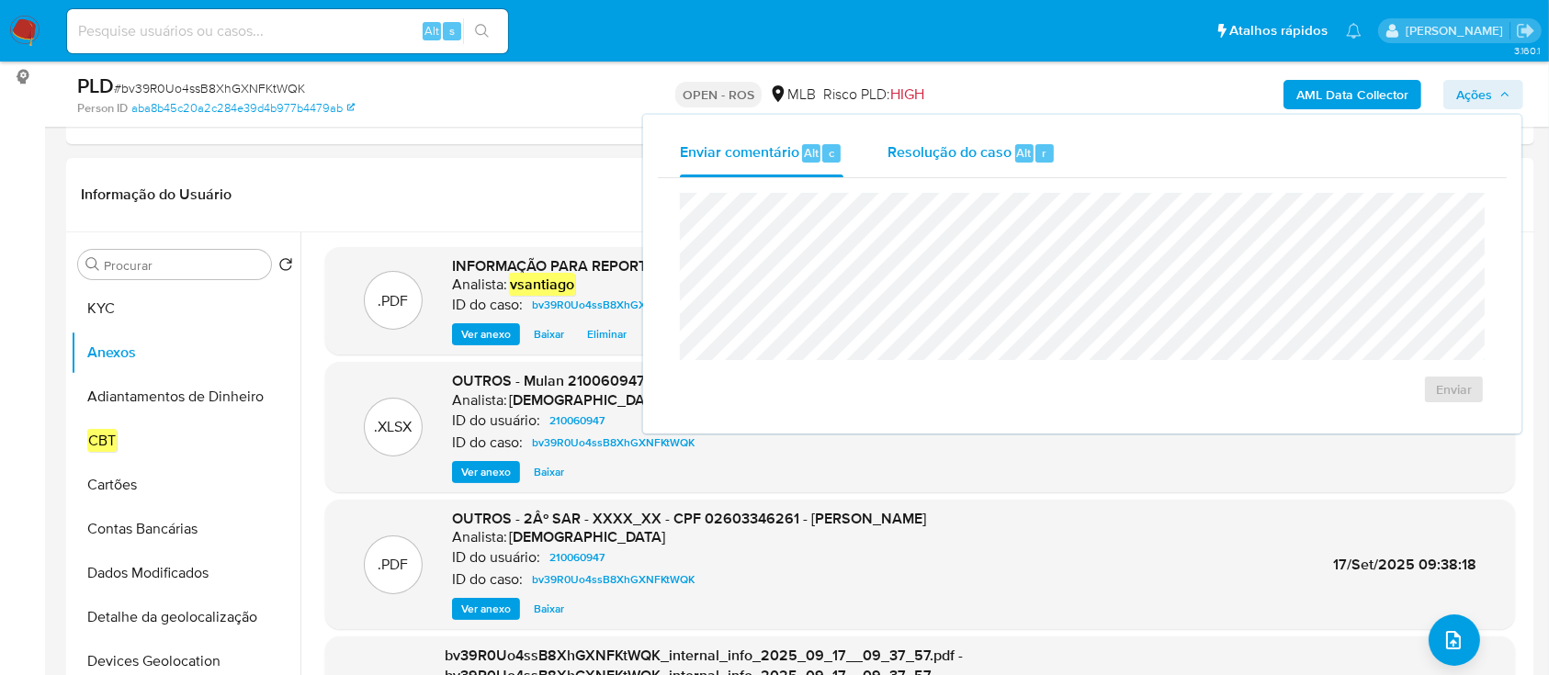
click at [930, 156] on span "Resolução do caso" at bounding box center [950, 152] width 124 height 21
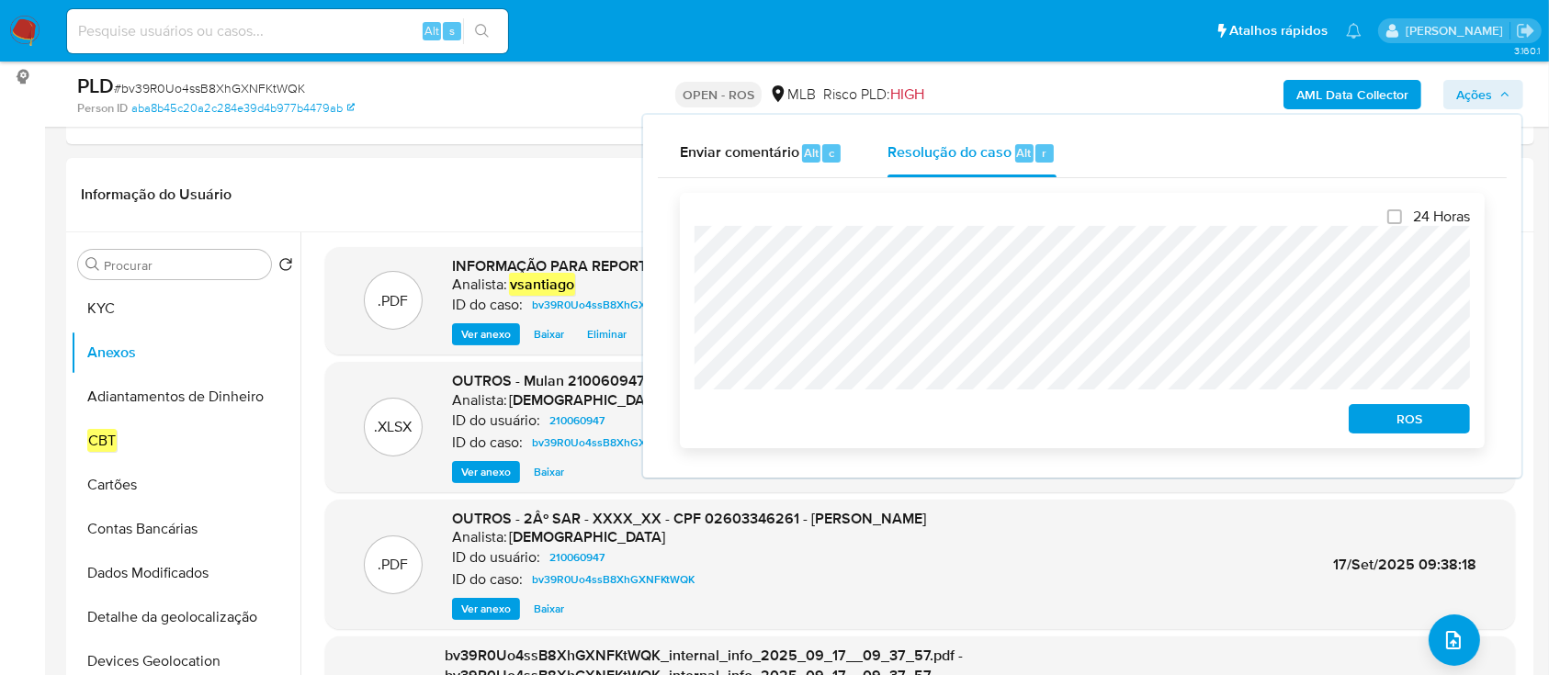
click at [1440, 415] on span "ROS" at bounding box center [1410, 419] width 96 height 26
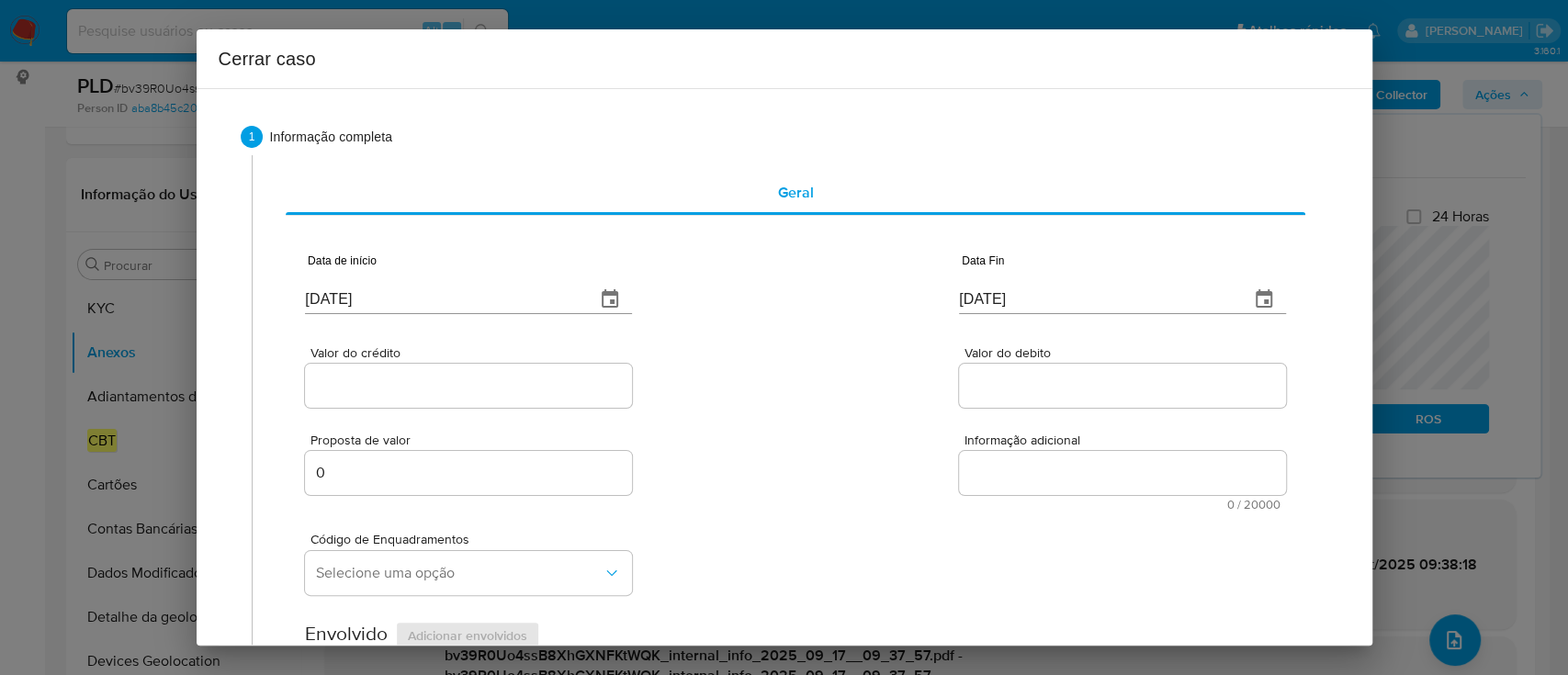
click at [333, 314] on div "Data de início 23/09/2025" at bounding box center [468, 288] width 327 height 74
click at [346, 290] on input "23/09/2025" at bounding box center [443, 299] width 276 height 29
paste input "01/08"
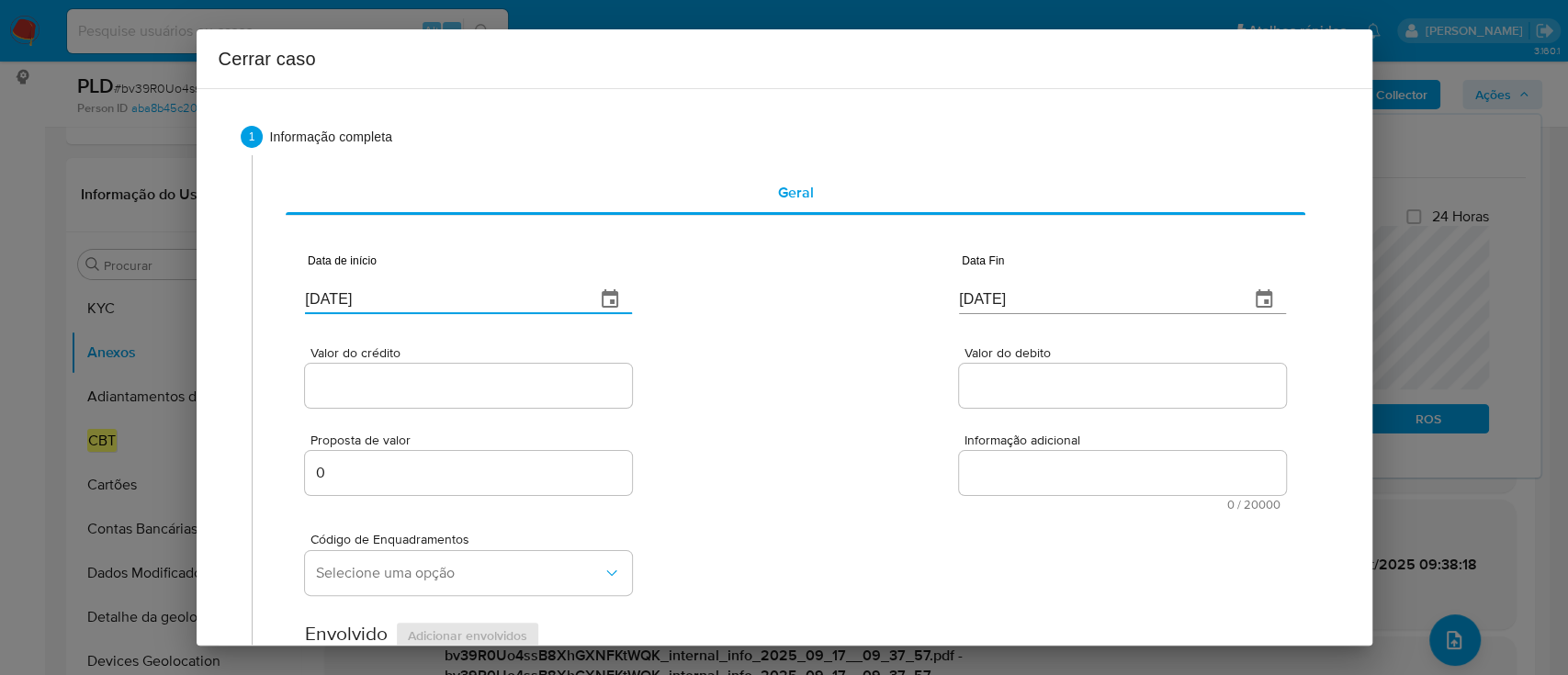
type input "01/08/2025"
click at [700, 347] on div "Valor do crédito Valor do debito" at bounding box center [794, 367] width 979 height 87
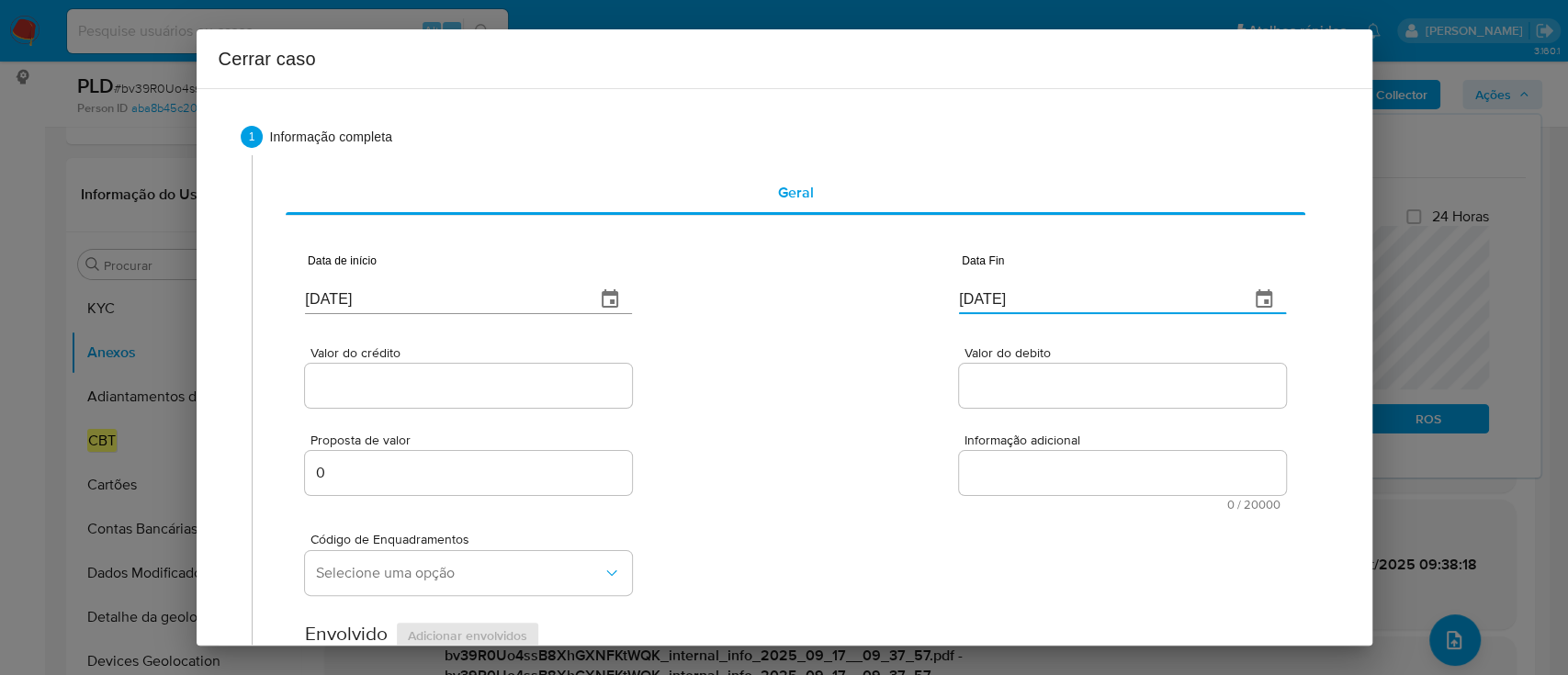
click at [977, 290] on input "23/09/2025" at bounding box center [1096, 299] width 276 height 29
paste input "14"
type input "14/09/2025"
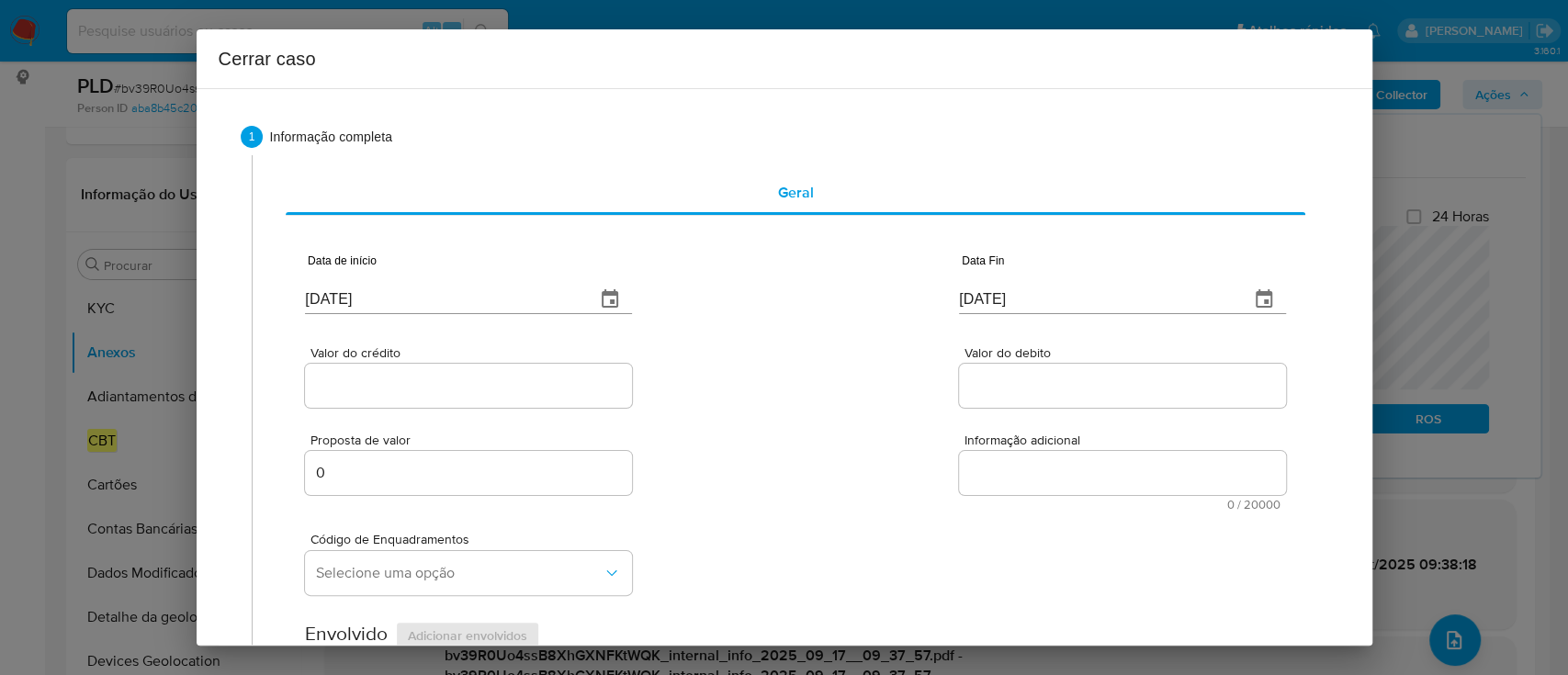
click at [850, 349] on div "Valor do crédito Valor do debito" at bounding box center [794, 367] width 979 height 87
drag, startPoint x: 475, startPoint y: 387, endPoint x: 728, endPoint y: 381, distance: 253.1
click at [476, 387] on input "Valor do crédito" at bounding box center [468, 386] width 327 height 24
paste input "R$105.745"
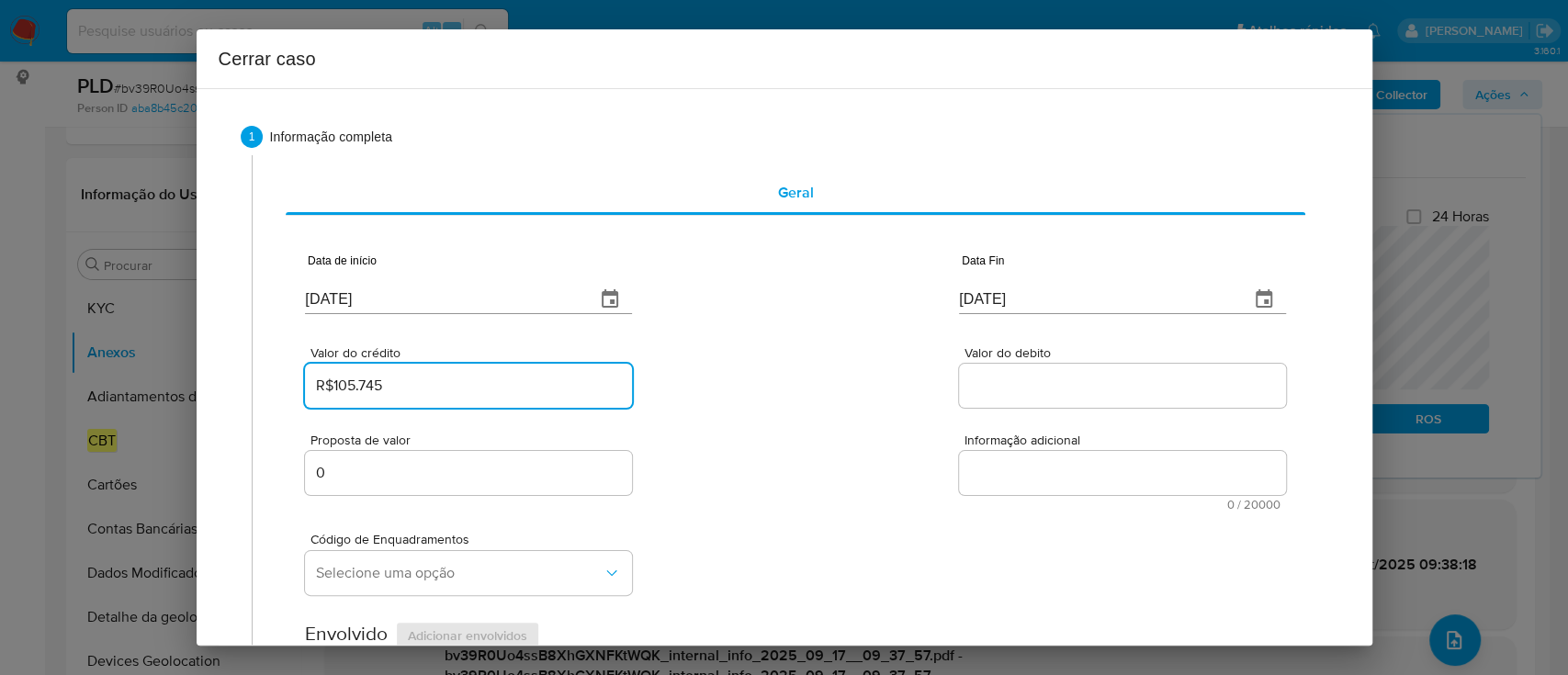
type input "R$105.745"
click at [729, 381] on div "Valor do crédito R$105.745 Valor do debito" at bounding box center [794, 367] width 979 height 87
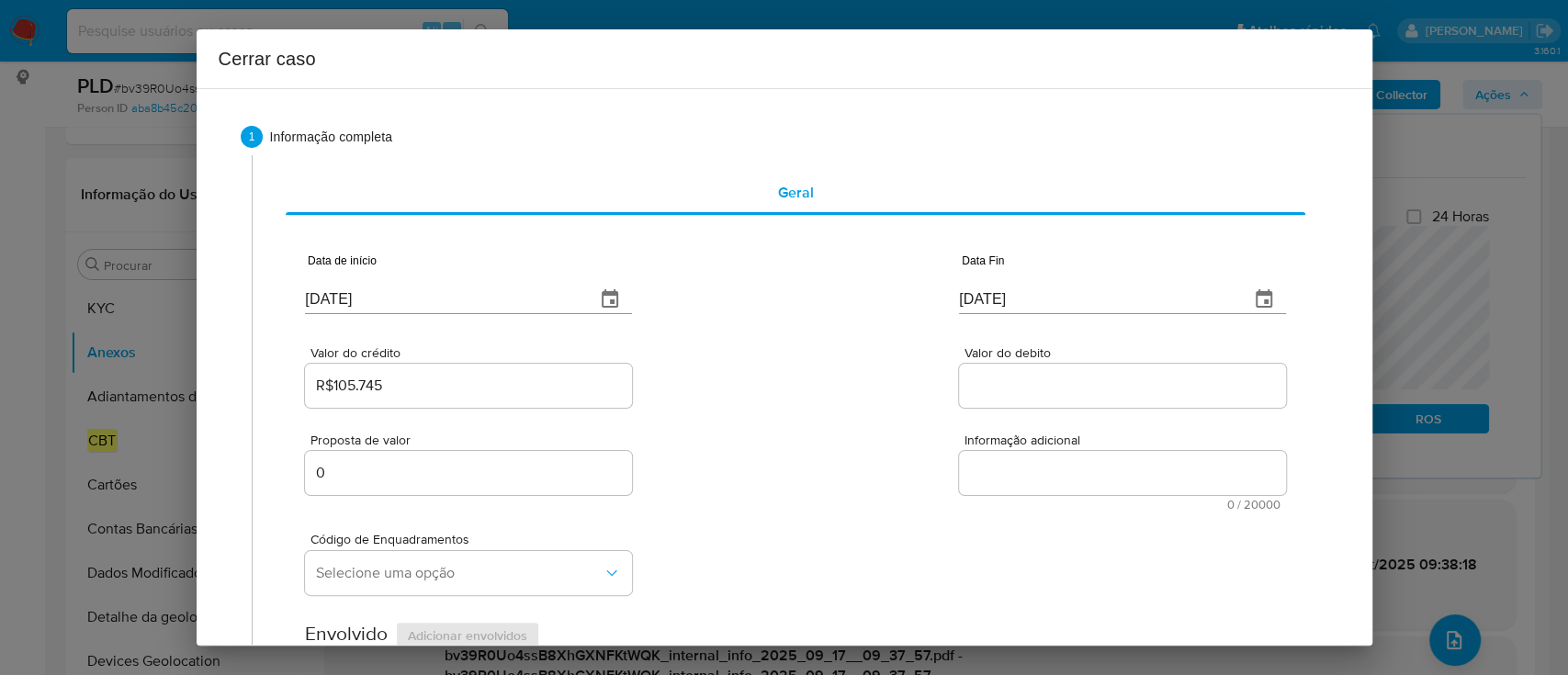
click at [977, 385] on input "Valor do debito" at bounding box center [1121, 386] width 327 height 24
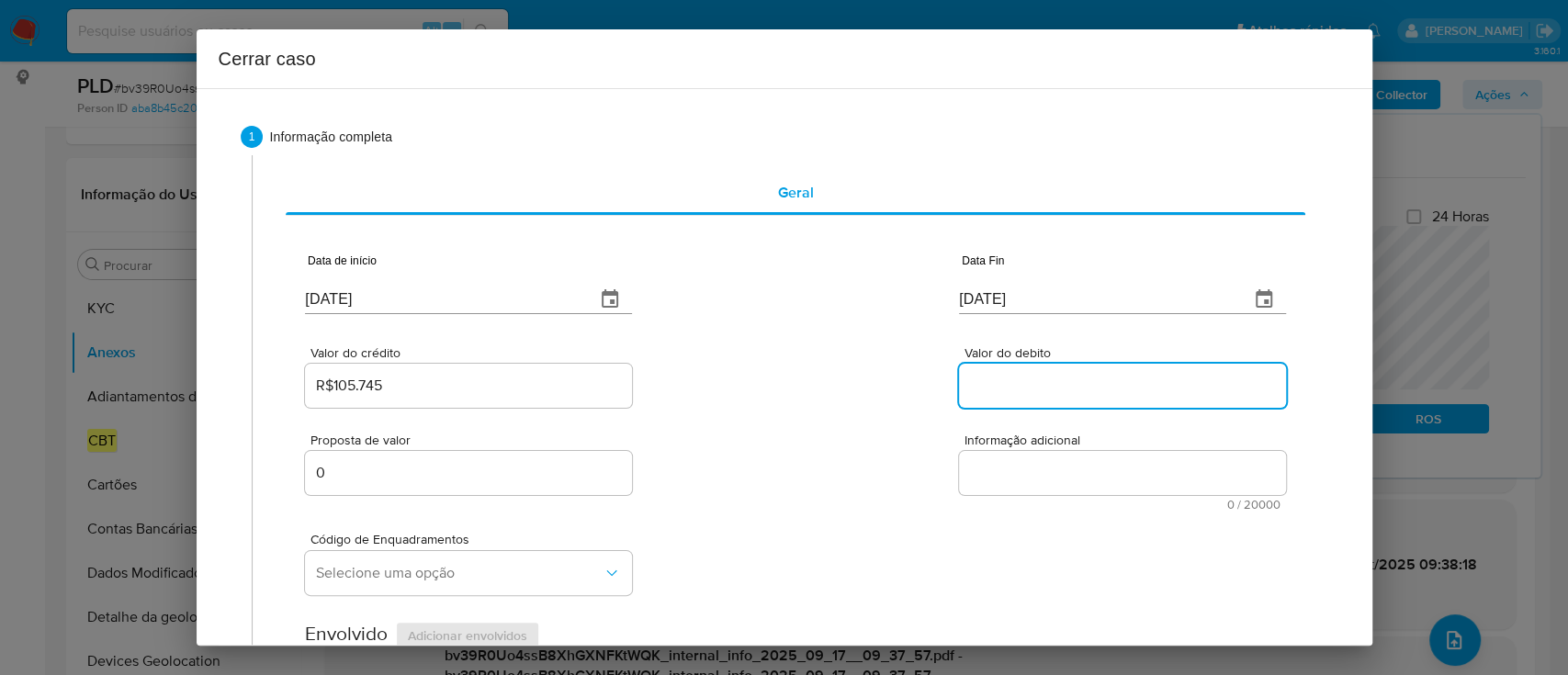
paste input "R$104.116"
type input "R$104.116"
click at [866, 393] on div "Valor do crédito R$105.745 Valor do debito R$104.116" at bounding box center [794, 367] width 979 height 87
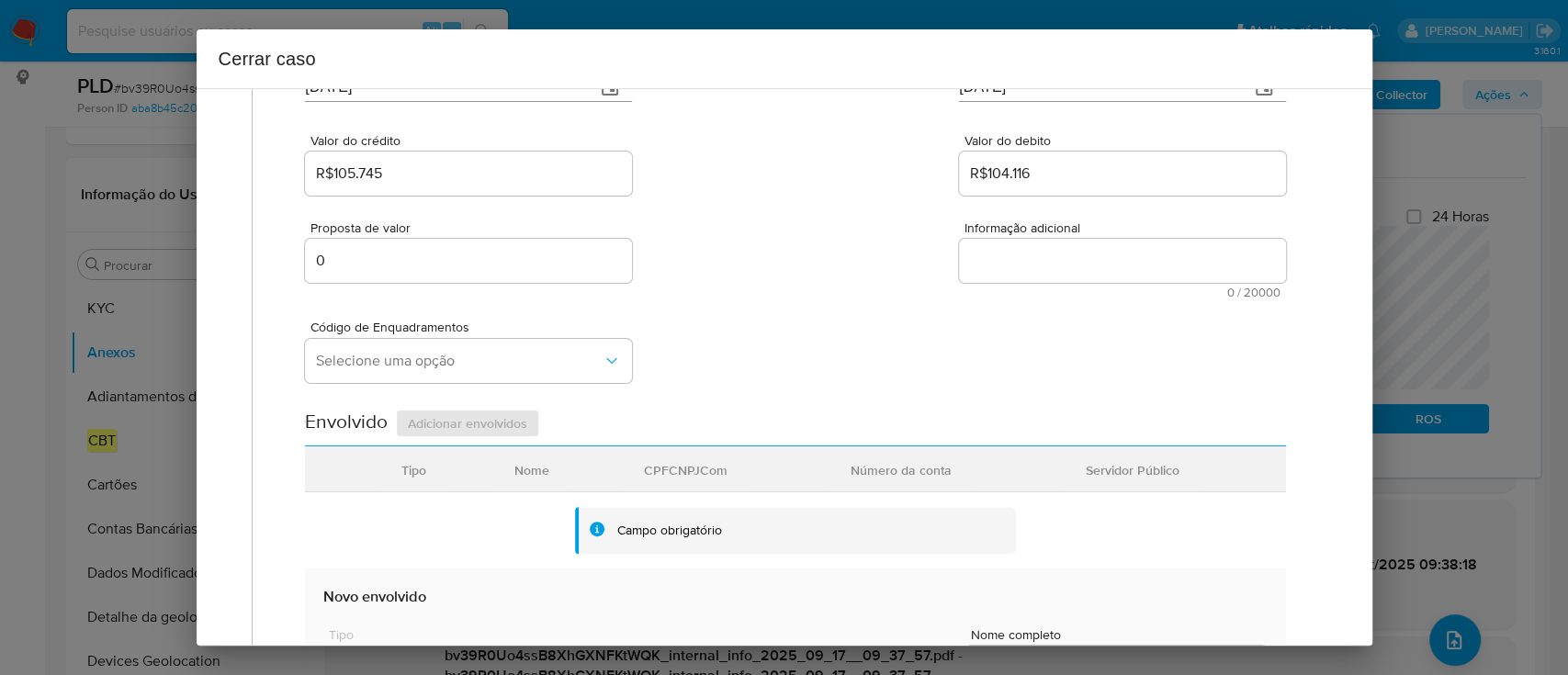
scroll to position [612, 0]
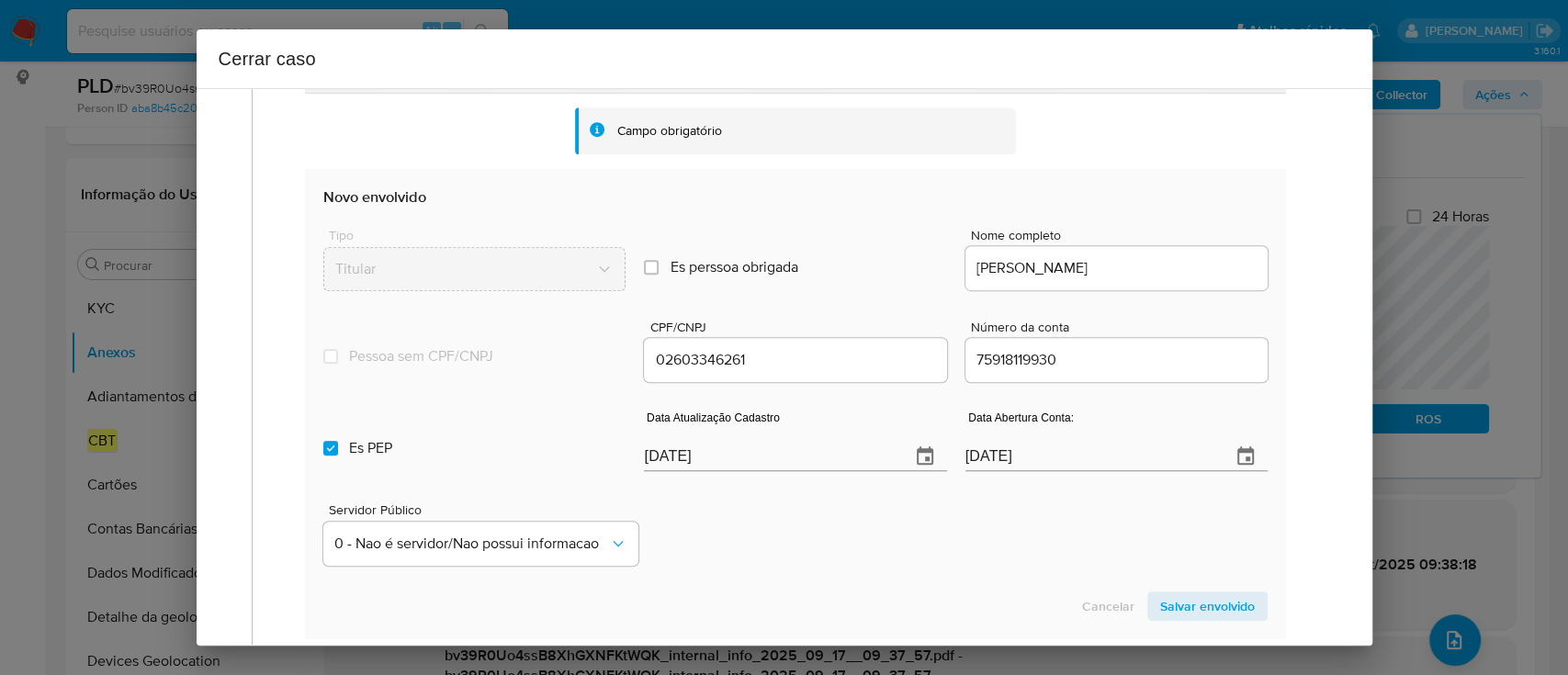
click at [826, 538] on div "Servidor Público 0 - Nao é servidor/Nao possui informacao" at bounding box center [794, 528] width 943 height 92
click at [657, 450] on input "23/09/2025" at bounding box center [769, 456] width 251 height 29
paste input "15"
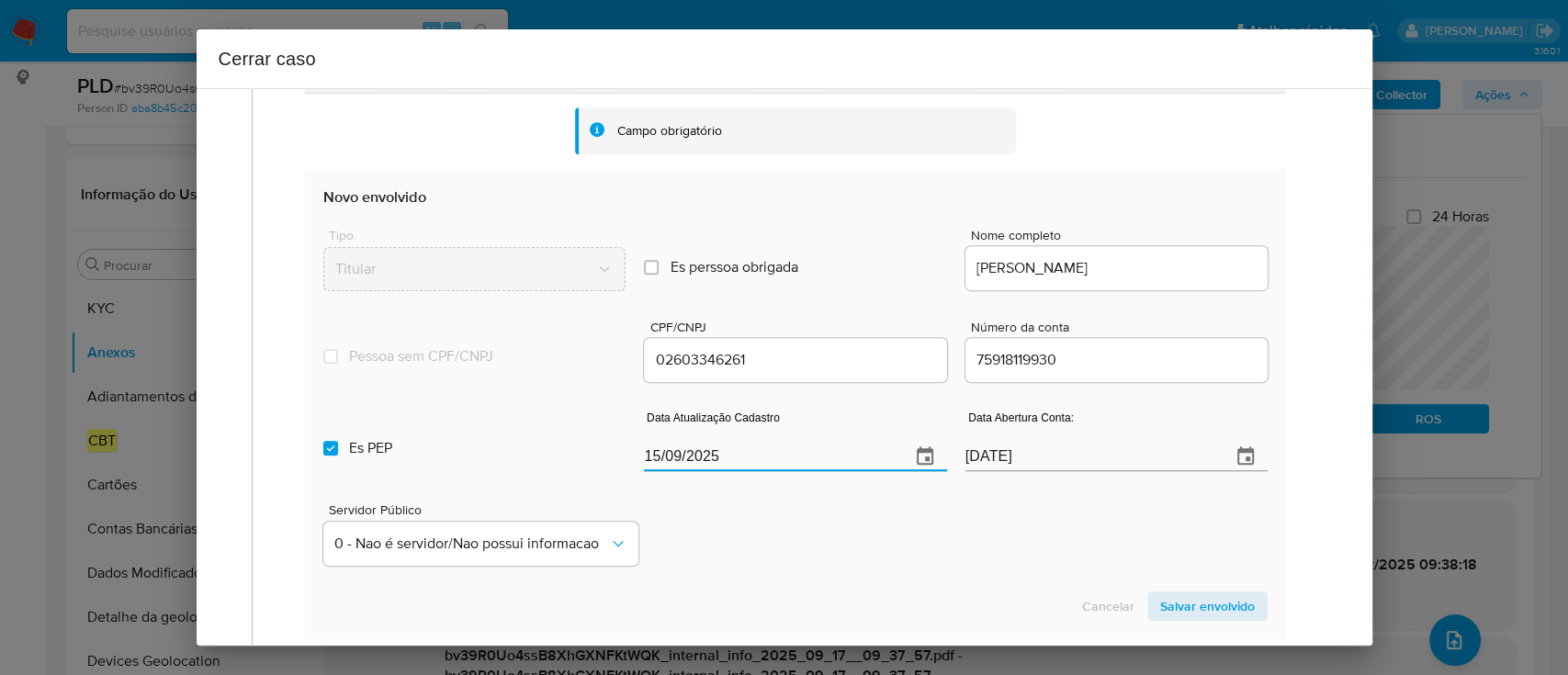
type input "15/09/2025"
click at [736, 499] on div "Servidor Público 0 - Nao é servidor/Nao possui informacao" at bounding box center [794, 528] width 943 height 92
click at [340, 448] on label "Es PEP isPEP" at bounding box center [474, 448] width 302 height 66
click at [338, 448] on input "Es PEP isPEP" at bounding box center [330, 448] width 15 height 15
checkbox input "false"
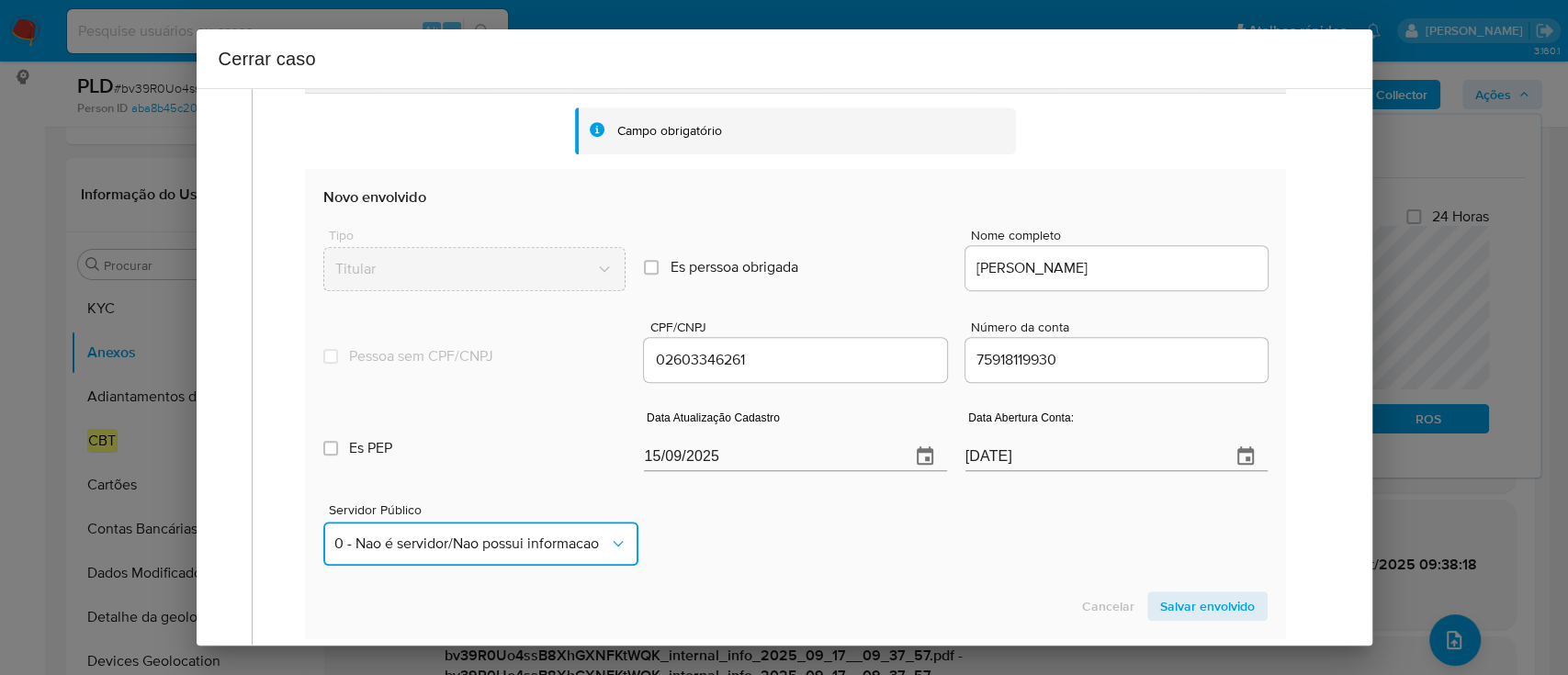
click at [390, 547] on span "0 - Nao é servidor/Nao possui informacao" at bounding box center [471, 544] width 274 height 18
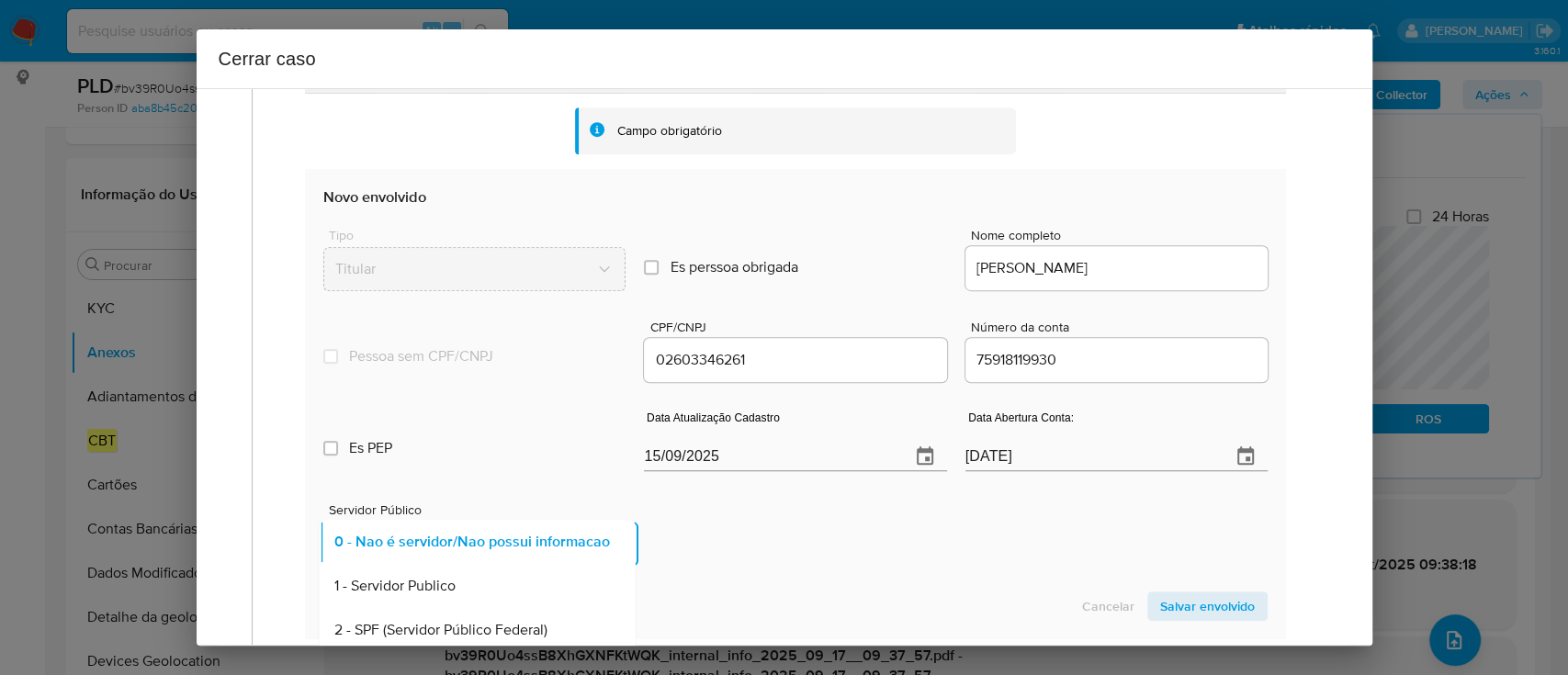
drag, startPoint x: 406, startPoint y: 578, endPoint x: 459, endPoint y: 571, distance: 53.5
click at [411, 577] on span "1 - Servidor Publico" at bounding box center [394, 586] width 121 height 18
click at [868, 528] on div "Servidor Público 1 - Servidor Publico" at bounding box center [794, 528] width 943 height 92
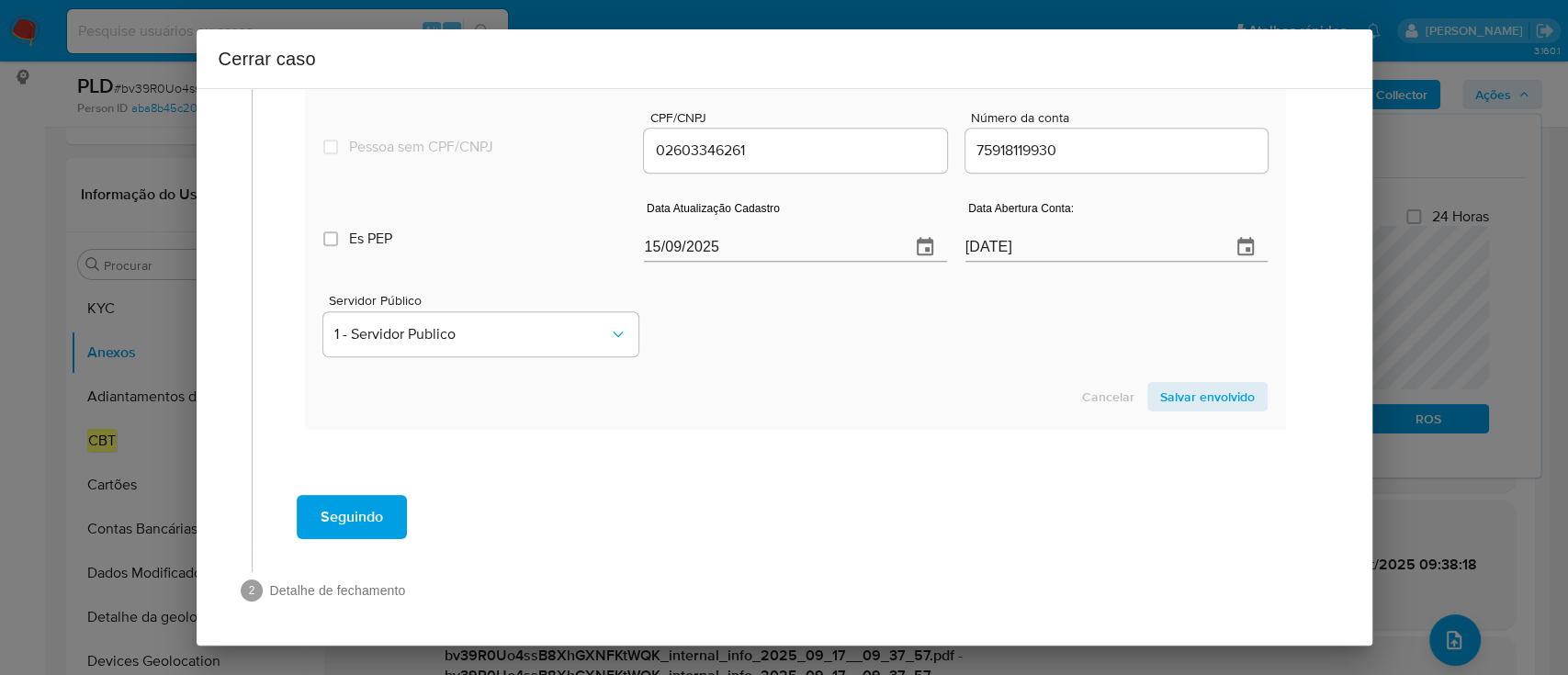
click at [1216, 406] on span "Salvar envolvido" at bounding box center [1207, 397] width 95 height 26
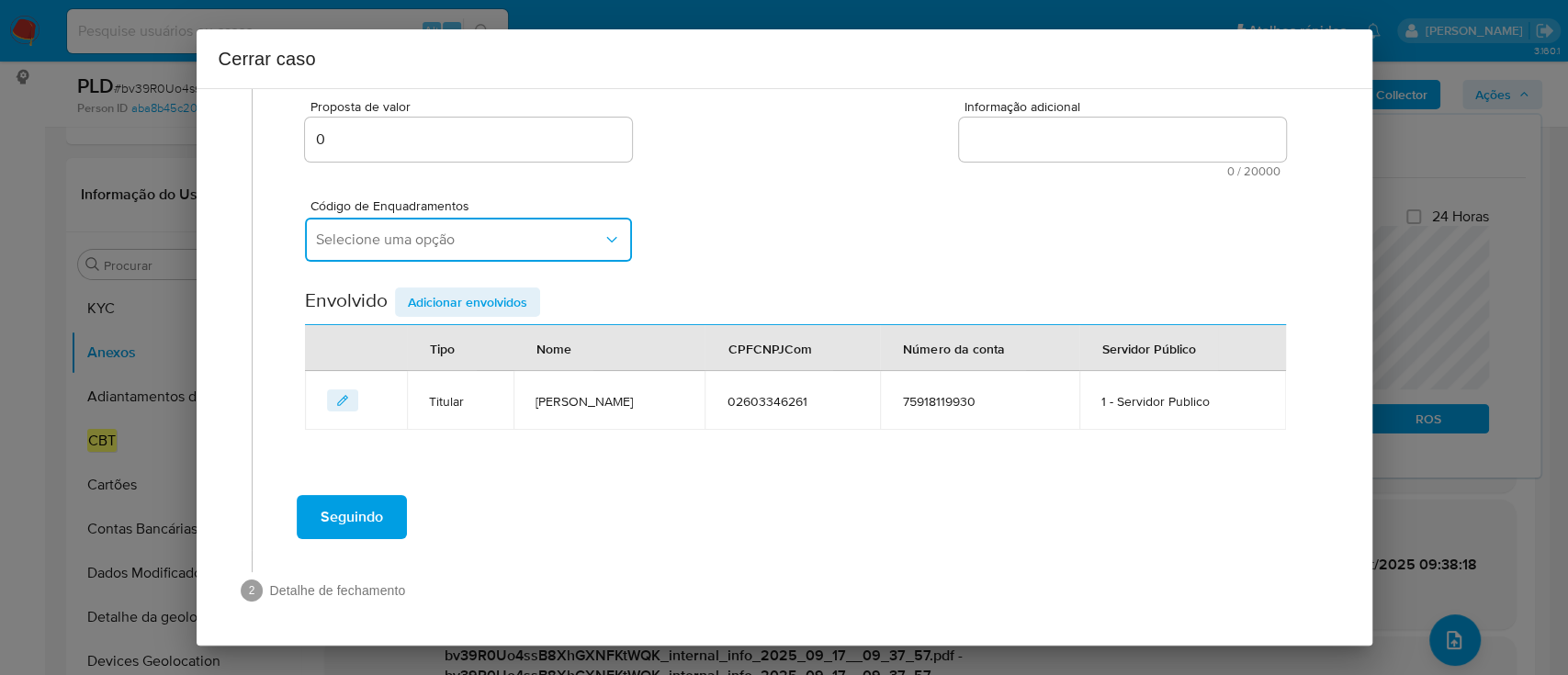
click at [502, 255] on button "Selecione uma opção" at bounding box center [468, 240] width 327 height 44
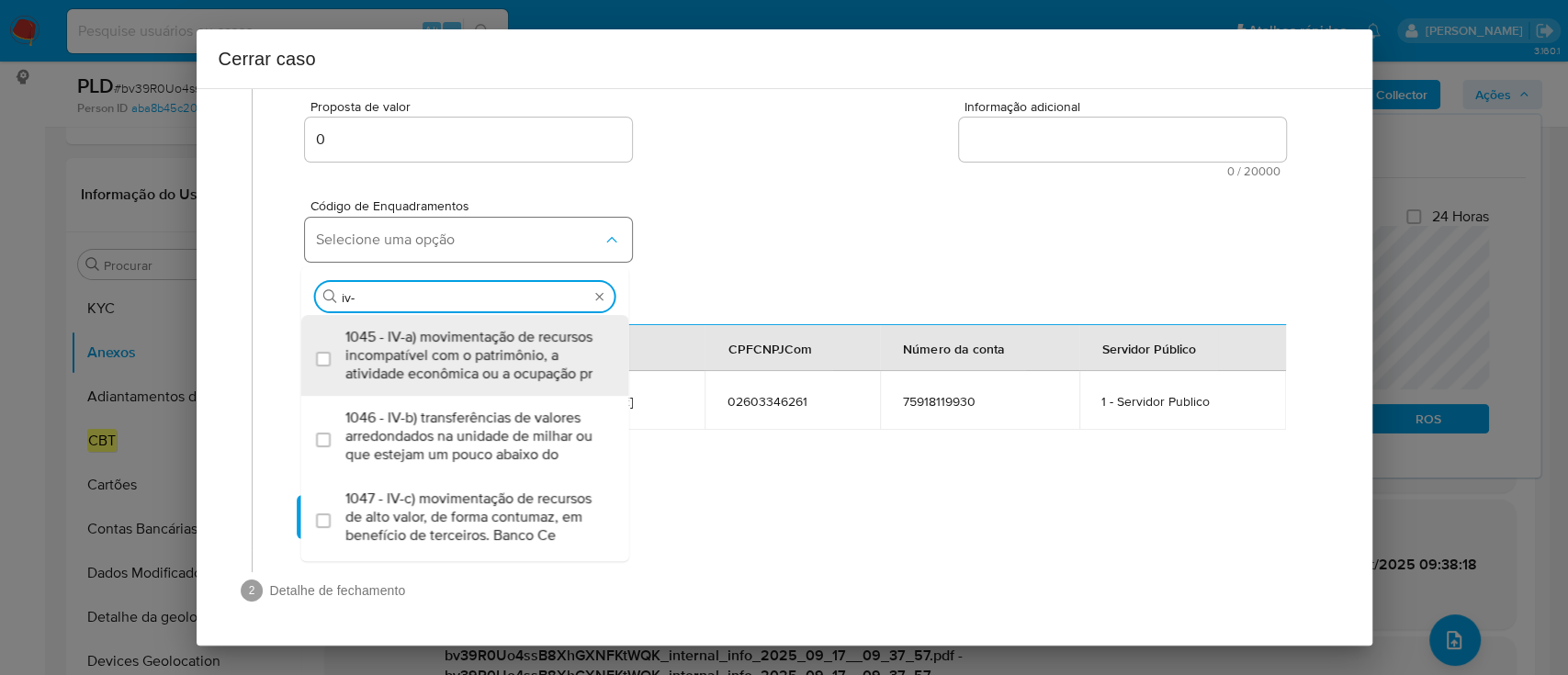
type input "iv-a"
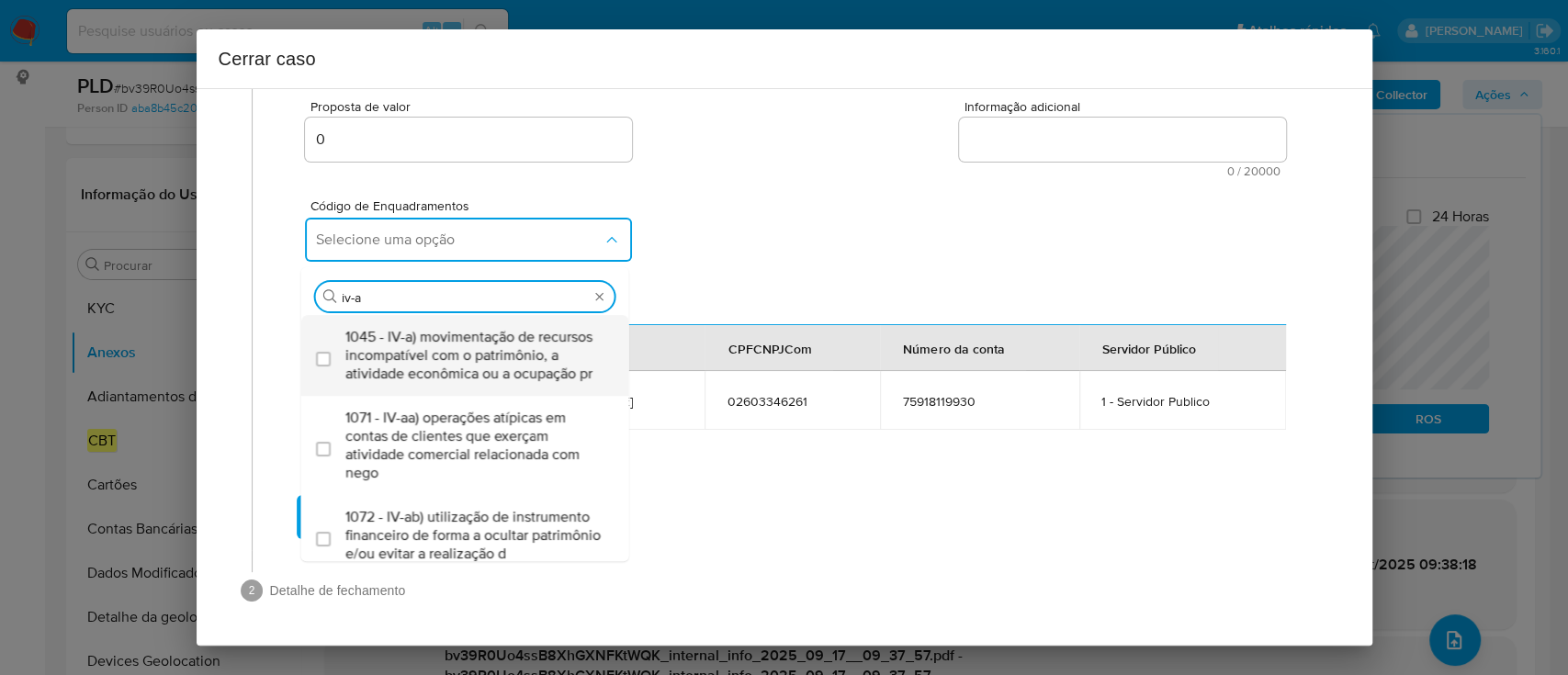
click at [465, 356] on span "1045 - IV-a) movimentação de recursos incompatível com o patrimônio, a atividad…" at bounding box center [475, 355] width 258 height 55
checkbox input "true"
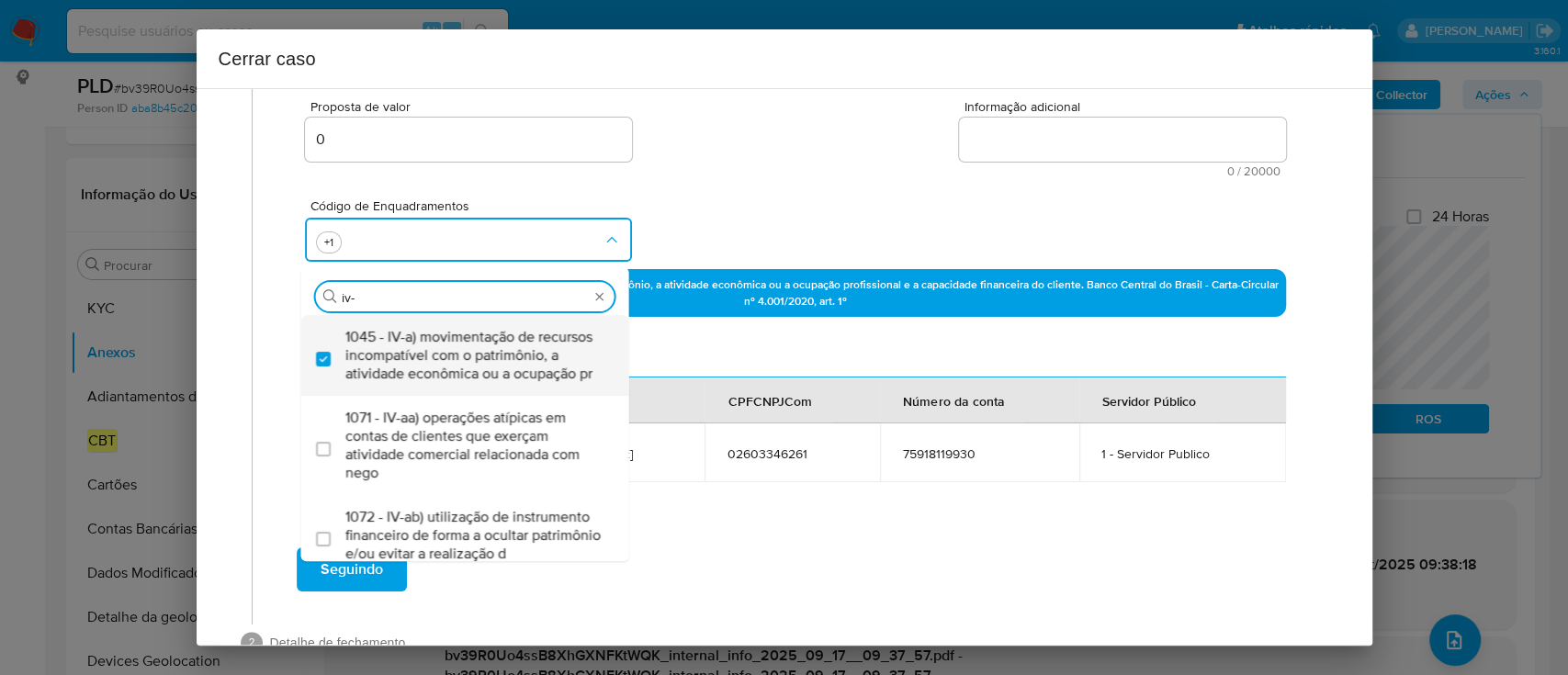
type input "iv-c"
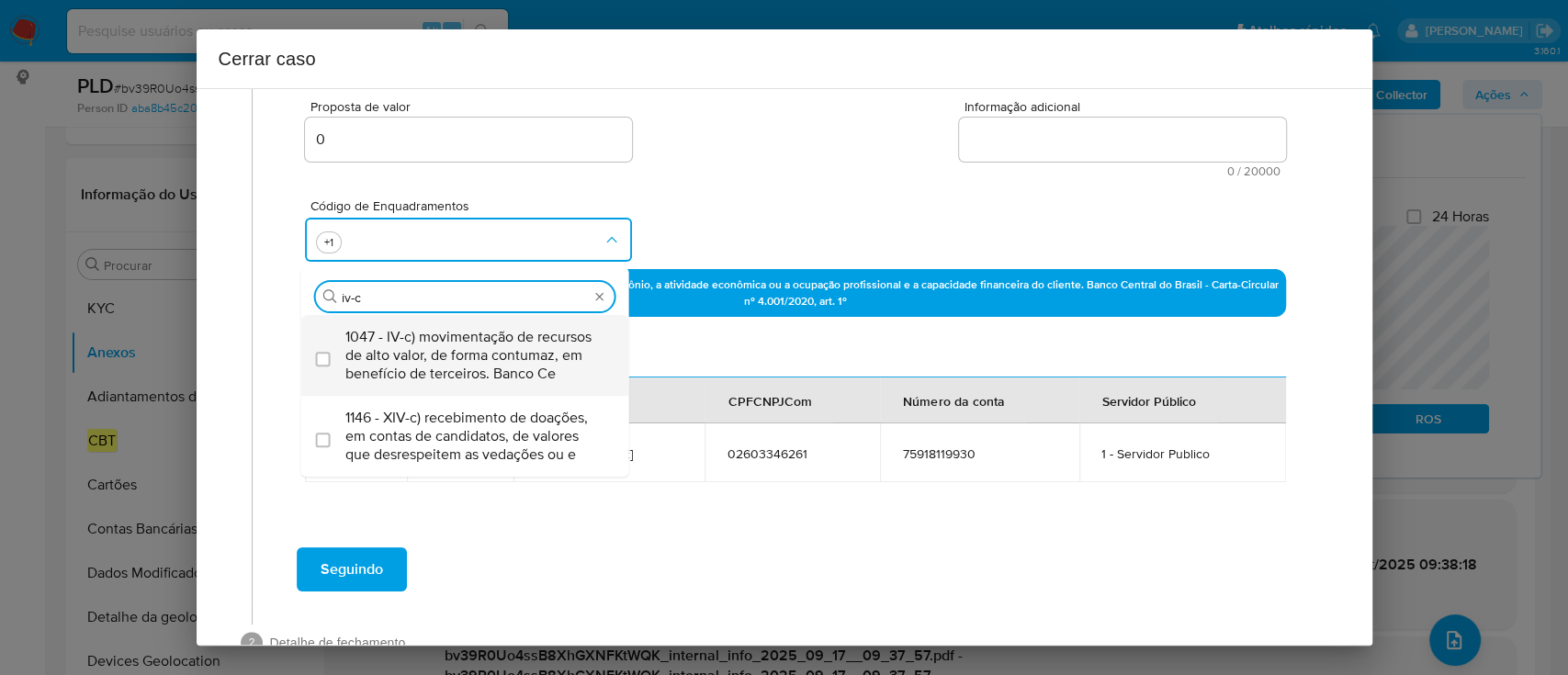
click at [461, 355] on span "1047 - IV-c) movimentação de recursos de alto valor, de forma contumaz, em bene…" at bounding box center [475, 355] width 258 height 55
checkbox input "true"
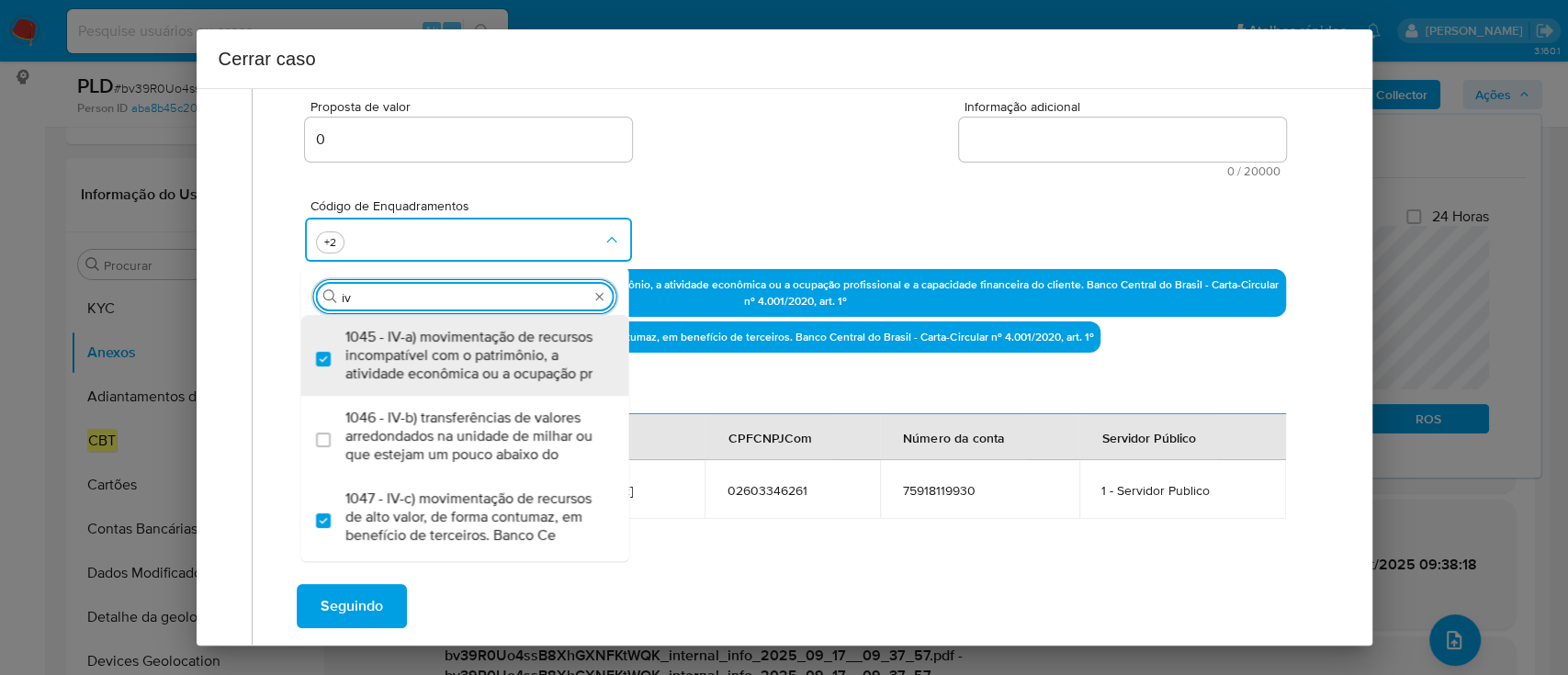
scroll to position [0, 0]
type input "i"
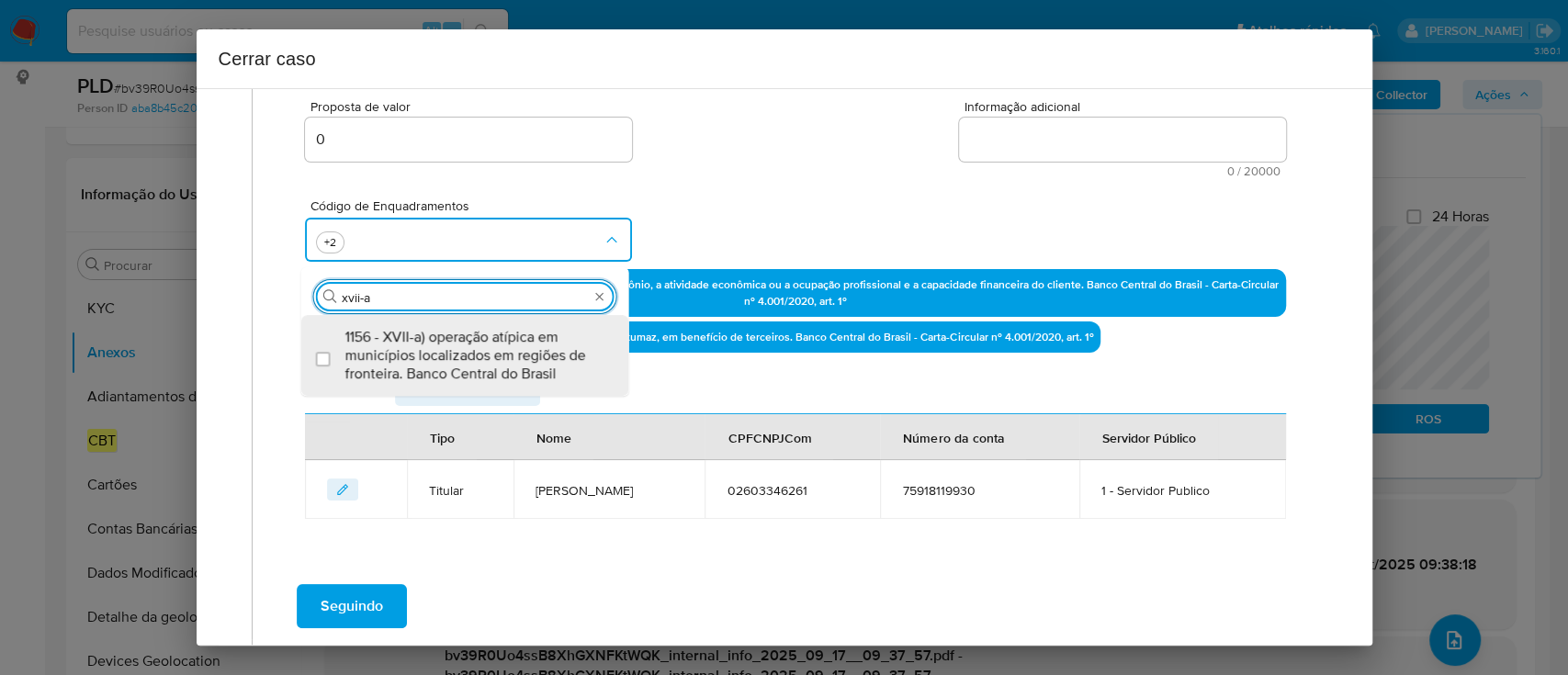
type input "xvii-a"
click at [513, 344] on span "1156 - XVII-a) operação atípica em municípios localizados em regiões de frontei…" at bounding box center [475, 355] width 258 height 55
checkbox input "true"
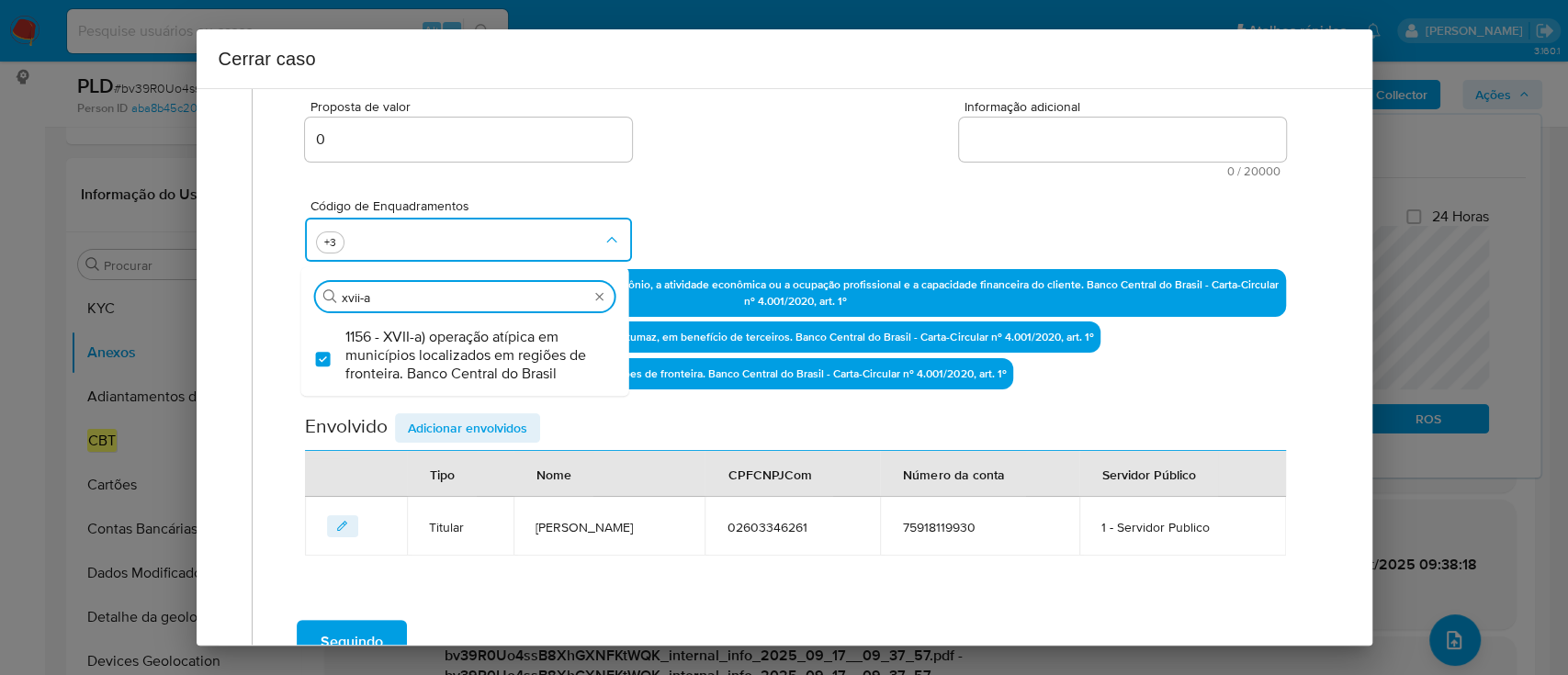
click at [793, 216] on div "Código de Enquadramentos Procurar xvii-a 1156 - XVII-a) operação atípica em mun…" at bounding box center [794, 223] width 979 height 92
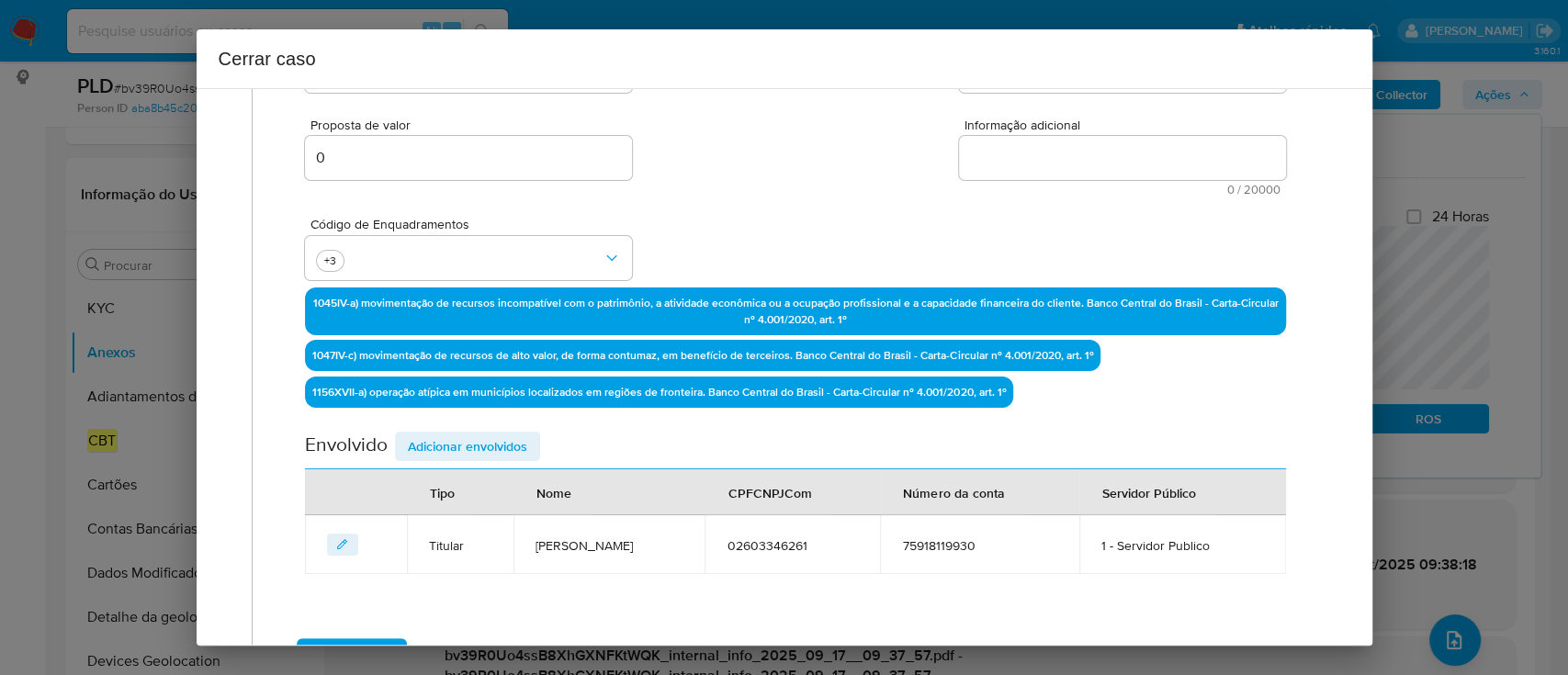
scroll to position [213, 0]
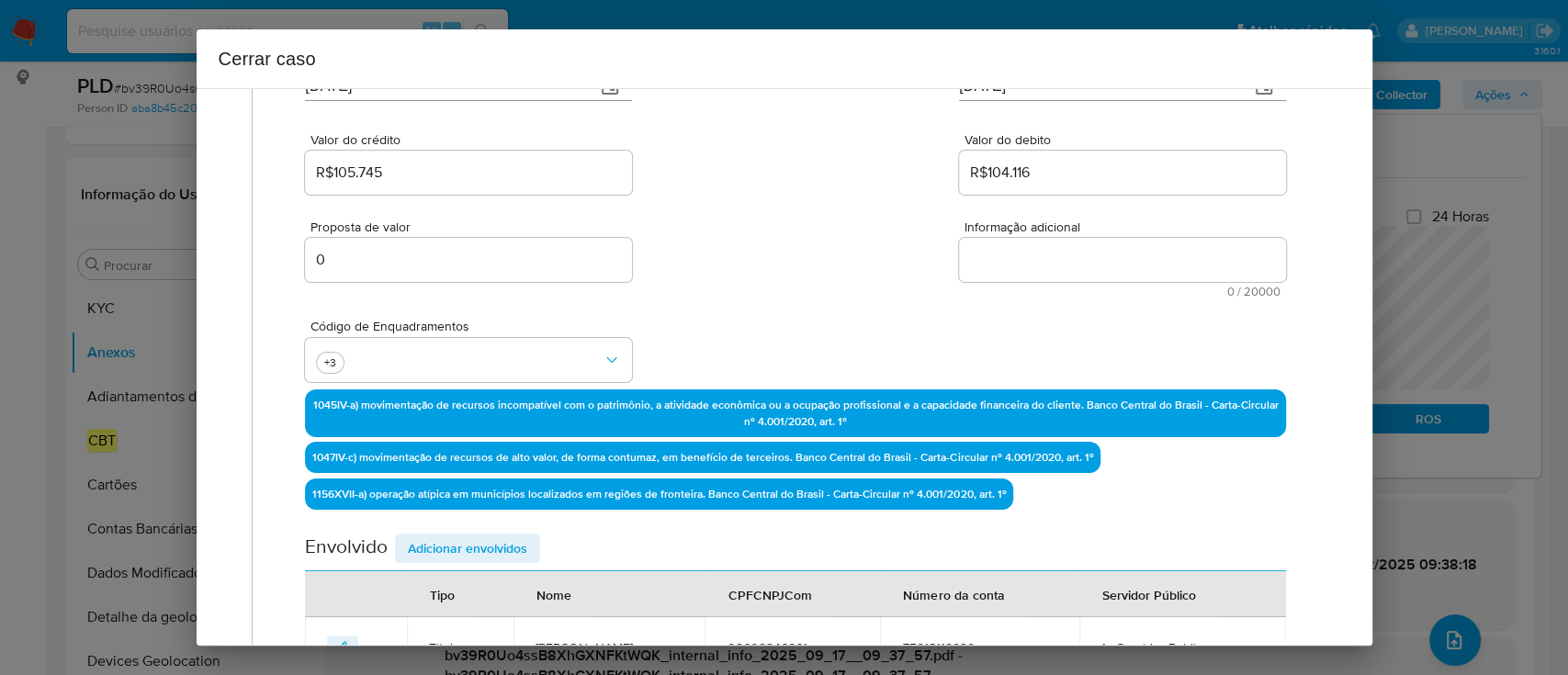
click at [1072, 239] on textarea "Informação adicional" at bounding box center [1121, 260] width 327 height 44
paste textarea "Gabriel King Velasco, CPF 02603346261, 29 anos, residente no município de BOA V…"
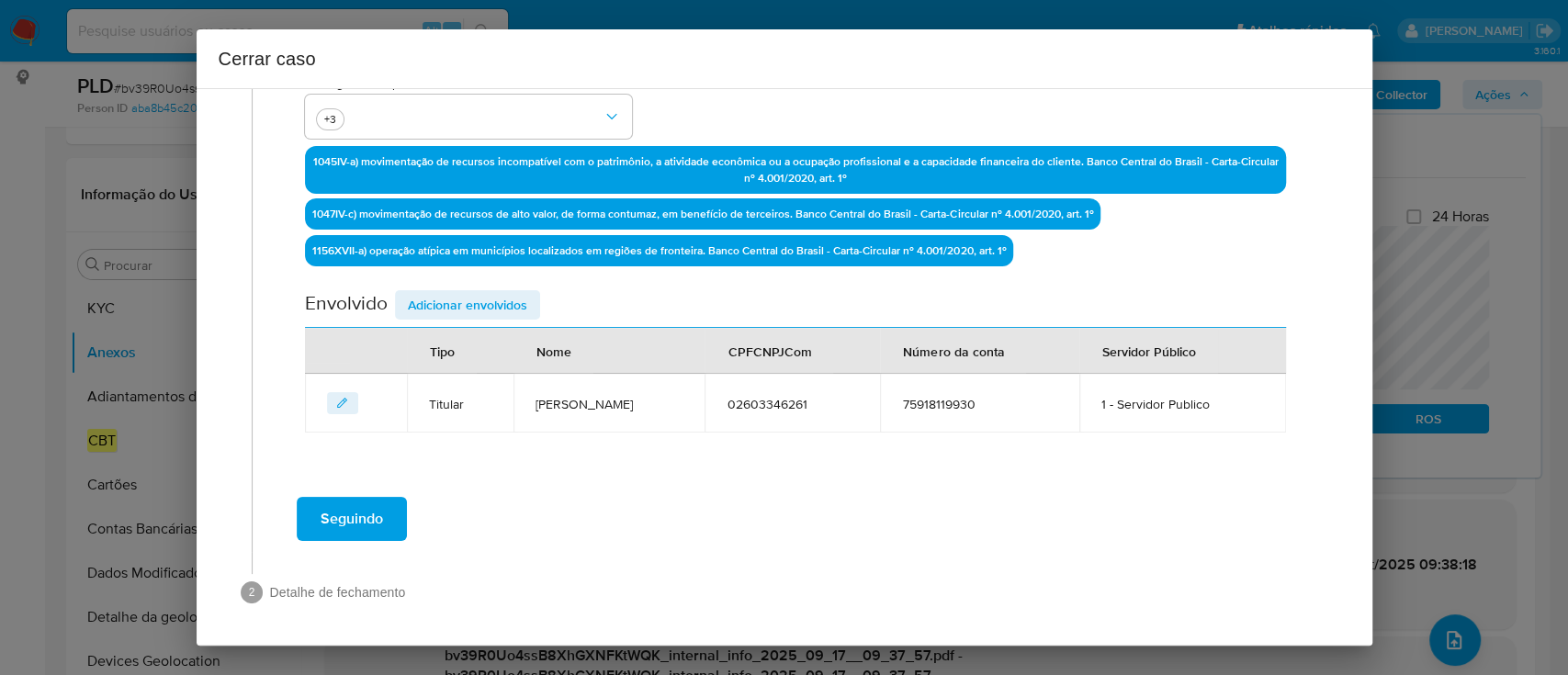
scroll to position [542, 0]
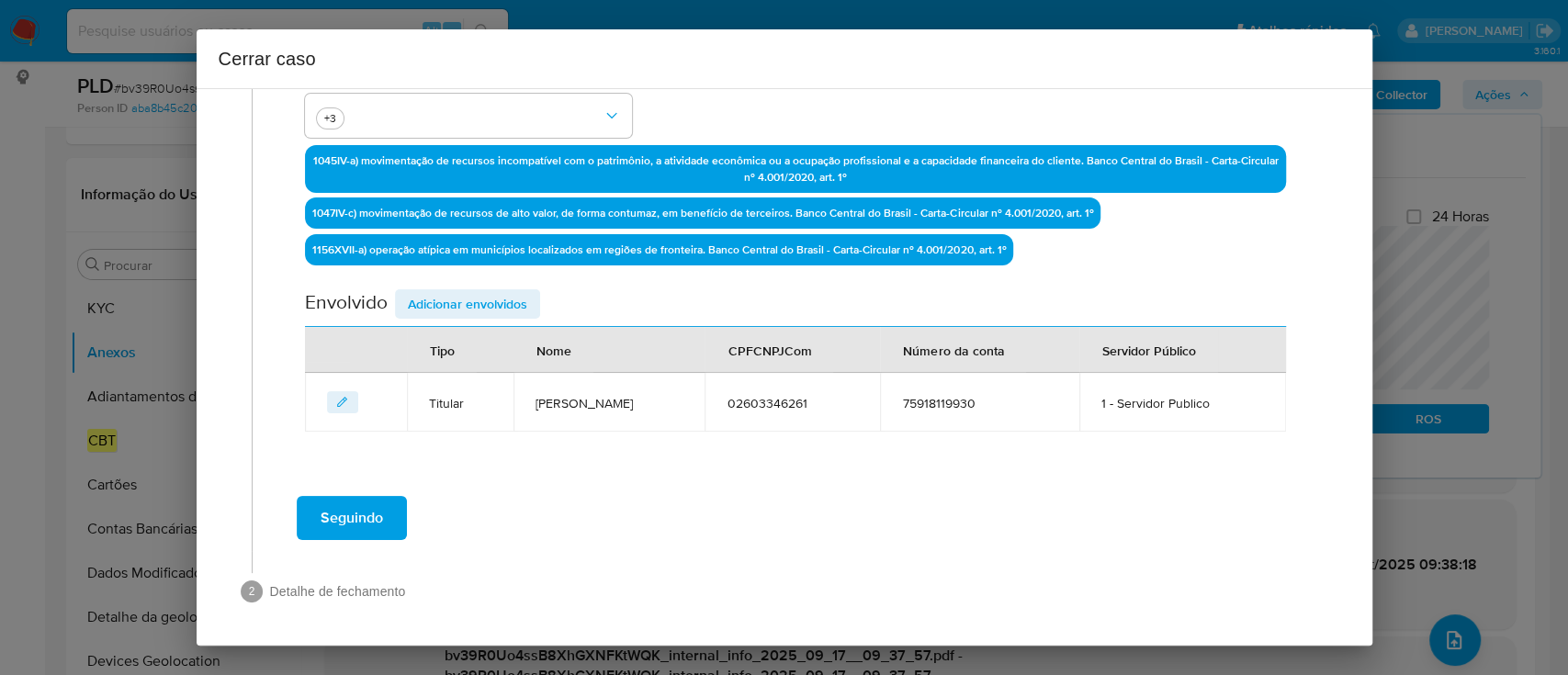
type textarea "Gabriel King Velasco, CPF 02603346261, 29 anos, residente no município de BOA V…"
click at [510, 303] on span "Adicionar envolvidos" at bounding box center [467, 304] width 119 height 26
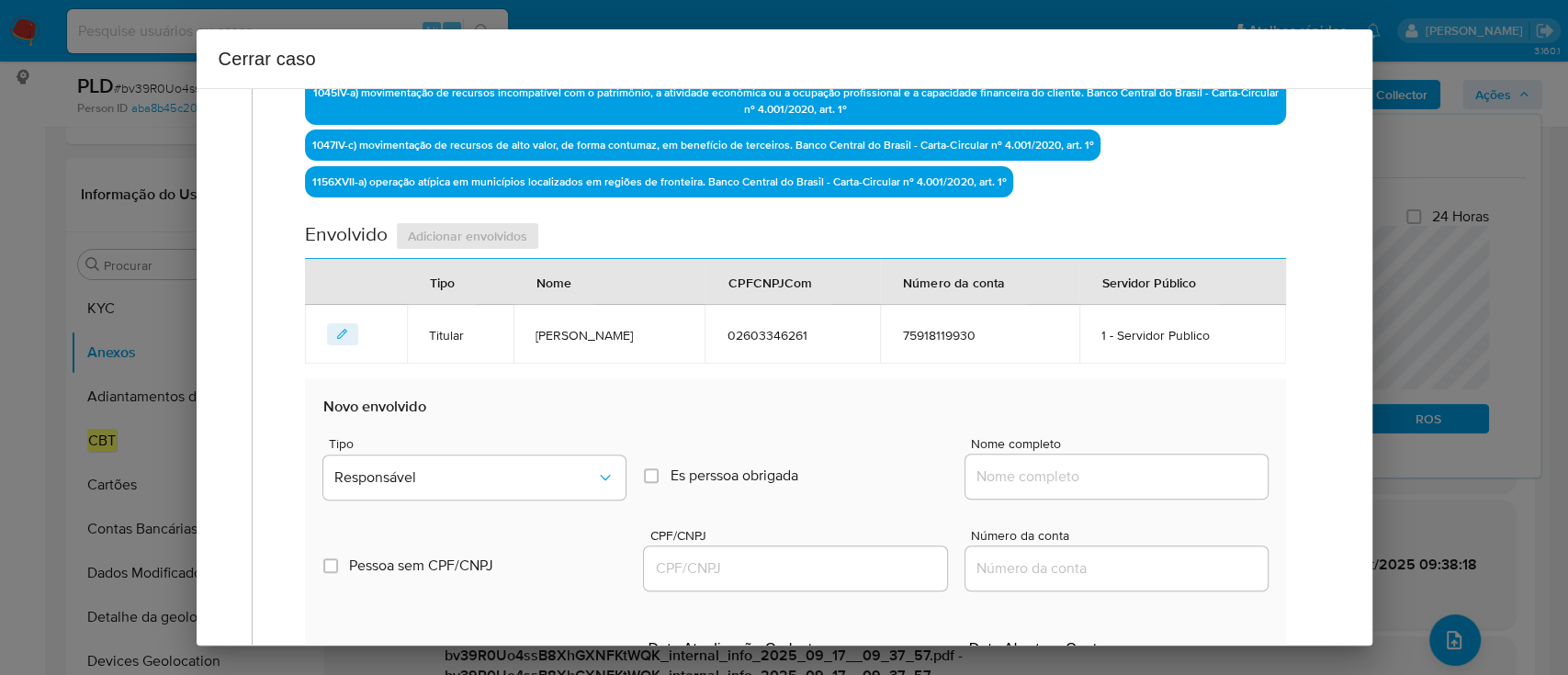
scroll to position [664, 0]
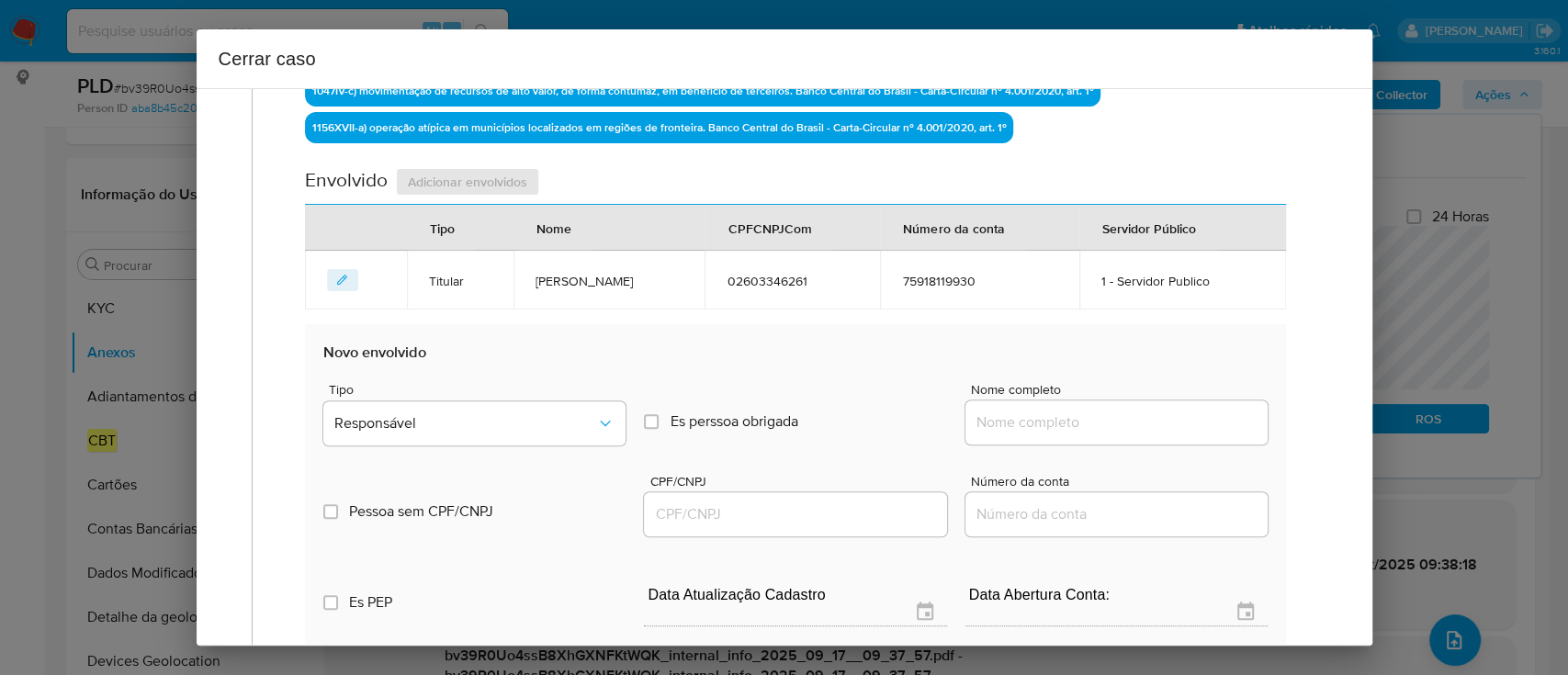
click at [1006, 413] on input "Nome completo" at bounding box center [1116, 423] width 302 height 24
paste input "Luiz Claudio Nogueira Morellato, 00772336709"
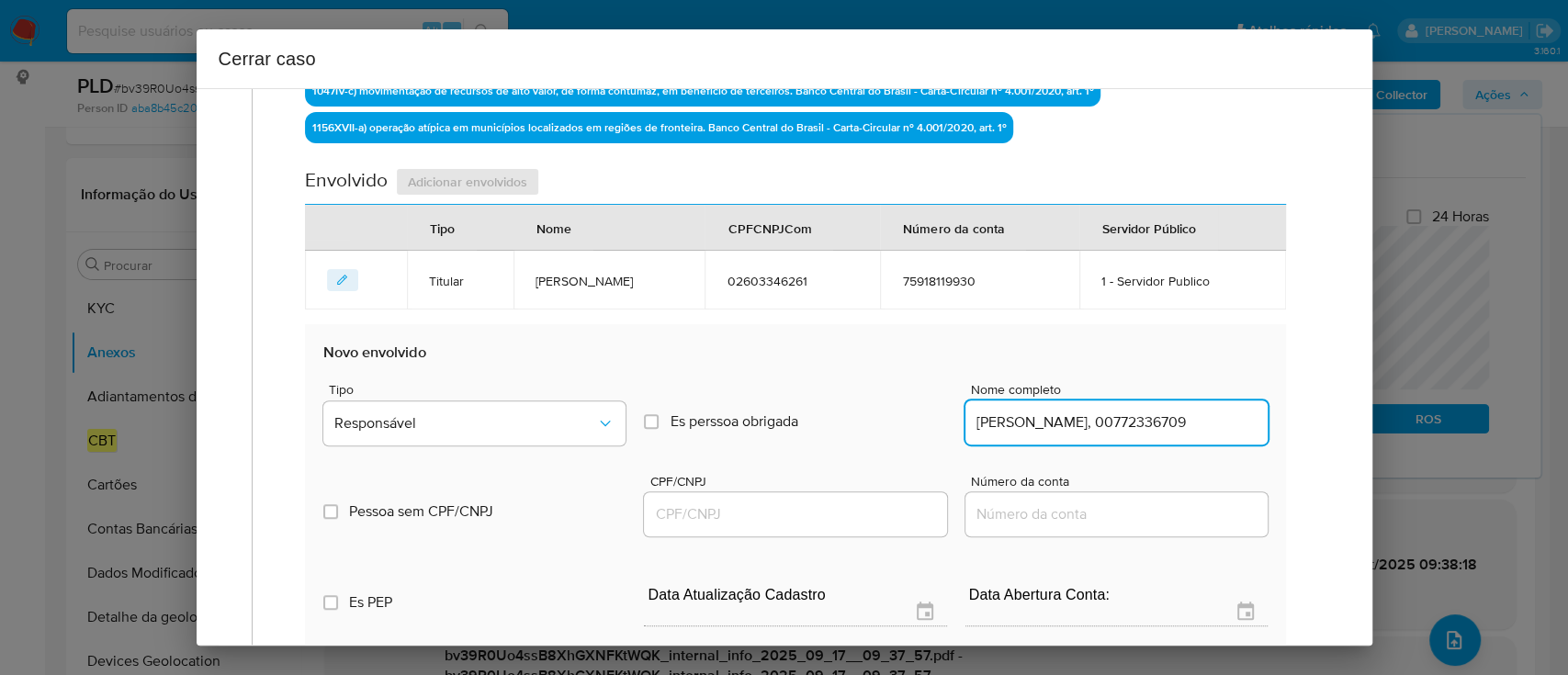
scroll to position [0, 30]
click at [1245, 421] on input "Luiz Claudio Nogueira Morellato, 00772336709" at bounding box center [1116, 423] width 302 height 24
click at [1205, 419] on input "Luiz Claudio Nogueira Morellato, 00772336709" at bounding box center [1116, 423] width 302 height 24
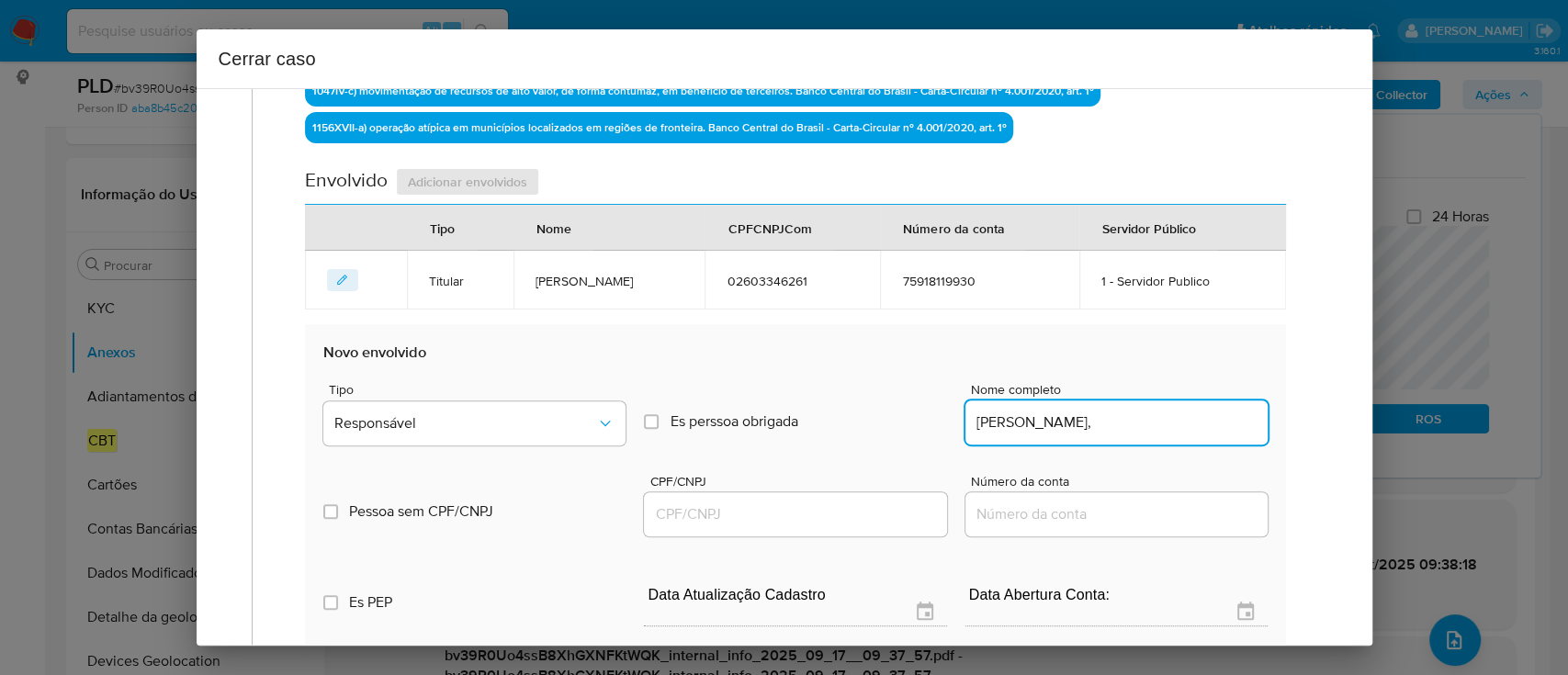
type input "Luiz Claudio Nogueira Morellato,"
click at [843, 516] on input "CPF/CNPJ" at bounding box center [794, 515] width 302 height 24
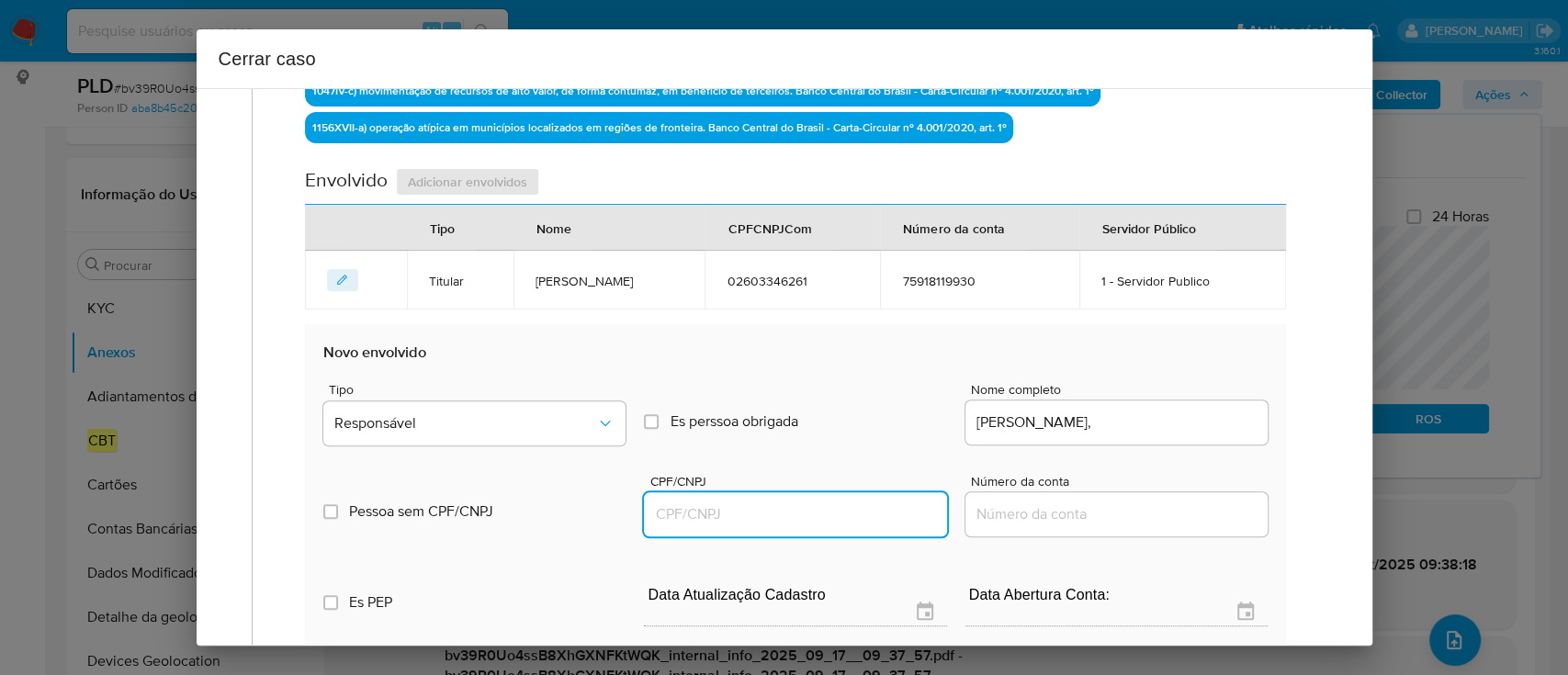
paste input "00772336709"
type input "772336709"
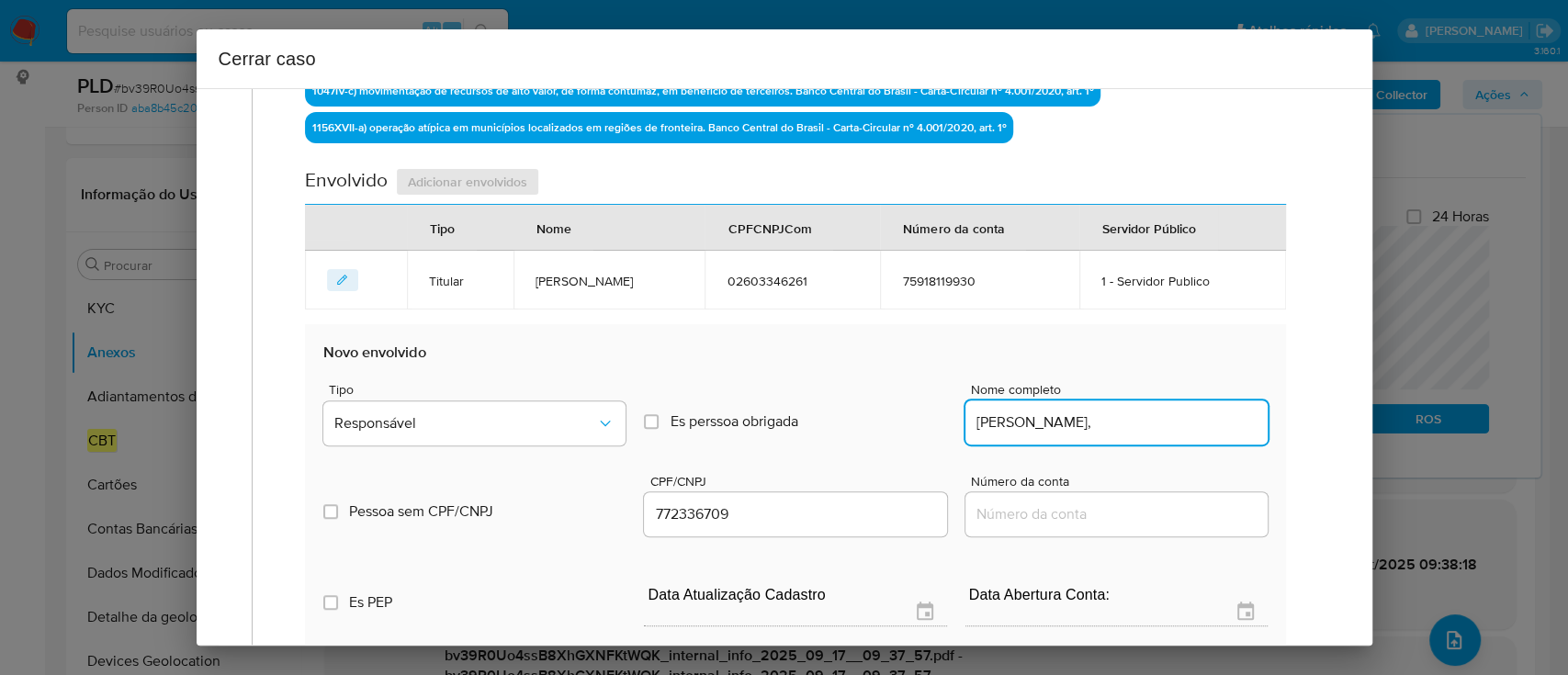
click at [1197, 418] on input "Luiz Claudio Nogueira Morellato," at bounding box center [1116, 423] width 302 height 24
type input "Luiz Claudio Nogueira Morellato,"
type input "00772336709"
type input "Luiz Claudio Nogueira Morellato"
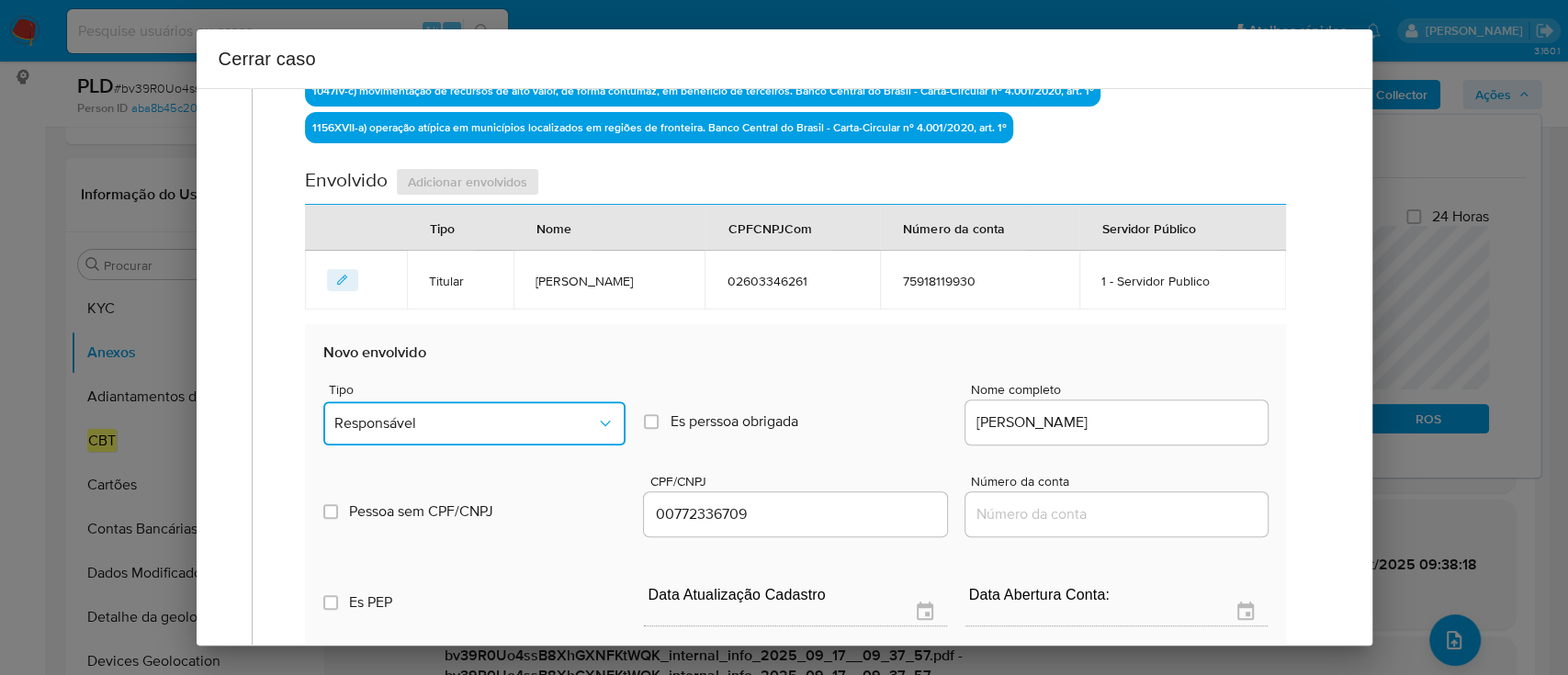
click at [494, 408] on button "Responsável" at bounding box center [474, 424] width 302 height 44
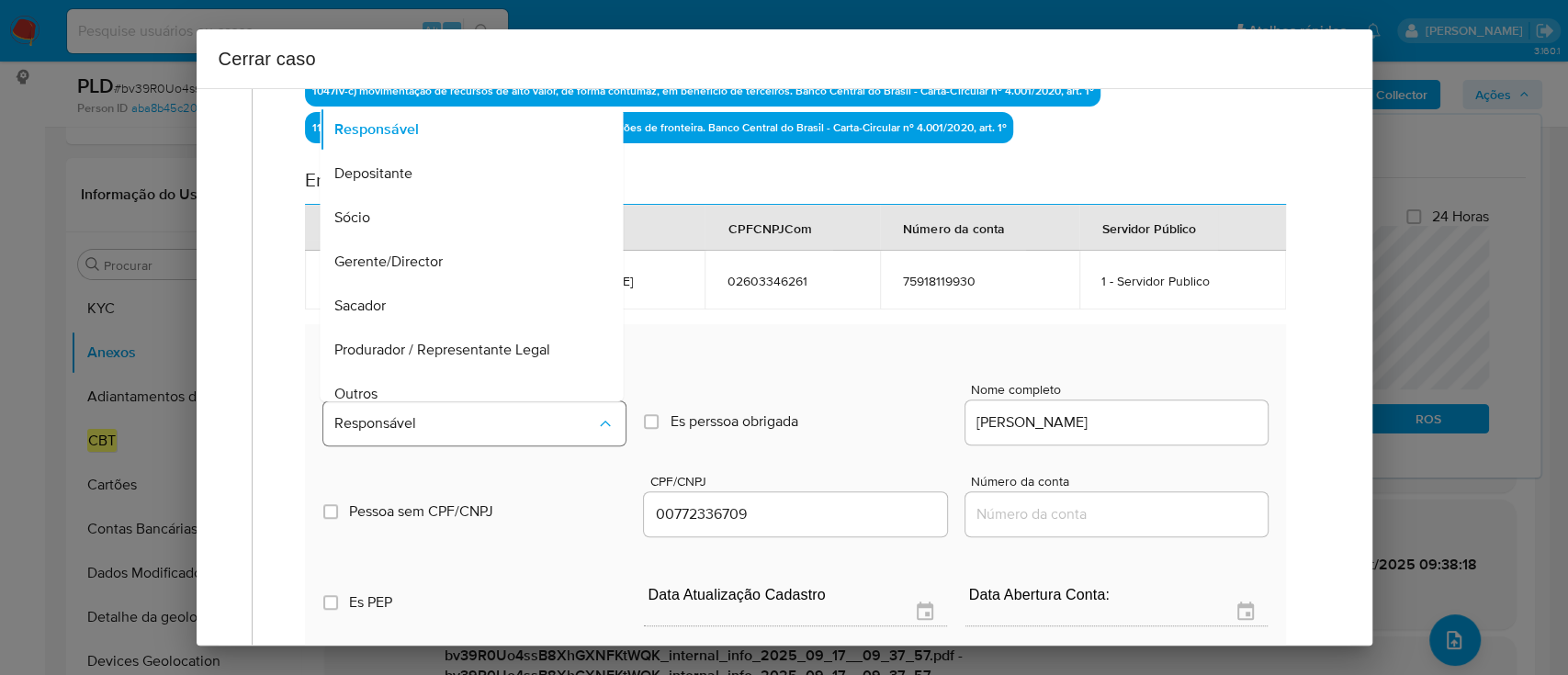
scroll to position [59, 0]
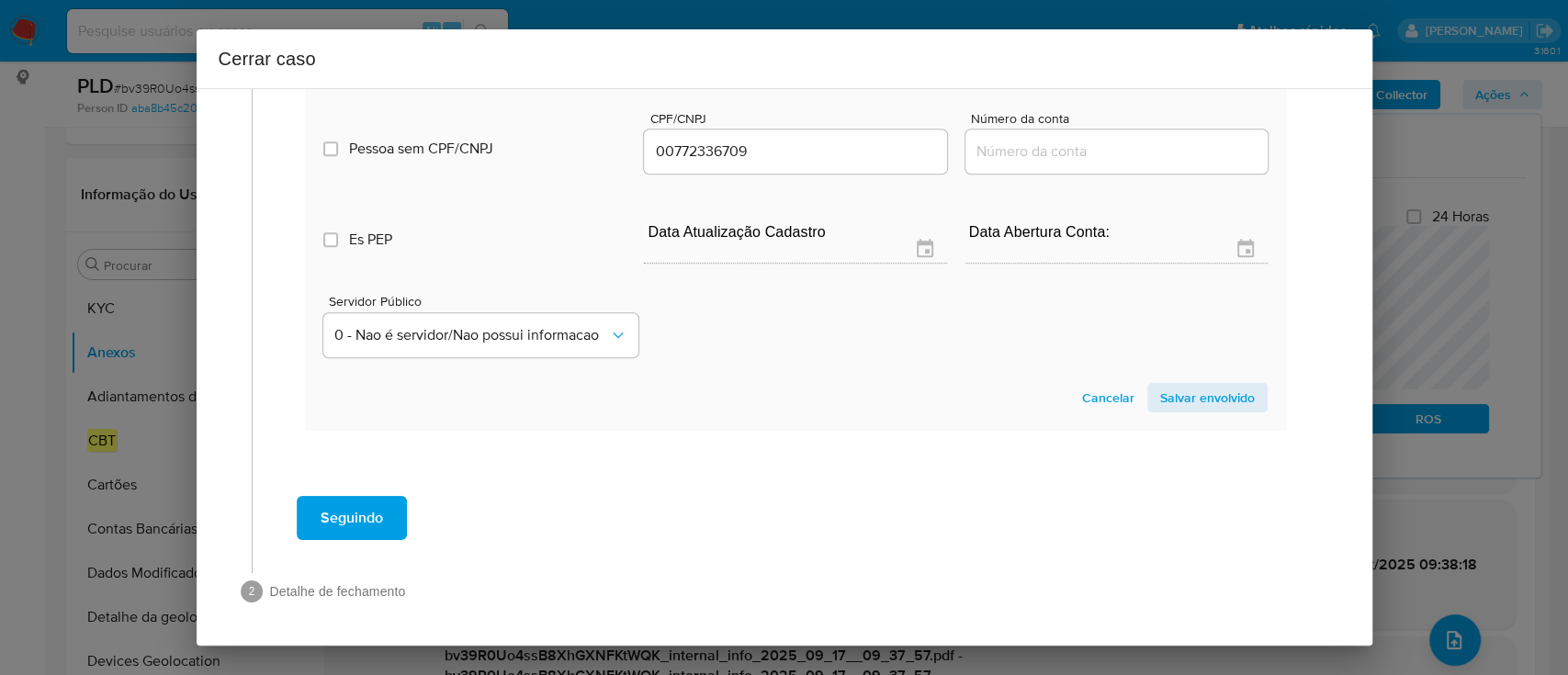
click at [1160, 409] on span "Salvar envolvido" at bounding box center [1207, 398] width 95 height 26
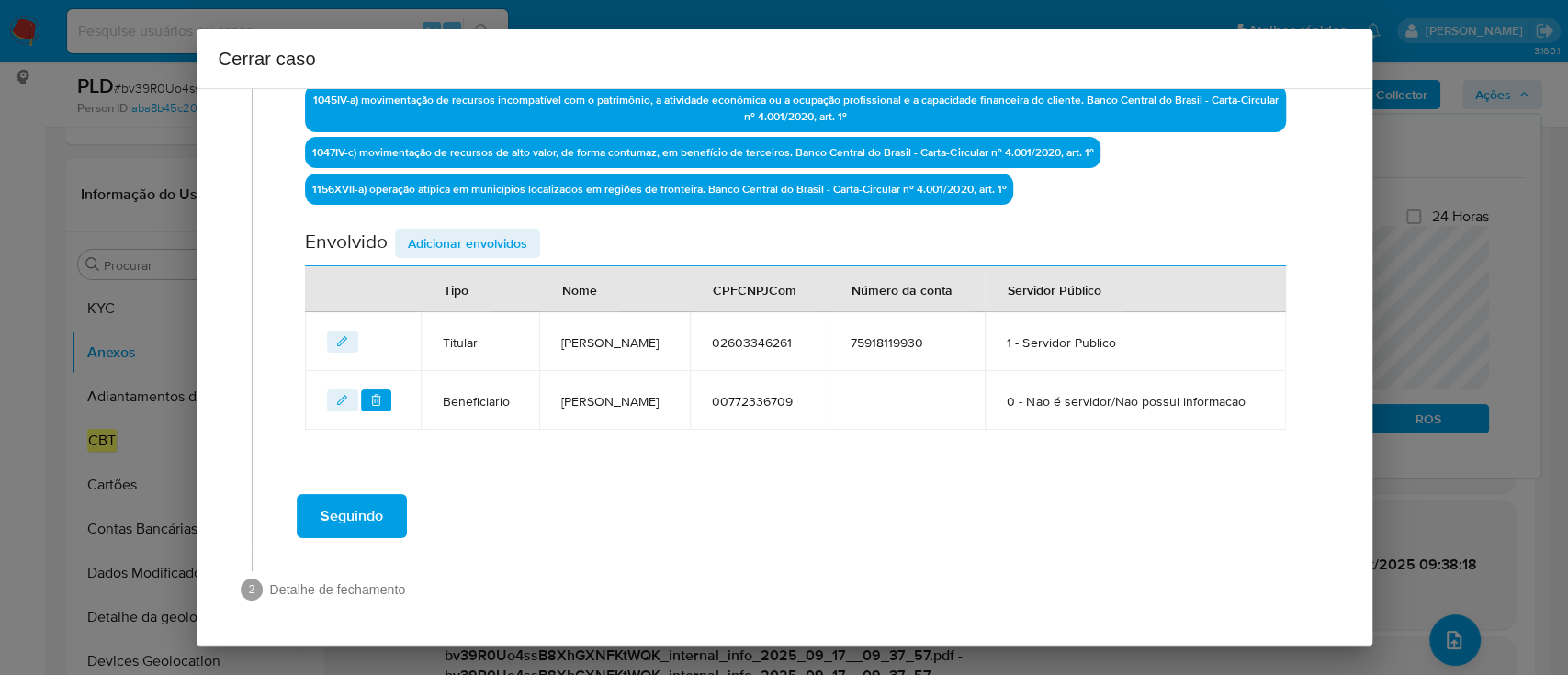
scroll to position [634, 0]
click at [374, 508] on span "Seguindo" at bounding box center [352, 516] width 62 height 40
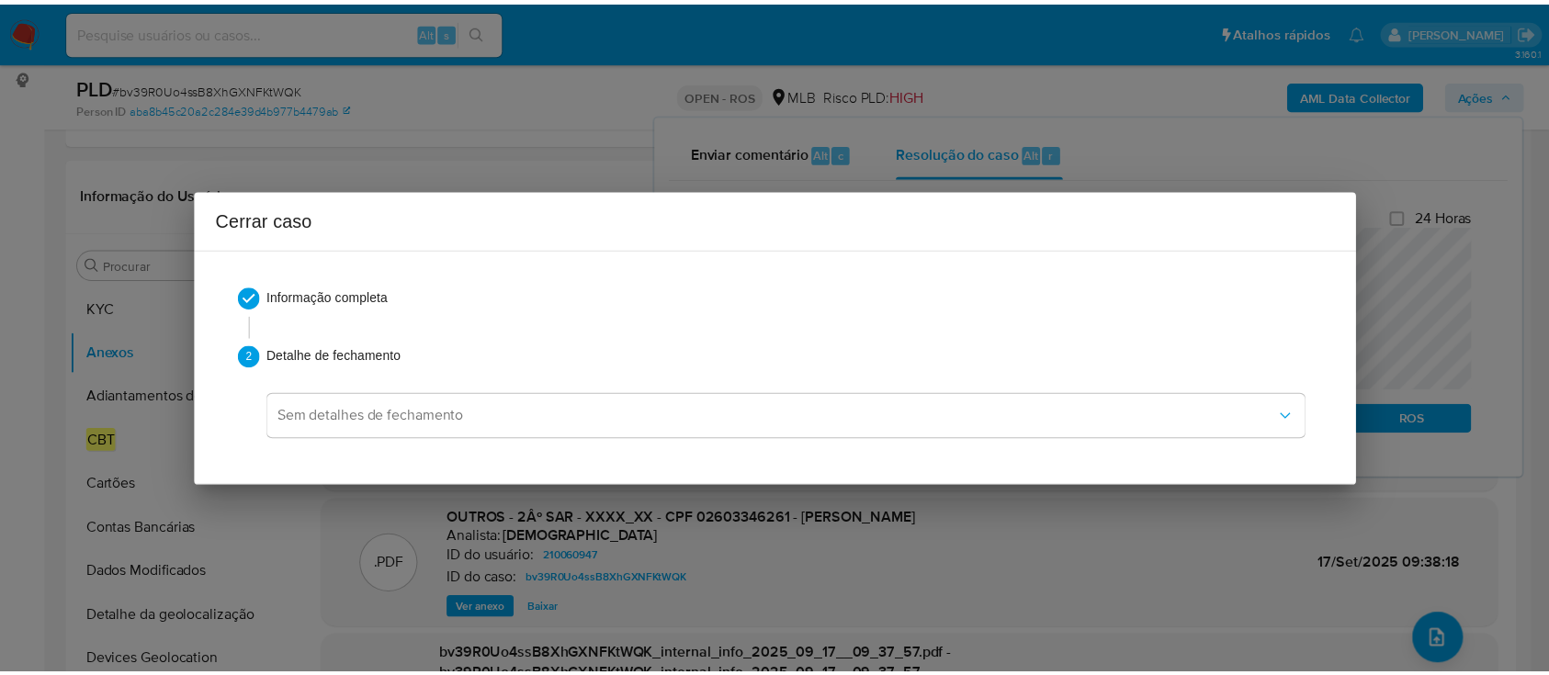
scroll to position [0, 0]
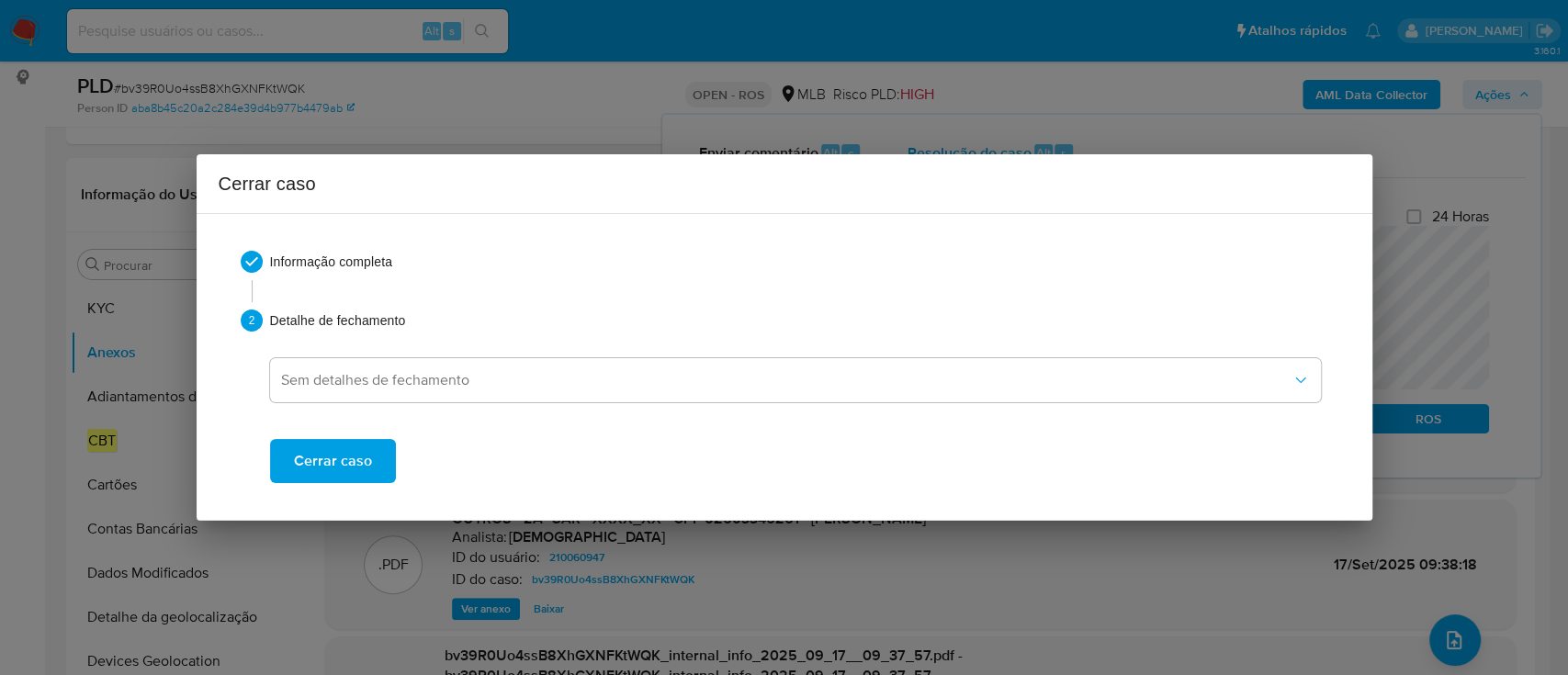
click at [353, 462] on span "Cerrar caso" at bounding box center [333, 461] width 78 height 40
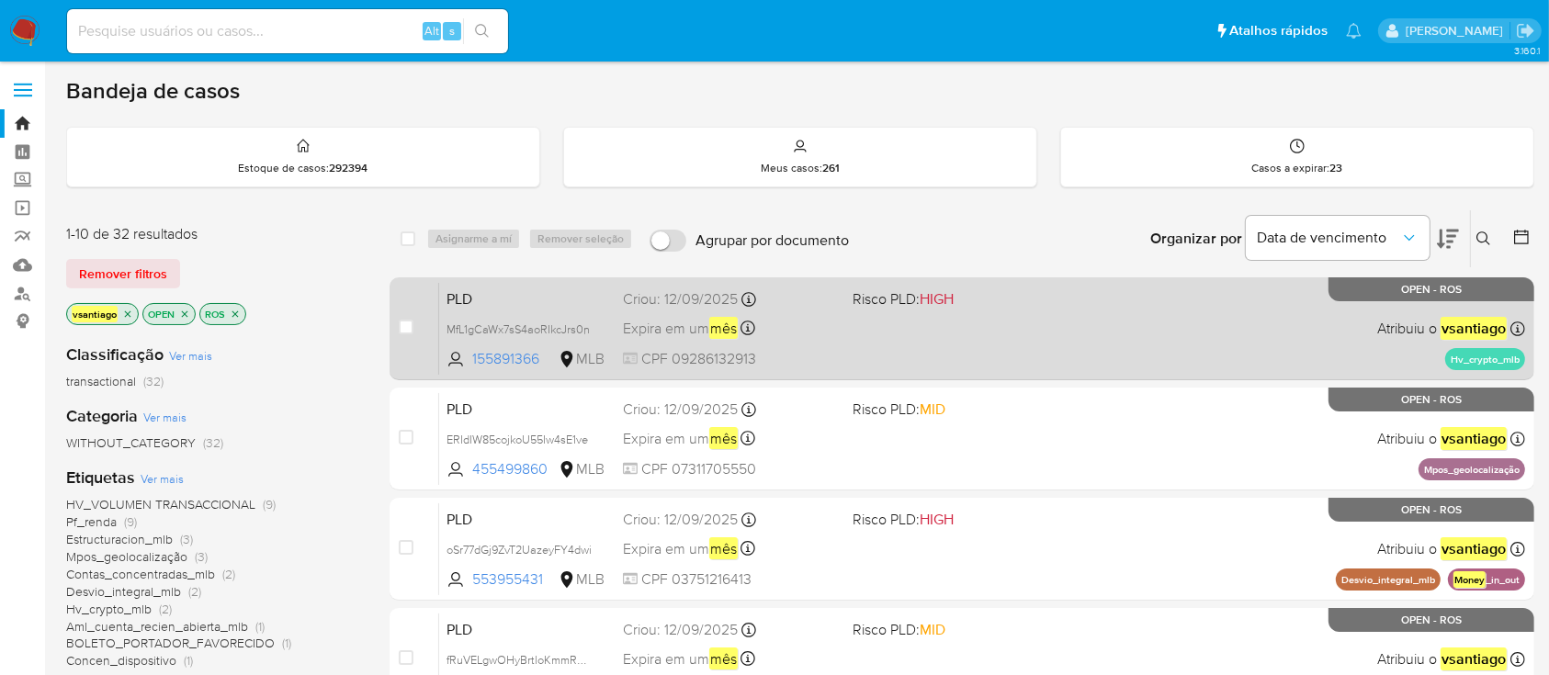
click at [960, 334] on div "PLD MfL1gCaWx7sS4aoRIkcJrs0n 155891366 MLB Risco PLD: HIGH Criou: [DATE] Criou:…" at bounding box center [982, 328] width 1086 height 93
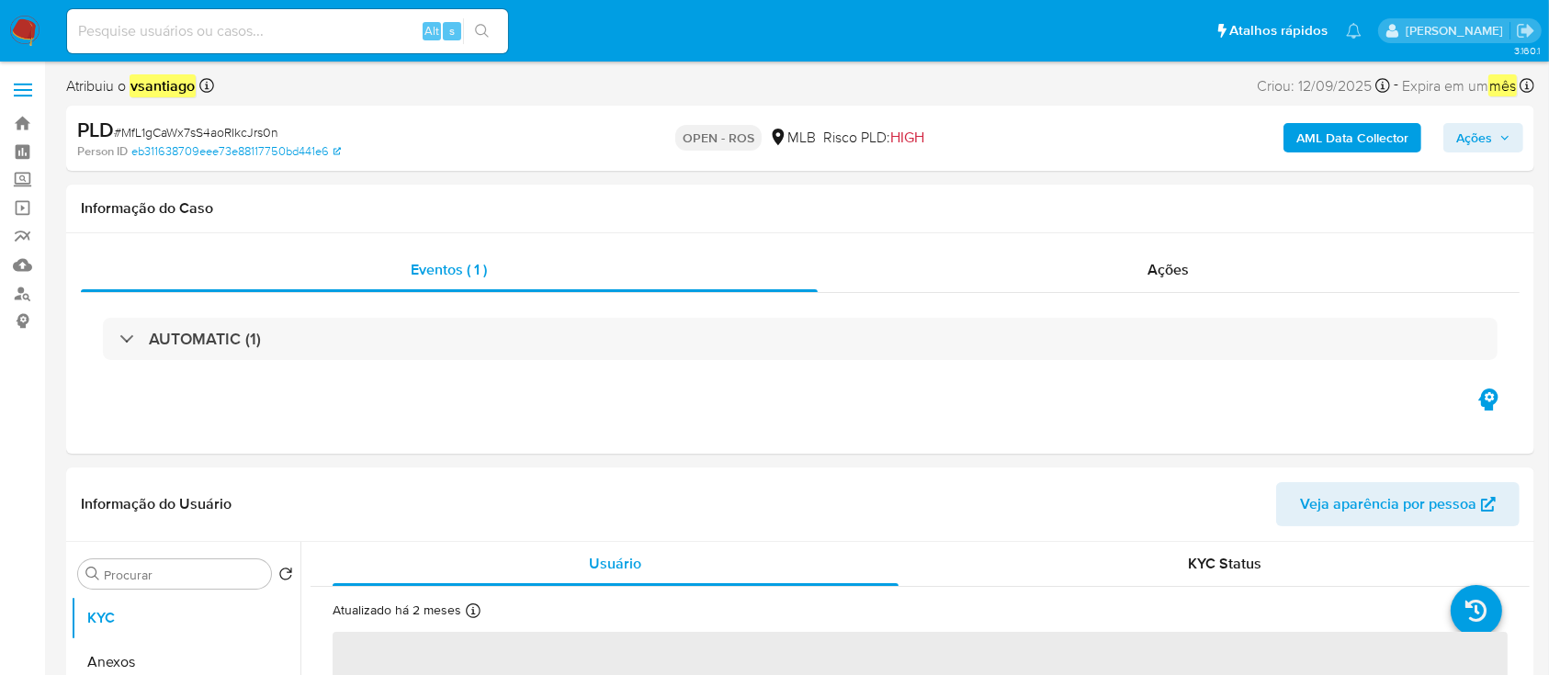
select select "10"
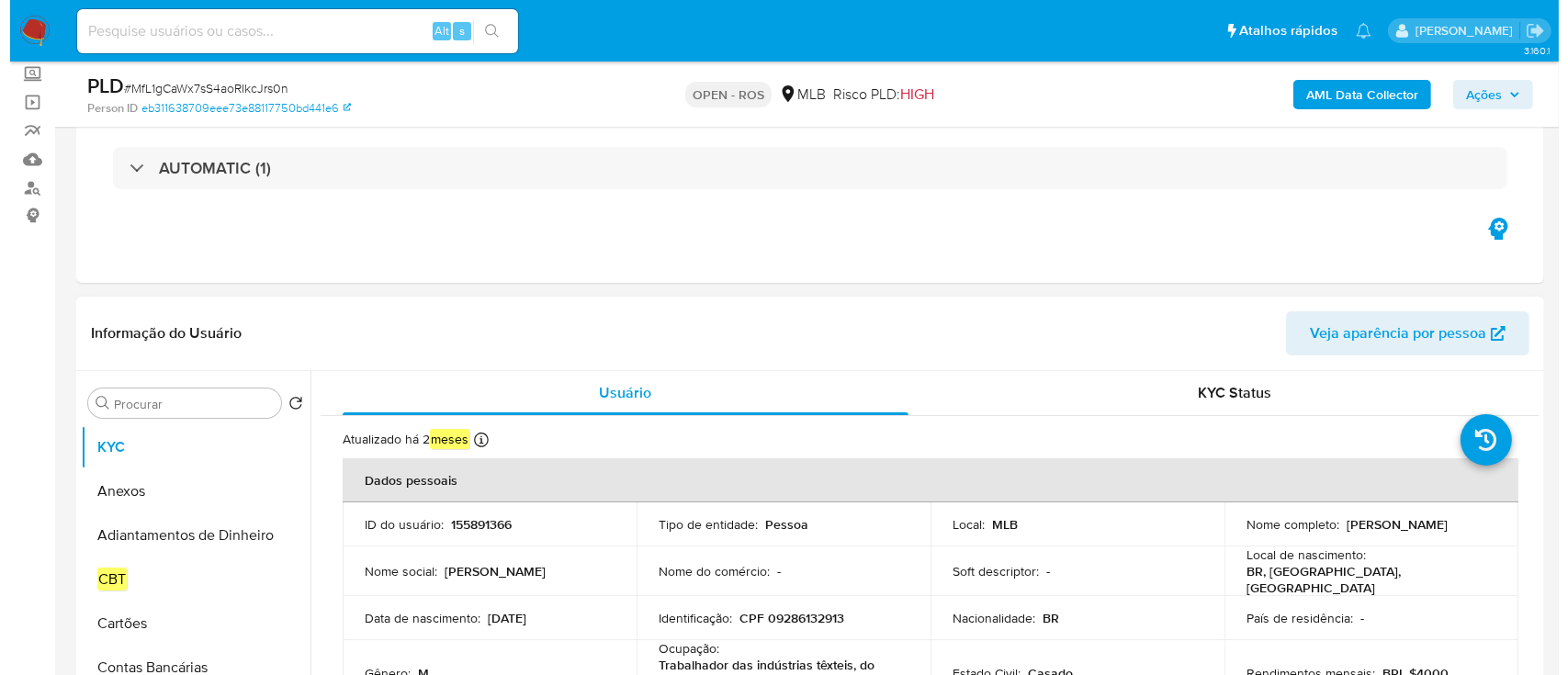
scroll to position [244, 0]
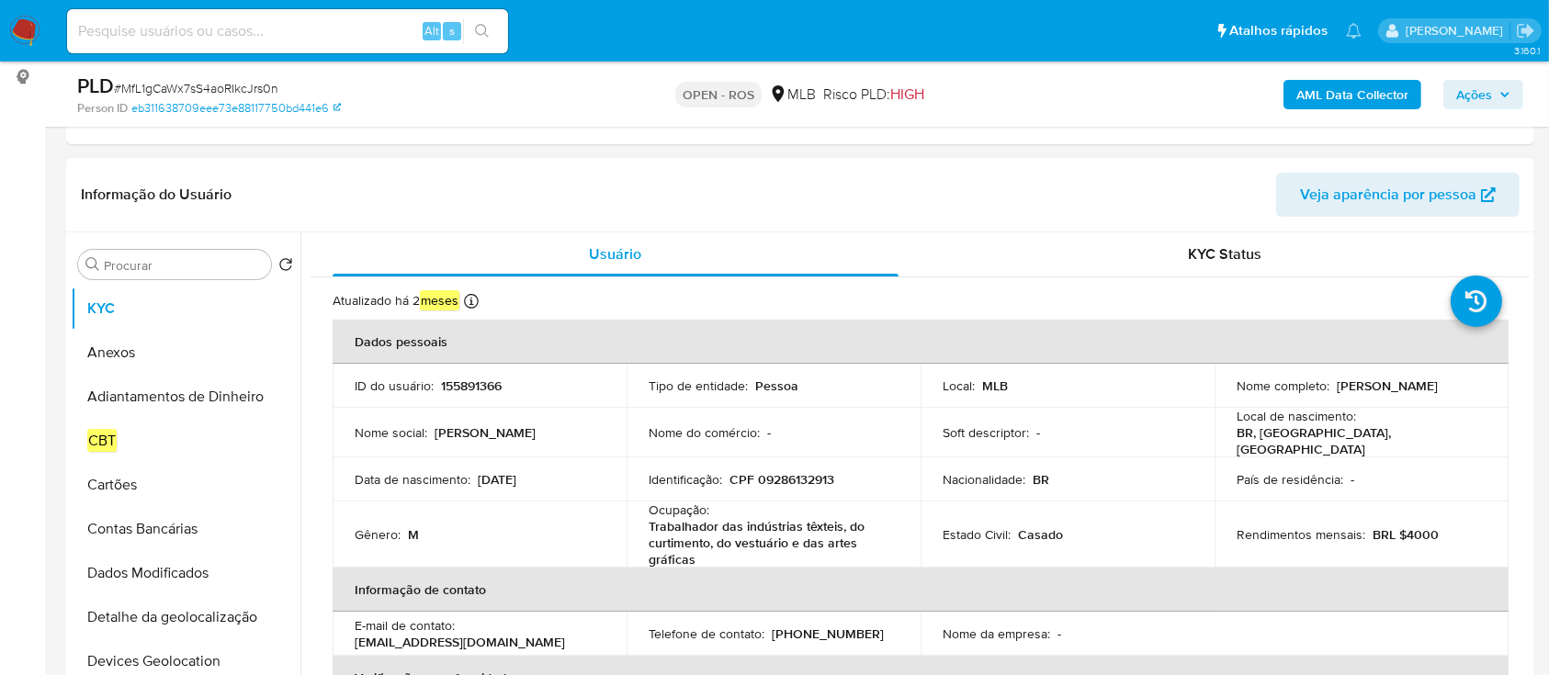
drag, startPoint x: 1463, startPoint y: 387, endPoint x: 1333, endPoint y: 387, distance: 129.6
click at [1333, 387] on div "Nome completo : [PERSON_NAME]" at bounding box center [1362, 386] width 250 height 17
copy p "[PERSON_NAME]"
click at [781, 471] on p "CPF 09286132913" at bounding box center [782, 479] width 105 height 17
click at [782, 471] on p "CPF 09286132913" at bounding box center [782, 479] width 105 height 17
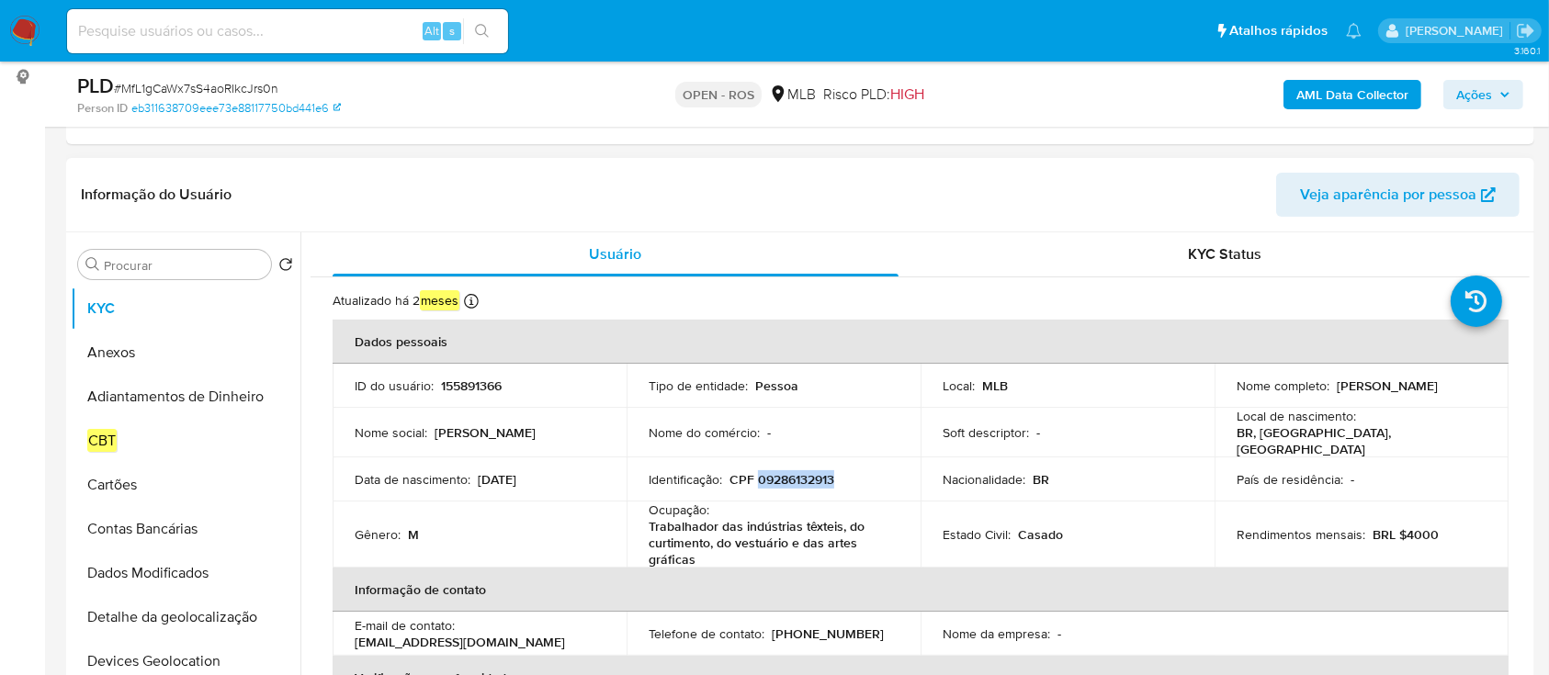
copy p "09286132913"
click at [141, 357] on button "Anexos" at bounding box center [178, 353] width 215 height 44
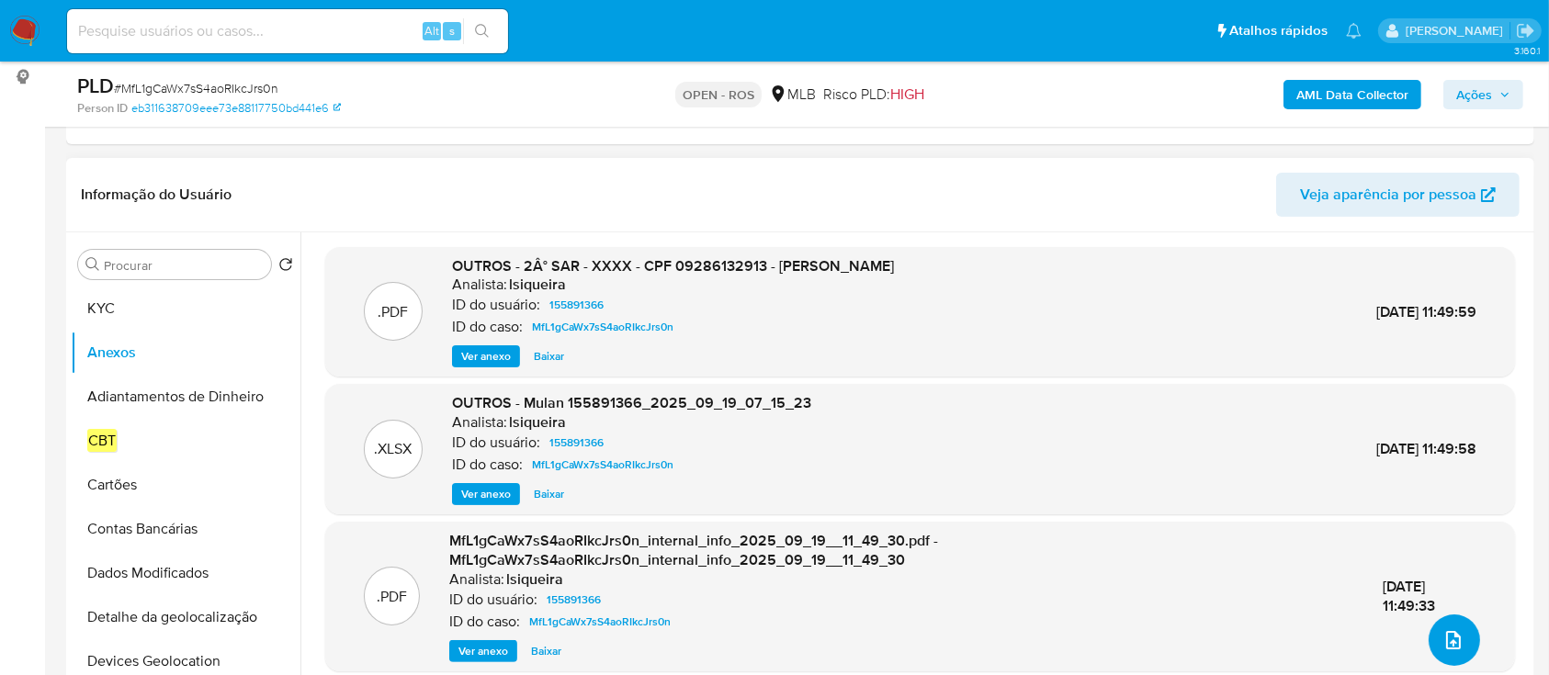
click at [1439, 626] on button "upload-file" at bounding box center [1454, 640] width 51 height 51
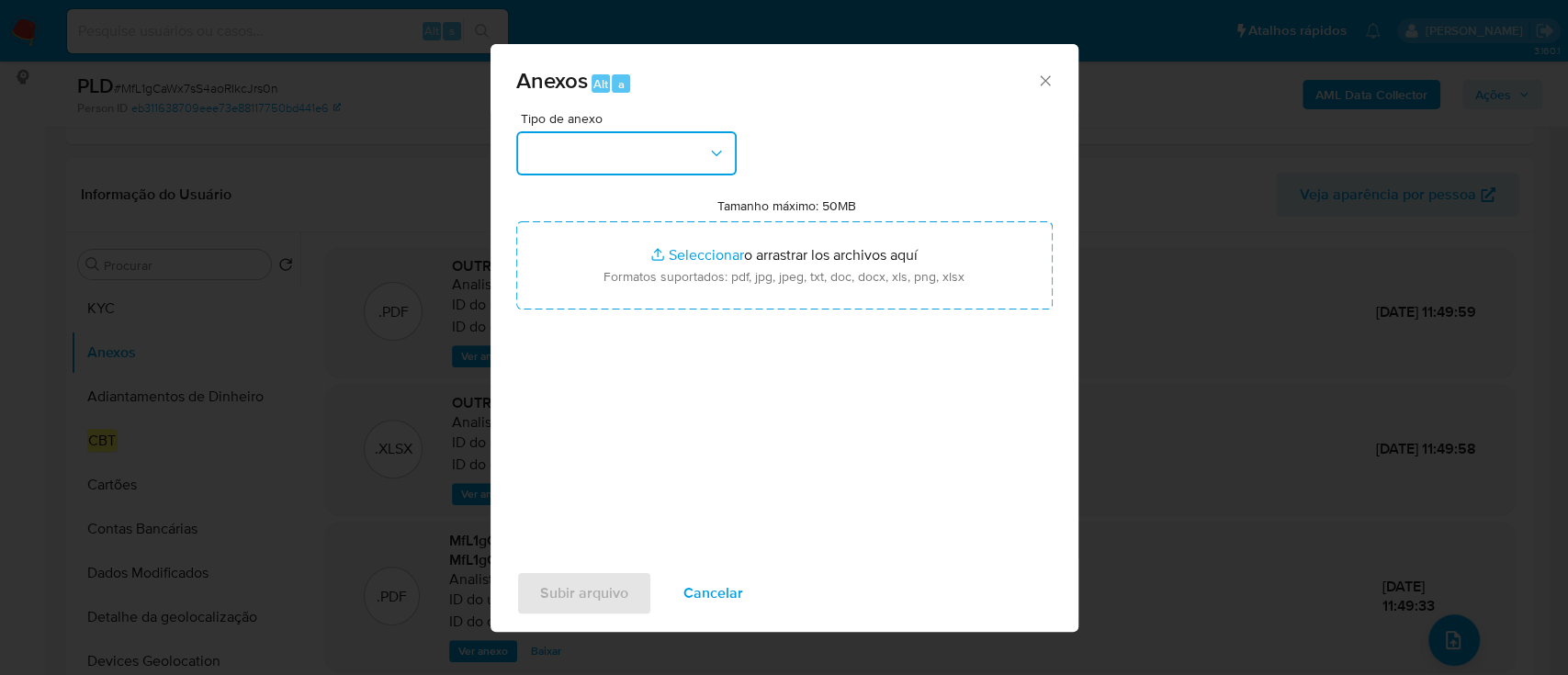
click at [653, 157] on button "button" at bounding box center [626, 153] width 221 height 44
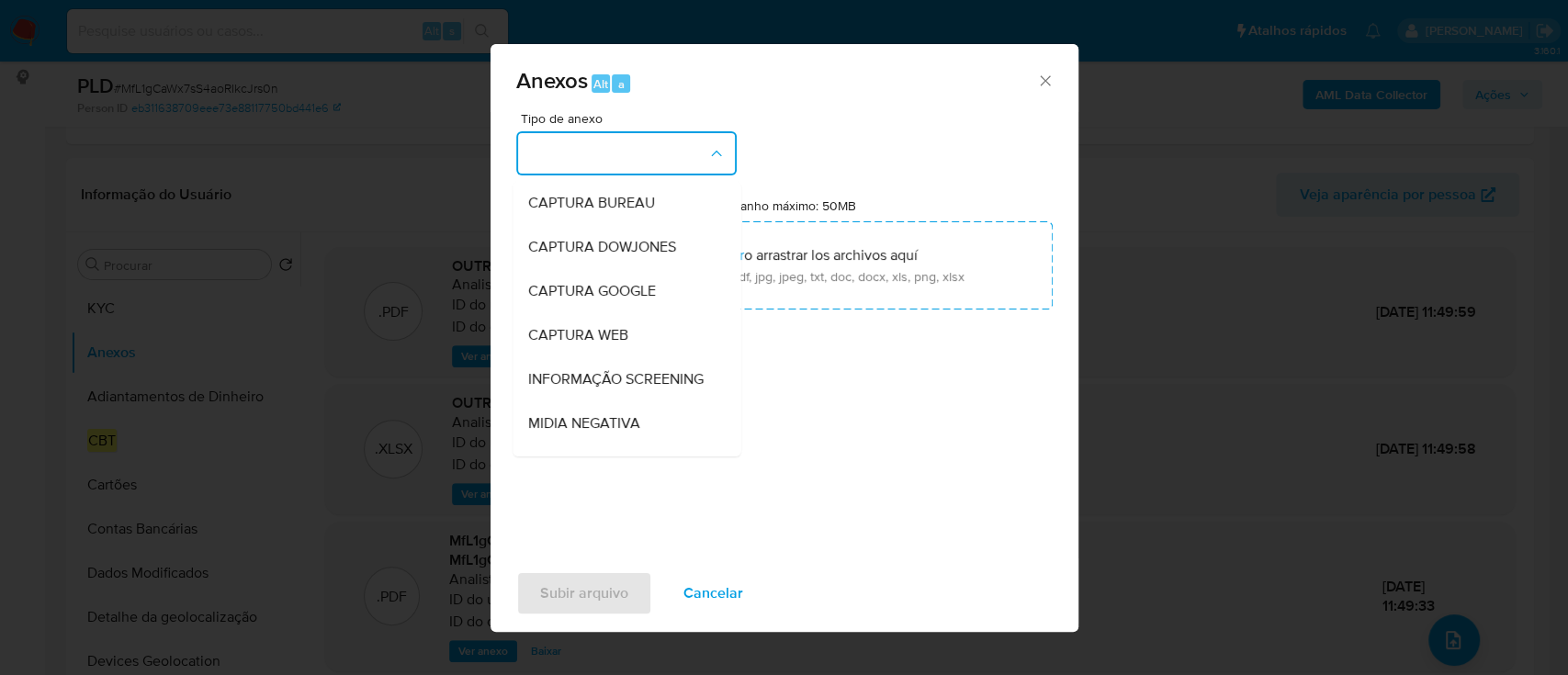
scroll to position [282, 0]
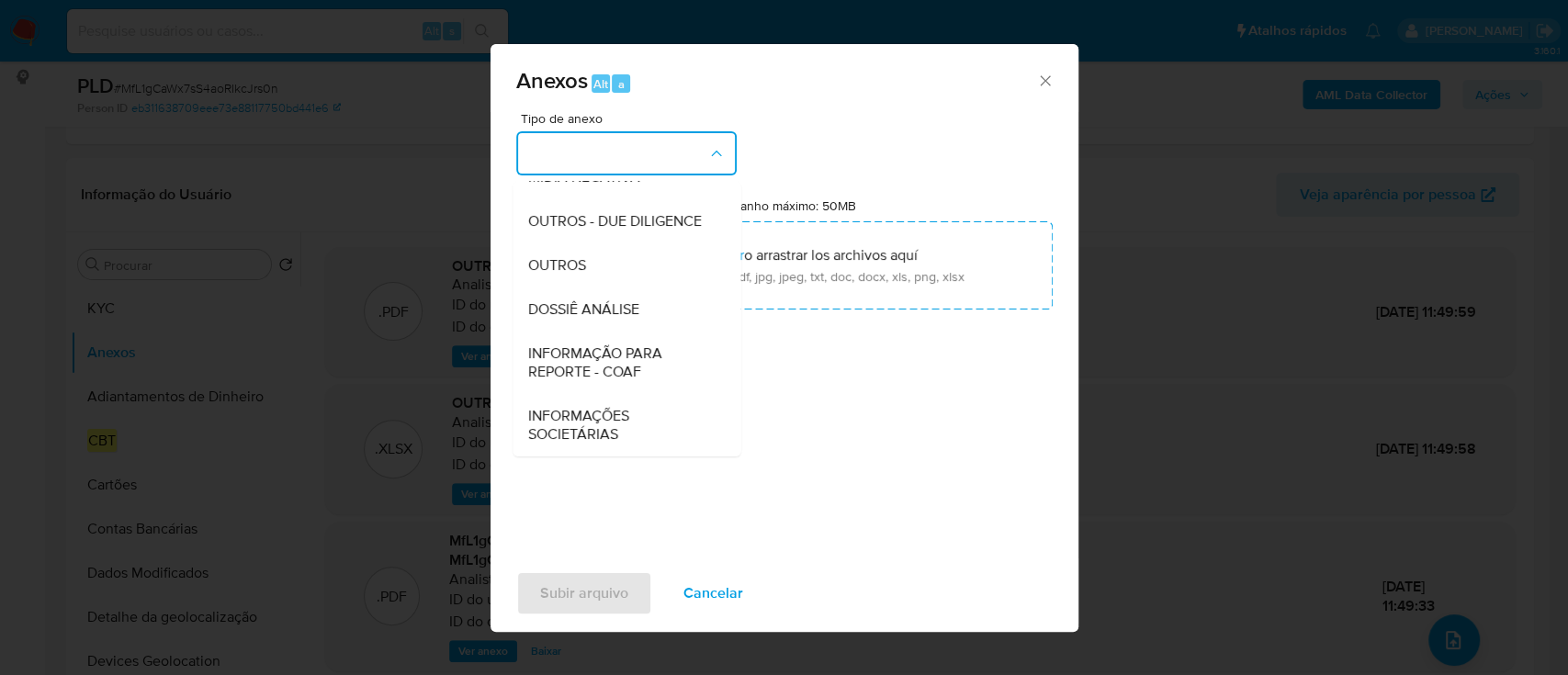
click at [636, 379] on span "INFORMAÇÃO PARA REPORTE - COAF" at bounding box center [620, 363] width 187 height 37
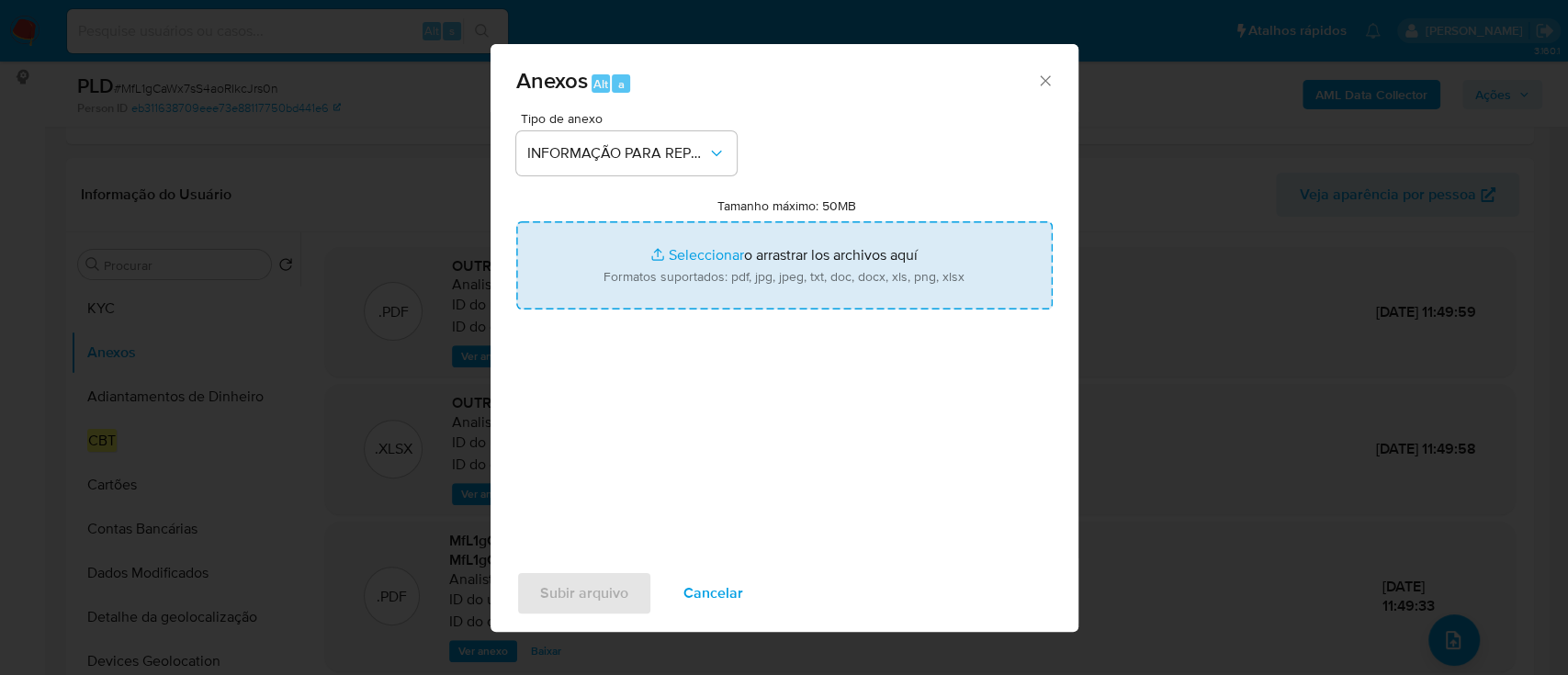
type input "C:\fakepath\SAR - MfL1gCaWx7sS4aoRIkcJrs0n - CPF 09286132913 - LEONARDO MICHELE…"
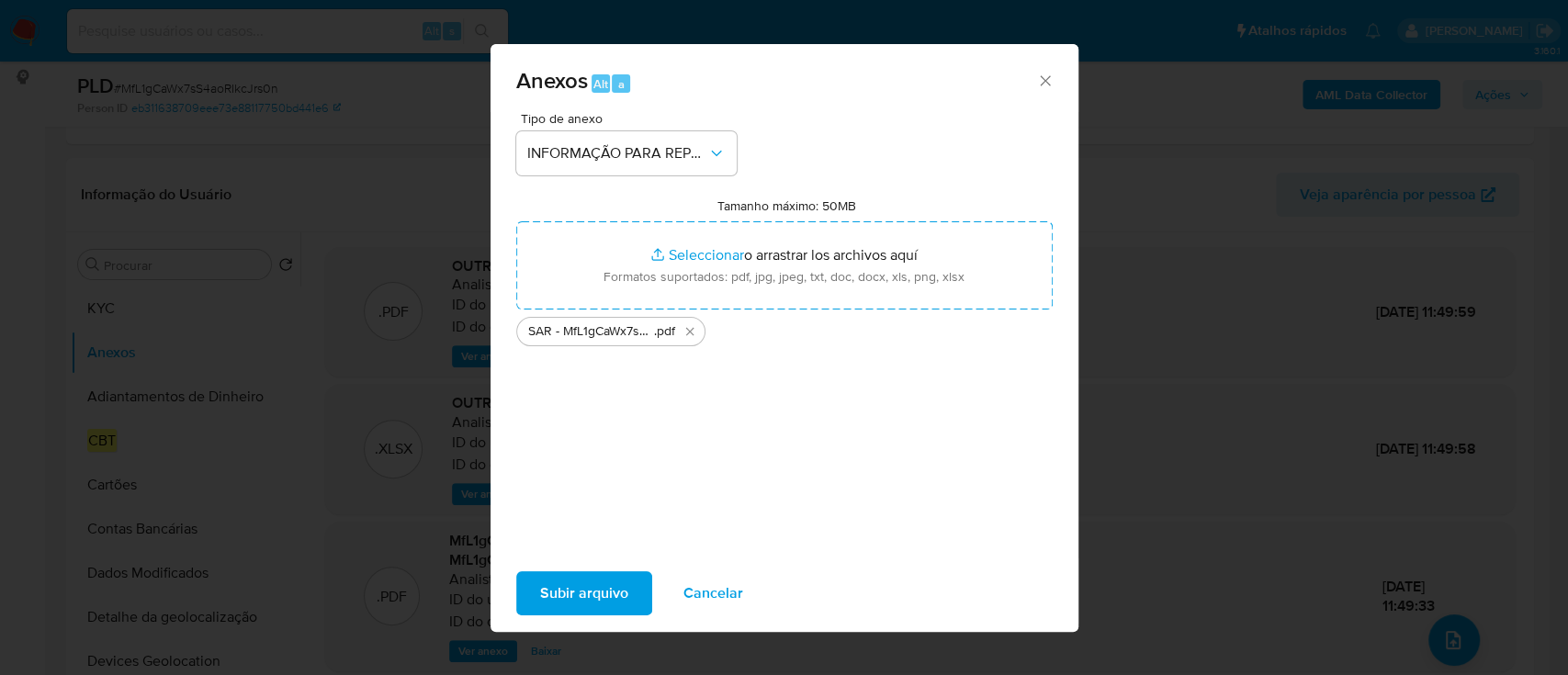
click at [603, 592] on span "Subir arquivo" at bounding box center [584, 593] width 88 height 40
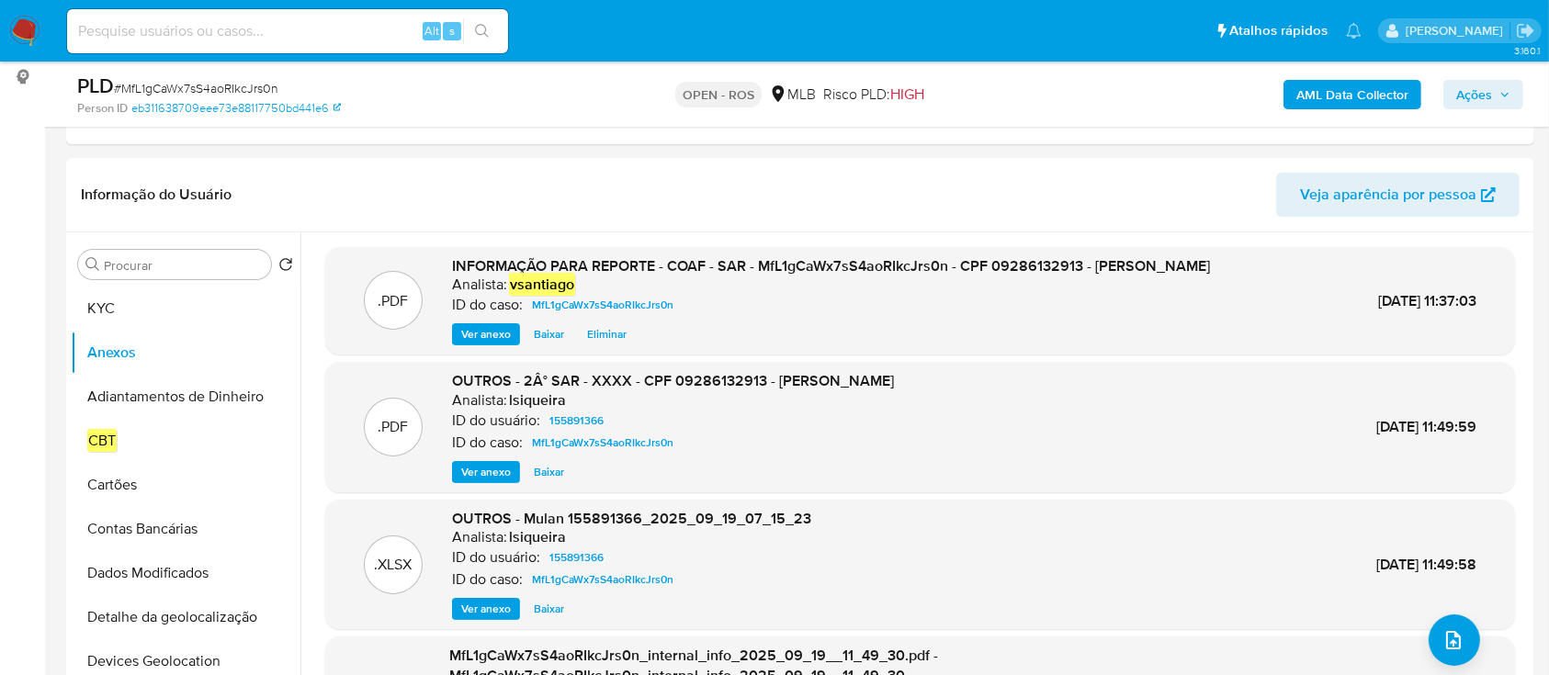
click at [1485, 80] on span "Ações" at bounding box center [1475, 94] width 36 height 29
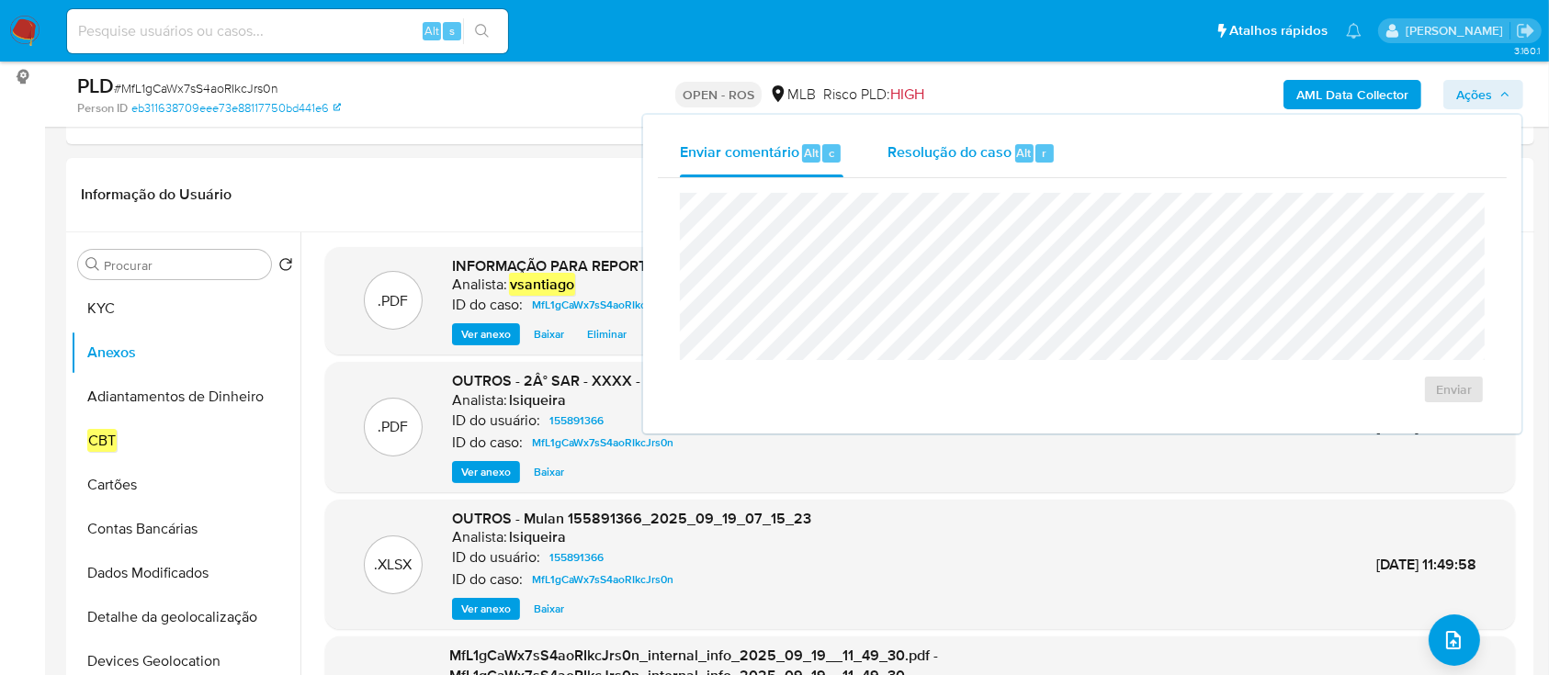
click at [1002, 159] on span "Resolução do caso" at bounding box center [950, 152] width 124 height 21
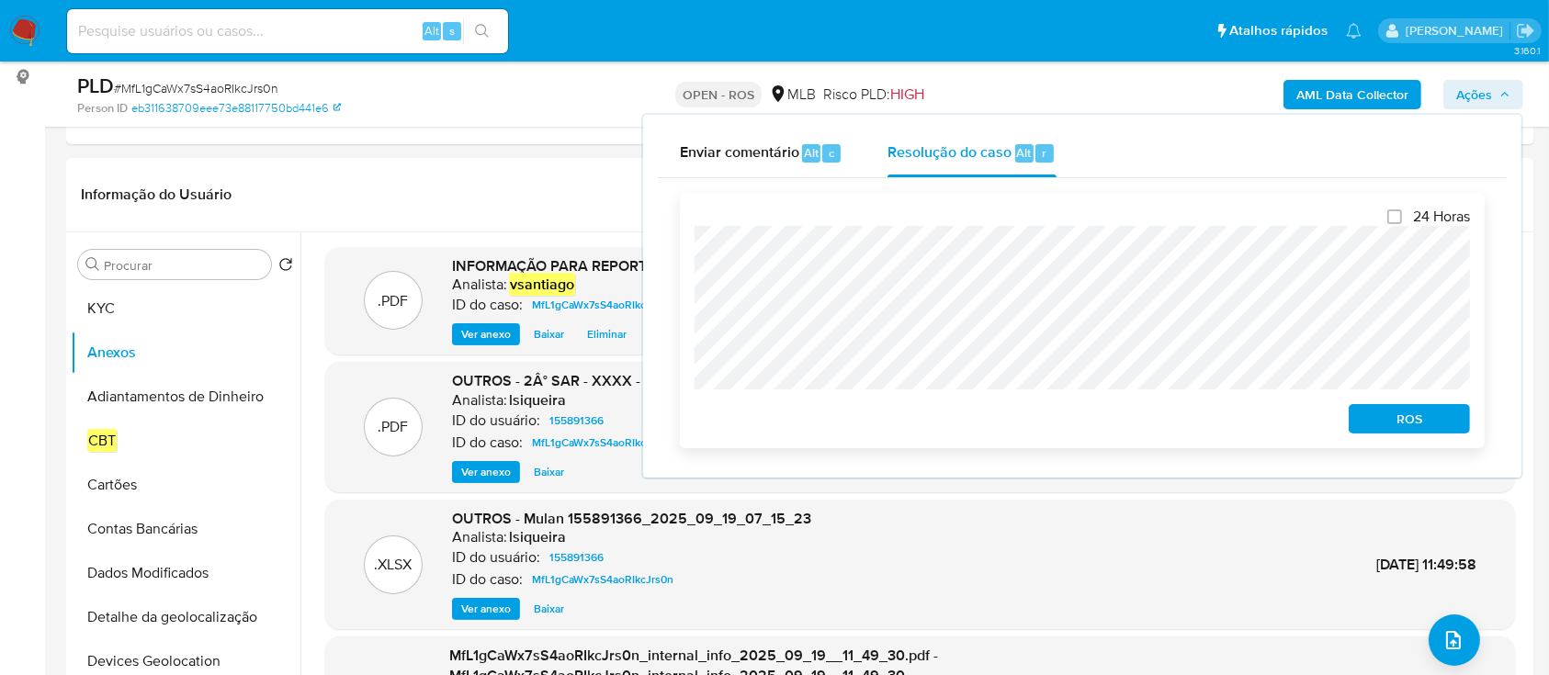
click at [1434, 415] on span "ROS" at bounding box center [1410, 419] width 96 height 26
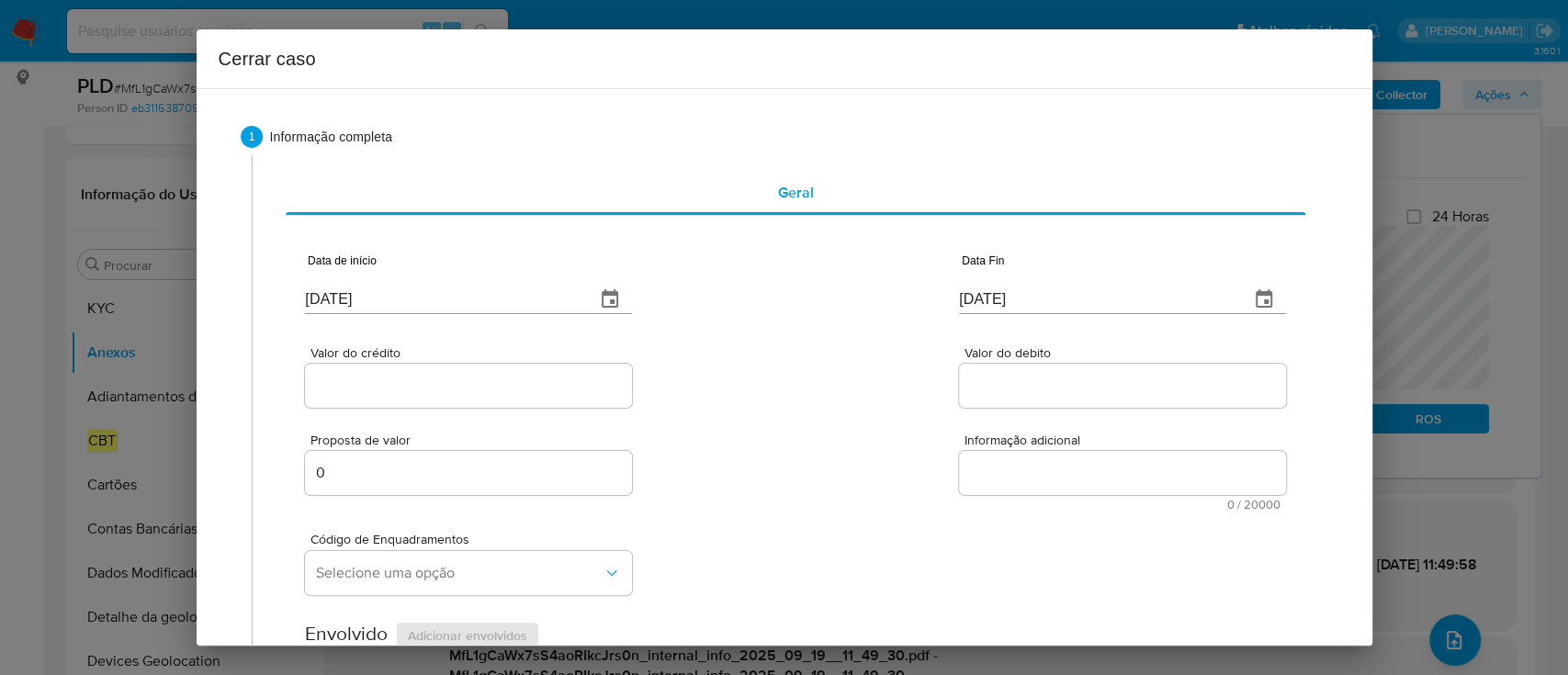
click at [323, 304] on input "23/09/2025" at bounding box center [443, 299] width 276 height 29
paste input "01/08"
type input "01/08/2025"
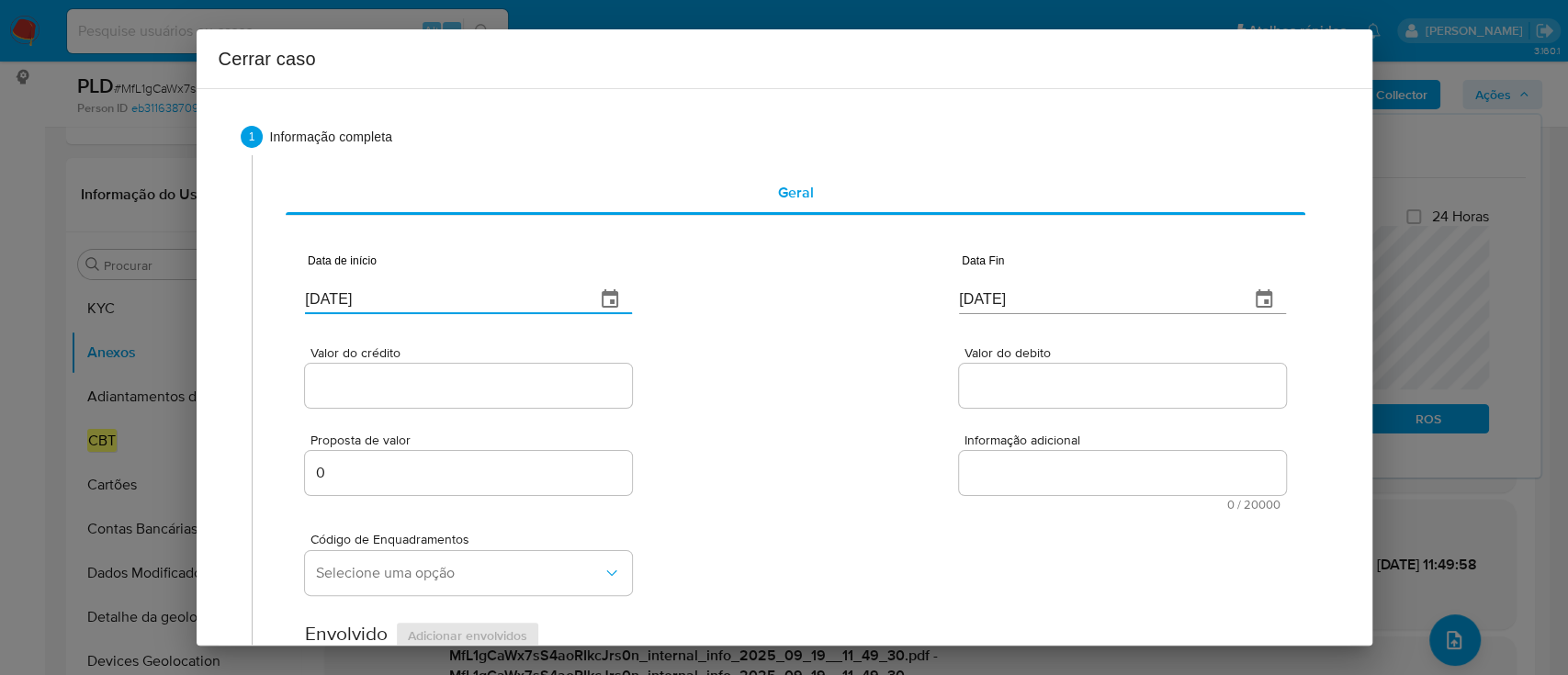
click at [980, 306] on input "23/09/2025" at bounding box center [1096, 299] width 276 height 29
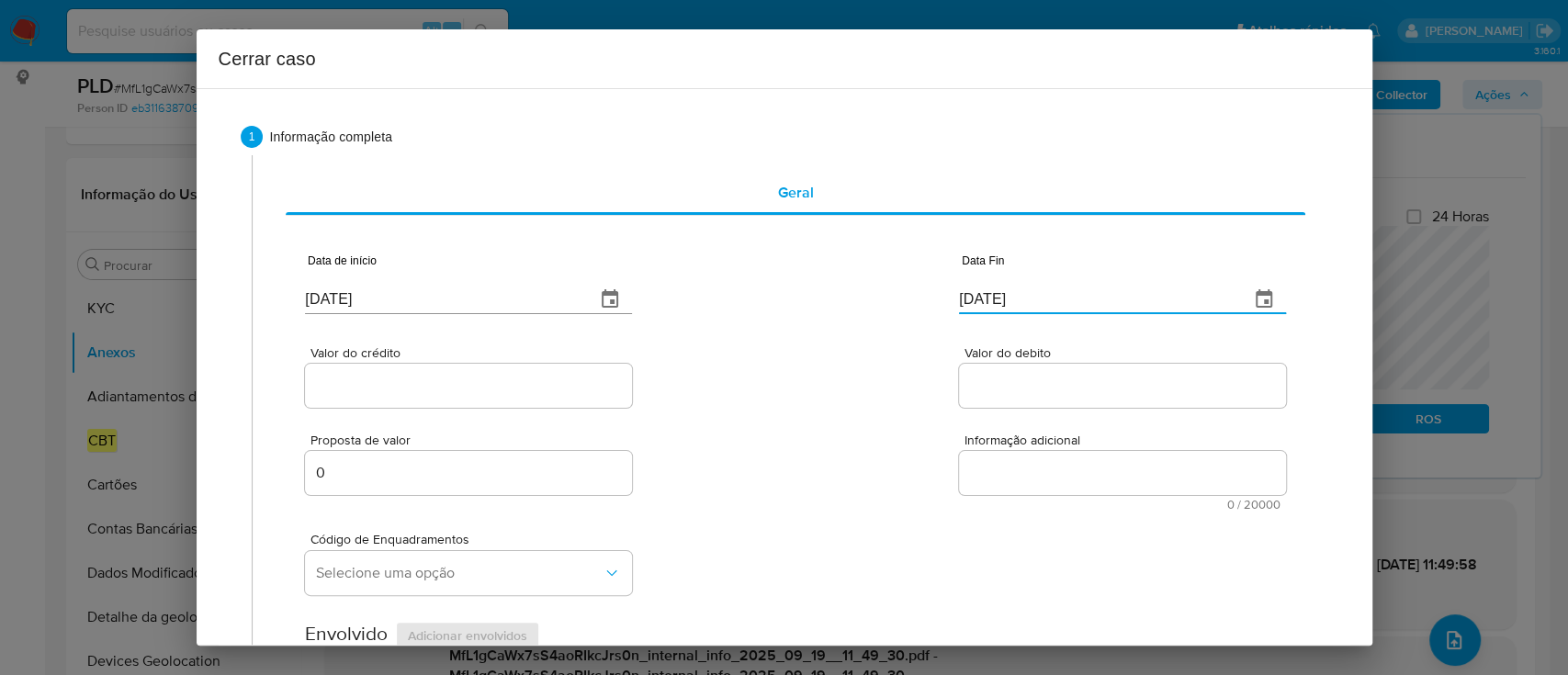
click at [980, 306] on input "23/09/2025" at bounding box center [1096, 299] width 276 height 29
drag, startPoint x: 980, startPoint y: 306, endPoint x: 877, endPoint y: 350, distance: 112.0
click at [979, 306] on input "23/09/2025" at bounding box center [1096, 299] width 276 height 29
paste input "16"
type input "16/09/2025"
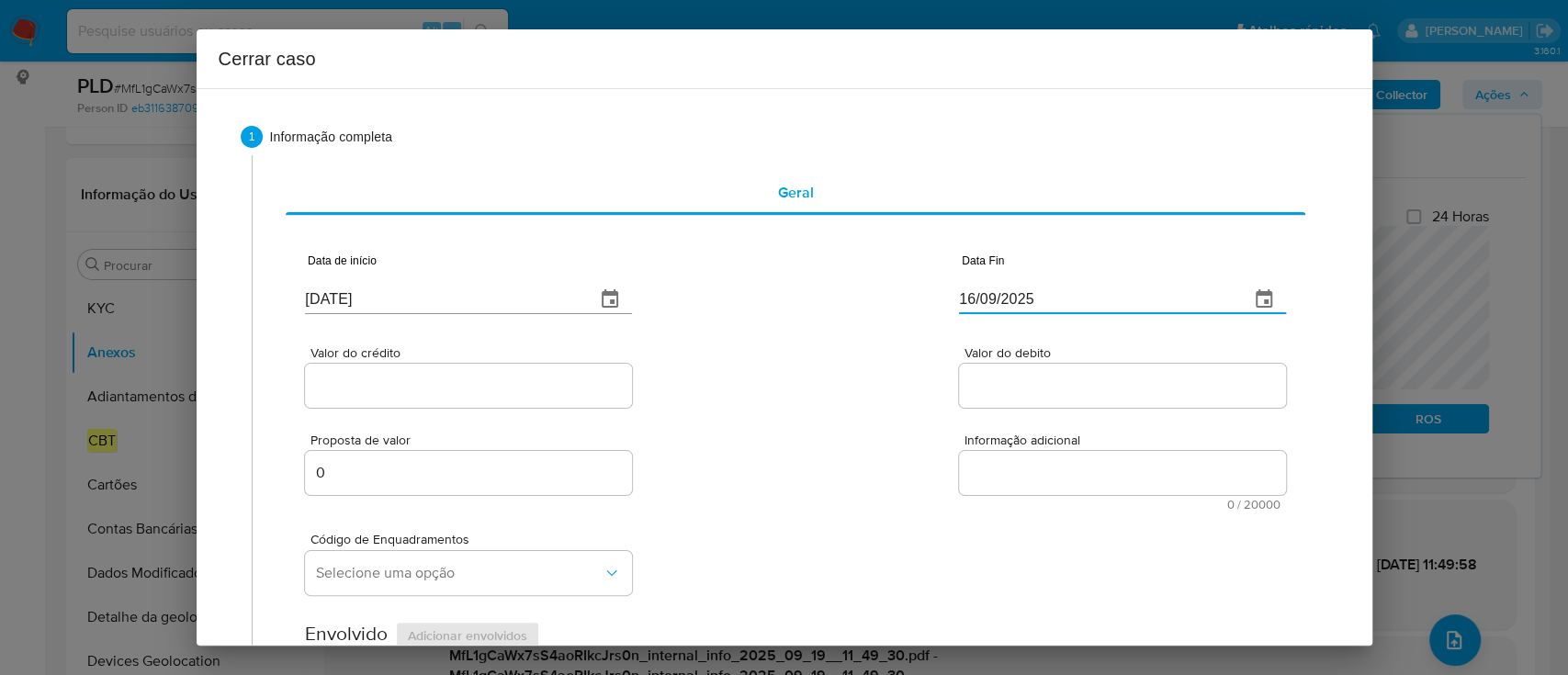
click at [874, 352] on div "Valor do crédito Valor do debito" at bounding box center [794, 367] width 979 height 87
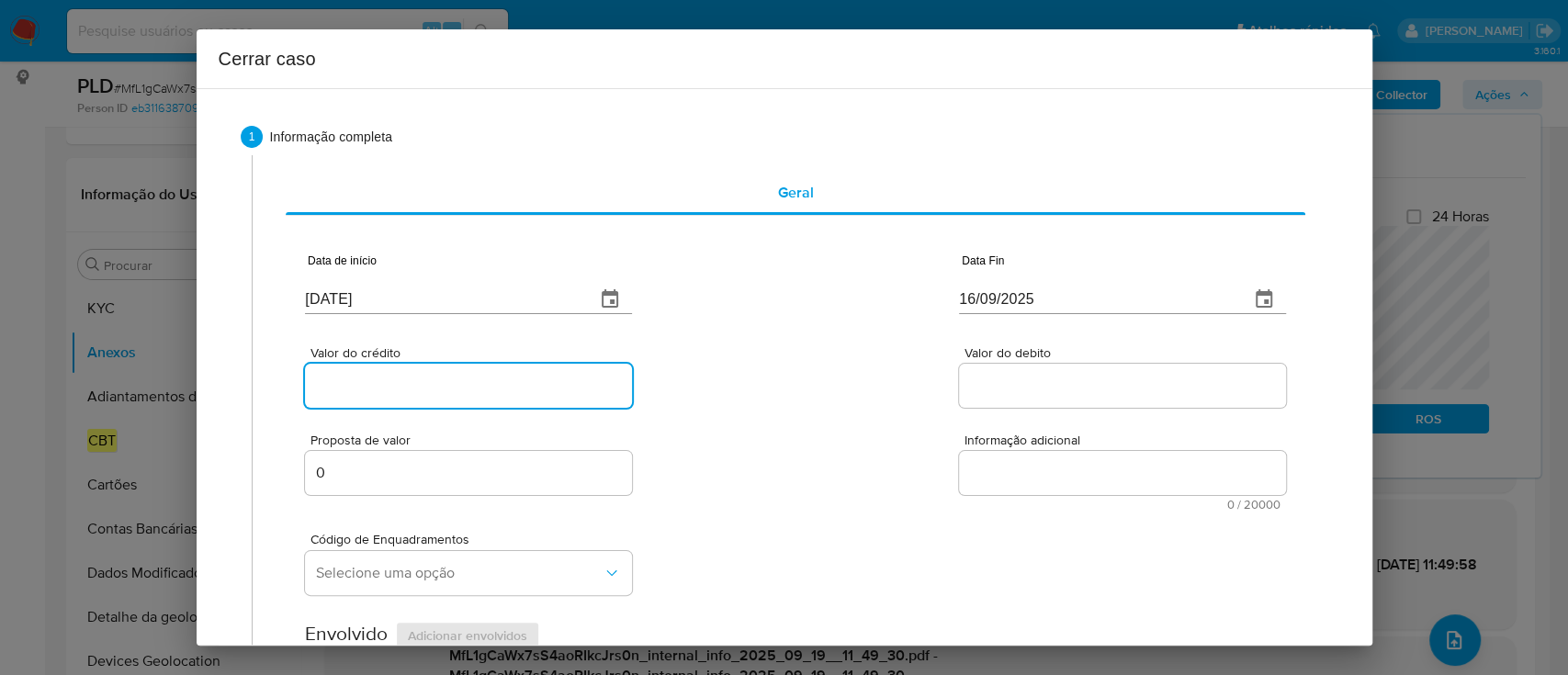
drag, startPoint x: 419, startPoint y: 380, endPoint x: 751, endPoint y: 386, distance: 332.1
click at [419, 381] on input "Valor do crédito" at bounding box center [468, 386] width 327 height 24
paste input "R$28.549"
type input "R$28.549"
click at [765, 386] on div "Valor do crédito R$28.549 Valor do debito" at bounding box center [794, 367] width 979 height 87
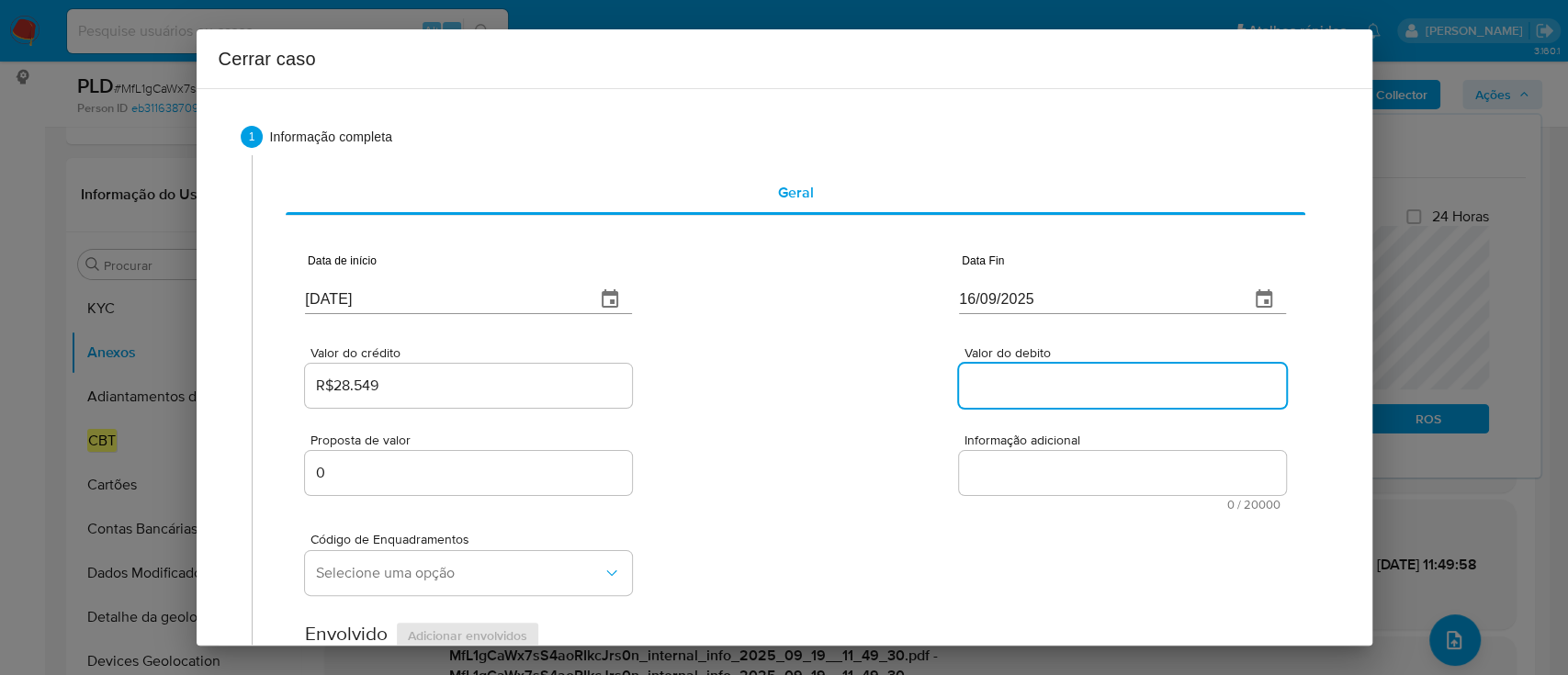
click at [984, 383] on input "Valor do debito" at bounding box center [1121, 386] width 327 height 24
paste input "R$105.508"
type input "R$105.508"
click at [843, 402] on div "Valor do crédito R$28.549 Valor do debito R$105.508" at bounding box center [794, 367] width 979 height 87
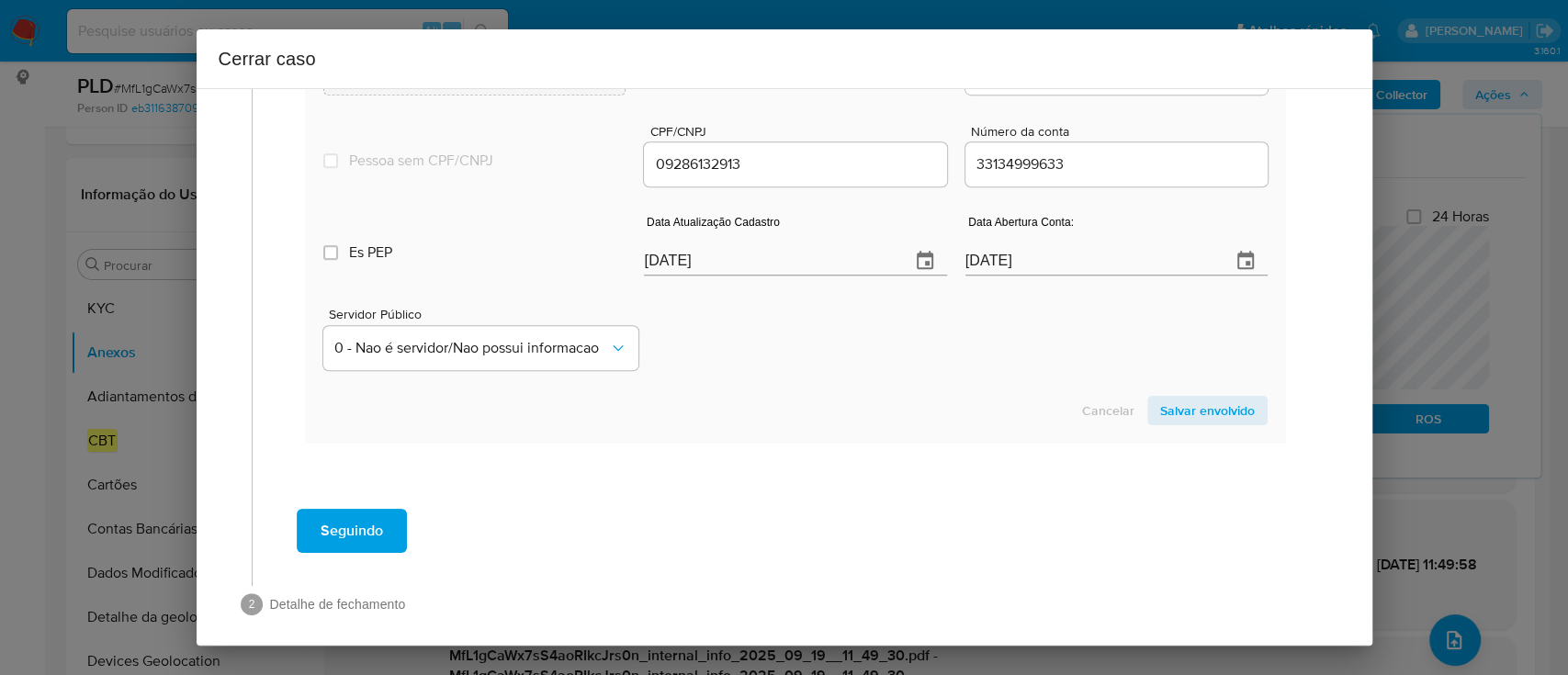
scroll to position [822, 0]
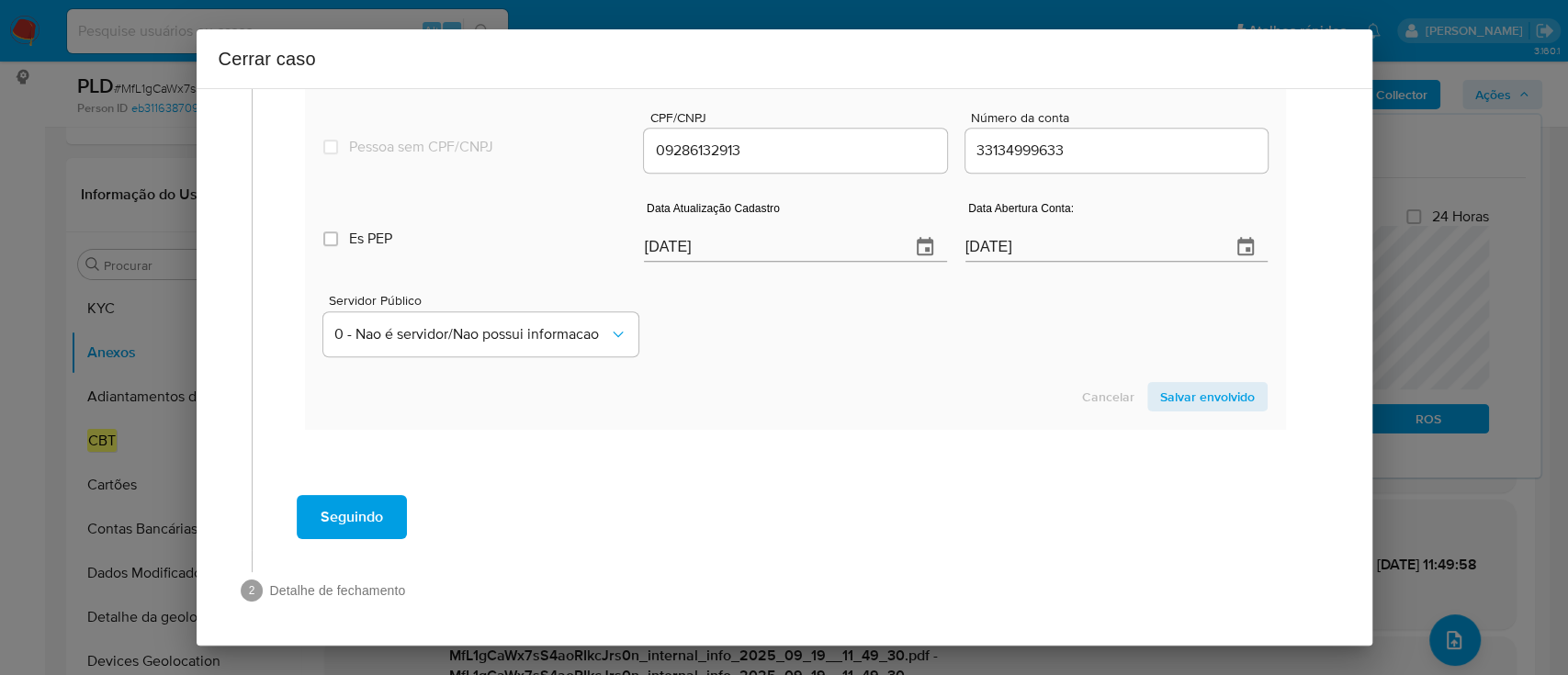
click at [890, 392] on div "Cancelar Salvar envolvido" at bounding box center [794, 396] width 943 height 29
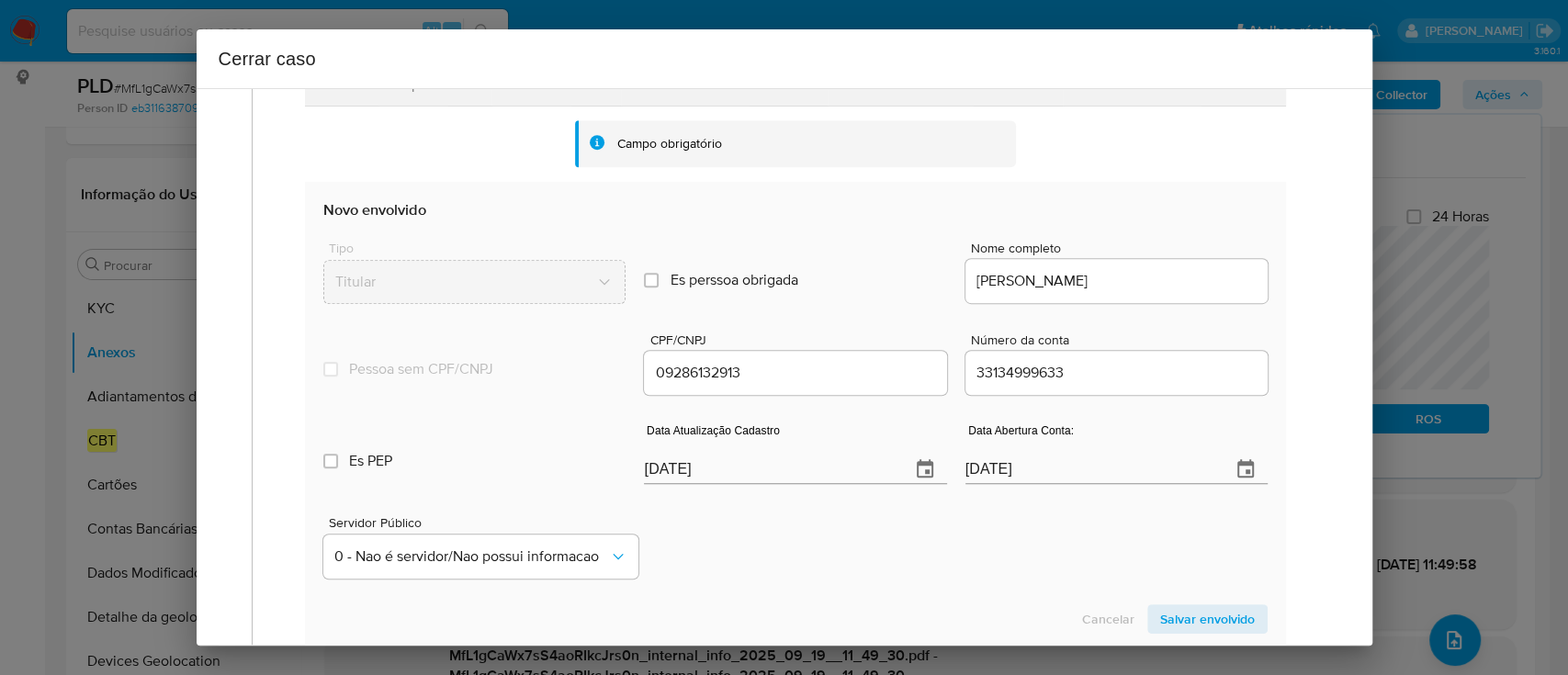
scroll to position [576, 0]
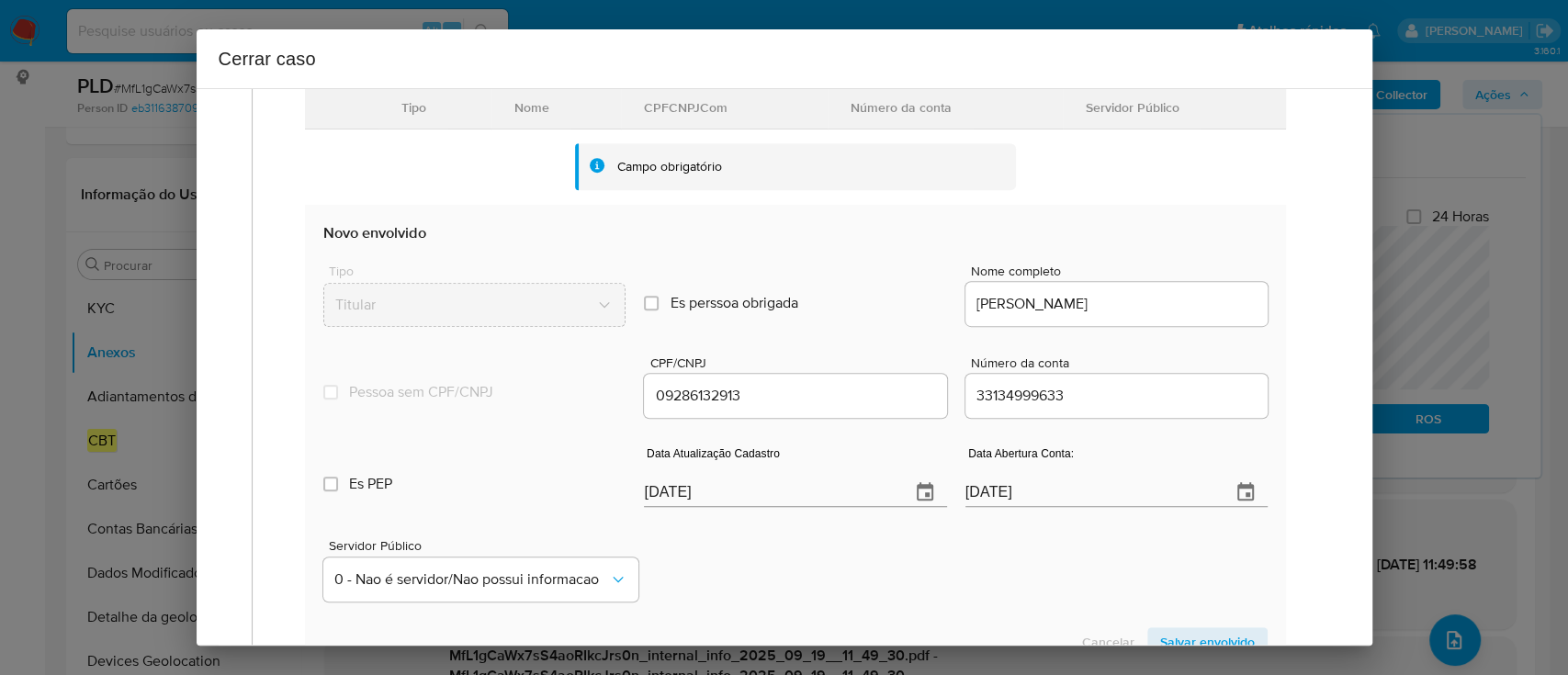
click at [978, 493] on input "05/07/2022" at bounding box center [1090, 492] width 251 height 29
paste input "6"
type input "06/07/2022"
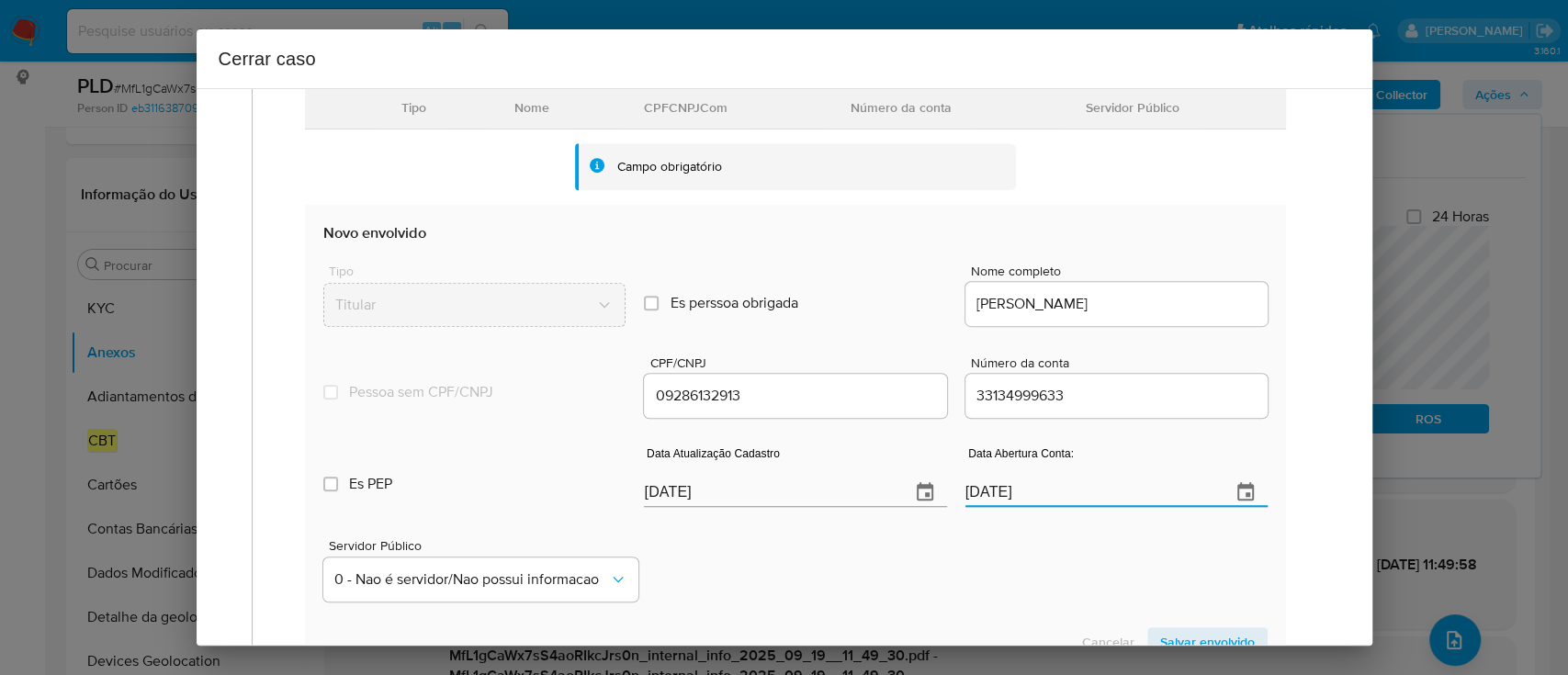
click at [981, 535] on div "Servidor Público 0 - Nao é servidor/Nao possui informacao" at bounding box center [794, 563] width 943 height 92
click at [631, 505] on div "Es PEP isPEP Data Atualização Cadastro 23/09/2025 Data Abertura Conta: 06/07/20…" at bounding box center [794, 470] width 943 height 96
click at [677, 492] on input "23/09/2025" at bounding box center [769, 492] width 251 height 29
drag, startPoint x: 677, startPoint y: 492, endPoint x: 798, endPoint y: 538, distance: 129.4
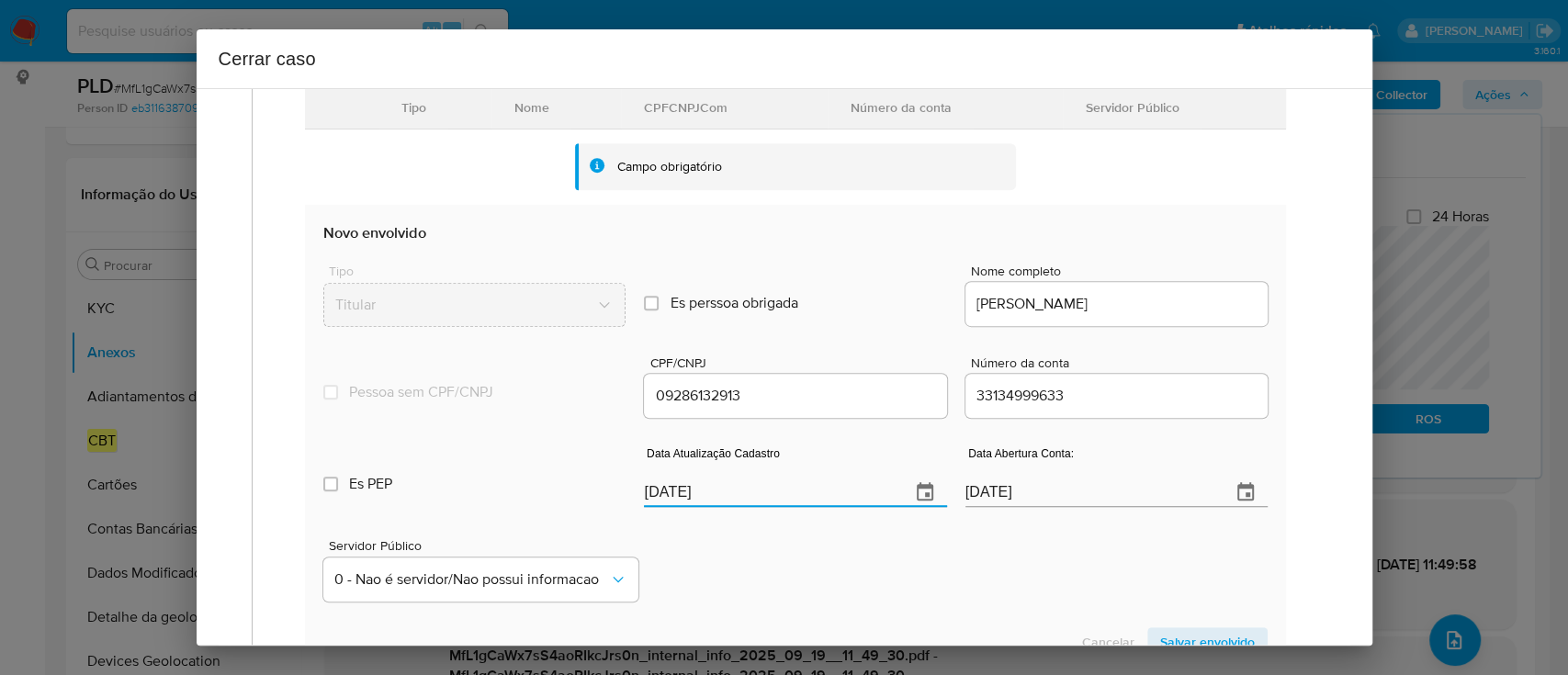
click at [678, 493] on input "23/09/2025" at bounding box center [769, 492] width 251 height 29
paste input "0/07"
type input "20/07/2025"
drag, startPoint x: 798, startPoint y: 538, endPoint x: 855, endPoint y: 505, distance: 65.9
click at [799, 538] on div "Servidor Público 0 - Nao é servidor/Nao possui informacao" at bounding box center [794, 563] width 943 height 92
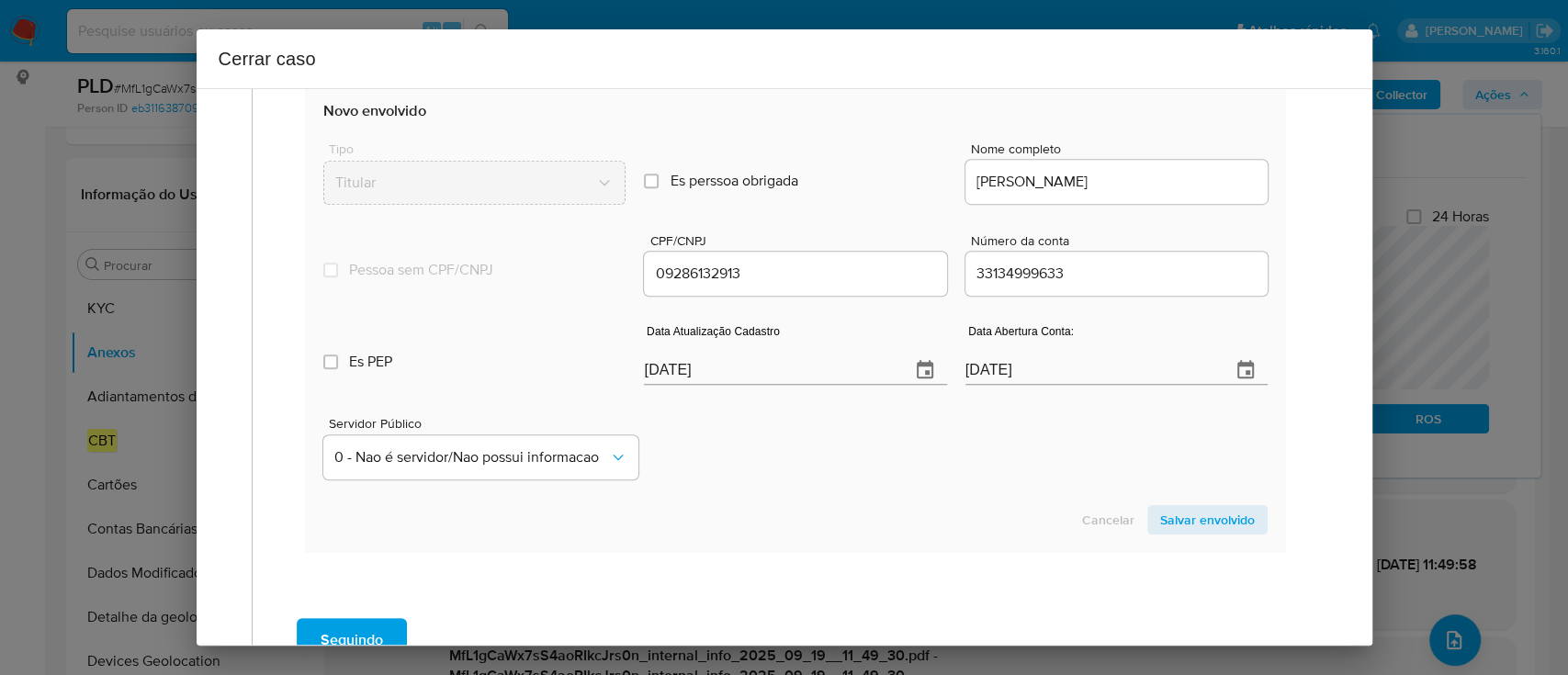
click at [1195, 519] on span "Salvar envolvido" at bounding box center [1207, 520] width 95 height 26
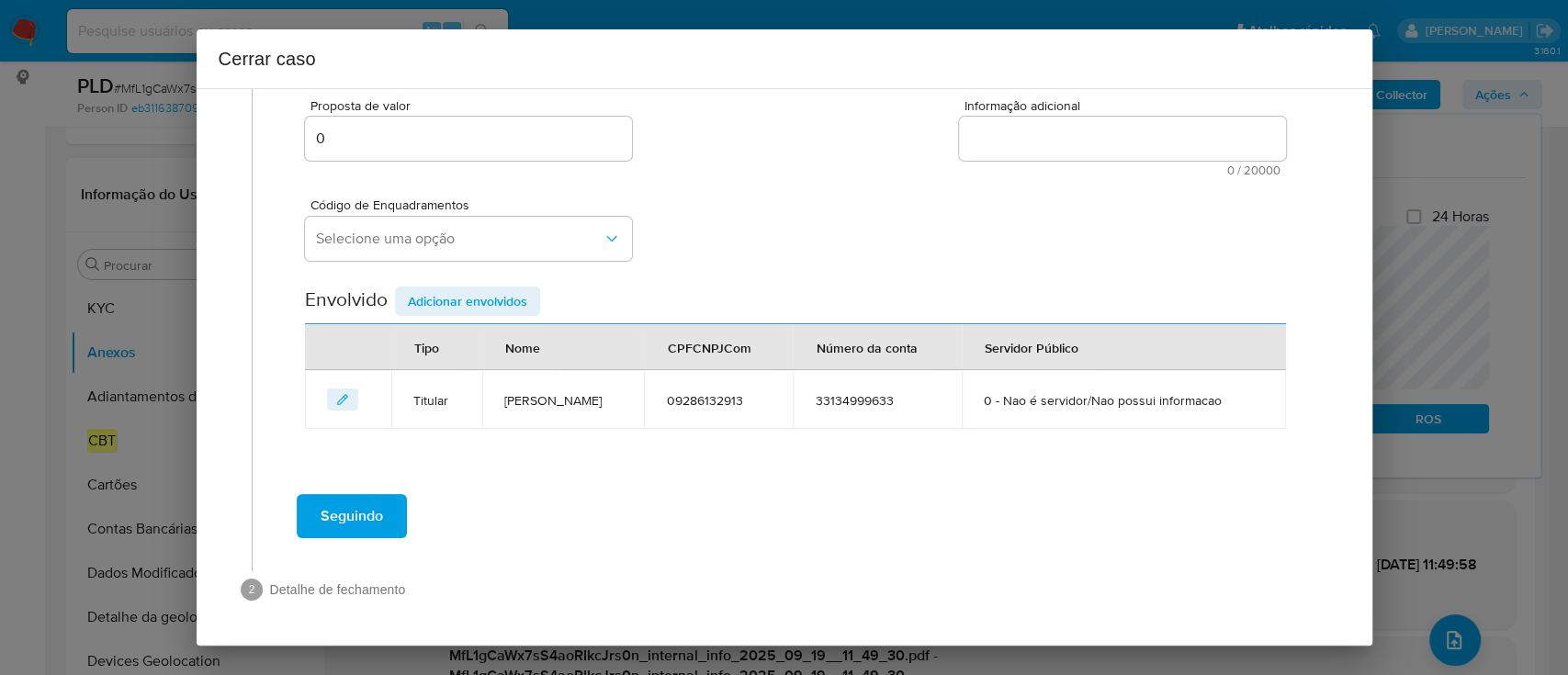
scroll to position [334, 0]
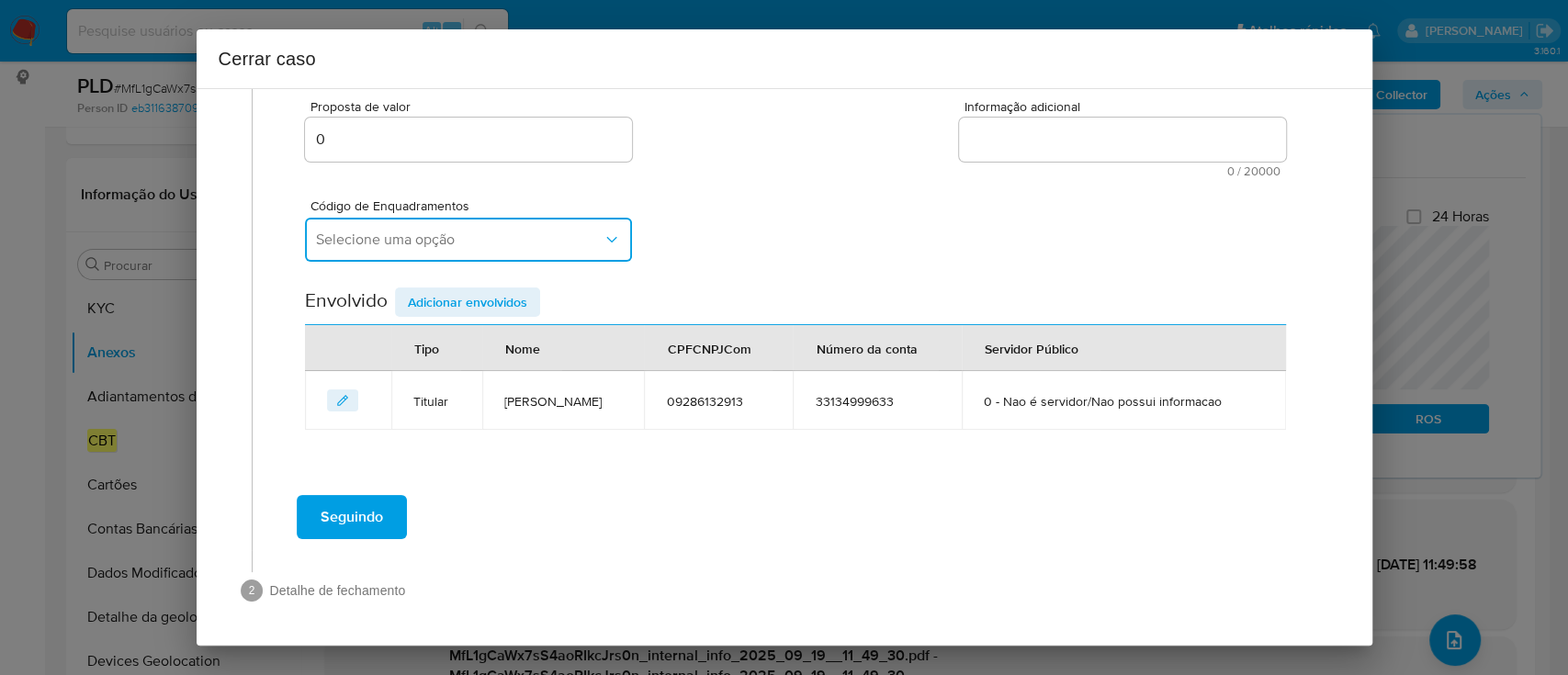
click at [550, 256] on button "Selecione uma opção" at bounding box center [468, 240] width 327 height 44
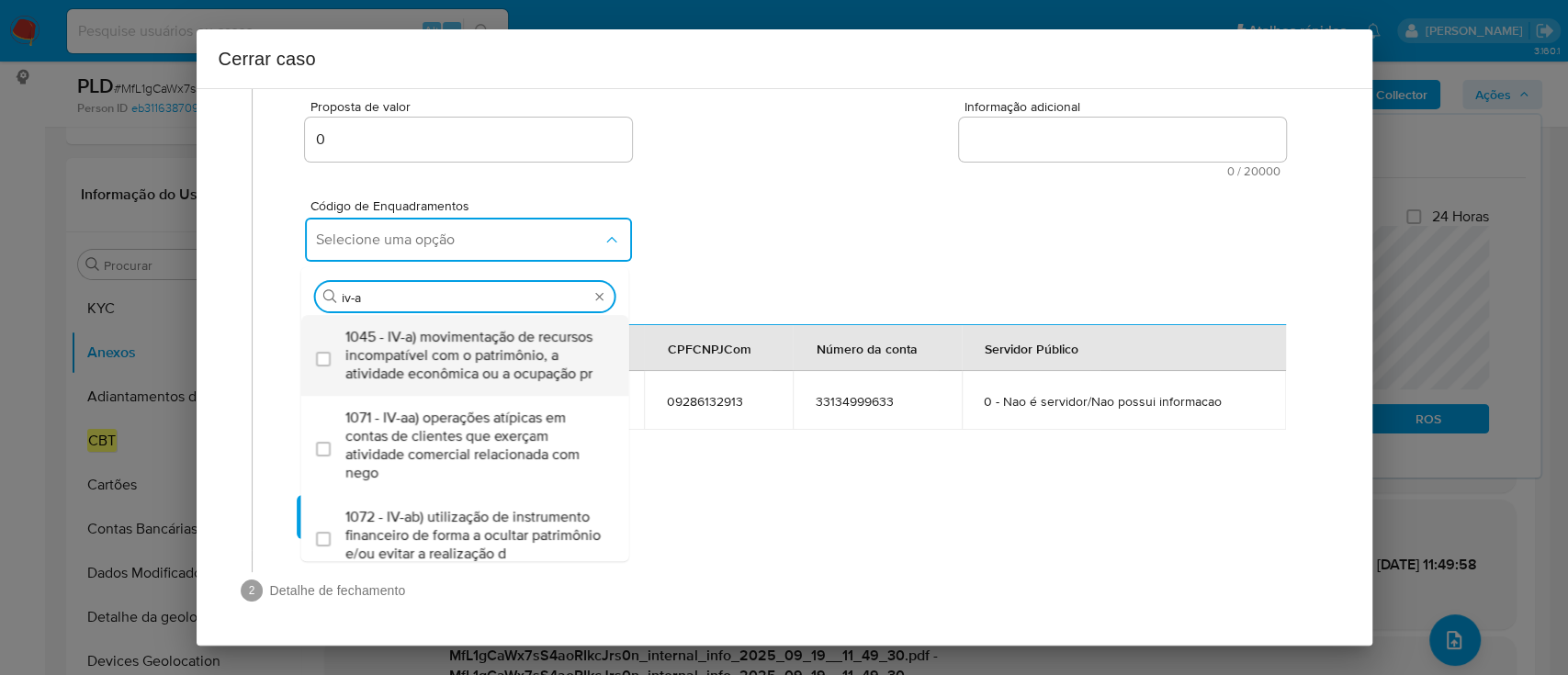
click at [514, 349] on span "1045 - IV-a) movimentação de recursos incompatível com o patrimônio, a atividad…" at bounding box center [475, 355] width 258 height 55
type input "iv-ad"
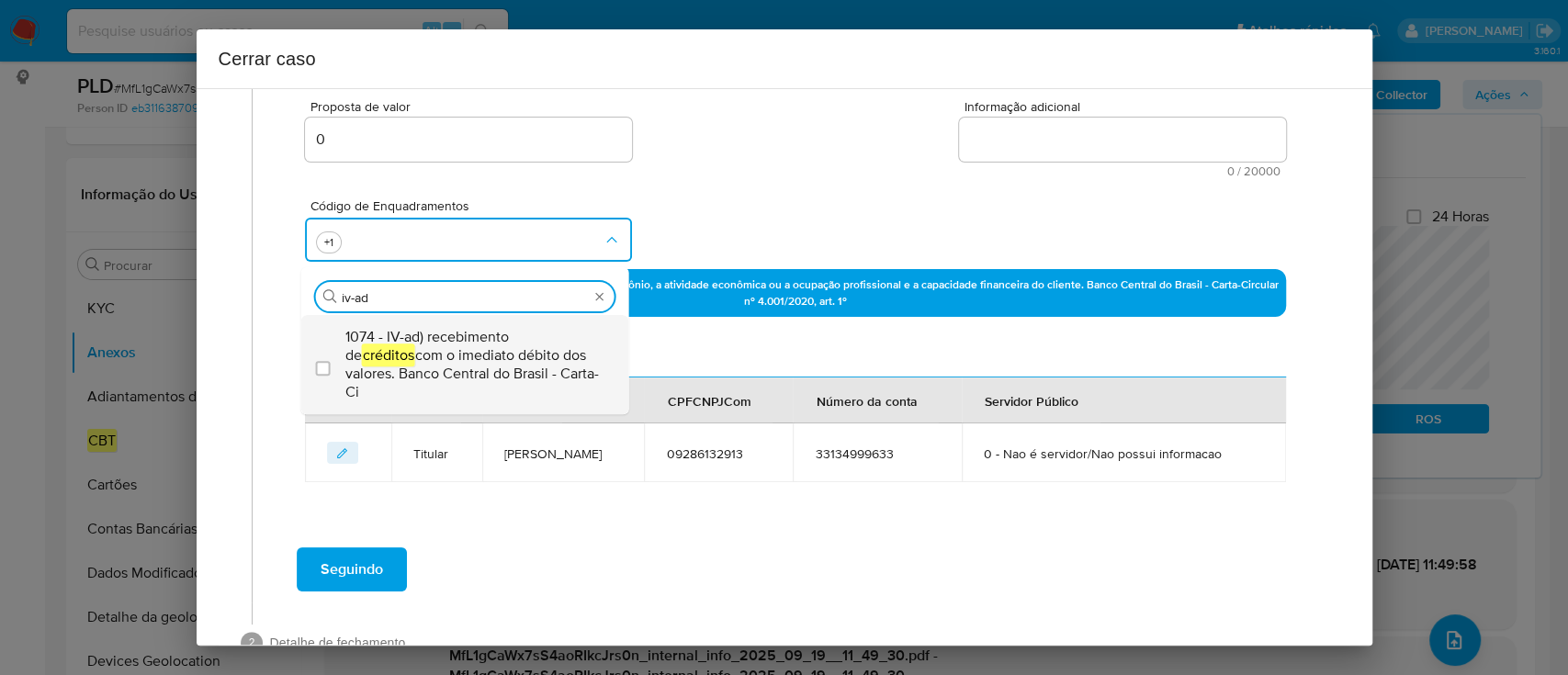
click at [505, 357] on span "1074 - IV-ad) recebimento de créditos com o imediato débito dos valores. Banco …" at bounding box center [475, 365] width 258 height 74
checkbox input "true"
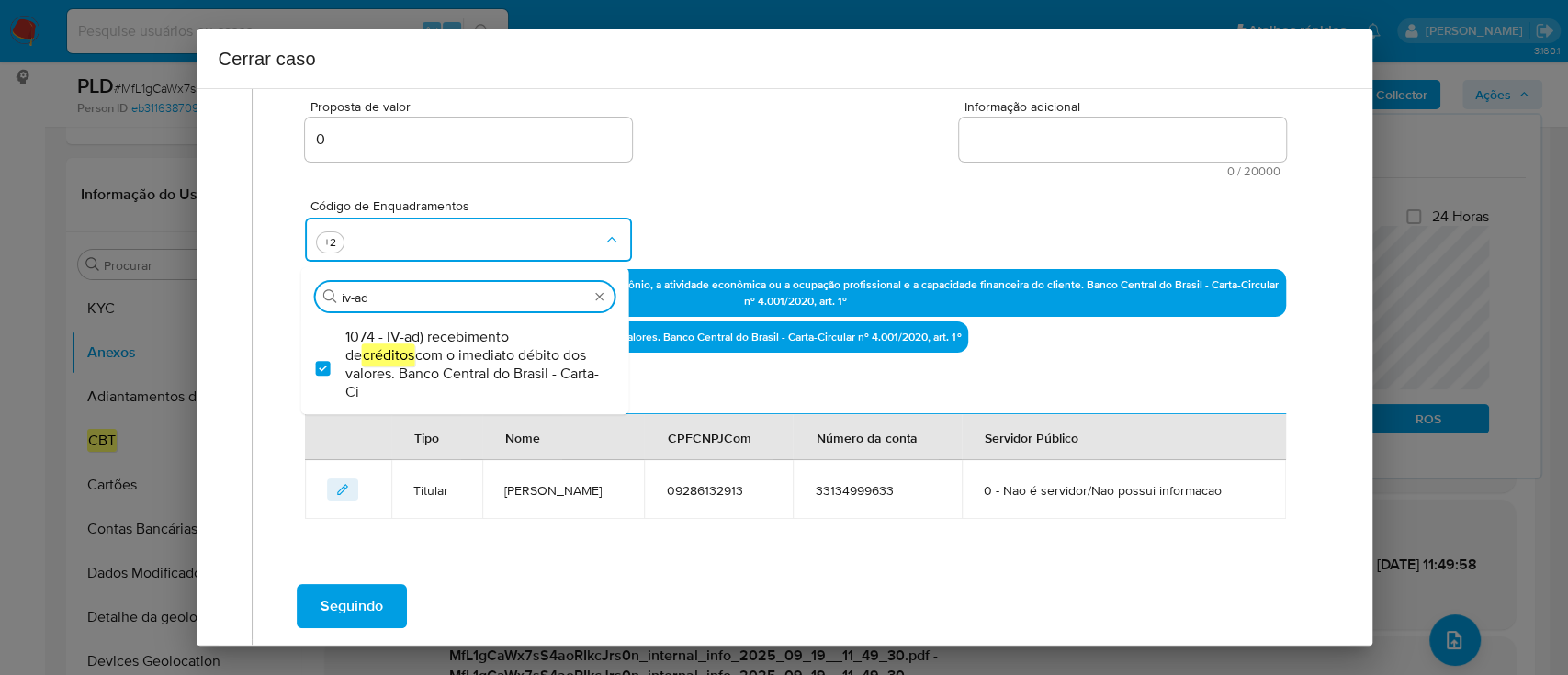
click at [775, 211] on div "Código de Enquadramentos Procurar iv-ad 1074 - IV-ad) recebimento de créditos c…" at bounding box center [794, 223] width 979 height 92
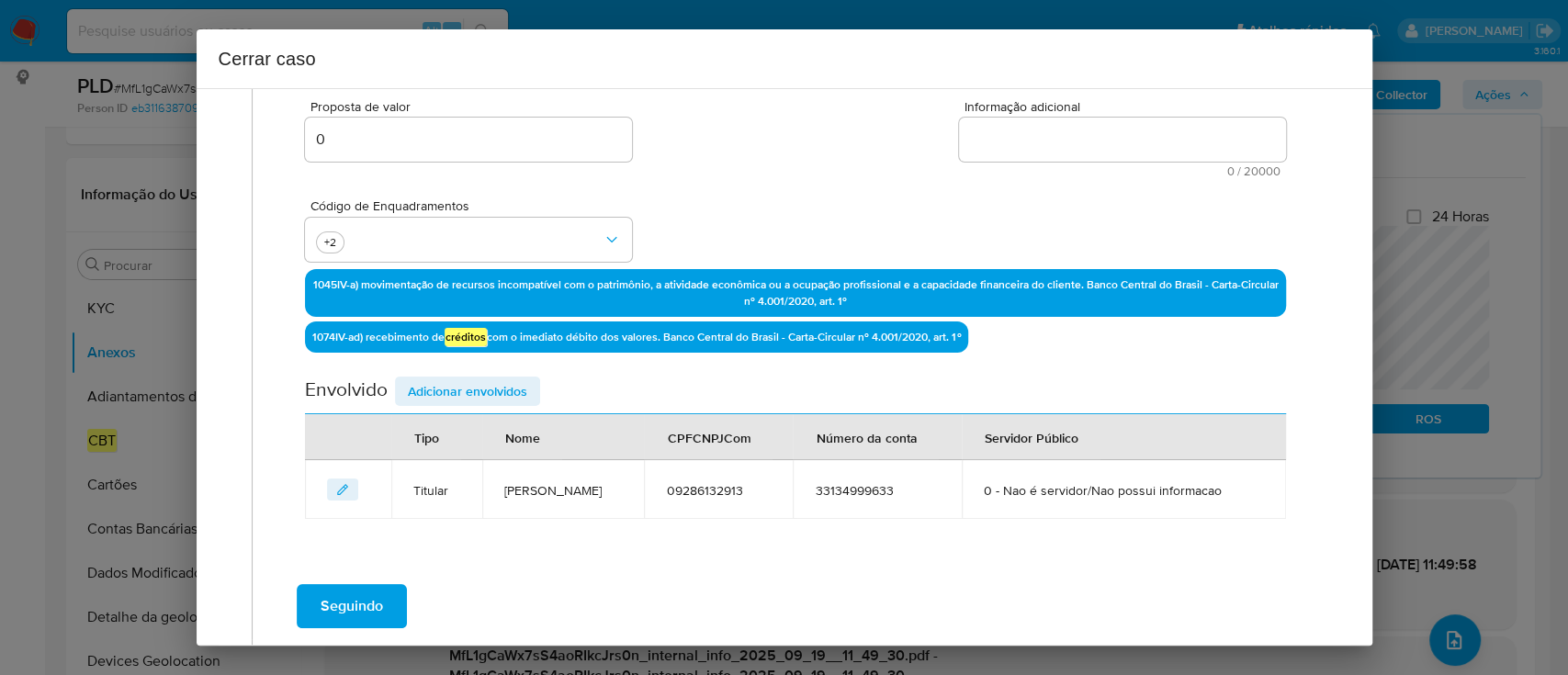
click at [1157, 143] on textarea "Informação adicional" at bounding box center [1121, 140] width 327 height 44
paste textarea "Leonardo Micheletto, CPF 09286132913, 22 anos, residente no município de Estaçã…"
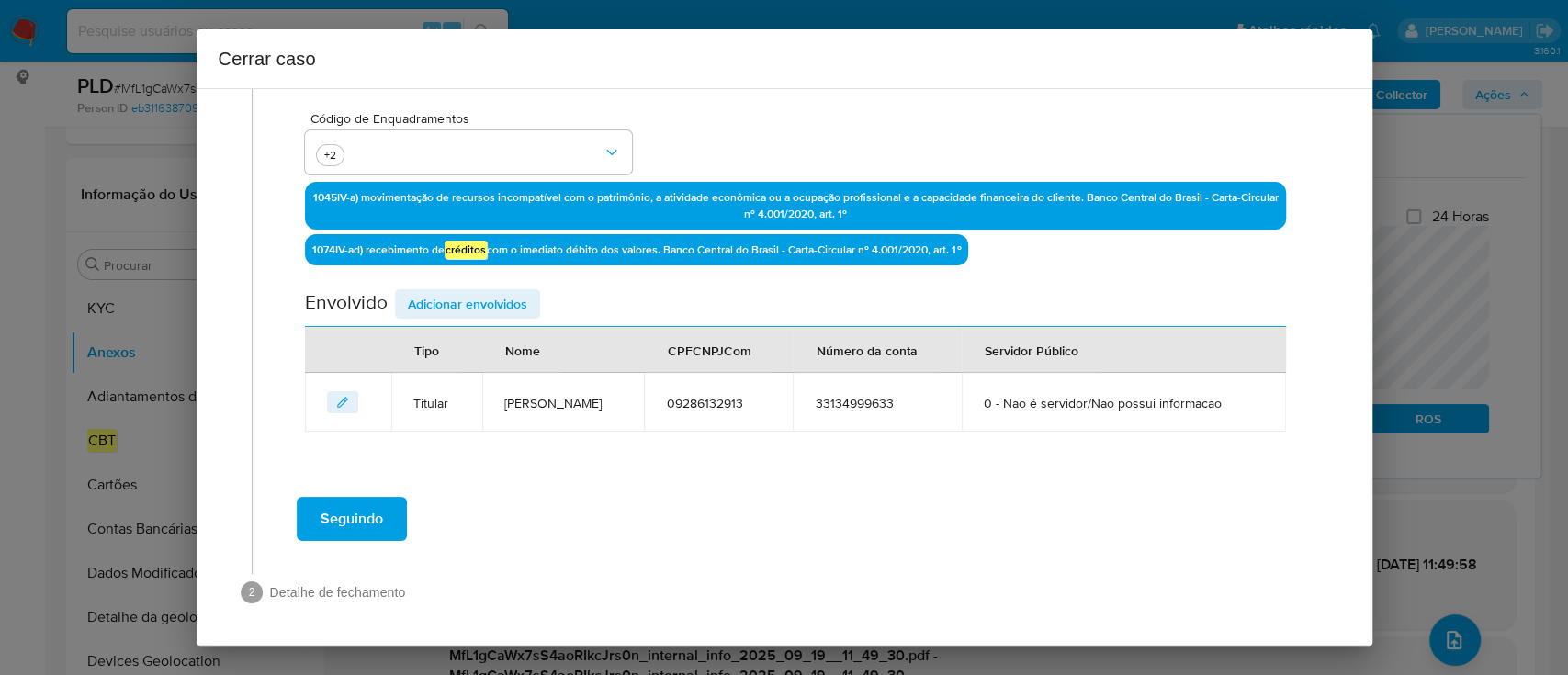
scroll to position [506, 0]
type textarea "Leonardo Micheletto, CPF 09286132913, 22 anos, residente no município de Estaçã…"
click at [437, 299] on span "Adicionar envolvidos" at bounding box center [467, 303] width 119 height 26
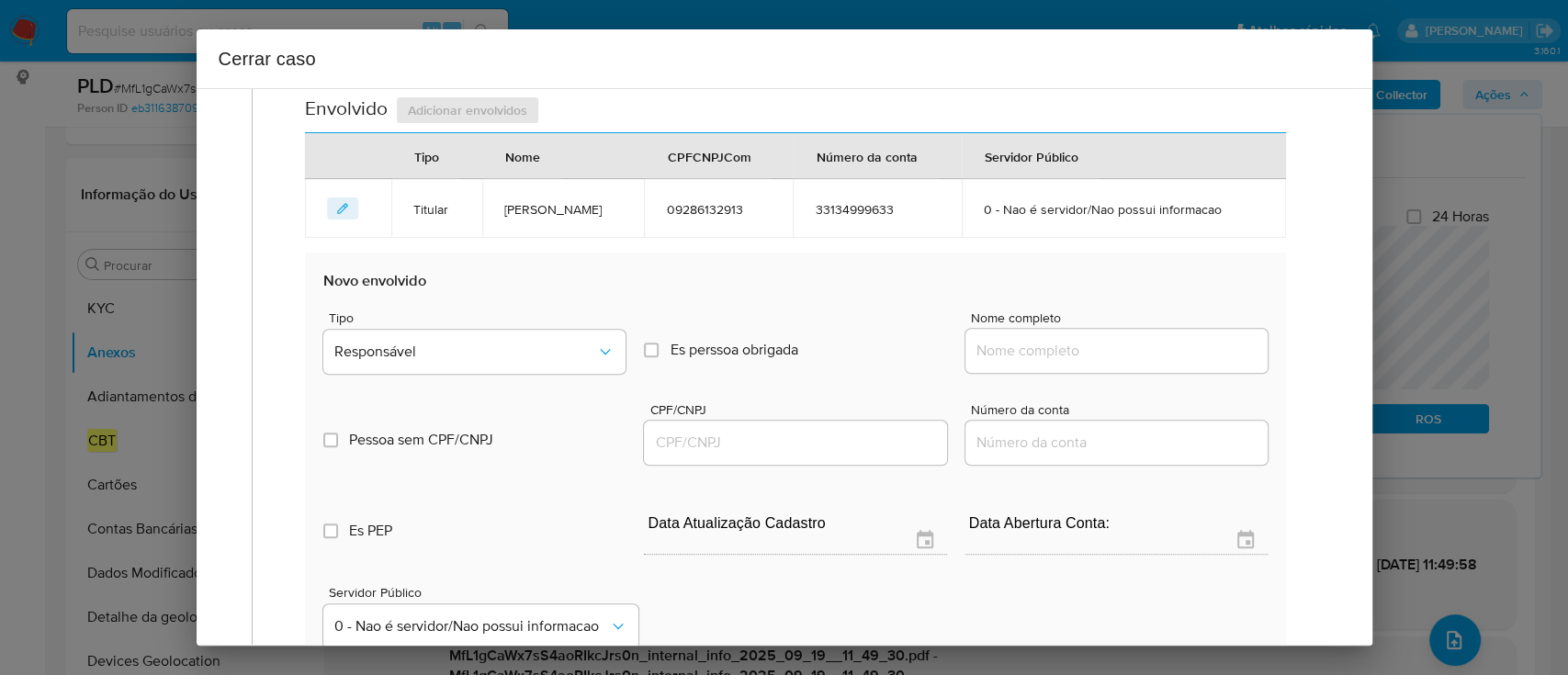
scroll to position [874, 0]
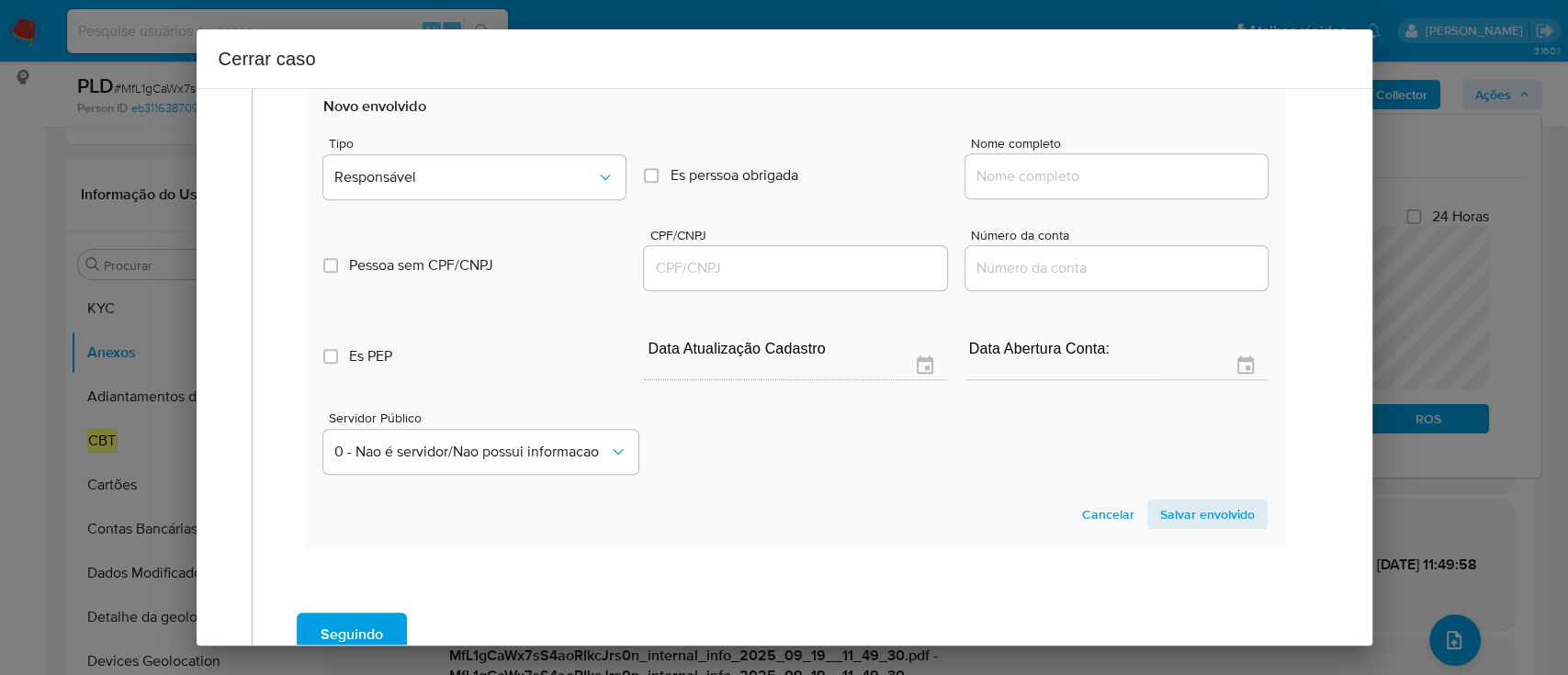
click at [1110, 184] on input "Nome completo" at bounding box center [1116, 176] width 302 height 24
paste input "Wise Brasil Corretora De Cã¢mbio Ltda., 36588217000101"
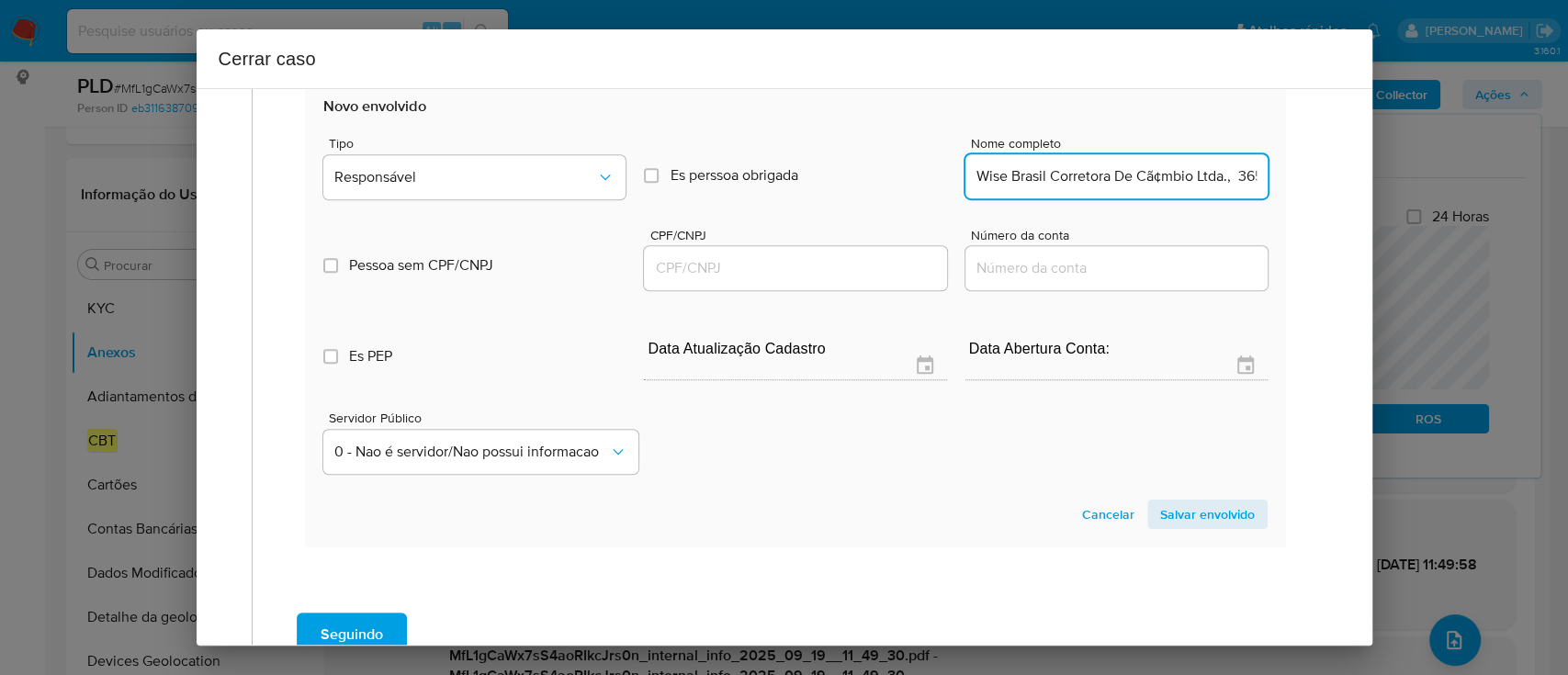
scroll to position [0, 100]
click at [1183, 184] on input "Wise Brasil Corretora De Cã¢mbio Ltda., 36588217000101" at bounding box center [1116, 176] width 302 height 24
type input "Wise Brasil Corretora De Cã¢mbio Ltda.,"
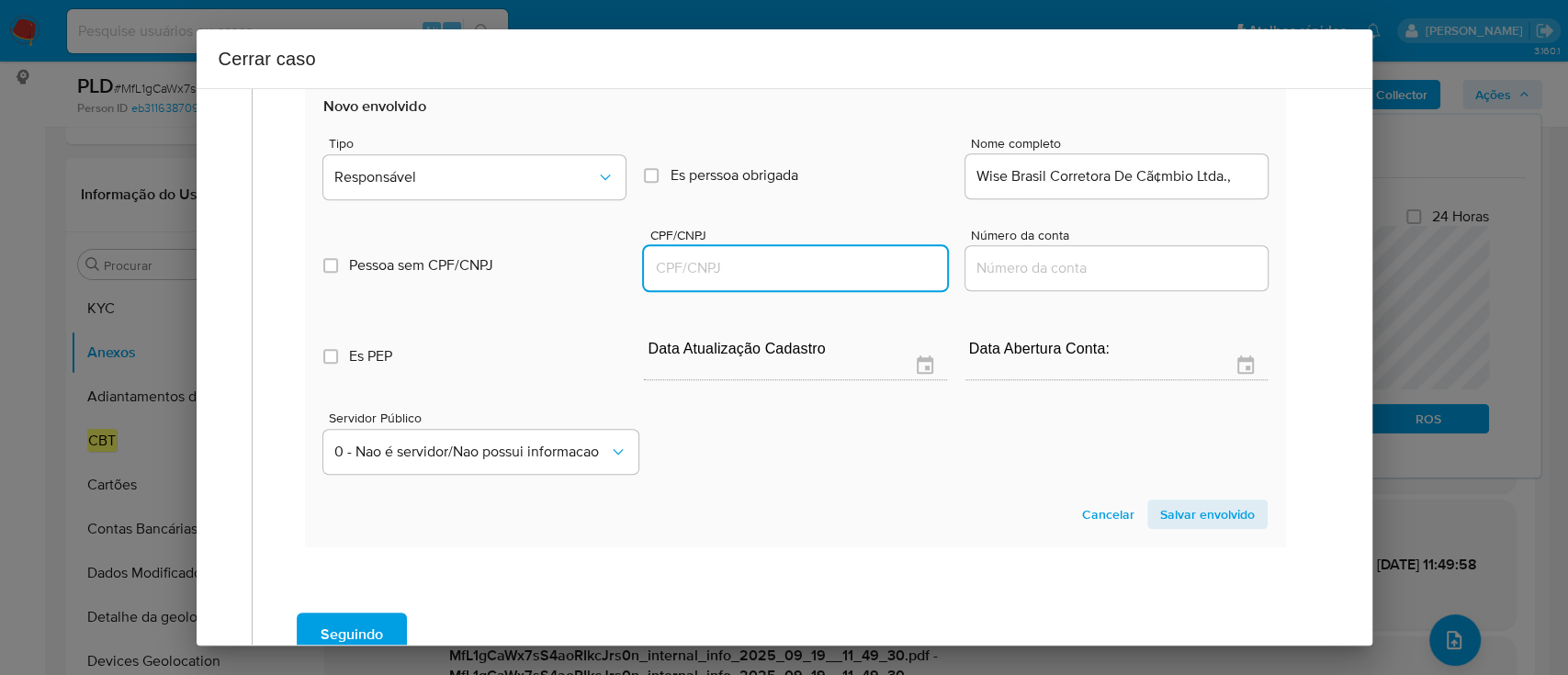
drag, startPoint x: 876, startPoint y: 269, endPoint x: 1087, endPoint y: 211, distance: 218.8
click at [876, 268] on input "CPF/CNPJ" at bounding box center [794, 268] width 302 height 24
paste input "36588217000101"
type input "36588217000101"
click at [1184, 176] on input "Wise Brasil Corretora De Cã¢mbio Ltda.," at bounding box center [1116, 176] width 302 height 24
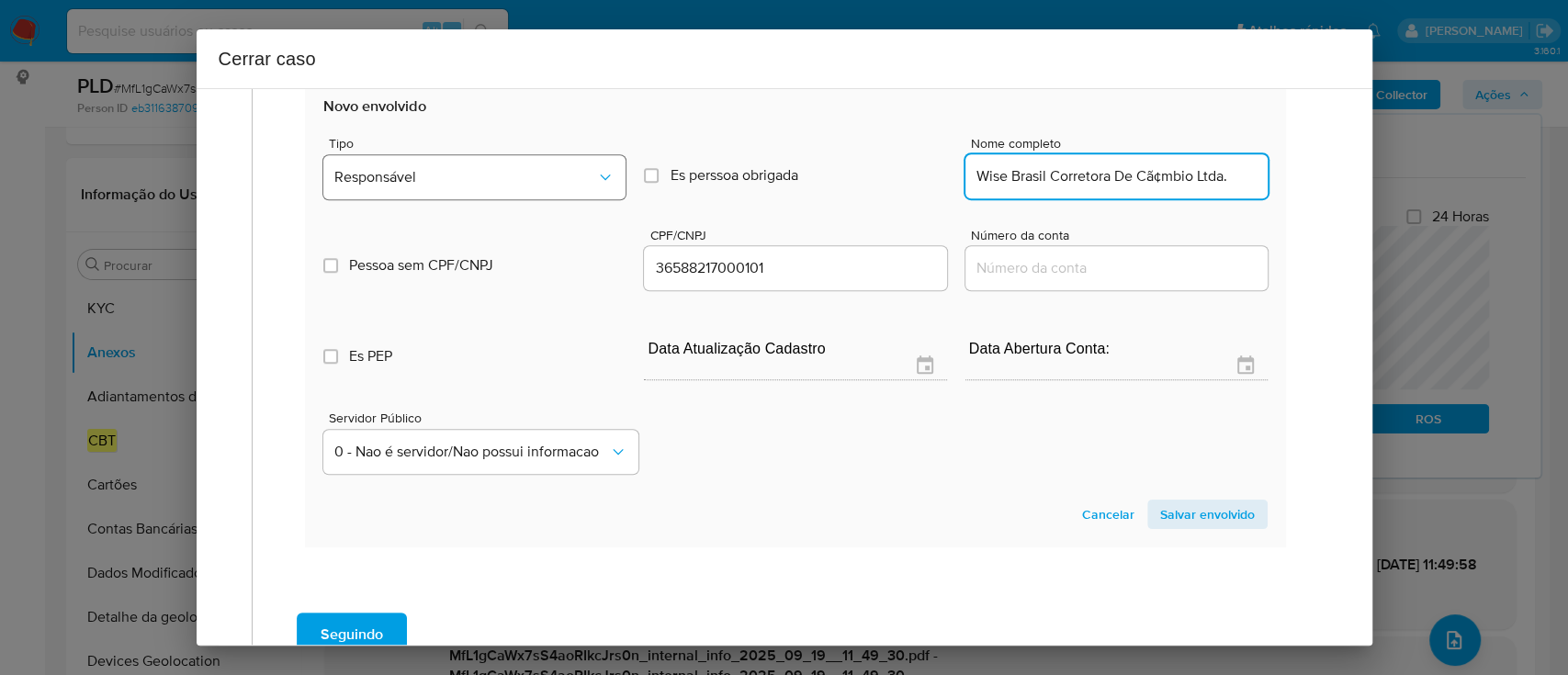
type input "Wise Brasil Corretora De Cã¢mbio Ltda."
click at [588, 195] on button "Responsável" at bounding box center [474, 177] width 302 height 44
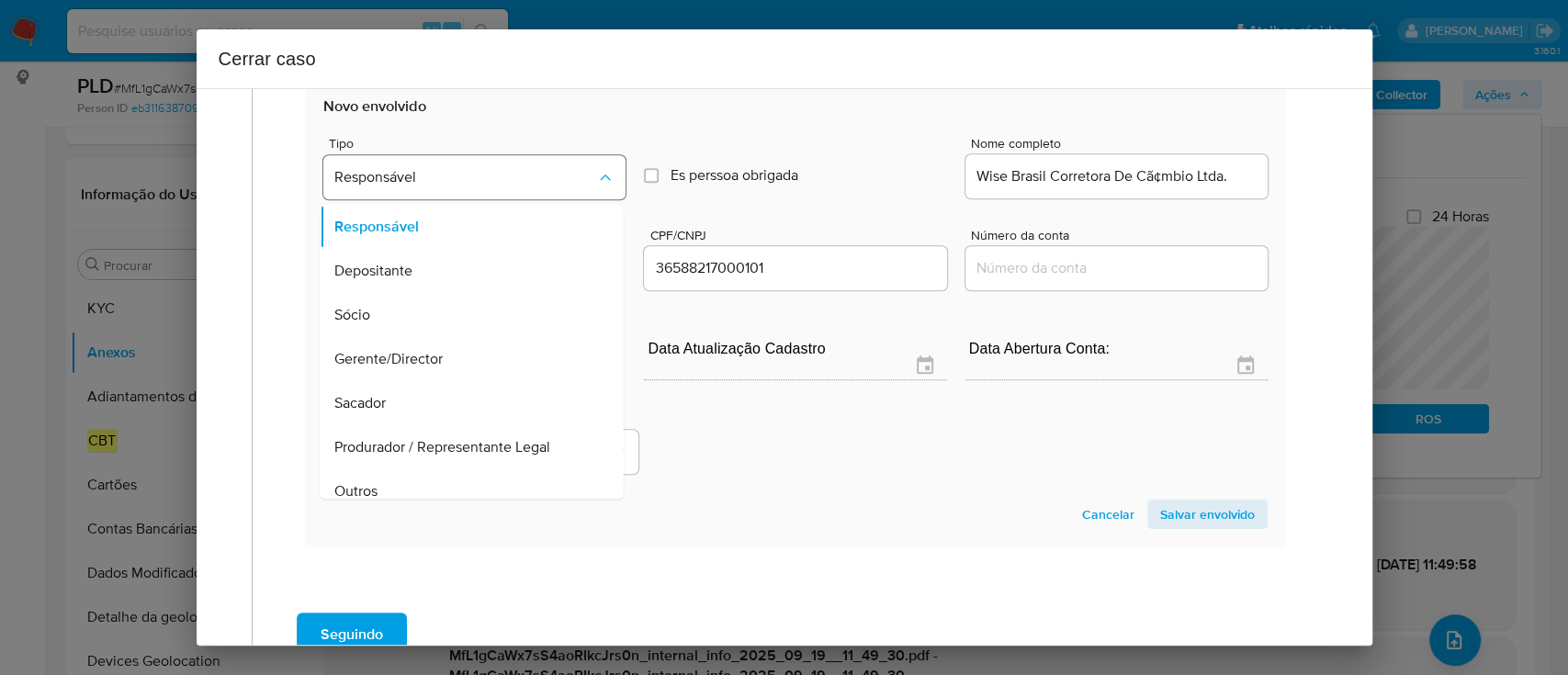
scroll to position [103, 0]
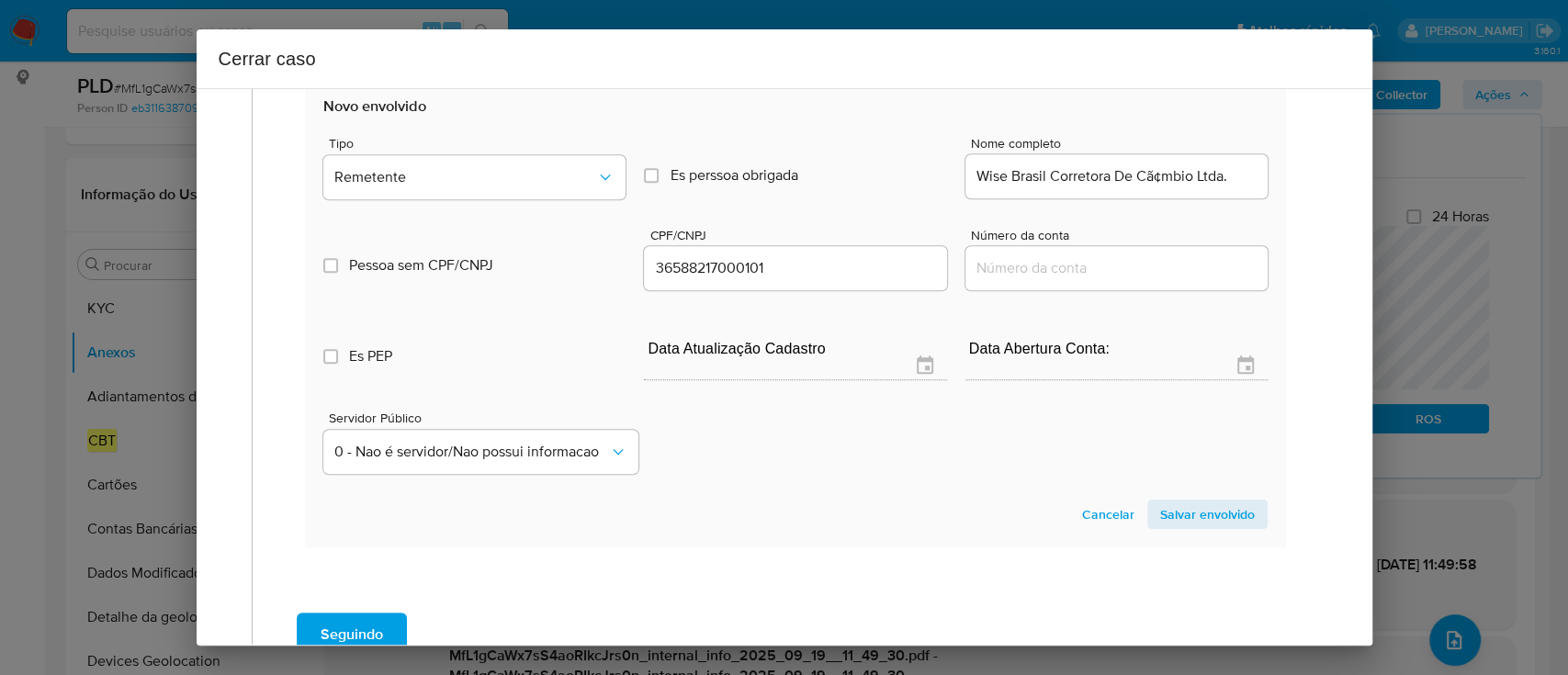
click at [1205, 516] on span "Salvar envolvido" at bounding box center [1207, 515] width 95 height 26
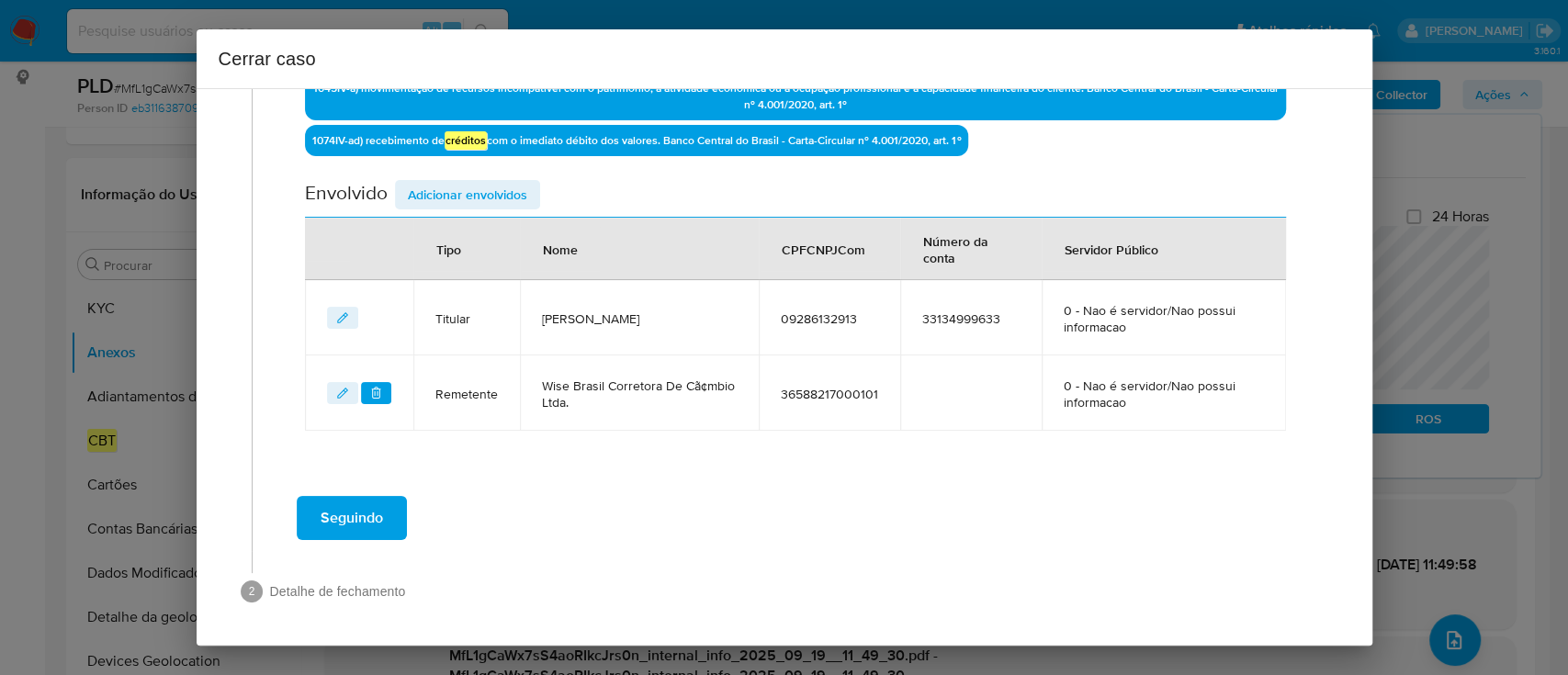
click at [618, 482] on div "Geral Data de início 01/08/2025 Data Fin 16/09/2025 Valor do crédito R$28.549 V…" at bounding box center [795, 13] width 1049 height 945
click at [345, 524] on span "Seguindo" at bounding box center [352, 518] width 62 height 40
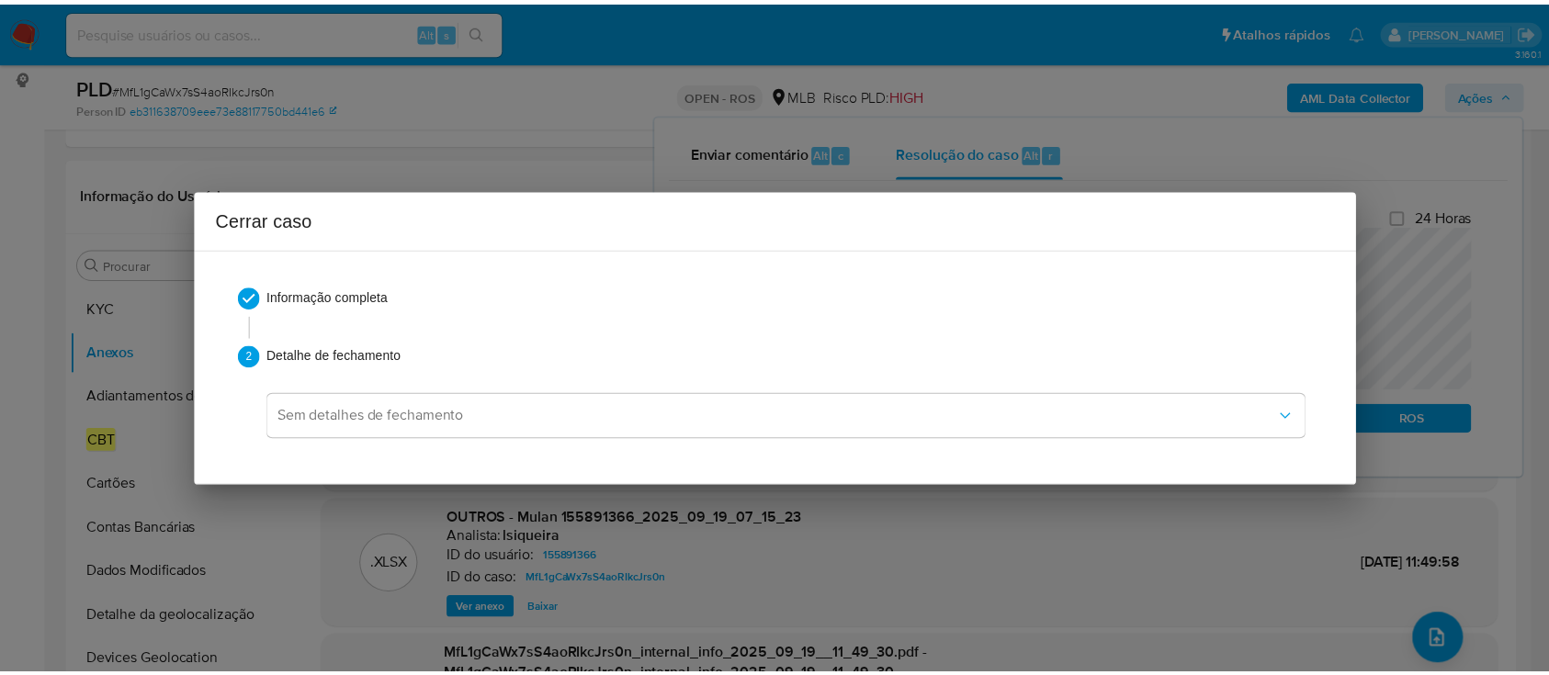
scroll to position [2361, 0]
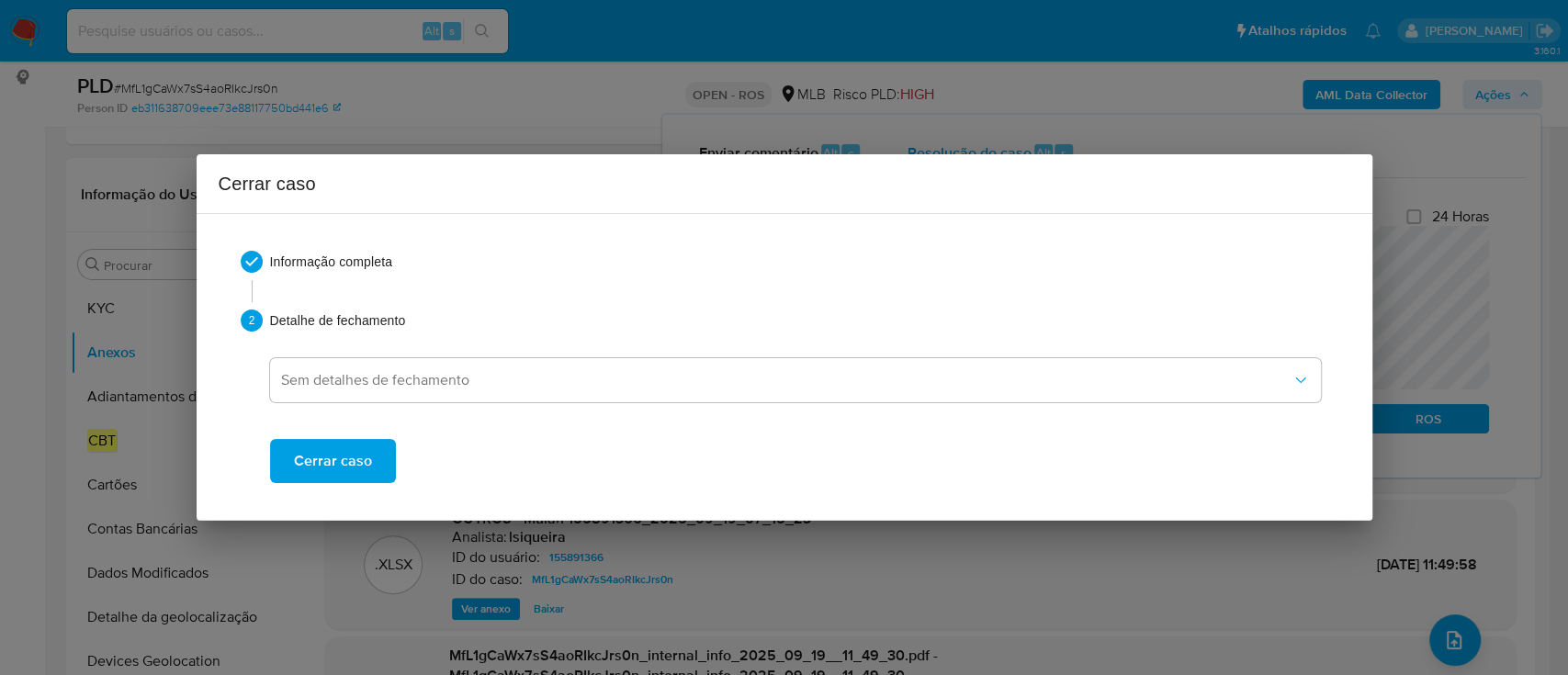
click at [359, 470] on span "Cerrar caso" at bounding box center [333, 461] width 78 height 40
